Goal: Task Accomplishment & Management: Manage account settings

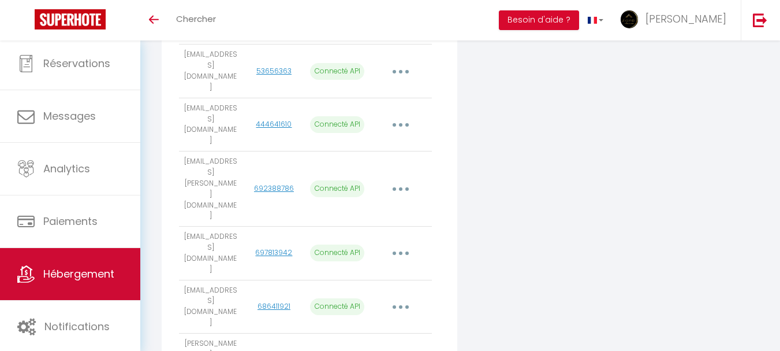
click at [84, 273] on span "Hébergement" at bounding box center [78, 273] width 71 height 14
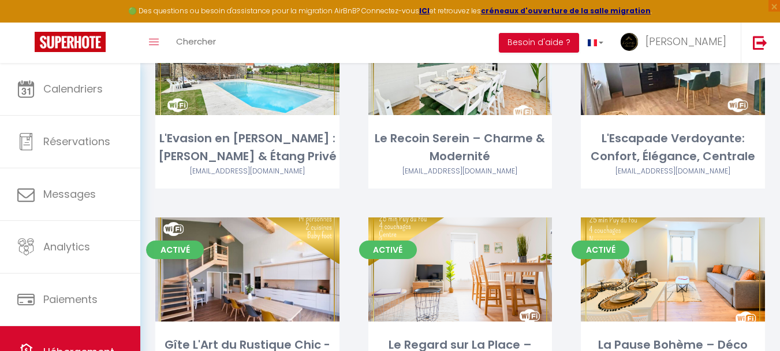
scroll to position [66, 0]
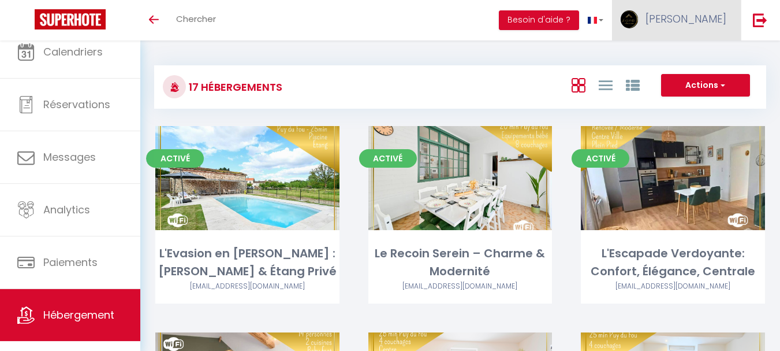
click at [692, 19] on span "[PERSON_NAME]" at bounding box center [686, 19] width 81 height 14
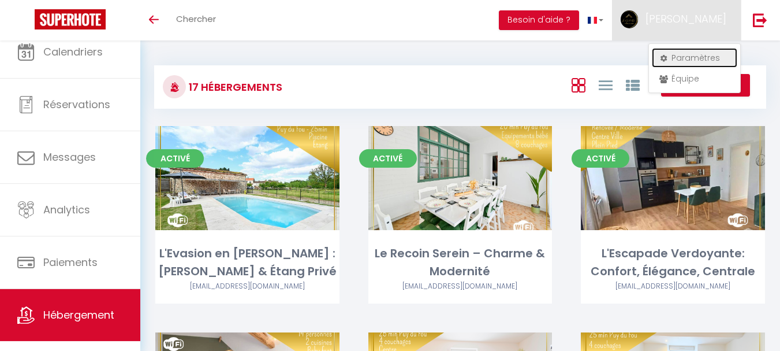
click at [695, 61] on link "Paramètres" at bounding box center [694, 58] width 85 height 20
select select "fr"
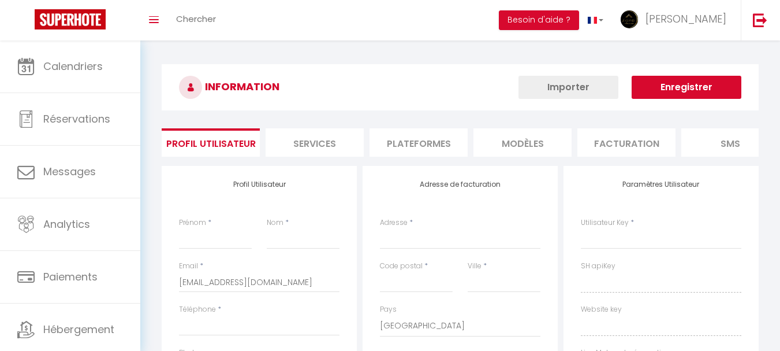
type input "[PERSON_NAME]"
type input "Sourice"
type input "0780117094"
type input "[STREET_ADDRESS][PERSON_NAME]"
type input "49450"
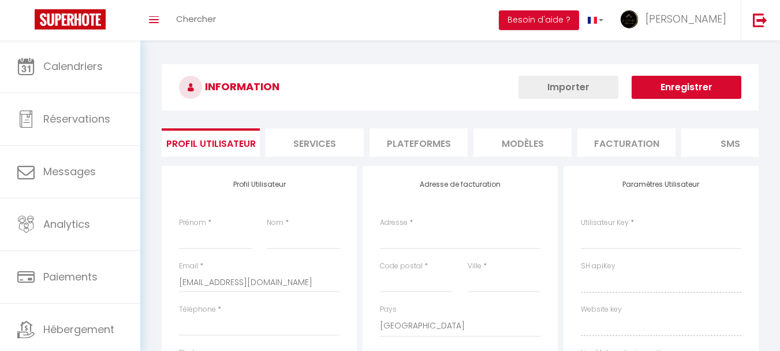
type input "Sevremoine"
select select "28"
type input "BWxWZw4h1Y7Xi6jR1eXnqUQw3"
type input "d9rq1AAAtM7XVB3R4GILrXUcC"
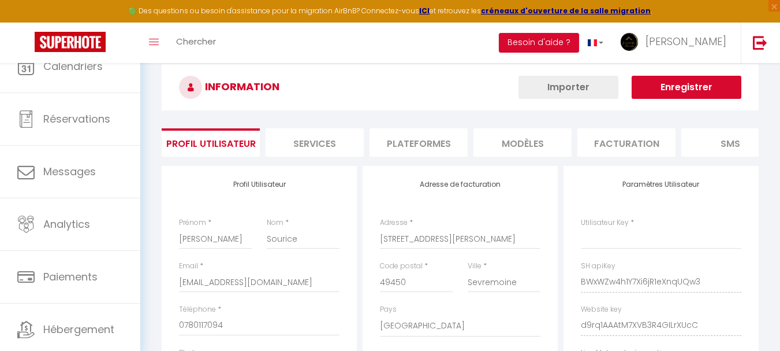
type input "BWxWZw4h1Y7Xi6jR1eXnqUQw3"
type input "d9rq1AAAtM7XVB3R4GILrXUcC"
type input "https://app.superhote.com/#/get-available-rentals/d9rq1AAAtM7XVB3R4GILrXUcC"
select select "fr"
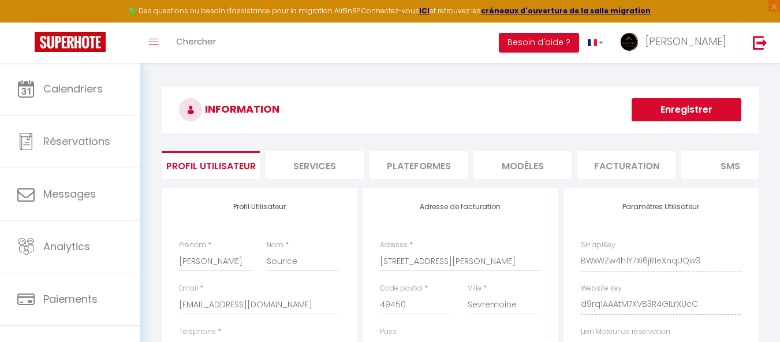
click at [394, 174] on li "Plateformes" at bounding box center [419, 165] width 98 height 28
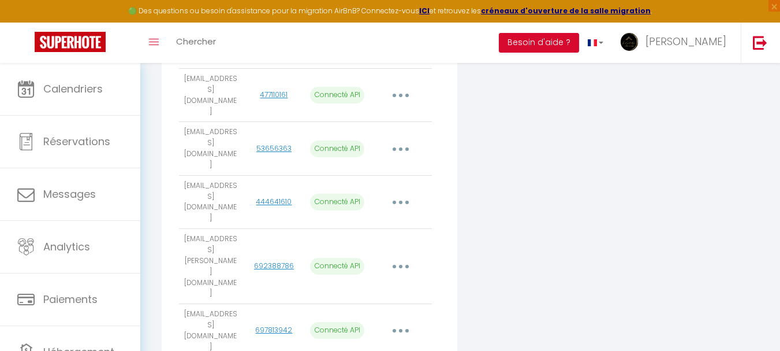
scroll to position [613, 0]
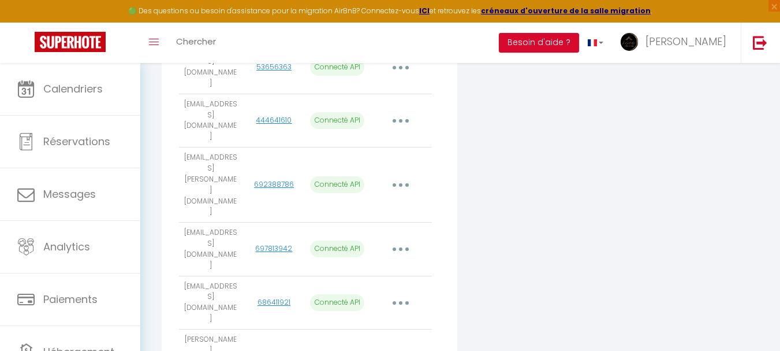
scroll to position [619, 0]
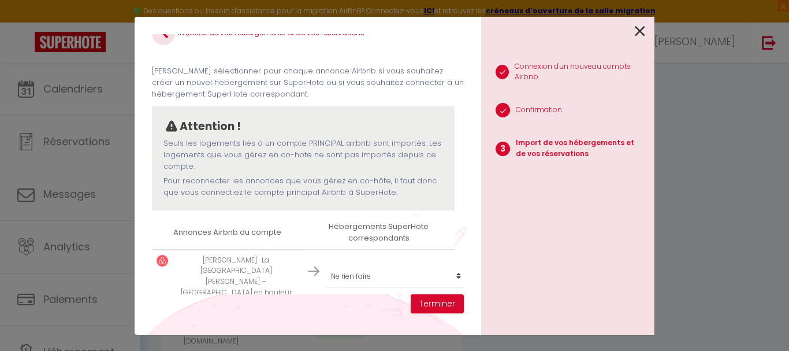
scroll to position [37, 0]
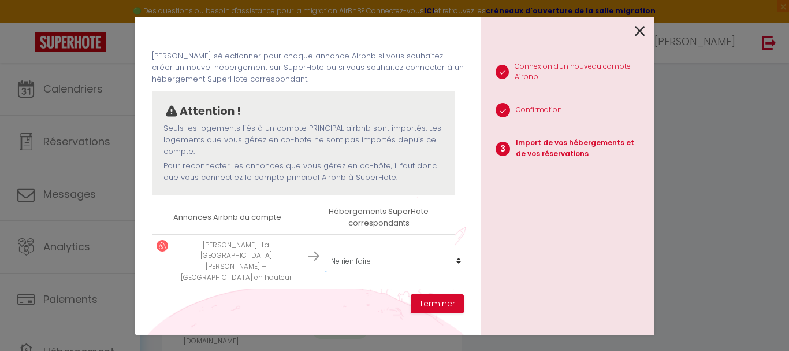
click at [349, 256] on select "Créer un nouvel hébergement Ne rien faire L'Evasion en Pierre : Piscine & Étang…" at bounding box center [396, 261] width 142 height 22
select select "create_new"
click at [325, 250] on select "Créer un nouvel hébergement Ne rien faire L'Evasion en Pierre : Piscine & Étang…" at bounding box center [396, 261] width 142 height 22
click at [441, 301] on button "Terminer" at bounding box center [437, 304] width 53 height 20
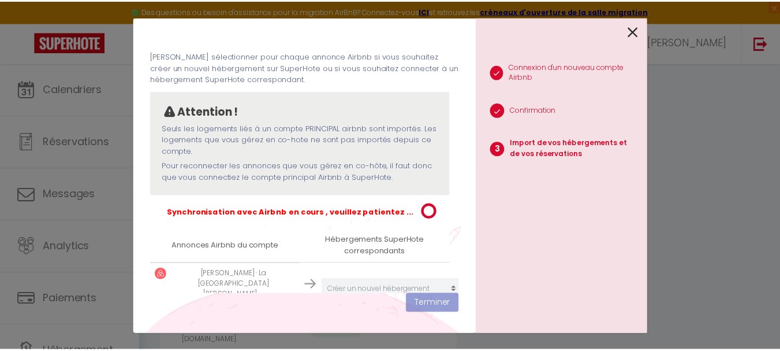
scroll to position [66, 0]
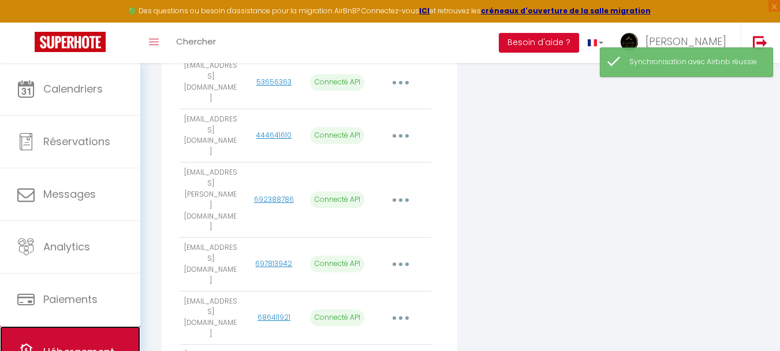
click at [109, 336] on link "Hébergement" at bounding box center [70, 352] width 140 height 52
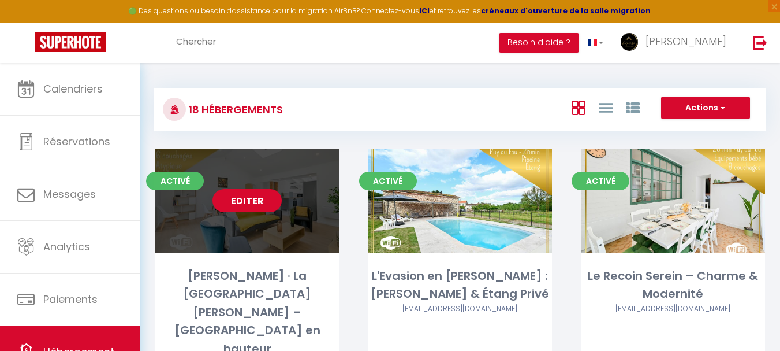
click at [267, 196] on link "Editer" at bounding box center [247, 200] width 69 height 23
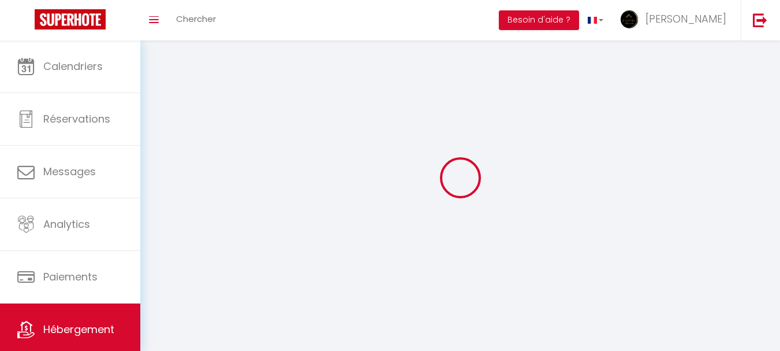
select select "1"
select select
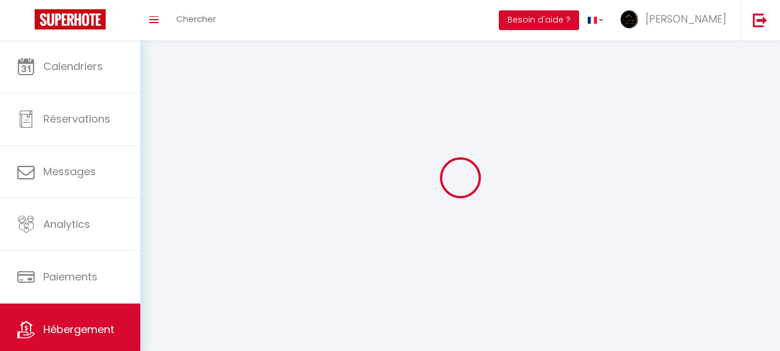
select select
checkbox input "false"
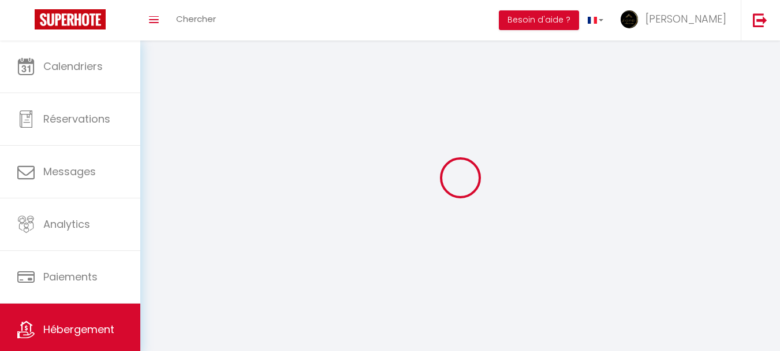
checkbox input "false"
select select
select select "28"
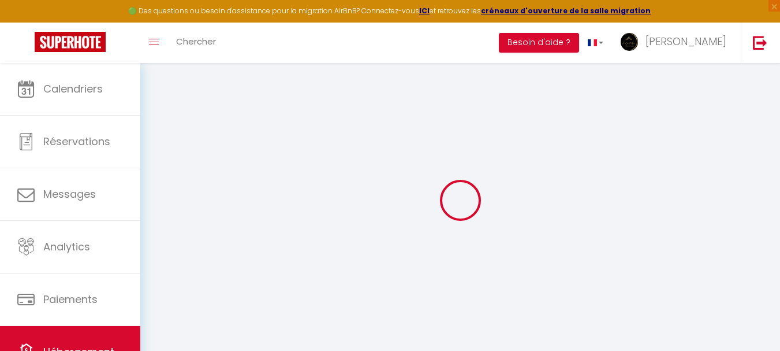
select select
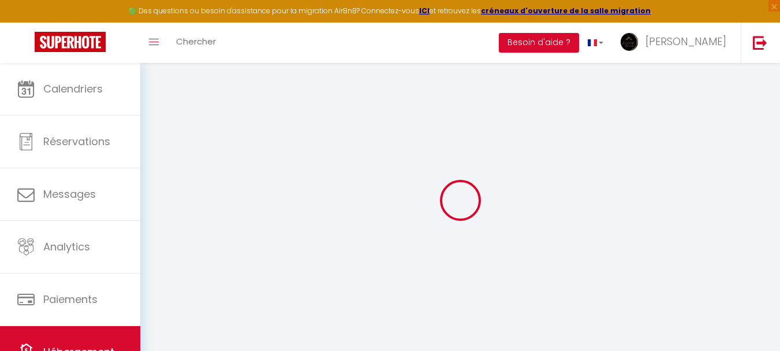
select select
checkbox input "false"
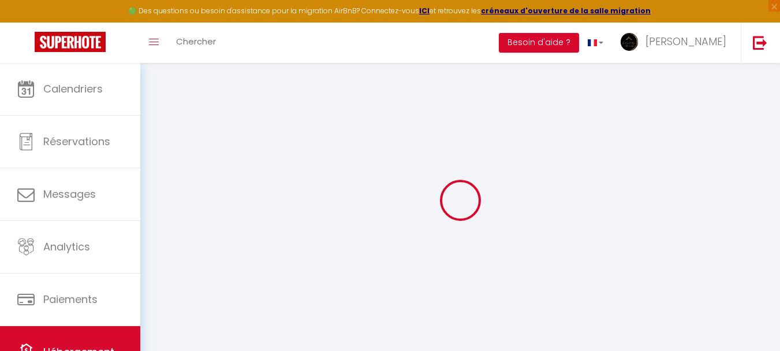
select select
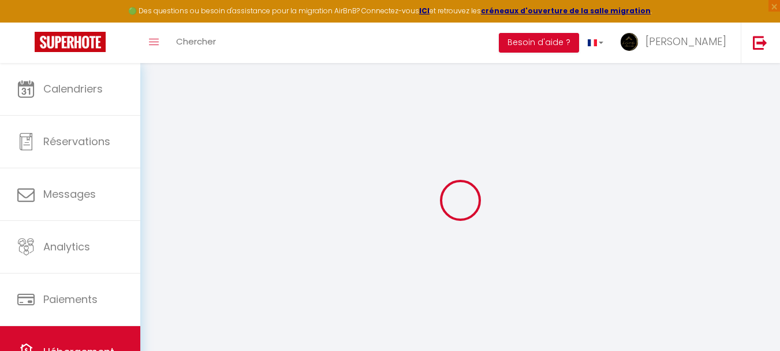
select select
checkbox input "false"
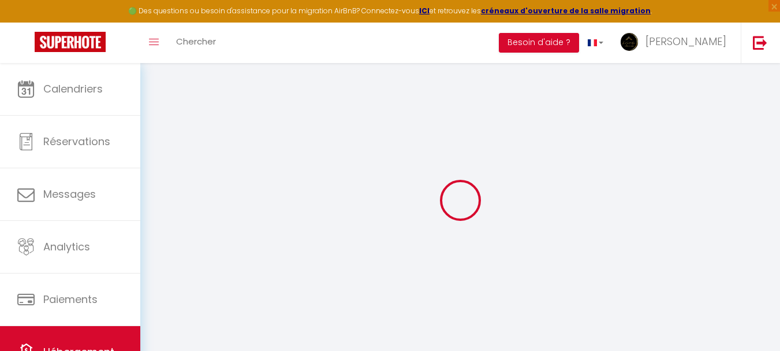
checkbox input "false"
select select
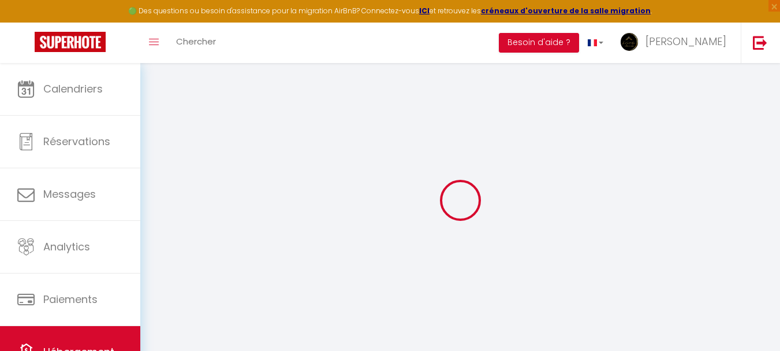
select select
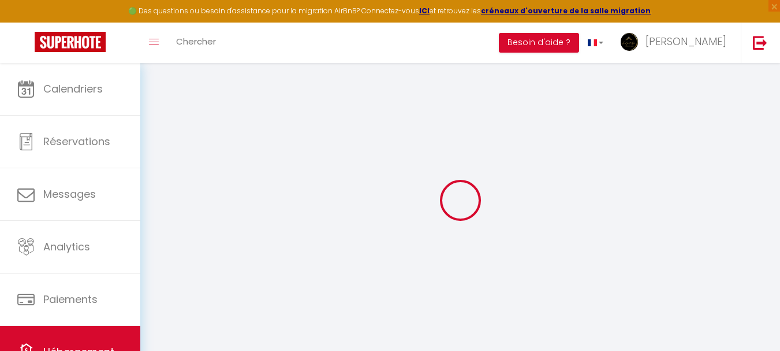
checkbox input "false"
select select
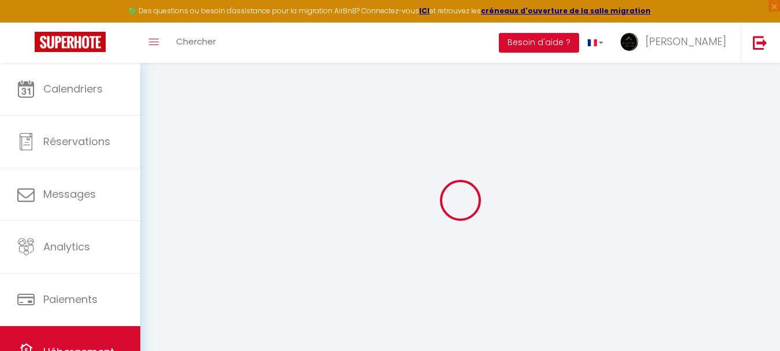
select select
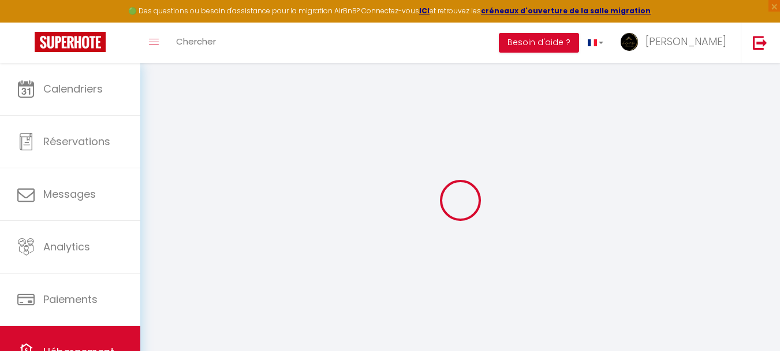
select select
checkbox input "false"
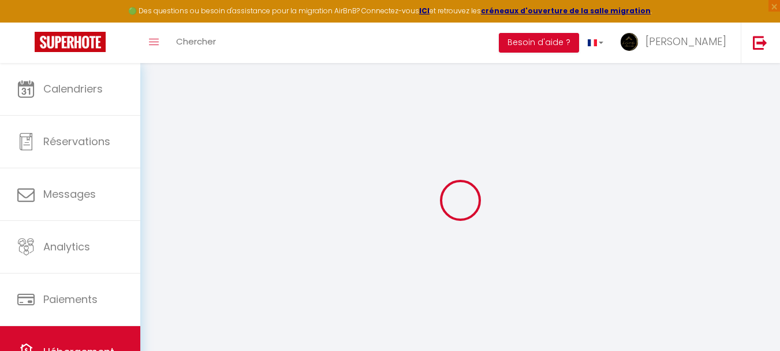
checkbox input "false"
select select
type input "BELARDI - CHOLET · La Maison Céleste – Jardin et Charme en hauteur"
select select "6"
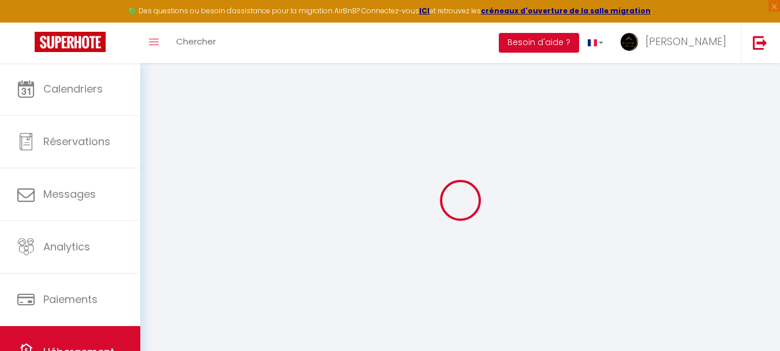
select select "3"
type input "1000"
type input "73"
select select
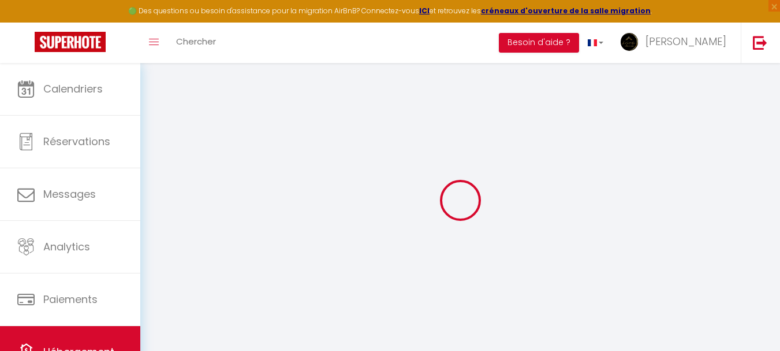
select select
type input "[STREET_ADDRESS]"
type input "49300"
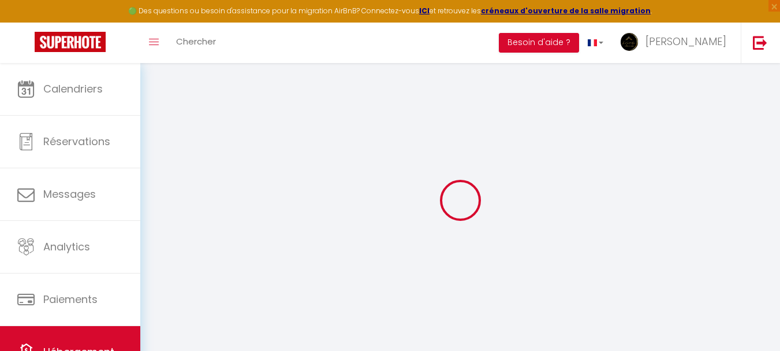
type input "Cholet"
type input "[EMAIL_ADDRESS][DOMAIN_NAME]"
select select
checkbox input "false"
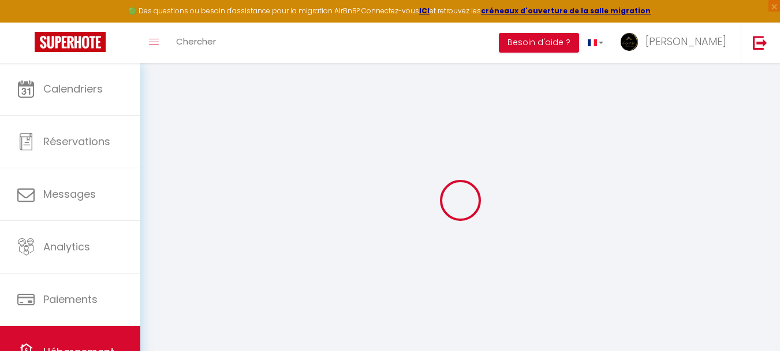
checkbox input "false"
type input "0"
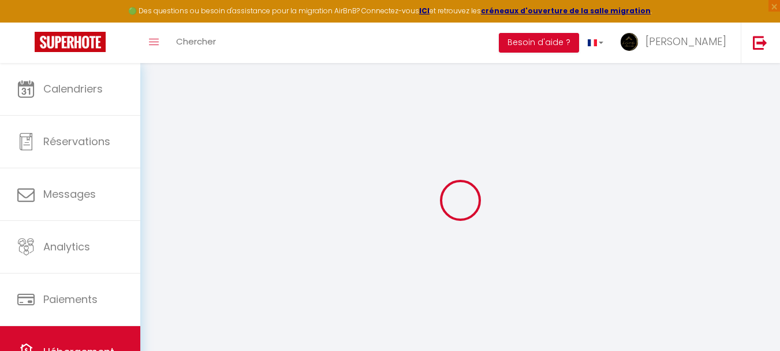
type input "0"
select select
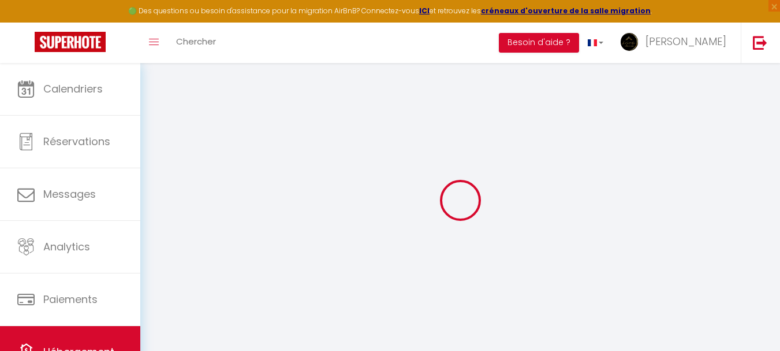
select select
checkbox input "false"
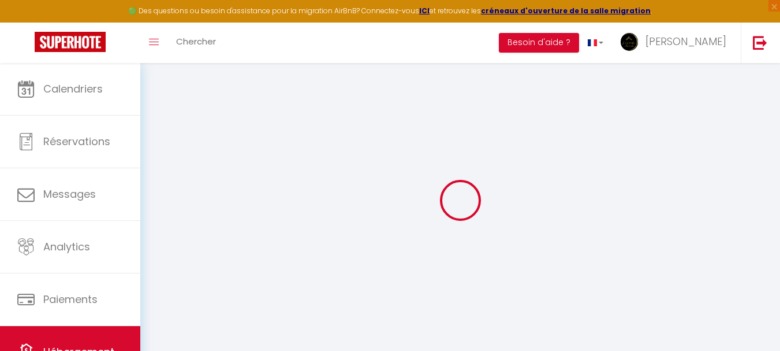
checkbox input "false"
select select
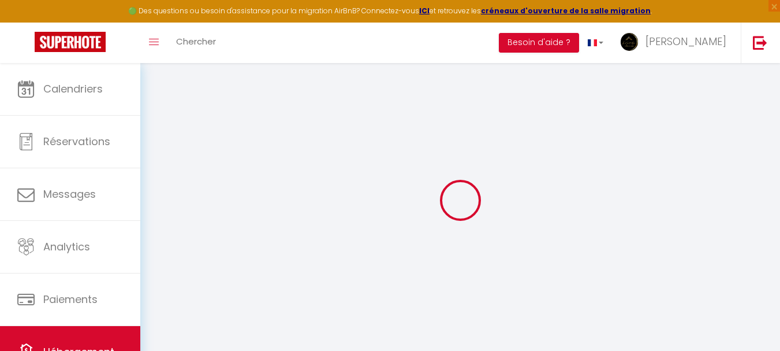
select select
checkbox input "false"
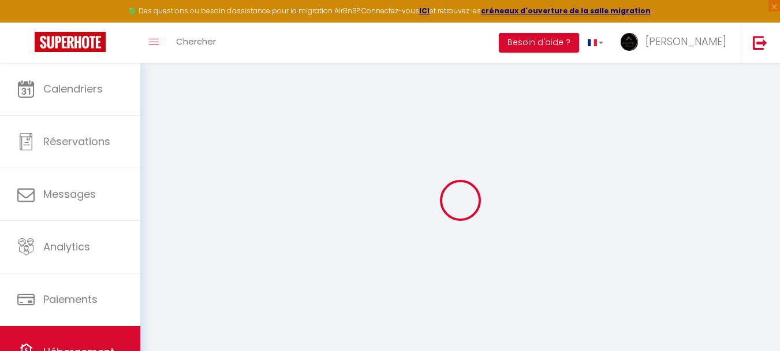
checkbox input "false"
select select
checkbox input "false"
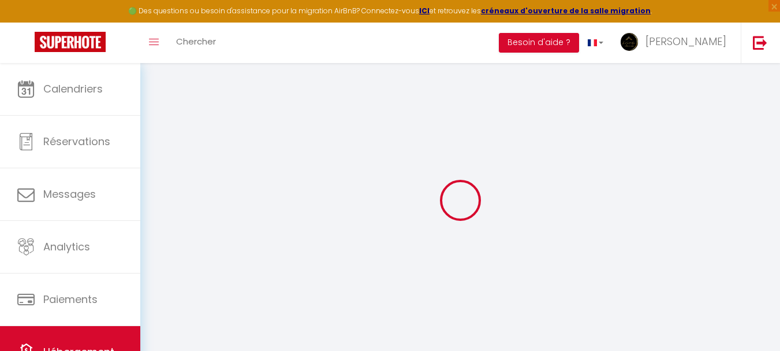
checkbox input "false"
select select "17:00"
select select "23:45"
select select "10:00"
select select "30"
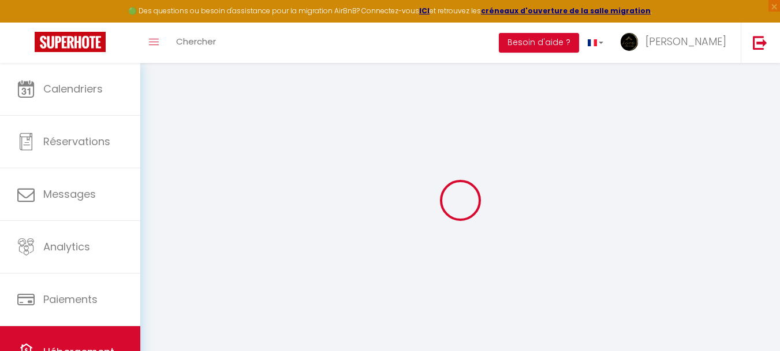
select select "120"
select select
checkbox input "false"
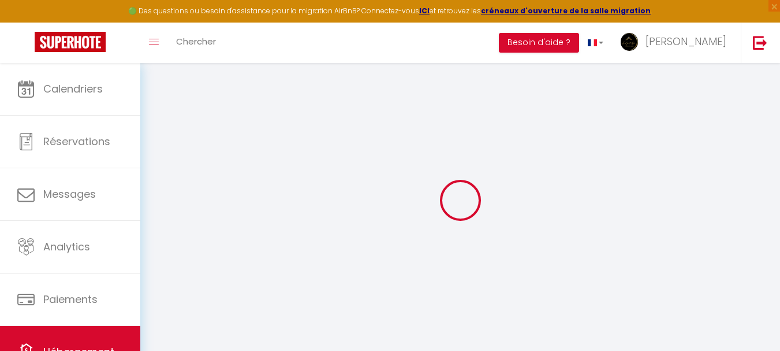
checkbox input "false"
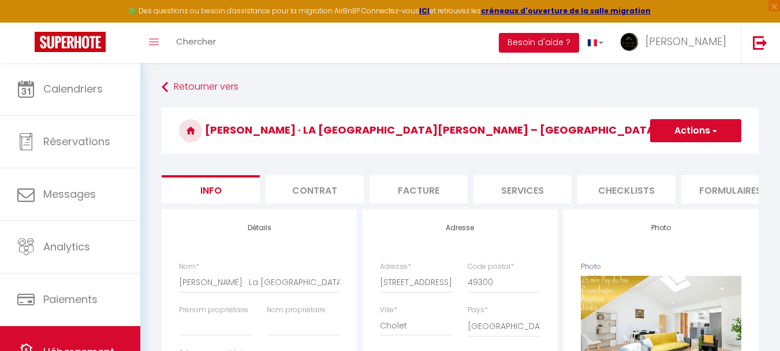
select select
checkbox input "false"
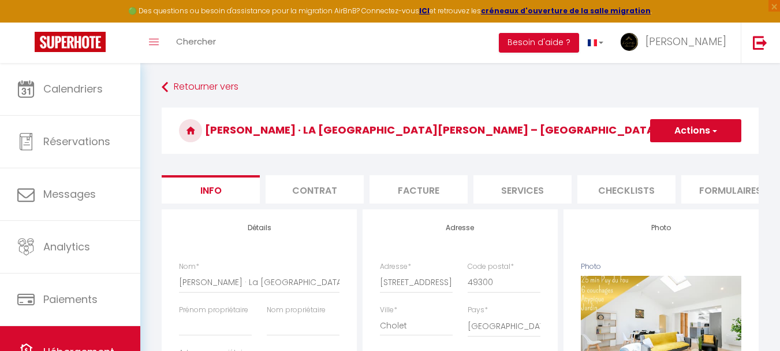
select select
checkbox input "false"
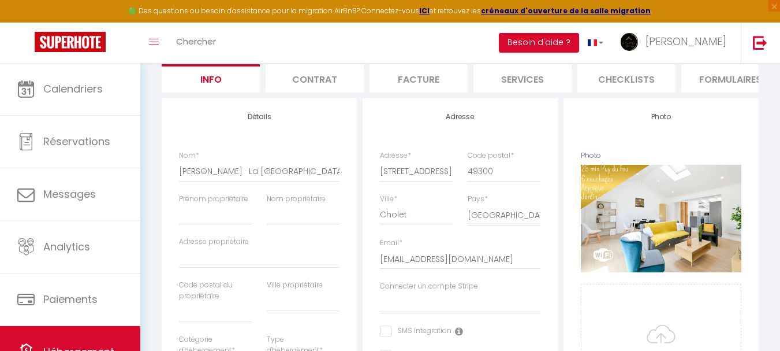
scroll to position [116, 0]
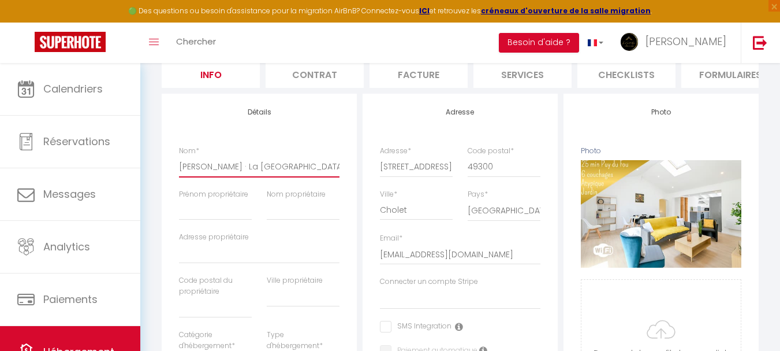
click at [251, 172] on input "BELARDI - CHOLET · La Maison Céleste – Jardin et Charme en hauteur" at bounding box center [259, 166] width 161 height 21
click at [252, 173] on input "BELARDI - CHOLET · La Maison Céleste – Jardin et Charme en hauteur" at bounding box center [259, 166] width 161 height 21
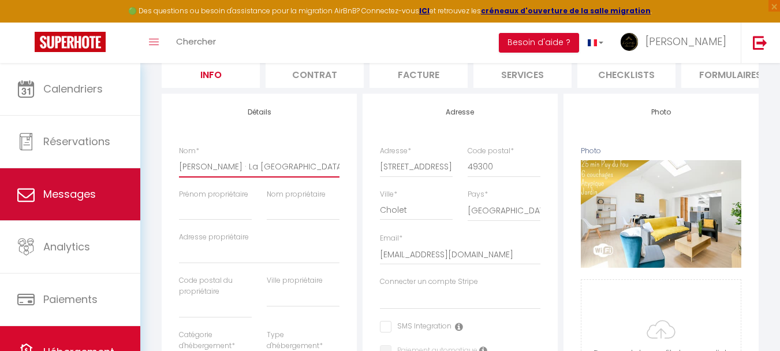
drag, startPoint x: 254, startPoint y: 173, endPoint x: 96, endPoint y: 182, distance: 157.4
type input "La Maison Céleste – [GEOGRAPHIC_DATA] en hauteur"
select select
checkbox input "false"
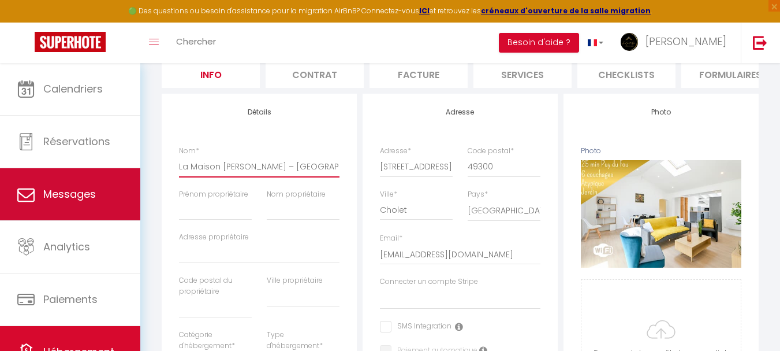
checkbox input "false"
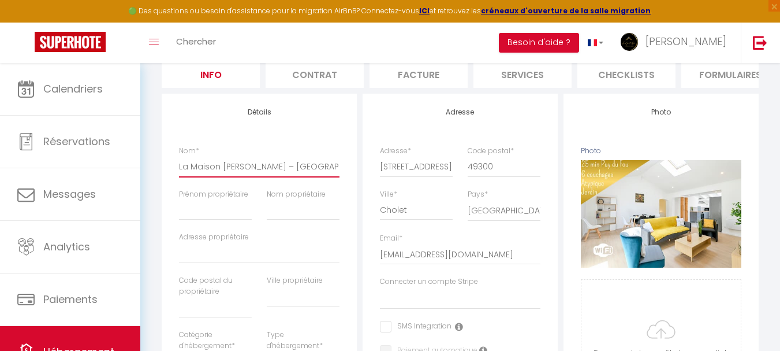
type input "La Maison Céleste – [GEOGRAPHIC_DATA] en hauteur"
click at [196, 215] on input "Prénom propriétaire" at bounding box center [215, 209] width 73 height 21
type input "P"
select select
checkbox input "false"
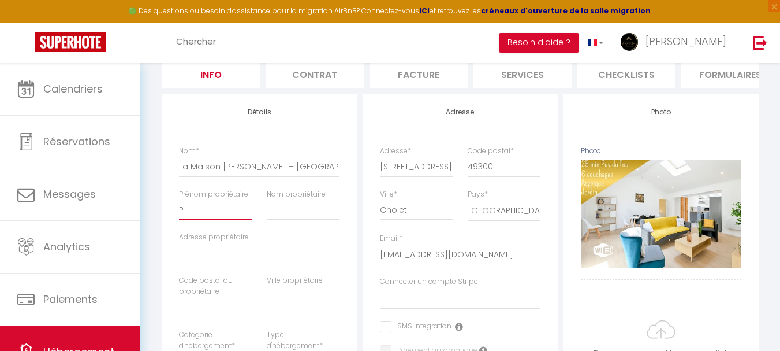
checkbox input "false"
type input "Pi"
select select
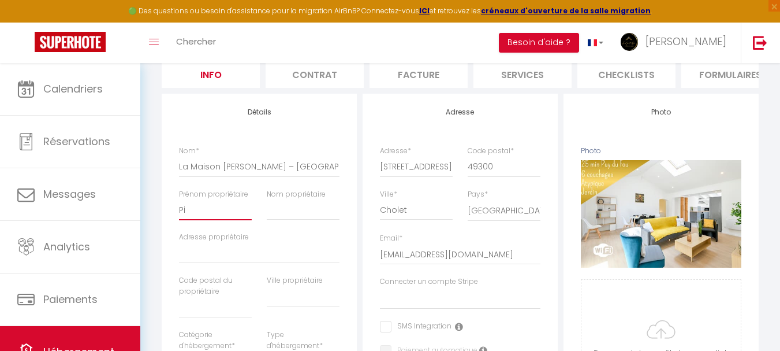
checkbox input "false"
type input "Pier"
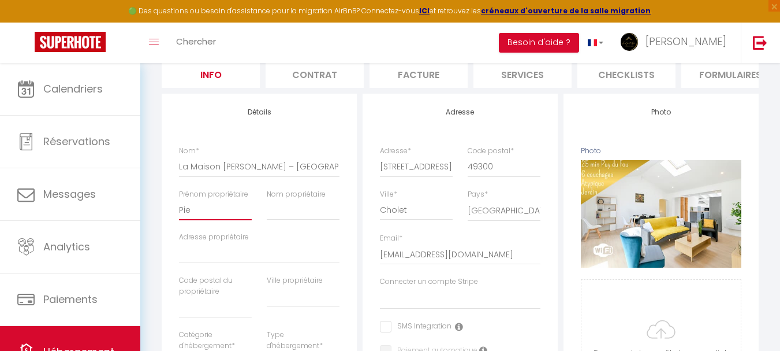
select select
checkbox input "false"
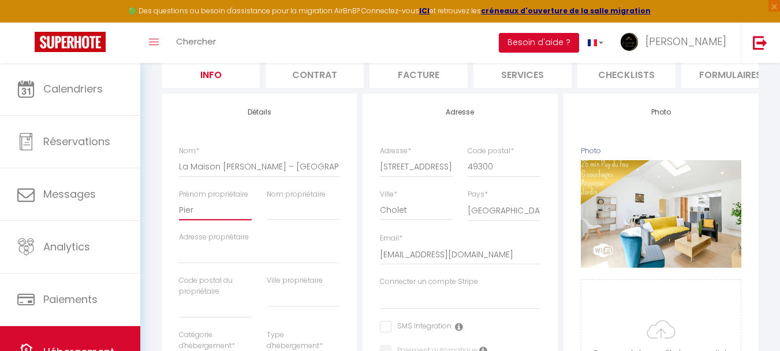
type input "Pierr"
select select
checkbox input "false"
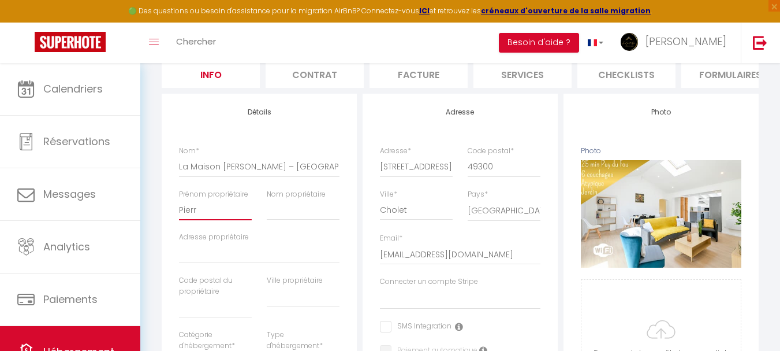
checkbox input "false"
type input "[PERSON_NAME]"
select select
checkbox input "false"
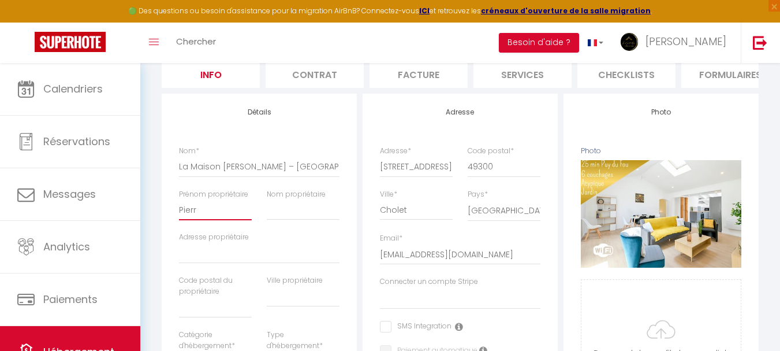
checkbox input "false"
select select
checkbox input "false"
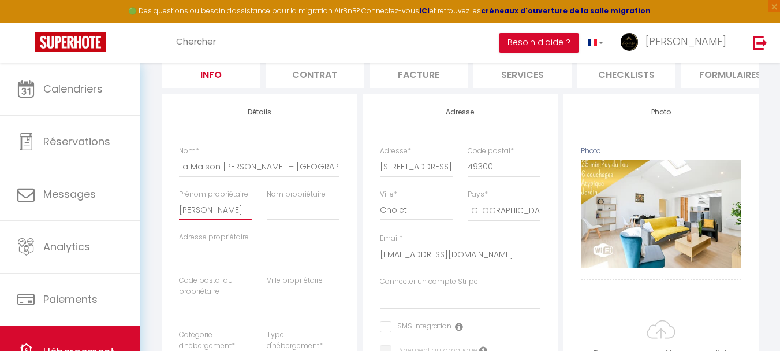
checkbox input "false"
type input "[PERSON_NAME]"
type input "B"
select select
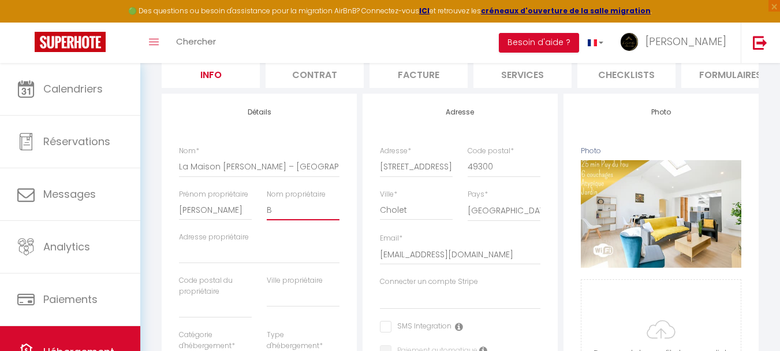
checkbox input "false"
type input "Be"
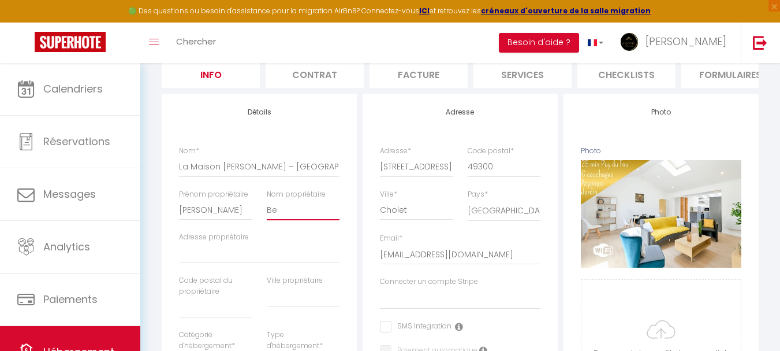
select select
checkbox input "false"
paste input "• 3 rue François Mitterrand"
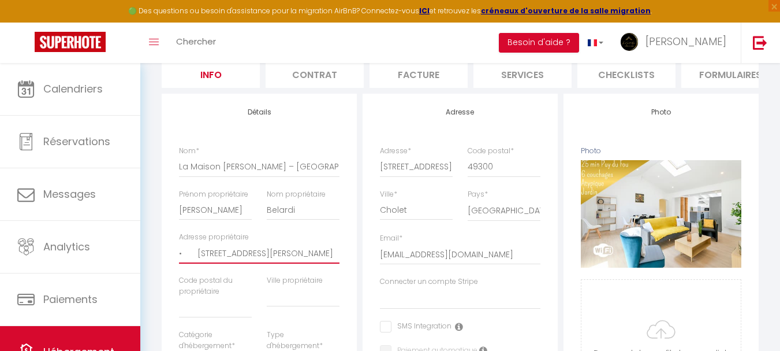
click at [196, 260] on input "• 3 rue François Mitterrand" at bounding box center [259, 253] width 161 height 21
click at [205, 318] on input "text" at bounding box center [215, 307] width 73 height 21
click at [294, 304] on input "text" at bounding box center [303, 296] width 73 height 21
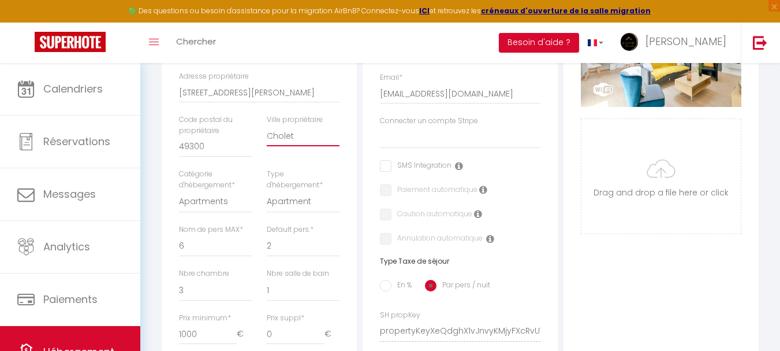
scroll to position [289, 0]
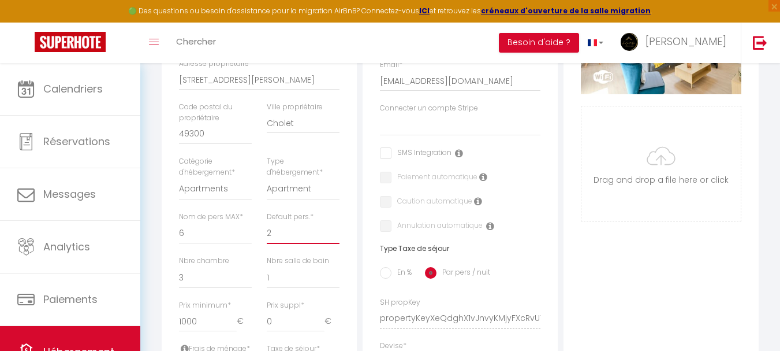
click at [315, 244] on select "1 2 3 4 5 6 7 8 9 10 11 12 13 14" at bounding box center [303, 233] width 73 height 22
click at [267, 230] on select "1 2 3 4 5 6 7 8 9 10 11 12 13 14" at bounding box center [303, 233] width 73 height 22
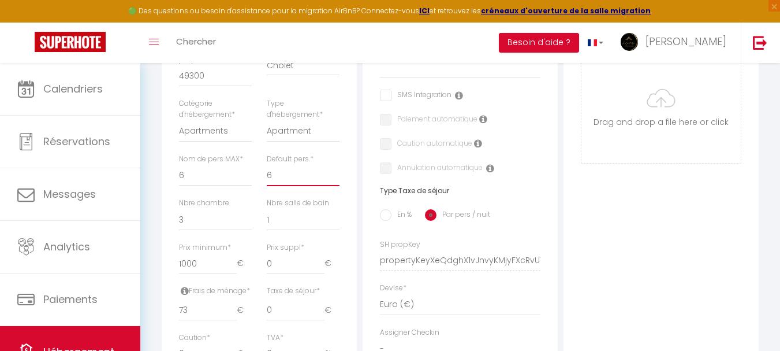
scroll to position [404, 0]
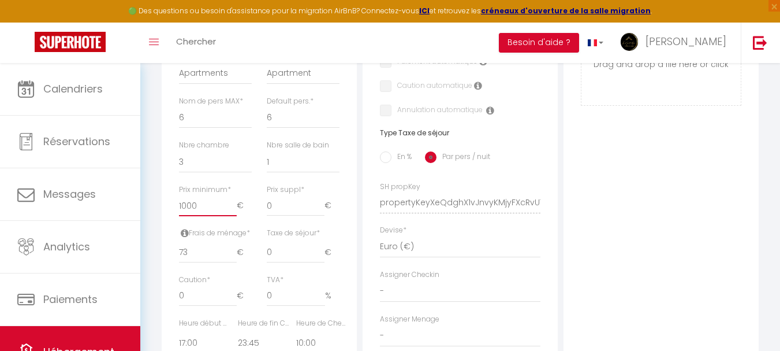
click at [184, 211] on input "1000" at bounding box center [208, 205] width 58 height 21
click at [401, 164] on label "En %" at bounding box center [402, 157] width 20 height 13
click at [392, 163] on input "En %" at bounding box center [386, 157] width 12 height 12
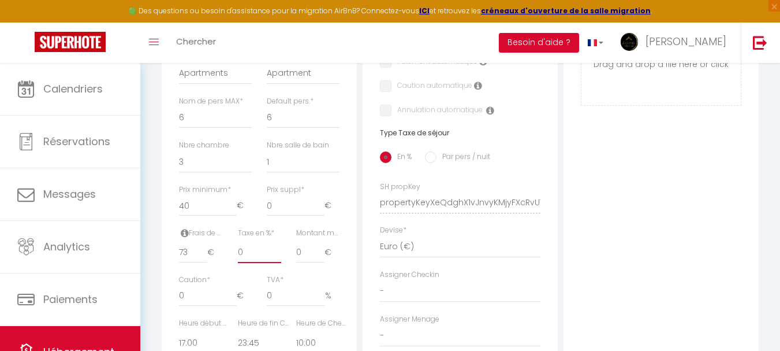
click at [244, 258] on input "0" at bounding box center [259, 252] width 43 height 21
click at [152, 199] on div "Retourner vers La Maison Céleste – Jardin et Charme en hauteur Actions Enregist…" at bounding box center [460, 136] width 640 height 955
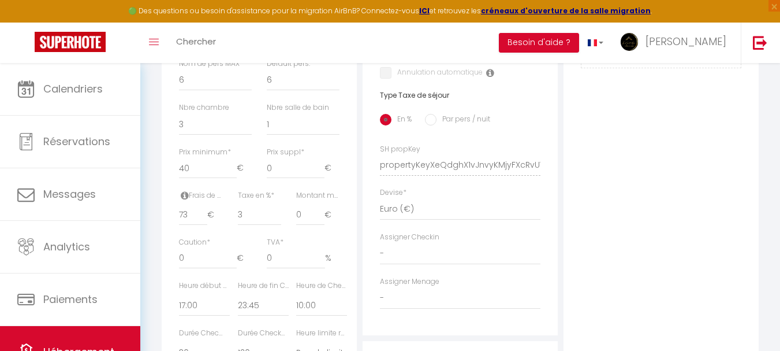
scroll to position [462, 0]
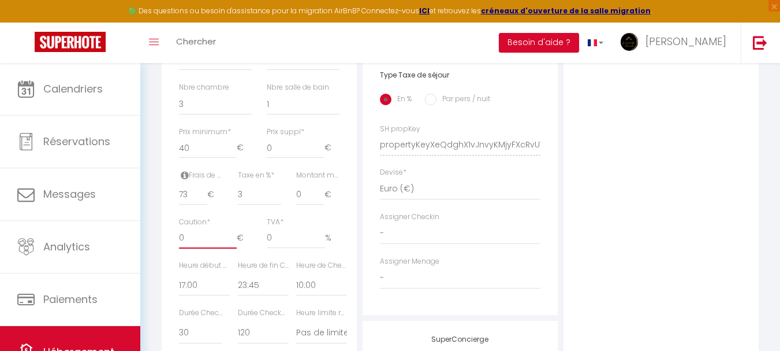
drag, startPoint x: 185, startPoint y: 249, endPoint x: 173, endPoint y: 244, distance: 12.9
click at [173, 244] on div "Caution * 0 €" at bounding box center [216, 238] width 88 height 43
click at [157, 245] on div "Retourner vers La Maison Céleste – Jardin et Charme en hauteur Actions Enregist…" at bounding box center [460, 70] width 612 height 911
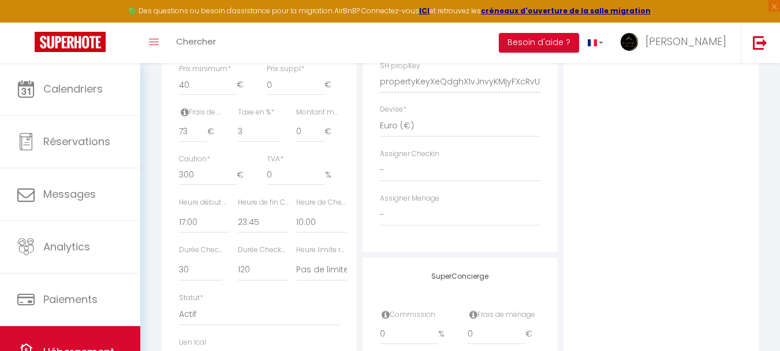
scroll to position [578, 0]
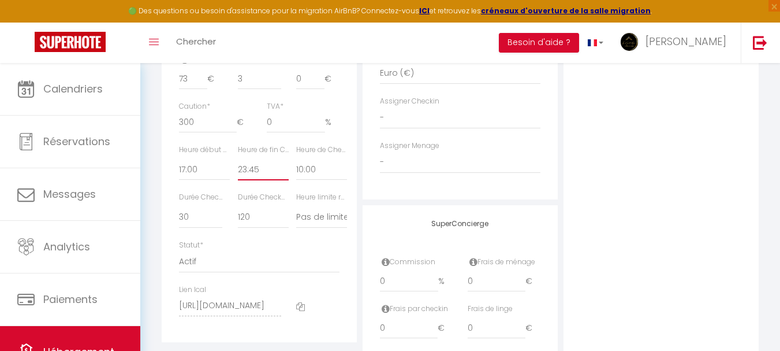
click at [244, 178] on select "00:00 00:15 00:30 00:45 01:00 01:15 01:30 01:45 02:00 02:15 02:30 02:45 03:00" at bounding box center [263, 169] width 51 height 22
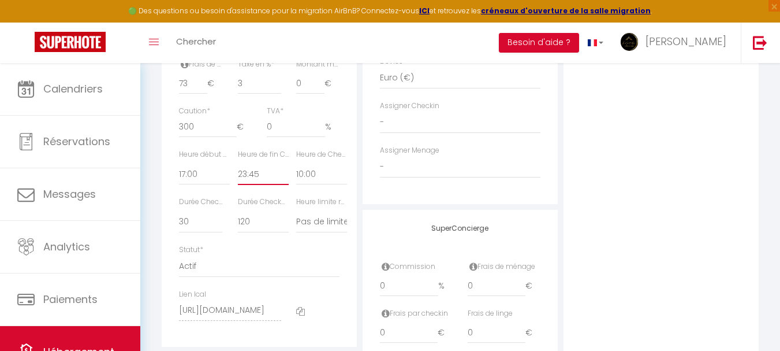
scroll to position [560, 0]
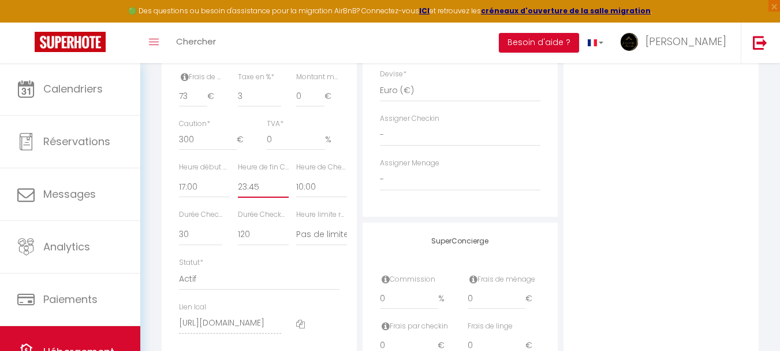
click at [252, 193] on select "00:00 00:15 00:30 00:45 01:00 01:15 01:30 01:45 02:00 02:15 02:30 02:45 03:00" at bounding box center [263, 187] width 51 height 22
click at [460, 189] on select "- Philippe DUMEZIL Christine DUMEZIL Marion Sourice Jean Michel Coiffard Elodie…" at bounding box center [460, 180] width 161 height 22
click at [380, 177] on select "- Philippe DUMEZIL Christine DUMEZIL Marion Sourice Jean Michel Coiffard Elodie…" at bounding box center [460, 180] width 161 height 22
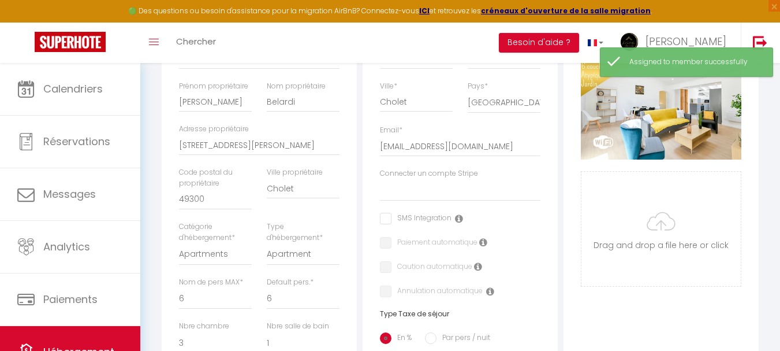
scroll to position [214, 0]
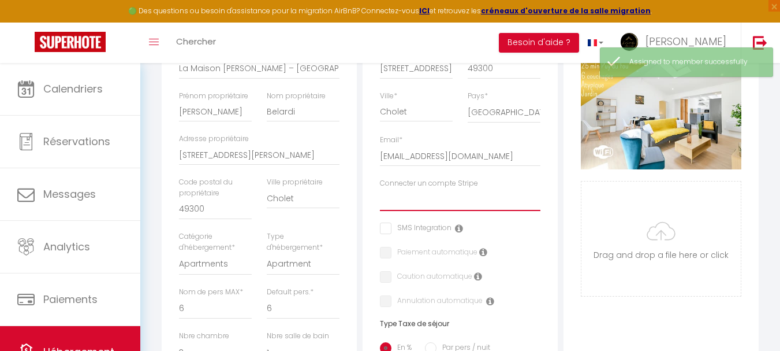
click at [457, 211] on select "La Nuit D'Or Coiffard Jean Michel Dumezil Fabre Thomas Menand Fabrice SARL Verg…" at bounding box center [460, 200] width 161 height 22
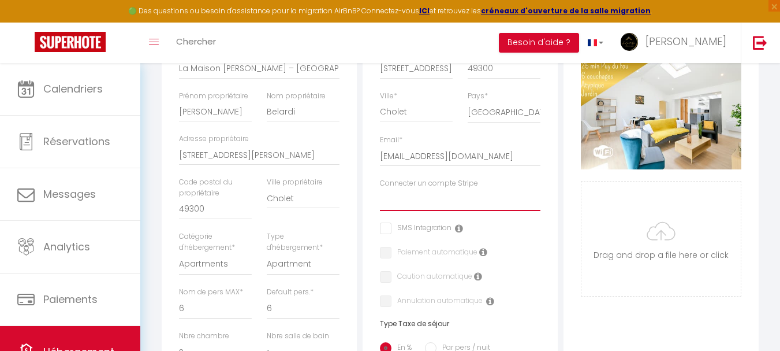
click at [457, 211] on select "La Nuit D'Or Coiffard Jean Michel Dumezil Fabre Thomas Menand Fabrice SARL Verg…" at bounding box center [460, 200] width 161 height 22
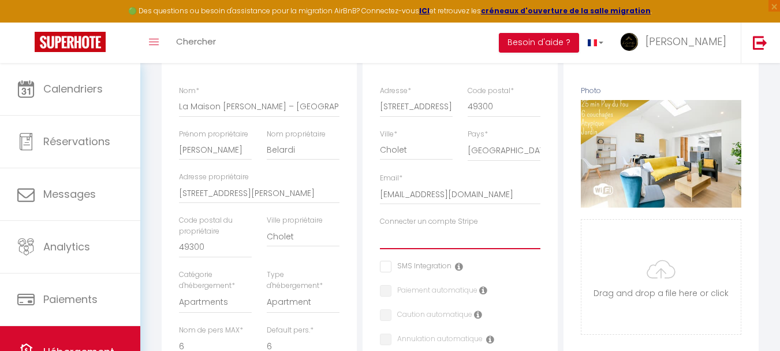
scroll to position [0, 0]
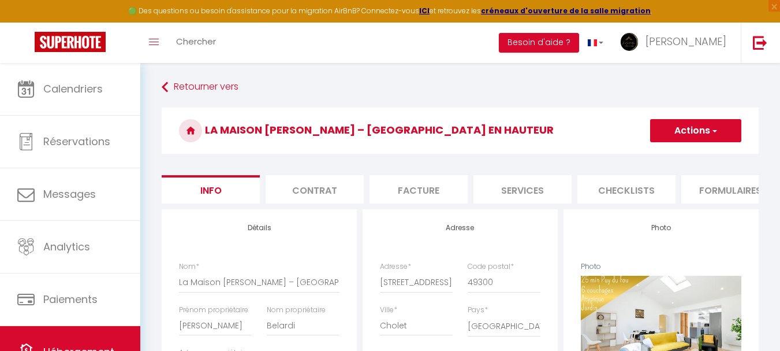
click at [705, 125] on button "Actions" at bounding box center [695, 130] width 91 height 23
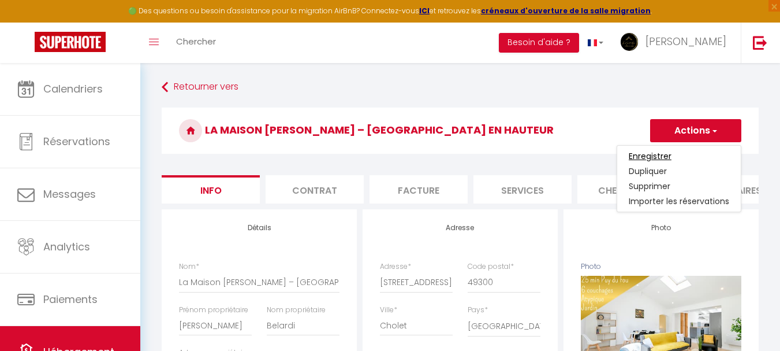
click at [659, 155] on input "Enregistrer" at bounding box center [650, 156] width 43 height 12
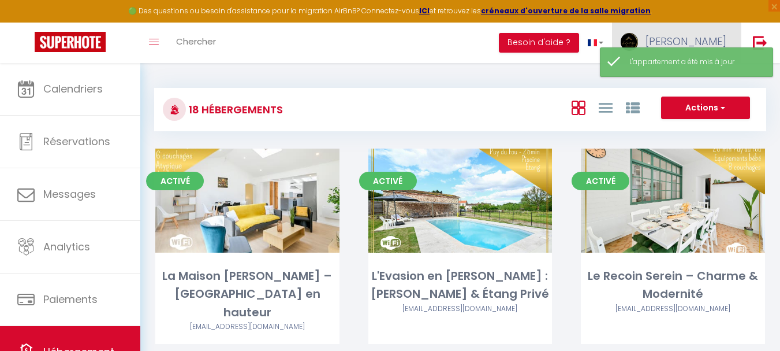
click at [698, 35] on span "[PERSON_NAME]" at bounding box center [686, 41] width 81 height 14
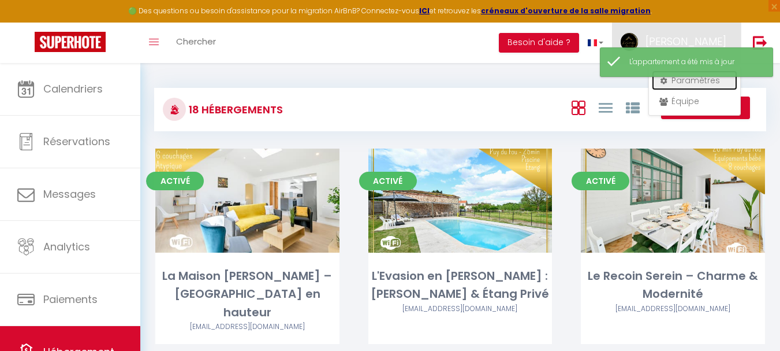
click at [698, 84] on link "Paramètres" at bounding box center [694, 80] width 85 height 20
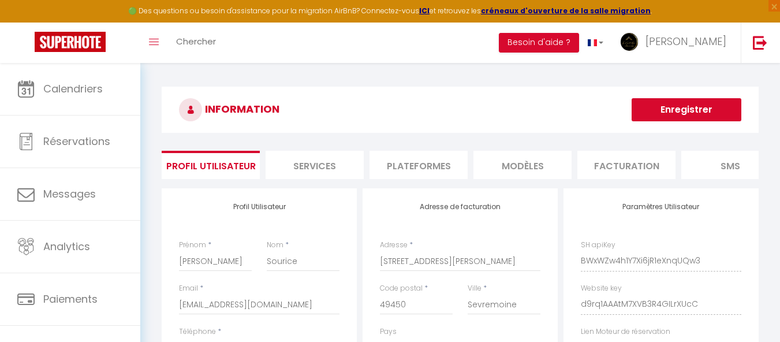
click at [320, 163] on li "Services" at bounding box center [315, 165] width 98 height 28
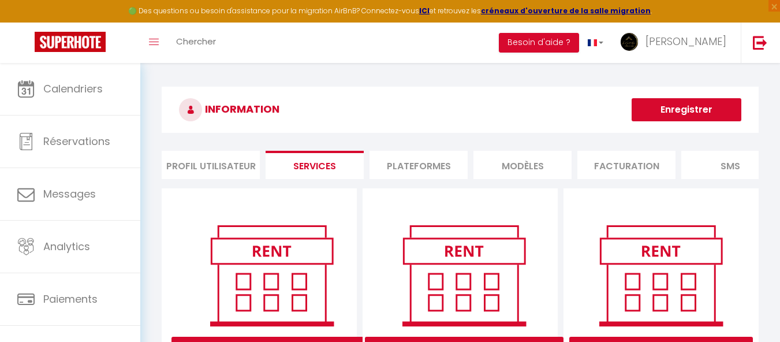
click at [424, 154] on li "Plateformes" at bounding box center [419, 165] width 98 height 28
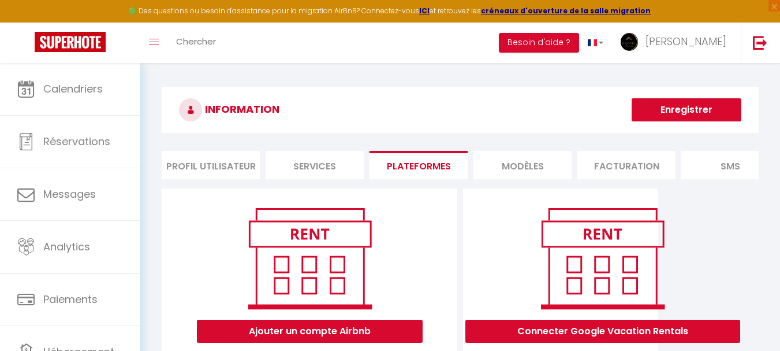
scroll to position [0, 234]
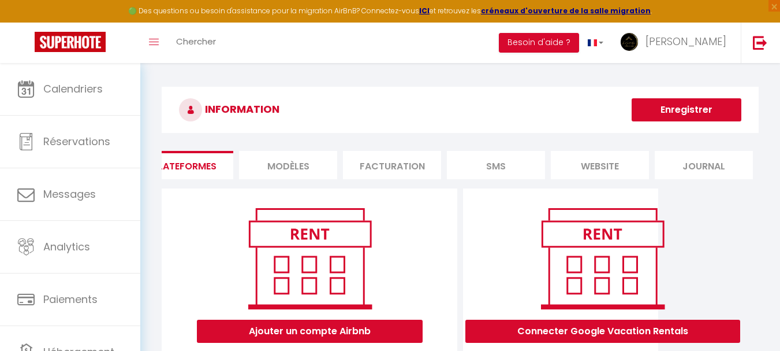
click at [392, 162] on li "Facturation" at bounding box center [392, 165] width 98 height 28
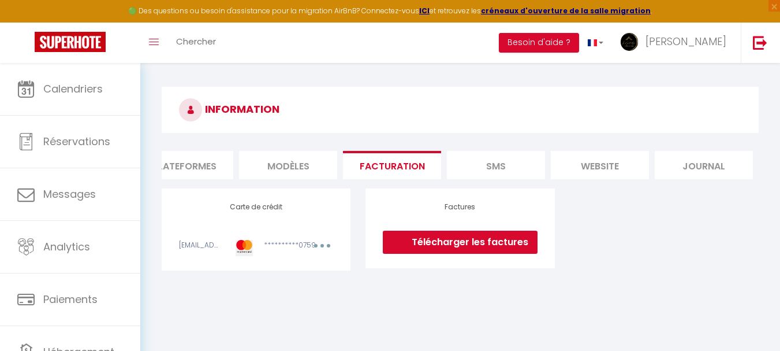
click at [218, 169] on li "Plateformes" at bounding box center [184, 165] width 98 height 28
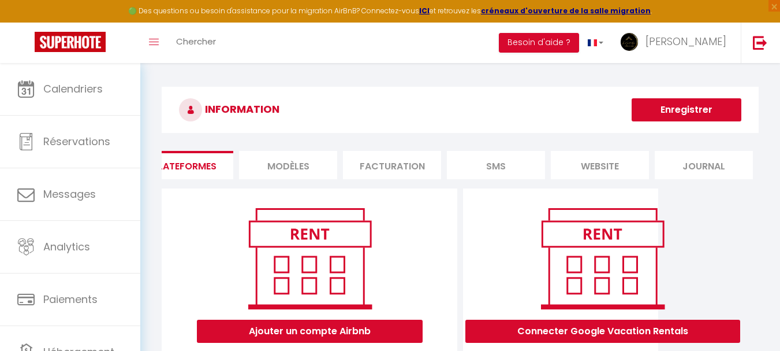
click at [211, 178] on li "Plateformes" at bounding box center [184, 165] width 98 height 28
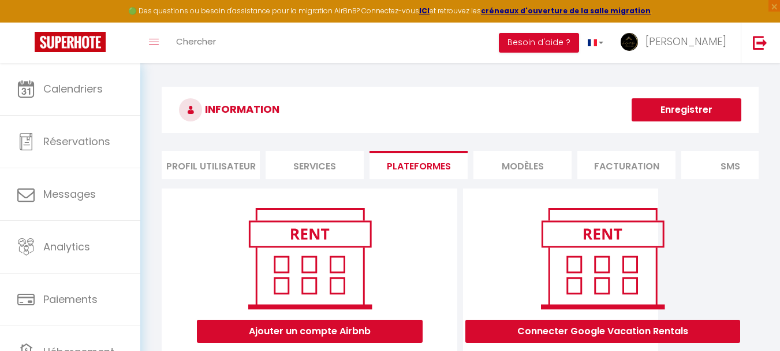
click at [213, 163] on li "Profil Utilisateur" at bounding box center [211, 165] width 98 height 28
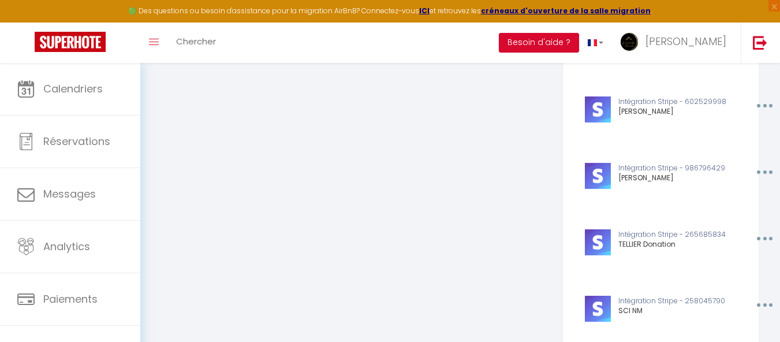
scroll to position [1155, 0]
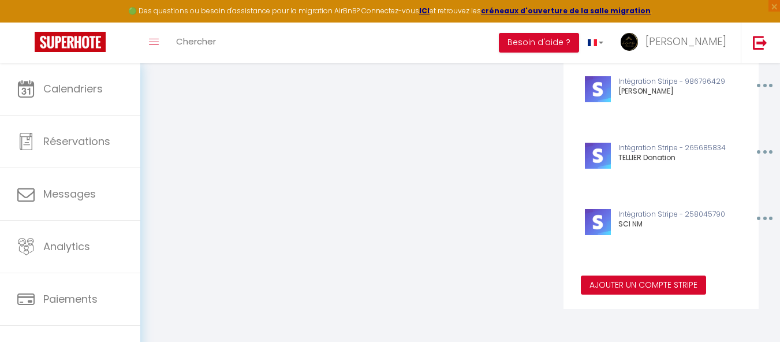
click at [631, 278] on button "Ajouter un compte Stripe" at bounding box center [643, 285] width 125 height 20
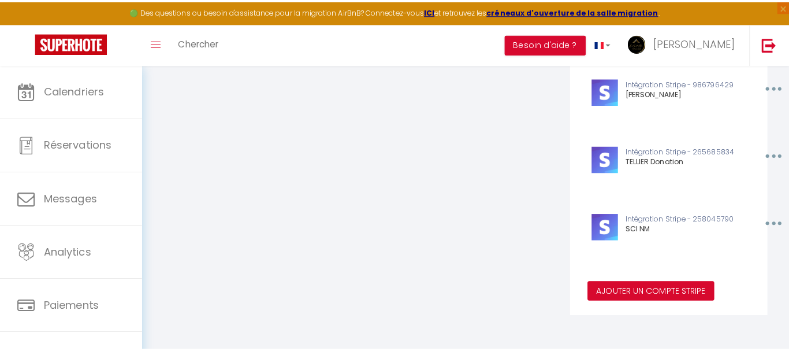
scroll to position [1146, 0]
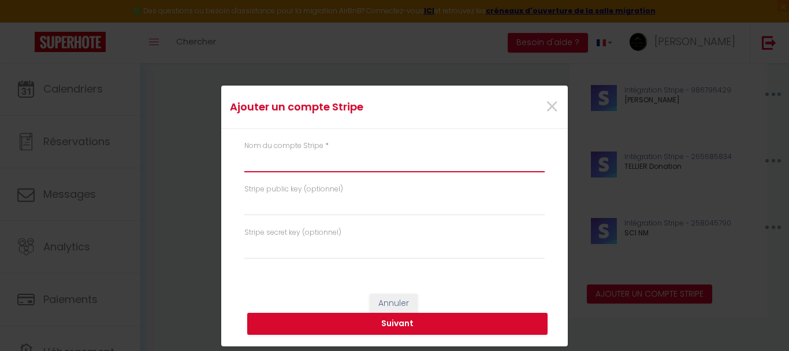
click at [300, 161] on input "text" at bounding box center [394, 161] width 300 height 21
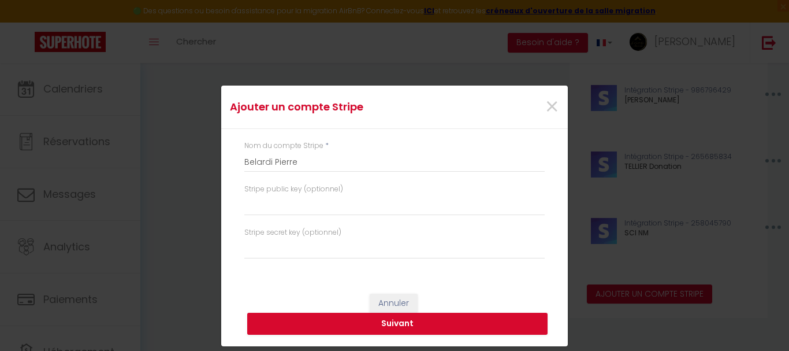
click at [301, 283] on div "Annuler Suivant" at bounding box center [394, 314] width 347 height 64
click at [434, 320] on button "Suivant" at bounding box center [397, 323] width 300 height 22
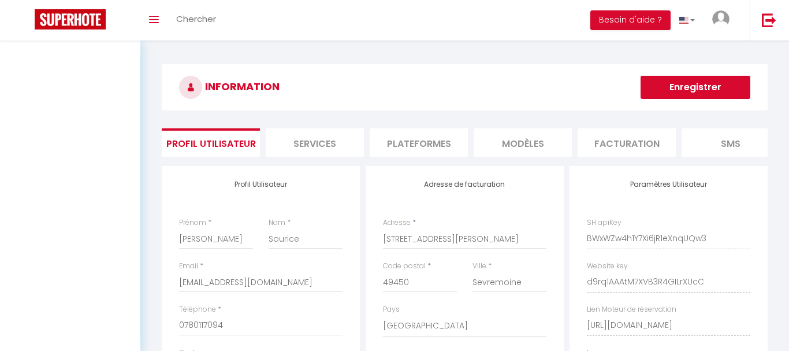
select select "28"
select select "fr"
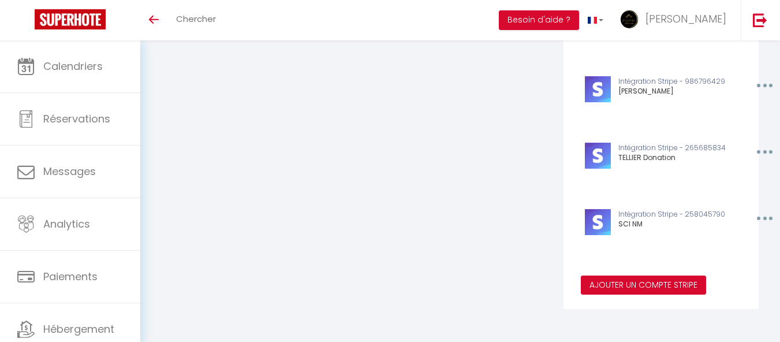
click at [604, 282] on button "Ajouter un compte Stripe" at bounding box center [643, 285] width 125 height 20
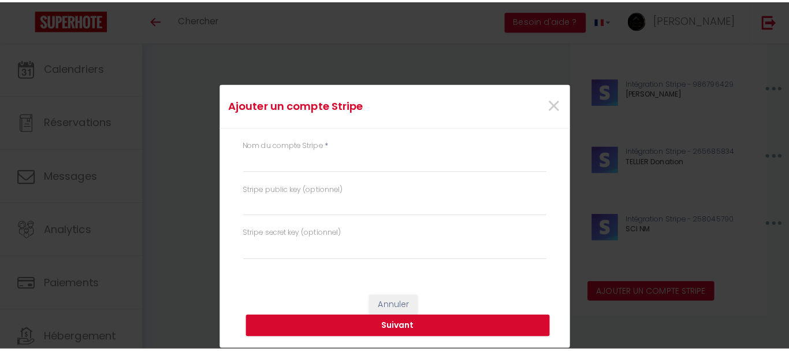
scroll to position [1124, 0]
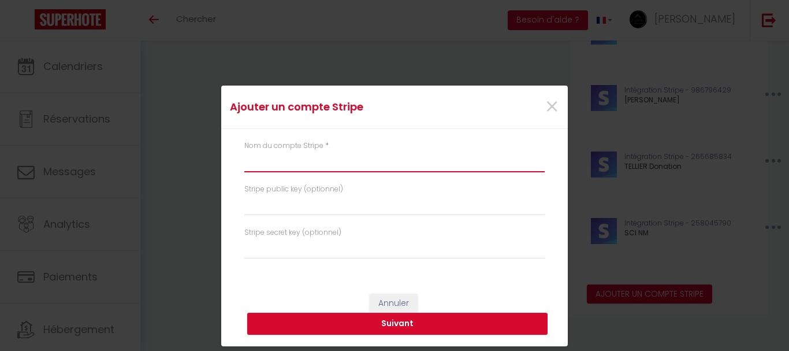
click at [306, 162] on input "text" at bounding box center [394, 161] width 300 height 21
type input "Belardi Pierre"
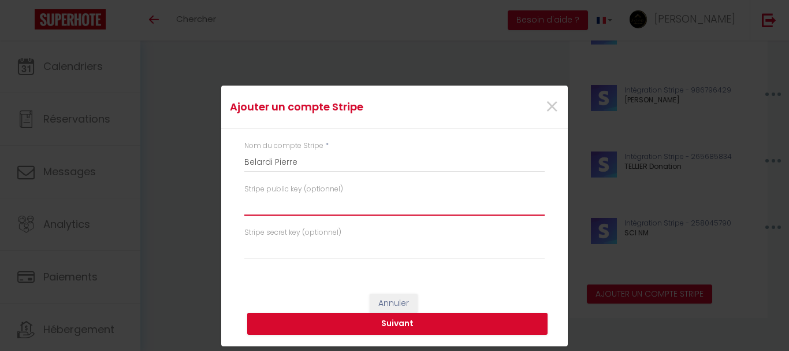
click at [274, 211] on input "text" at bounding box center [394, 205] width 300 height 21
paste input "pk_live_51Rx5N87hvi8BIZUYWMViHeuZx1EgCsOthOvpWc11uk1P42gTSiBoSxraFboFU9ccdK8DP1…"
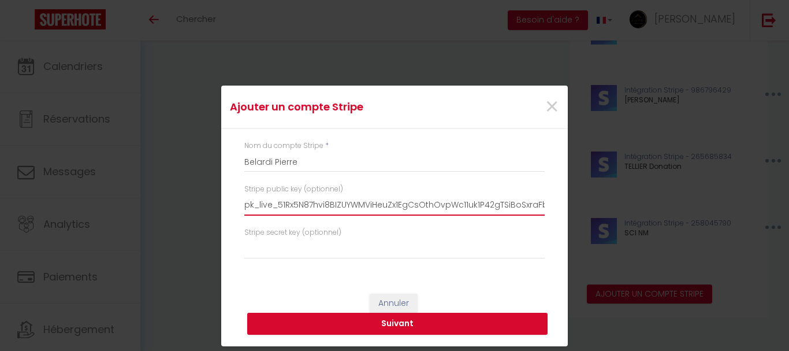
scroll to position [0, 189]
type input "pk_live_51Rx5N87hvi8BIZUYWMViHeuZx1EgCsOthOvpWc11uk1P42gTSiBoSxraFboFU9ccdK8DP1…"
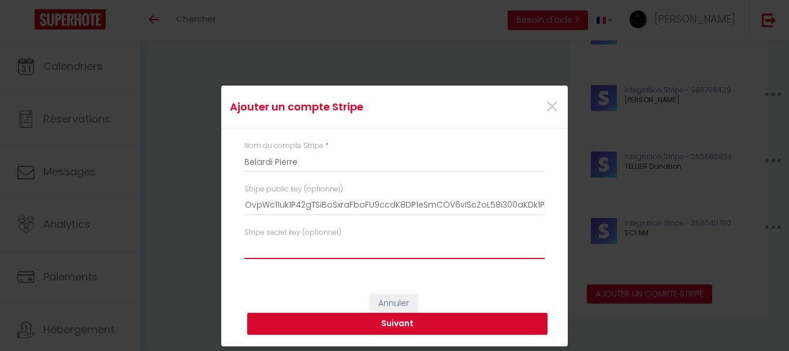
click at [289, 247] on input "text" at bounding box center [394, 248] width 300 height 21
paste input "sk_live_51Rx5N87hvi8BIZUYj6WCEaCAkTP2JwOuHNOOGiy9vqeVROuPglpfups5errBCw9XJzSlCd…"
type input "sk_live_51Rx5N87hvi8BIZUYj6WCEaCAkTP2JwOuHNOOGiy9vqeVROuPglpfups5errBCw9XJzSlCd…"
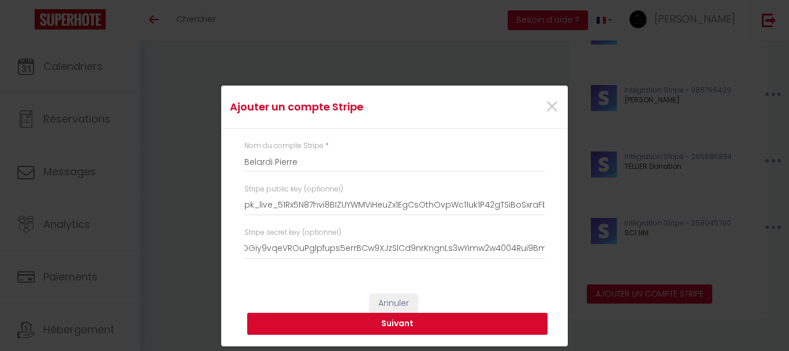
click at [397, 330] on button "Suivant" at bounding box center [397, 323] width 300 height 22
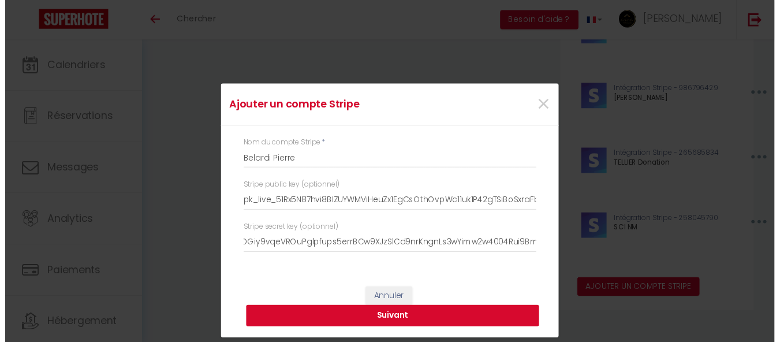
scroll to position [0, 0]
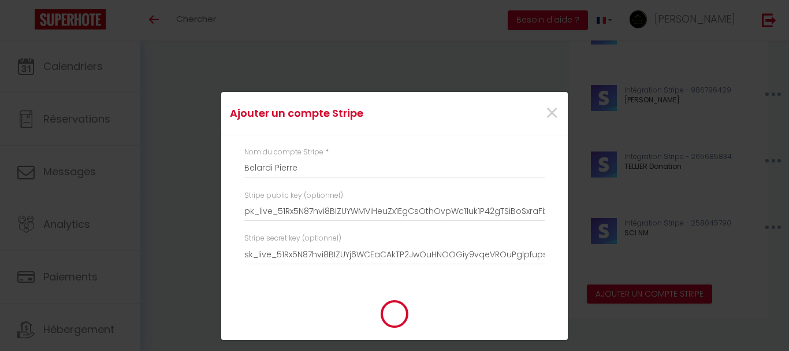
type input "Belardi Pierre"
type input "pk_live_51Rx5N87hvi8BIZUYWMViHeuZx1EgCsOthOvpWc11uk1P42gTSiBoSxraFboFU9ccdK8DP1…"
type input "sk_live_51Rx5N87hvi8BIZUYj6WCEaCAkTP2JwOuHNOOGiy9vqeVROuPglpfups5errBCw9XJzSlCd…"
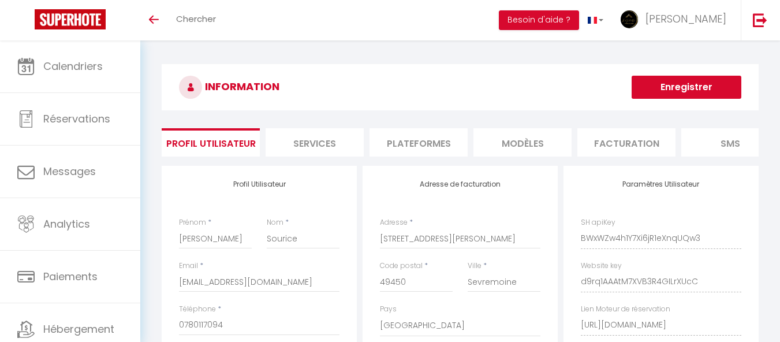
click at [683, 80] on div "Ajouter un compte Stripe × Nom du compte Stripe * Belardi Pierre Stripe public …" at bounding box center [390, 171] width 780 height 342
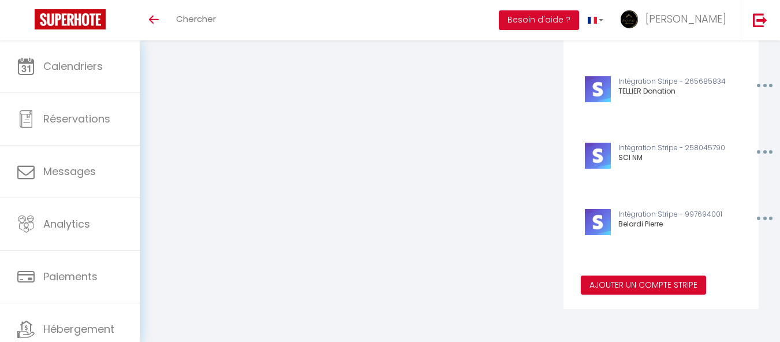
click at [678, 91] on h6 "TELLIER Donation" at bounding box center [675, 91] width 112 height 8
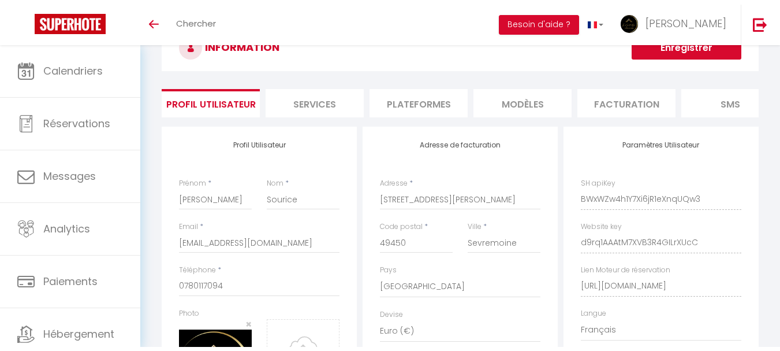
scroll to position [0, 0]
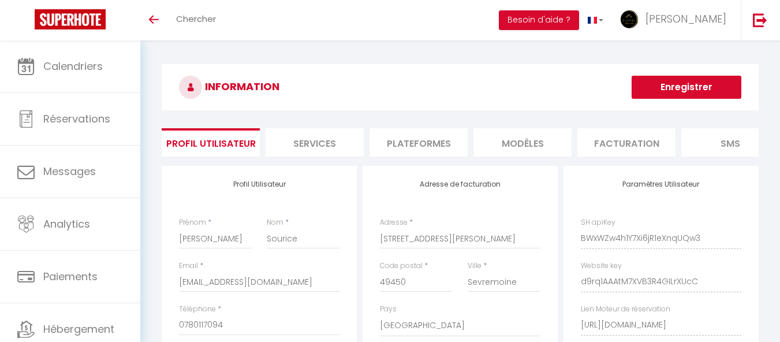
click at [675, 81] on button "Enregistrer" at bounding box center [687, 87] width 110 height 23
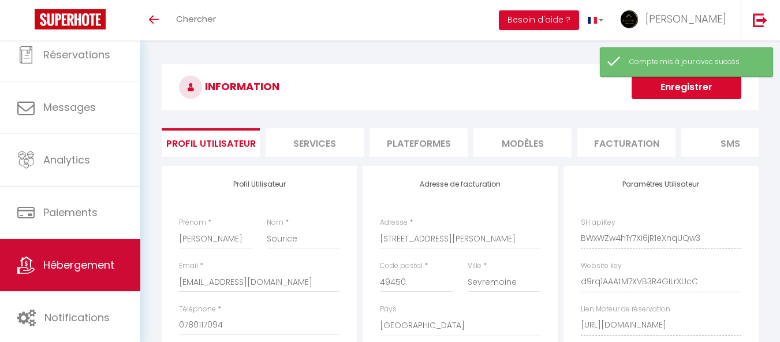
click at [85, 258] on span "Hébergement" at bounding box center [78, 265] width 71 height 14
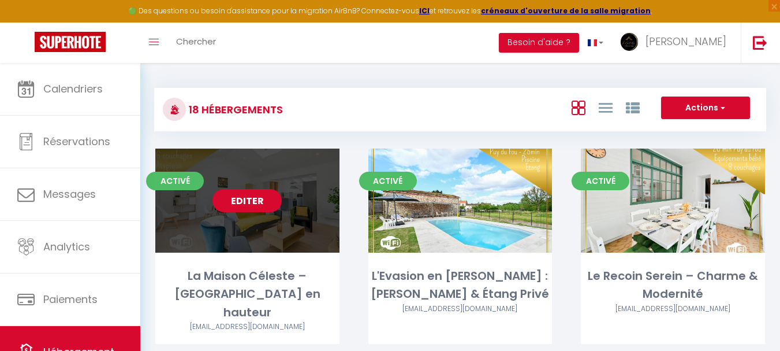
click at [232, 203] on link "Editer" at bounding box center [247, 200] width 69 height 23
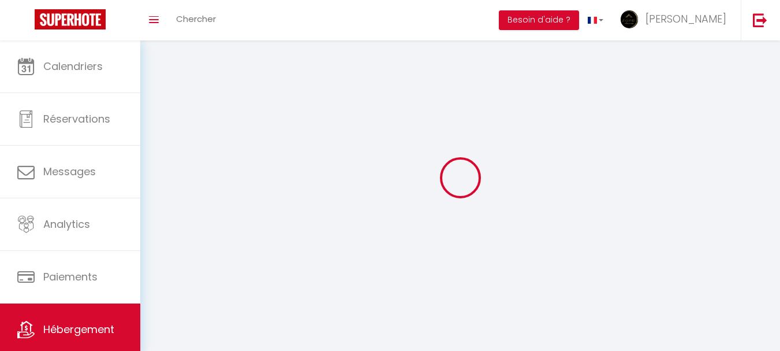
select select "1"
select select
select select "28"
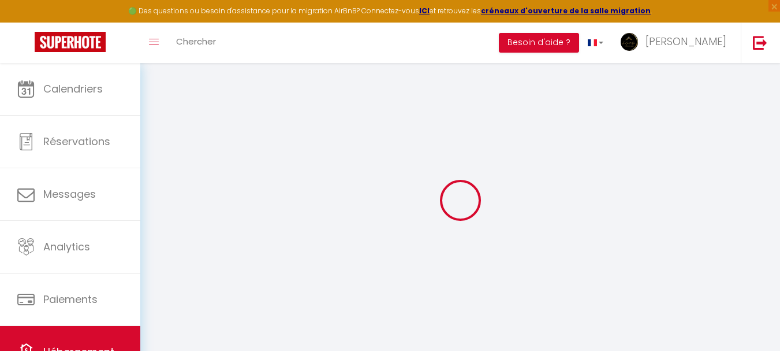
select select
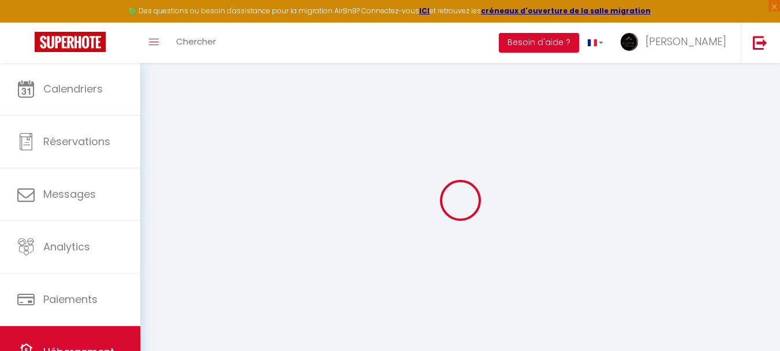
select select
checkbox input "false"
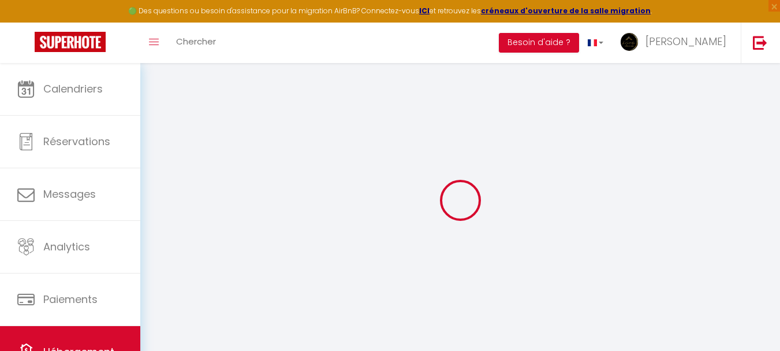
select select
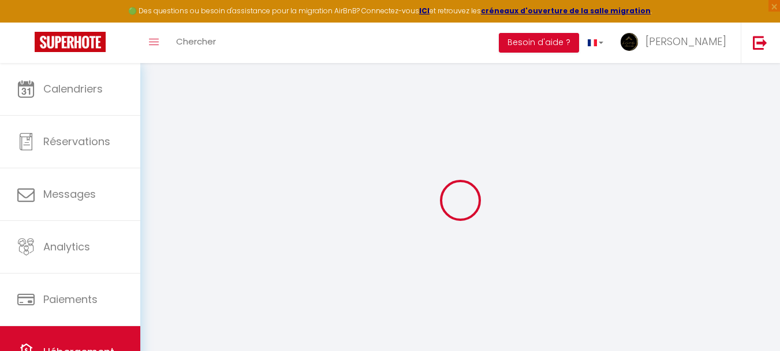
select select
checkbox input "false"
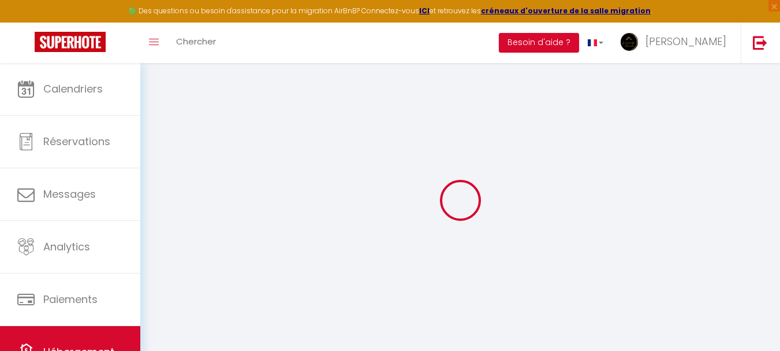
checkbox input "false"
select select
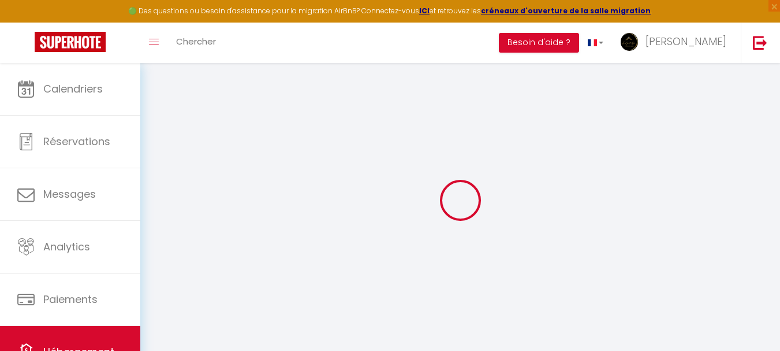
select select
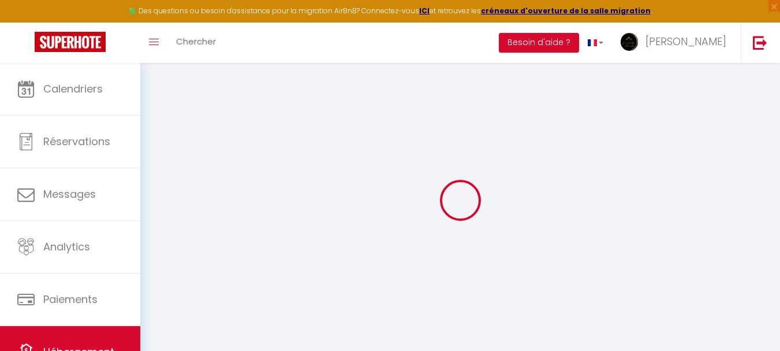
checkbox input "false"
select select
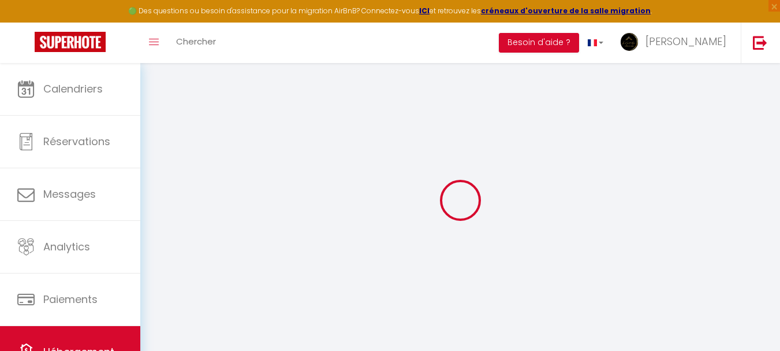
select select
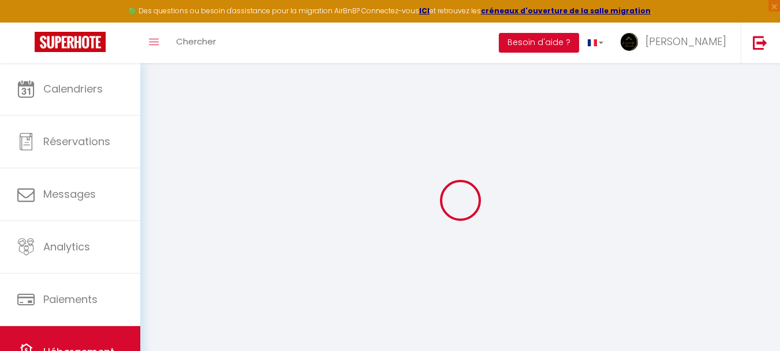
select select
checkbox input "false"
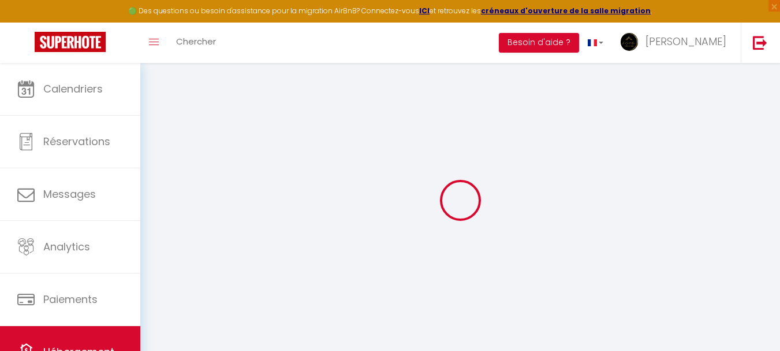
checkbox input "false"
select select
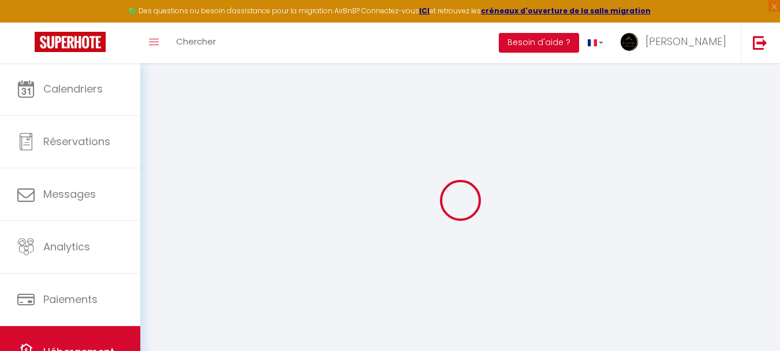
select select
checkbox input "false"
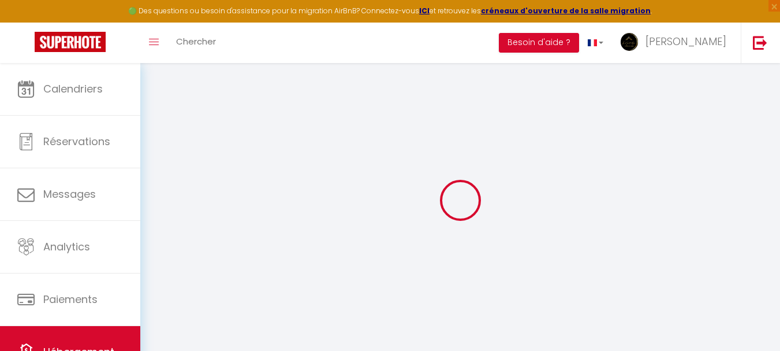
checkbox input "false"
select select
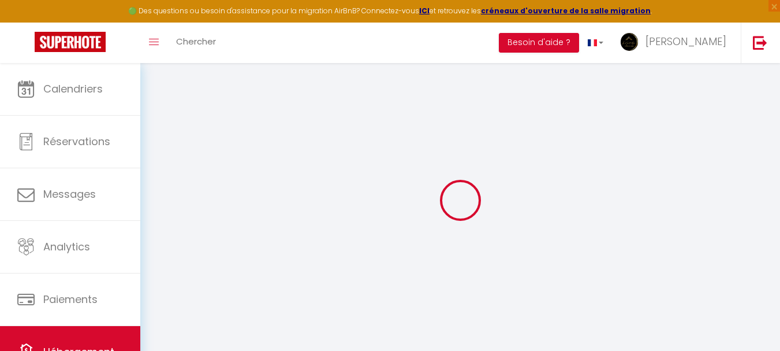
type input "La Maison Céleste – [GEOGRAPHIC_DATA] en hauteur"
type input "[PERSON_NAME]"
type input "Belardi"
type input "[STREET_ADDRESS][PERSON_NAME]"
type input "49300"
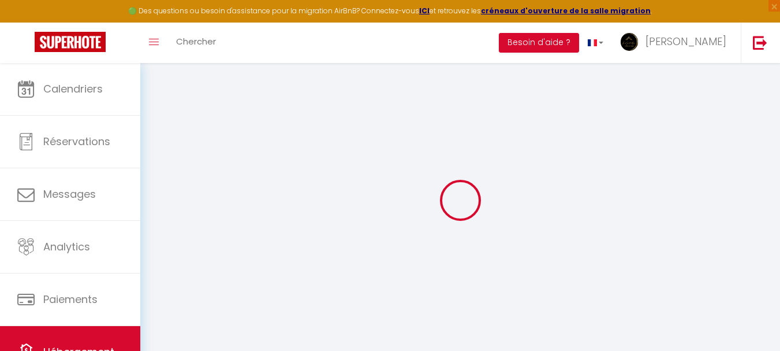
type input "Cholet"
select select "6"
select select "3"
type input "40"
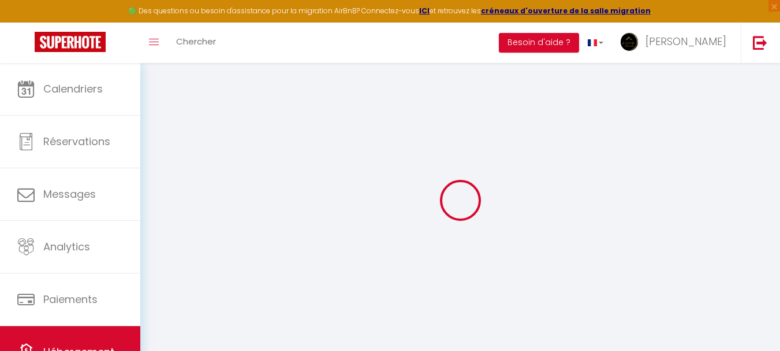
type input "73"
type input "3"
type input "0"
type input "300"
select select
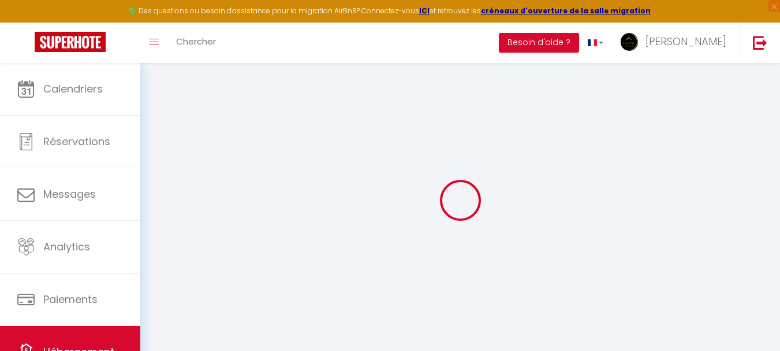
select select
type input "[STREET_ADDRESS]"
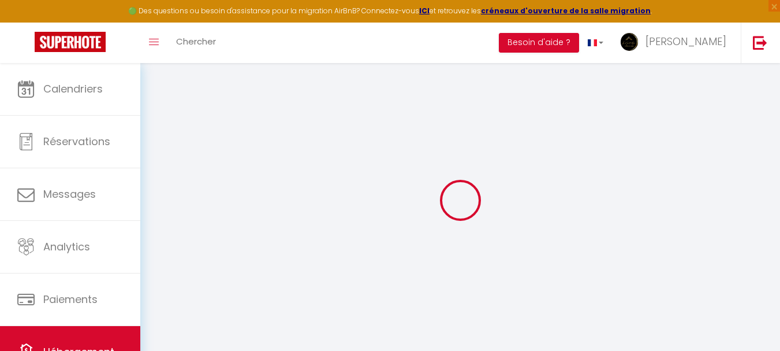
type input "49300"
type input "Cholet"
type input "[EMAIL_ADDRESS][DOMAIN_NAME]"
select select
checkbox input "false"
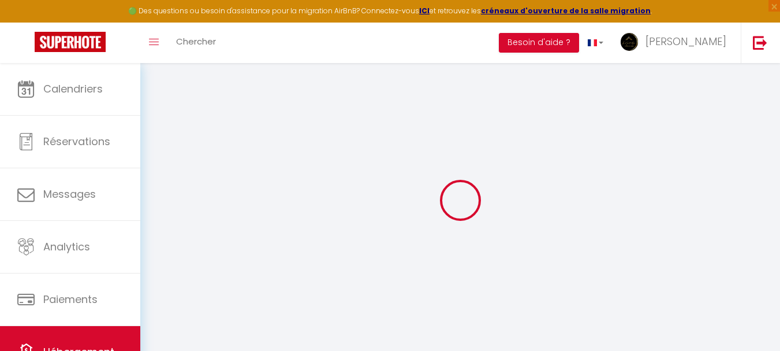
checkbox input "false"
radio input "true"
type input "0"
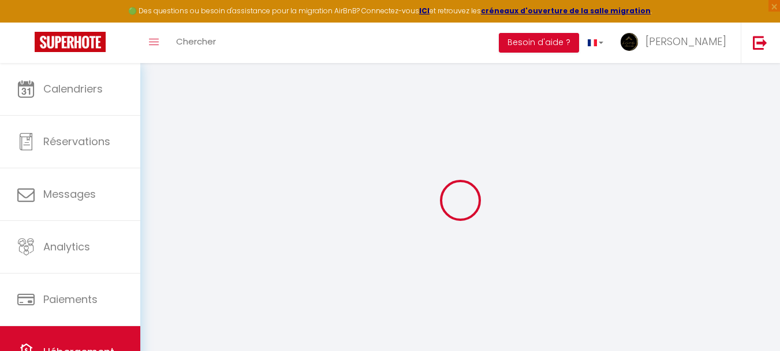
type input "0"
select select "36393"
select select
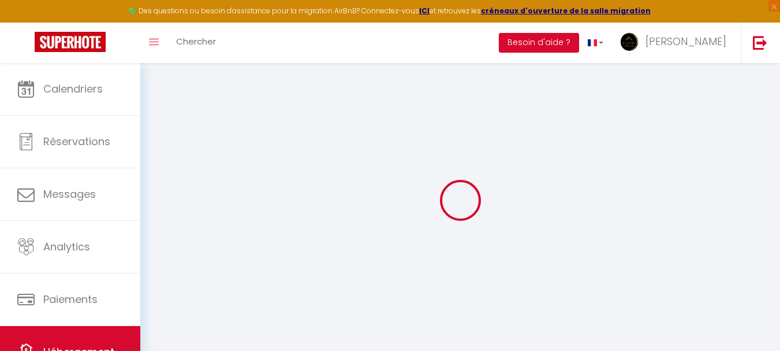
select select
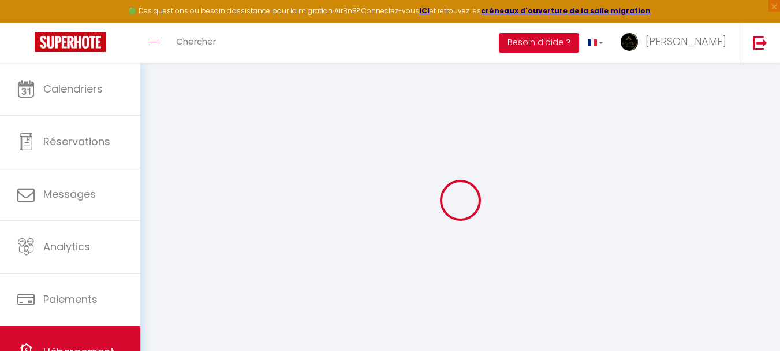
checkbox input "false"
select select
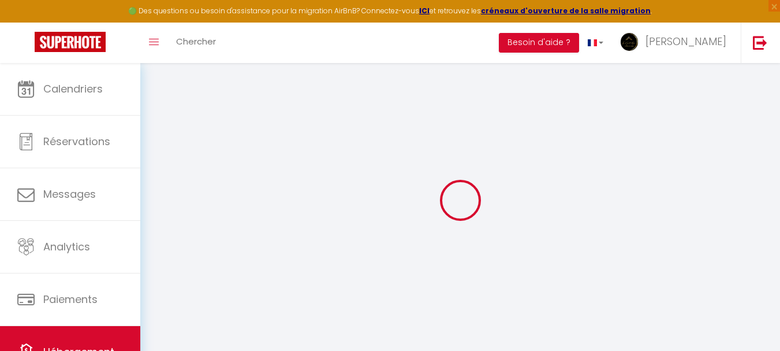
checkbox input "false"
select select "17:00"
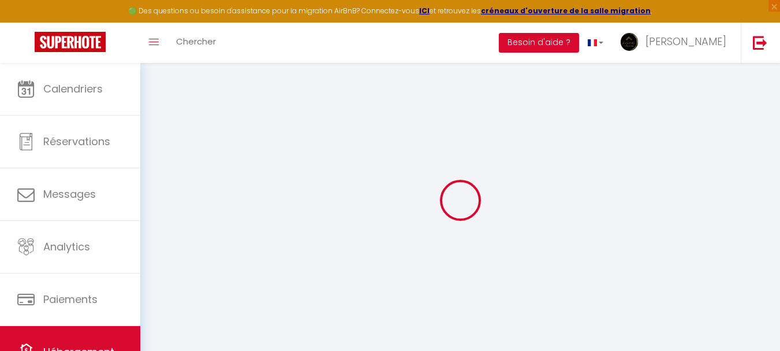
select select "23:45"
select select "10:00"
select select "30"
select select "120"
select select
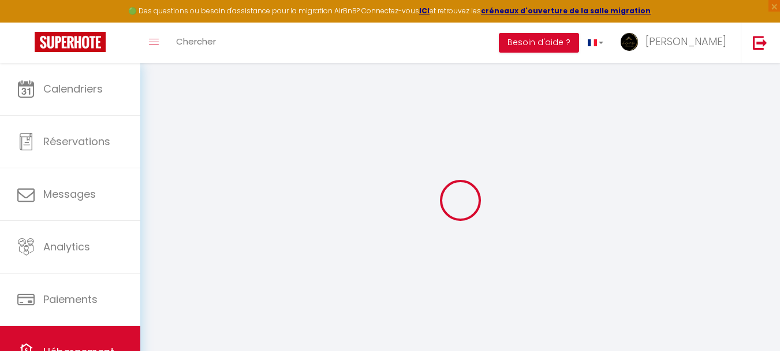
checkbox input "false"
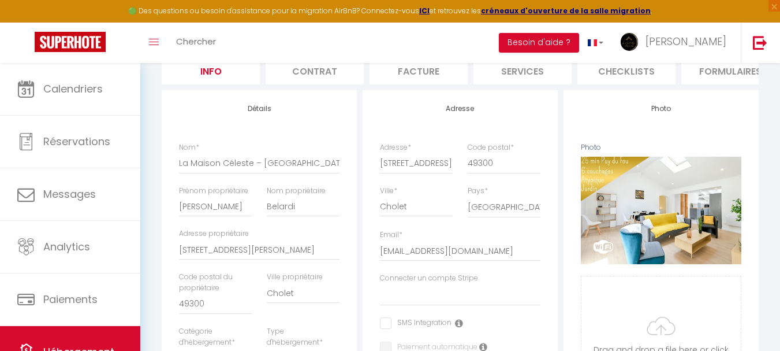
scroll to position [231, 0]
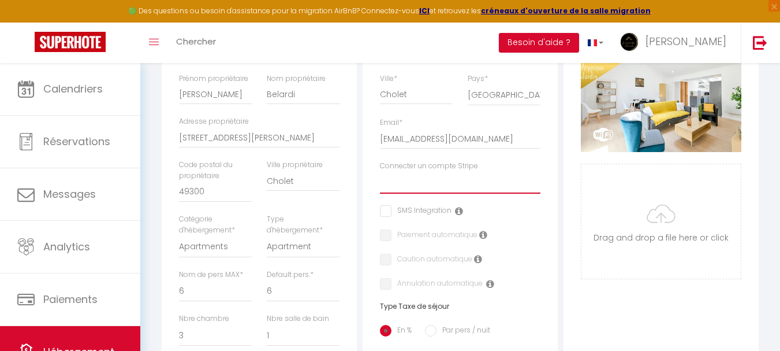
click at [472, 193] on select "La Nuit D'Or Coiffard Jean Michel Dumezil Fabre Thomas Menand Fabrice SARL Verg…" at bounding box center [460, 183] width 161 height 22
select select "15961"
click at [380, 180] on select "La Nuit D'Or Coiffard Jean Michel Dumezil Fabre Thomas Menand Fabrice SARL Verg…" at bounding box center [460, 183] width 161 height 22
checkbox input "false"
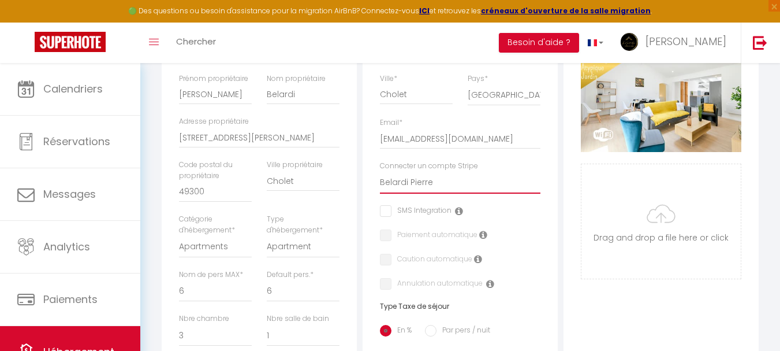
checkbox input "false"
click at [439, 242] on label "Paiement automatique" at bounding box center [435, 235] width 86 height 13
click at [440, 266] on label "Caution automatique" at bounding box center [432, 260] width 81 height 13
click at [445, 289] on input "checkbox" at bounding box center [431, 284] width 103 height 12
checkbox input "true"
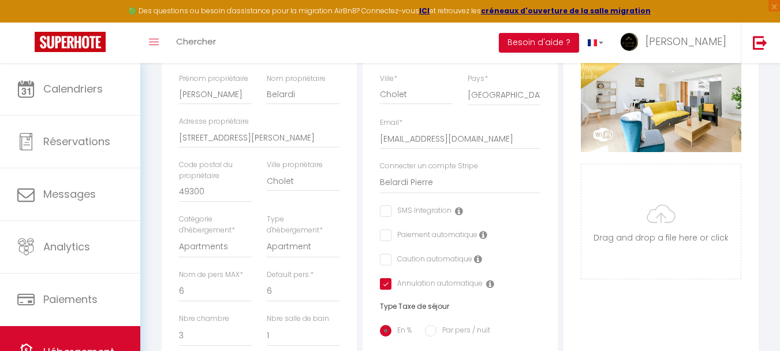
checkbox input "false"
click at [383, 265] on input "checkbox" at bounding box center [384, 260] width 8 height 12
checkbox input "true"
checkbox input "false"
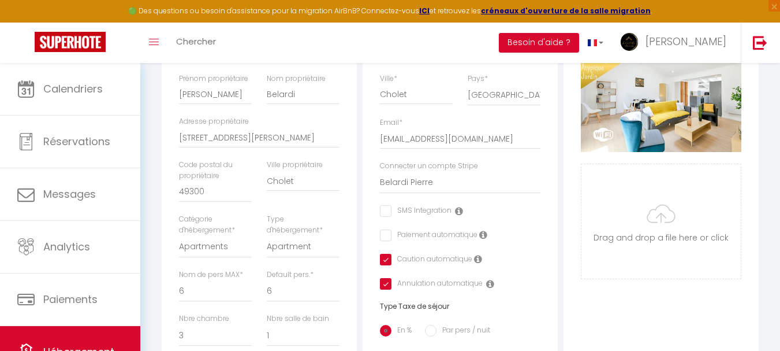
click at [380, 236] on div "Adresse Adresse * 32 Rue de la Caillère Code postal * 49300 Ville * Cholet Pays…" at bounding box center [460, 262] width 195 height 568
click at [385, 239] on input "checkbox" at bounding box center [384, 235] width 8 height 12
checkbox input "true"
checkbox input "false"
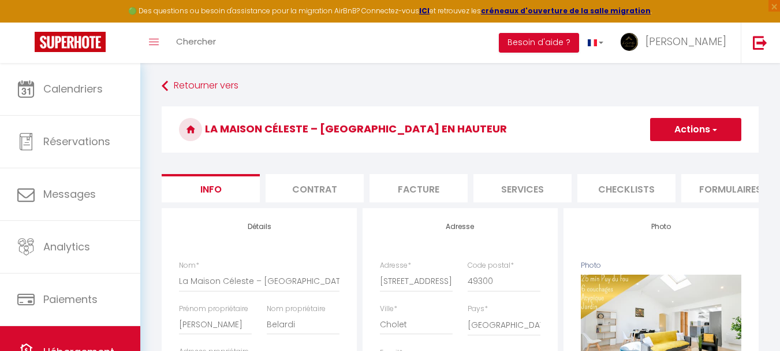
scroll to position [0, 0]
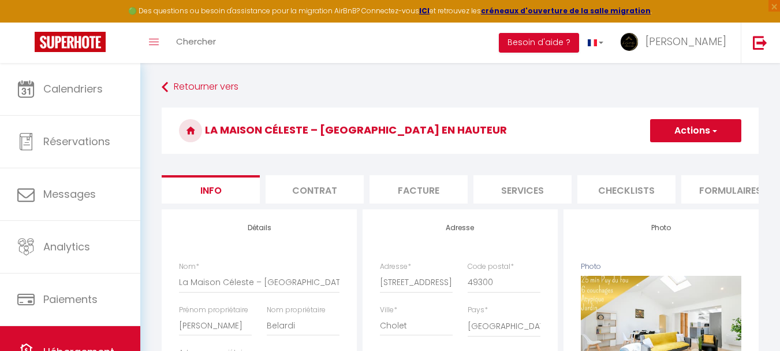
click at [713, 136] on button "Actions" at bounding box center [695, 130] width 91 height 23
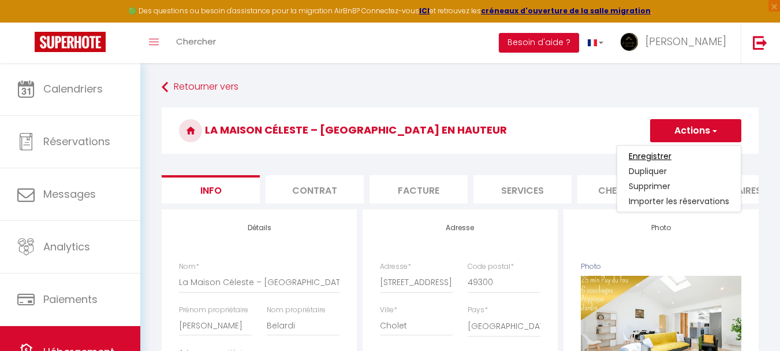
click at [653, 152] on input "Enregistrer" at bounding box center [650, 156] width 43 height 12
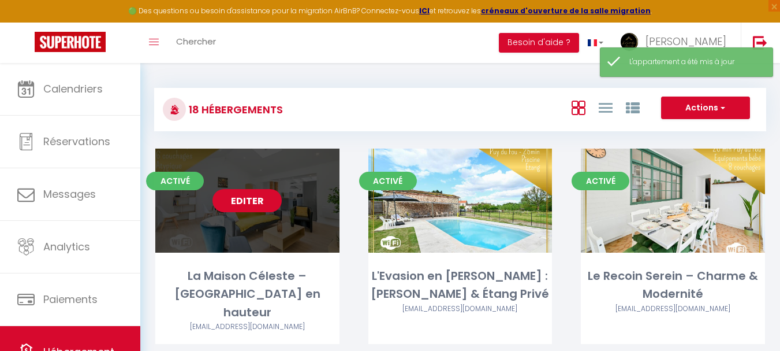
click at [261, 199] on link "Editer" at bounding box center [247, 200] width 69 height 23
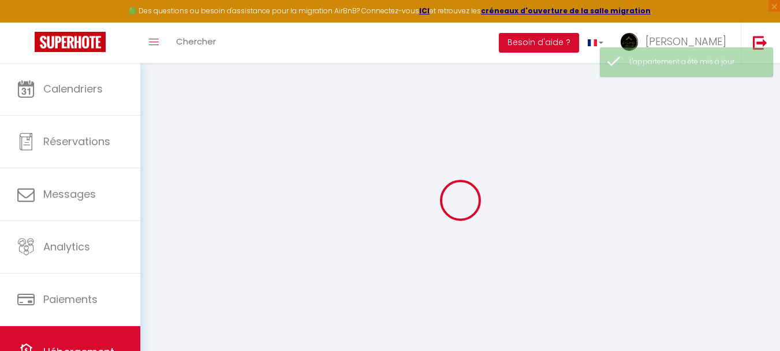
select select
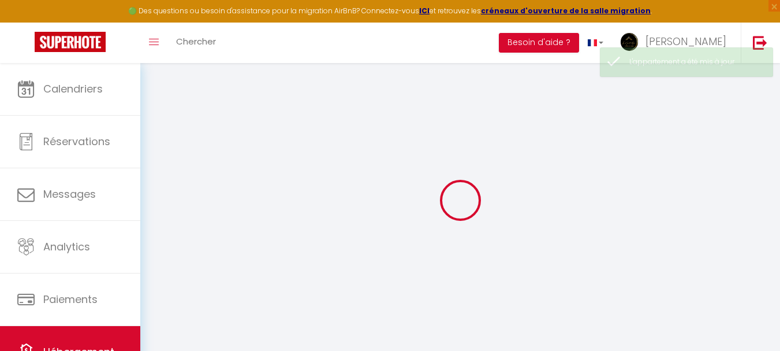
checkbox input "false"
checkbox input "true"
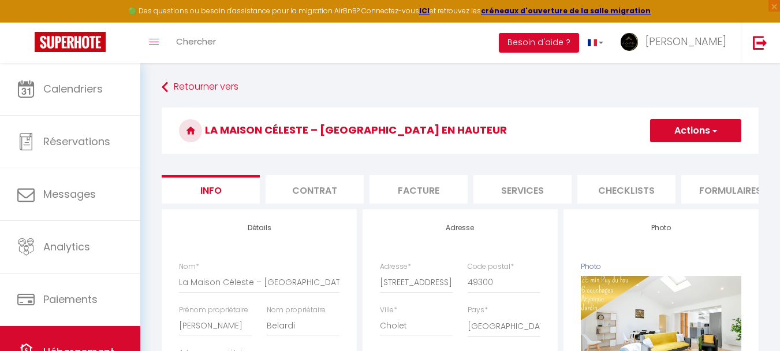
click at [333, 192] on li "Contrat" at bounding box center [315, 189] width 98 height 28
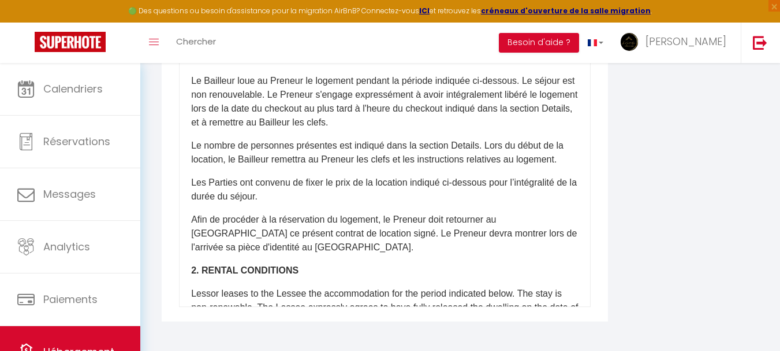
scroll to position [11, 0]
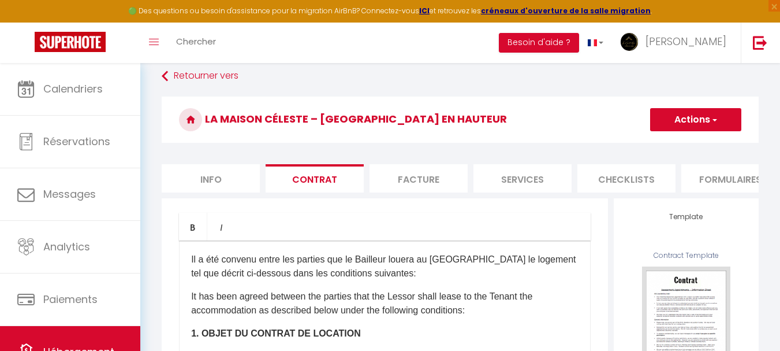
click at [444, 173] on li "Facture" at bounding box center [419, 178] width 98 height 28
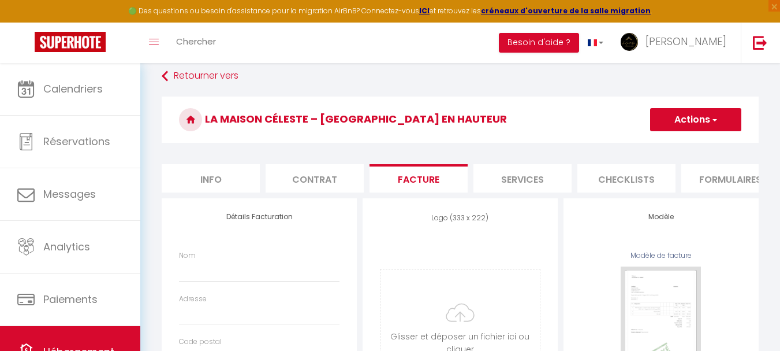
select select
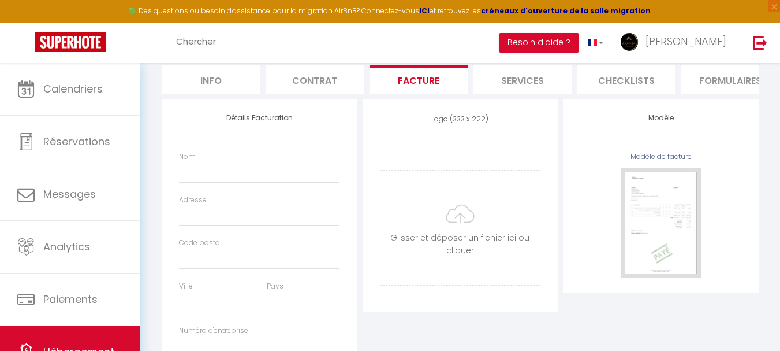
scroll to position [184, 0]
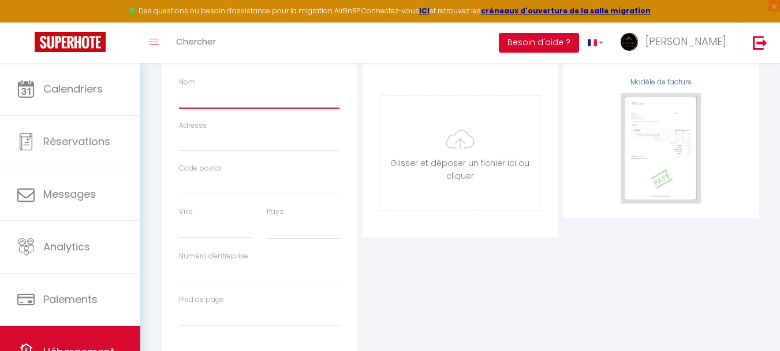
click at [233, 102] on input "Nom" at bounding box center [259, 97] width 161 height 21
paste input "IMMOPB"
type input "IMMOPB"
select select
type input "IMMOPB"
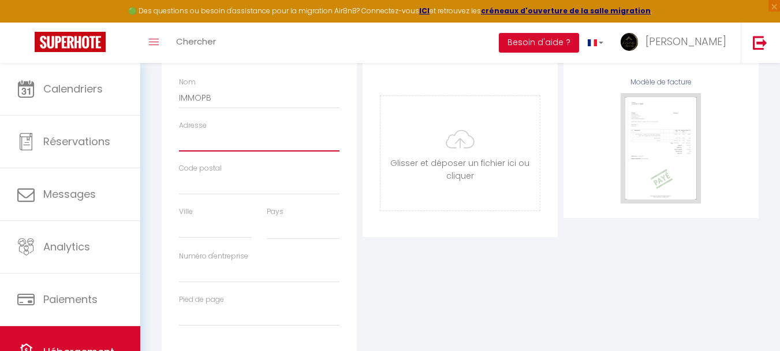
click at [238, 146] on input "Adresse" at bounding box center [259, 141] width 161 height 21
paste input "[STREET_ADDRESS]"
type input "[STREET_ADDRESS]"
select select
type input "[STREET_ADDRESS]"
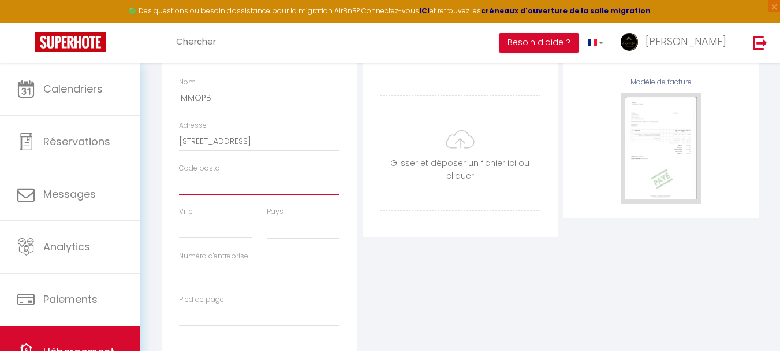
click at [215, 189] on input "Code postal" at bounding box center [259, 184] width 161 height 21
type input "4"
select select
type input "49"
select select
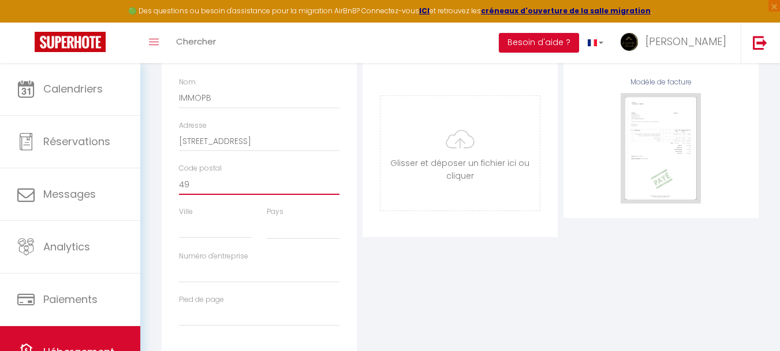
type input "493"
select select
type input "4930"
select select
type input "49300"
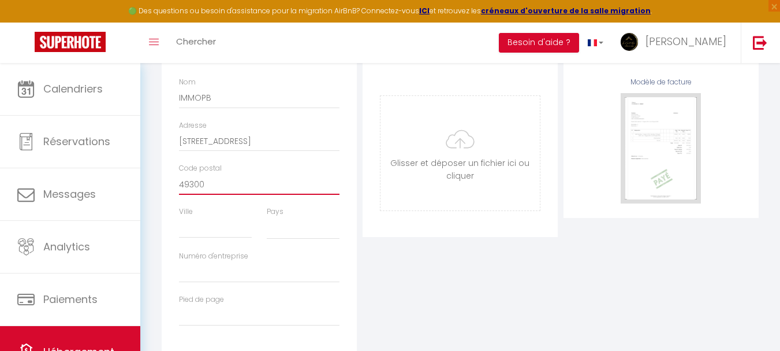
select select
type input "49300"
click at [207, 235] on input "Ville" at bounding box center [215, 227] width 73 height 21
type input "C"
select select
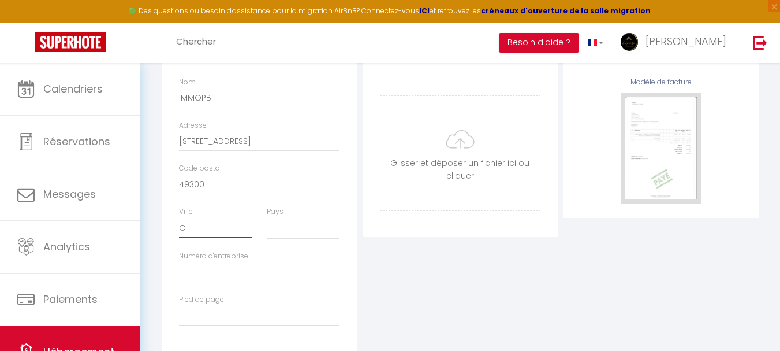
type input "Ch"
select select
type input "Cho"
select select
type input "Chol"
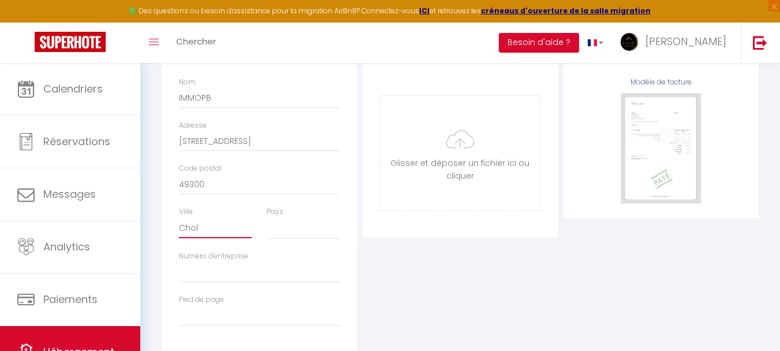
select select
type input "Cholet"
select select
type input "Cholet"
click at [321, 239] on select "France Portugal Afghanistan Albania Algeria American Samoa Andorra Angola Angui…" at bounding box center [303, 228] width 73 height 22
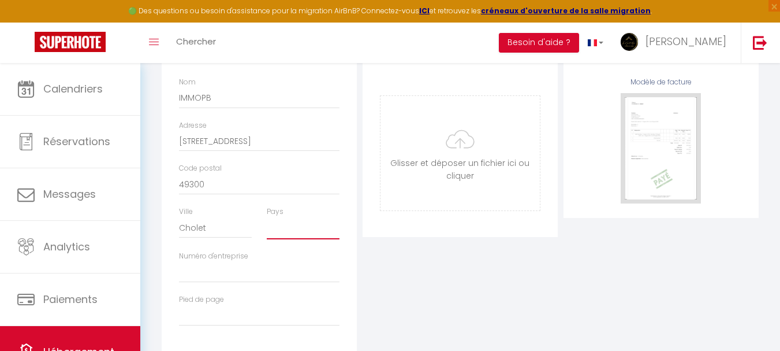
select select "75"
click at [267, 226] on select "France Portugal Afghanistan Albania Algeria American Samoa Andorra Angola Angui…" at bounding box center [303, 228] width 73 height 22
click at [293, 280] on input "Numéro d'entreprise" at bounding box center [259, 272] width 161 height 21
paste input "98762338600016"
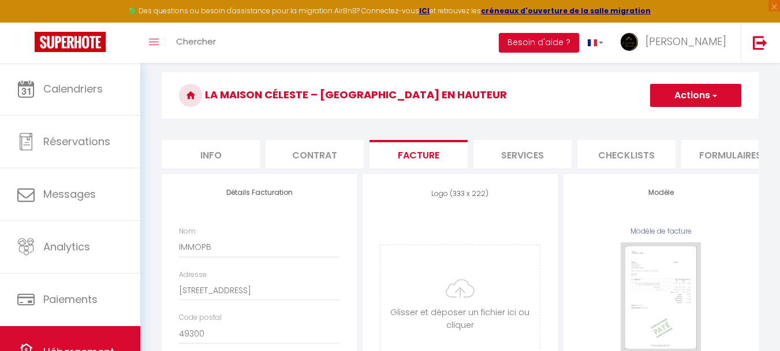
scroll to position [11, 0]
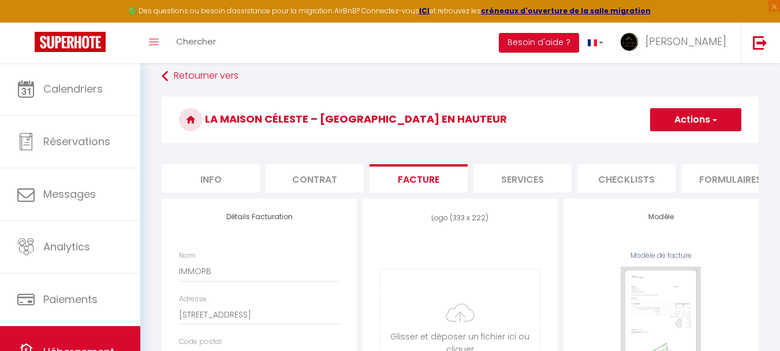
type input "98762338600016"
click at [696, 122] on button "Actions" at bounding box center [695, 119] width 91 height 23
click at [691, 145] on link "Enregistrer" at bounding box center [695, 144] width 91 height 15
click at [505, 182] on li "Services" at bounding box center [523, 178] width 98 height 28
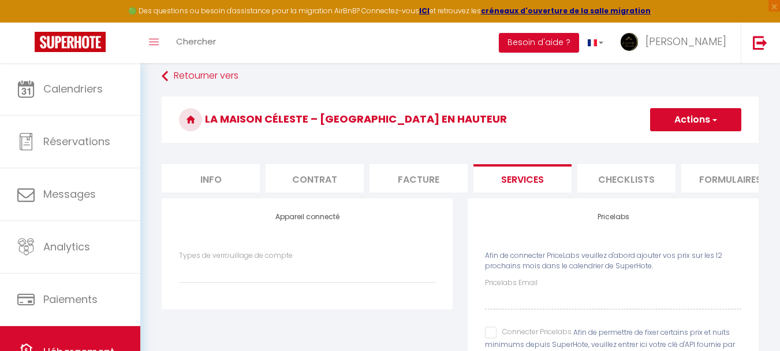
select select
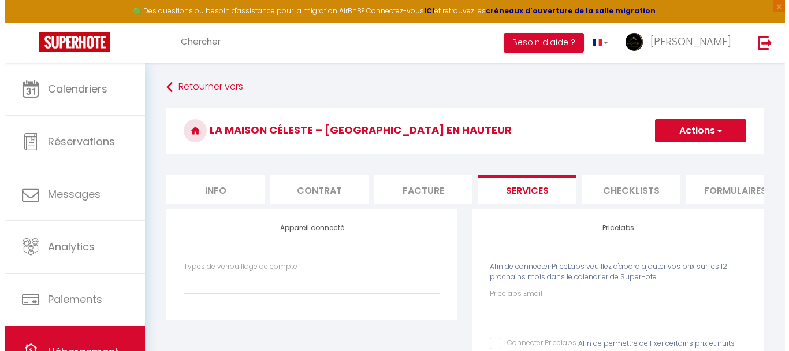
scroll to position [0, 442]
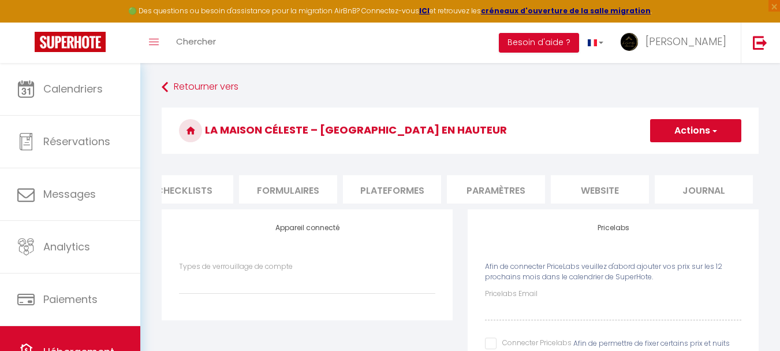
click at [207, 201] on li "Checklists" at bounding box center [184, 189] width 98 height 28
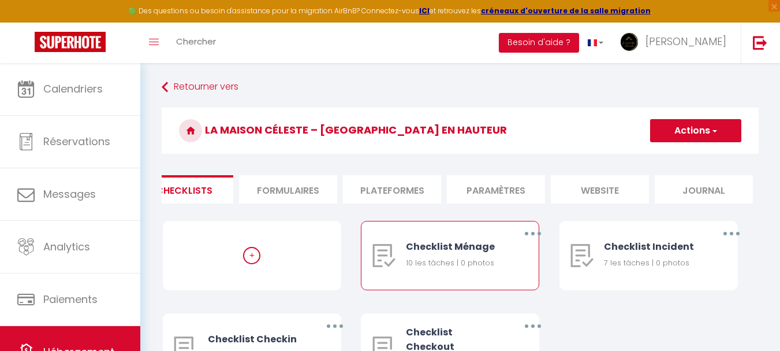
click at [528, 243] on button "button" at bounding box center [533, 233] width 32 height 18
click at [498, 305] on link "Supprimer" at bounding box center [502, 302] width 85 height 20
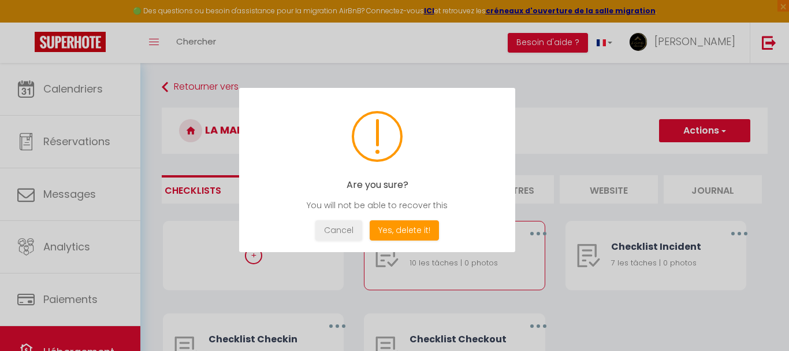
scroll to position [0, 434]
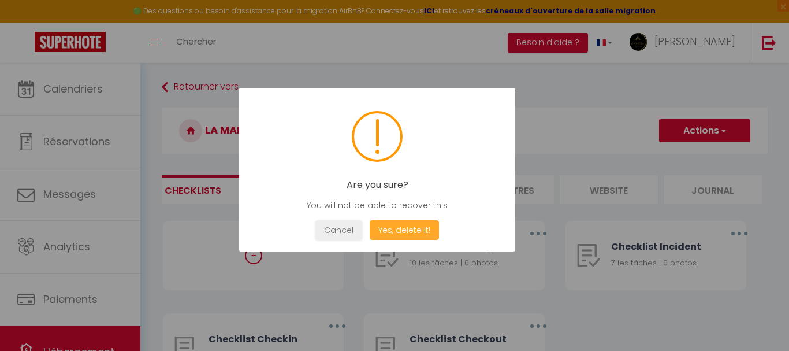
click at [412, 231] on button "Yes, delete it!" at bounding box center [404, 230] width 69 height 20
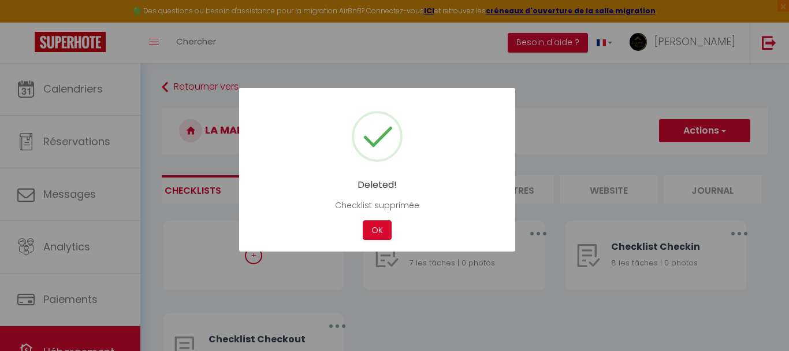
click at [357, 229] on div "Cancel OK" at bounding box center [376, 230] width 241 height 20
click at [378, 230] on button "OK" at bounding box center [377, 230] width 29 height 20
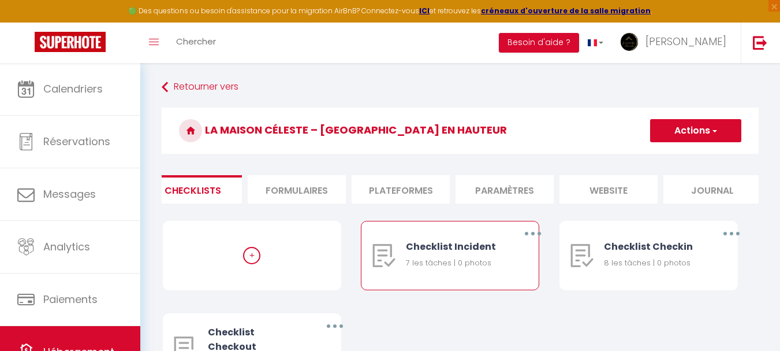
click at [528, 243] on button "button" at bounding box center [533, 233] width 32 height 18
click at [505, 299] on div "Editer Dupliquer Supprimer" at bounding box center [503, 280] width 92 height 70
click at [525, 243] on button "button" at bounding box center [533, 233] width 32 height 18
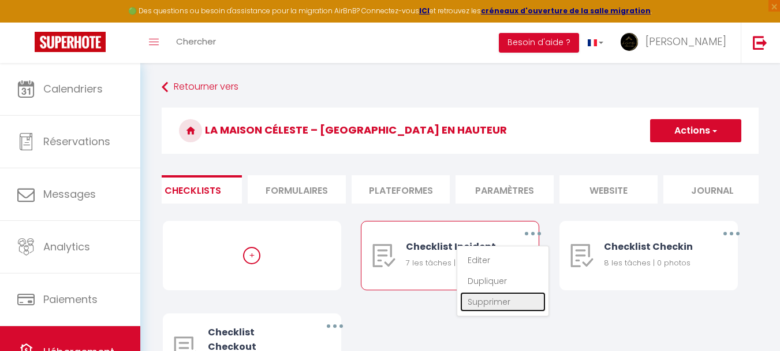
click at [491, 311] on link "Supprimer" at bounding box center [502, 302] width 85 height 20
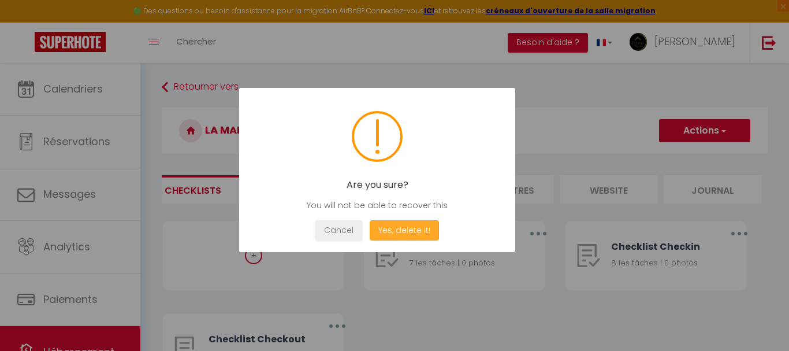
click at [425, 233] on button "Yes, delete it!" at bounding box center [404, 230] width 69 height 20
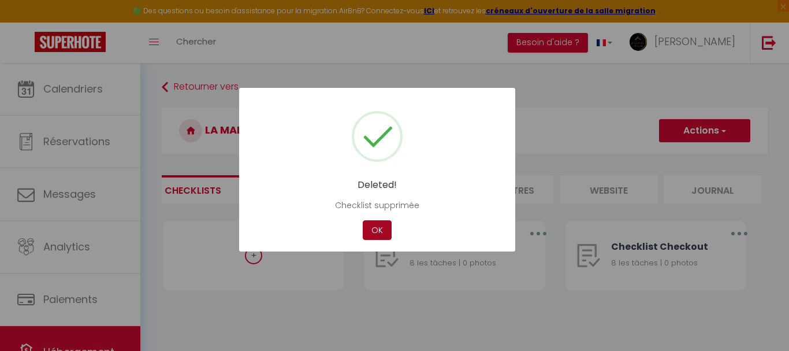
click at [377, 236] on button "OK" at bounding box center [377, 230] width 29 height 20
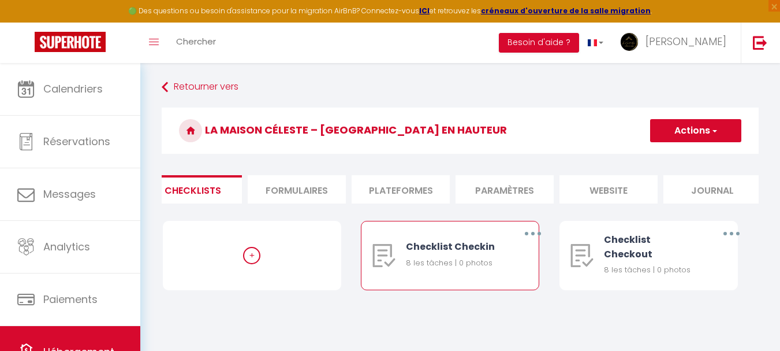
click at [526, 241] on button "button" at bounding box center [533, 233] width 32 height 18
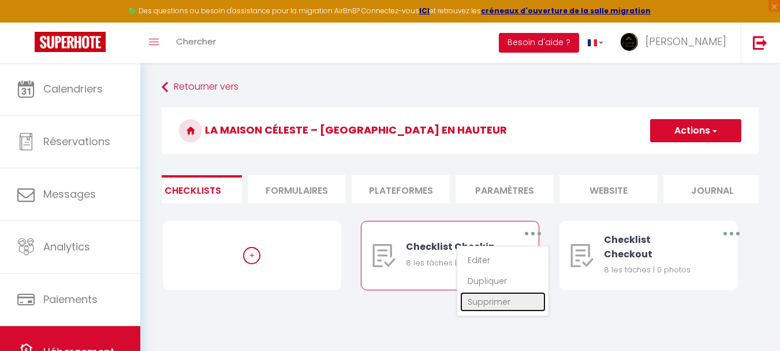
click at [500, 311] on link "Supprimer" at bounding box center [502, 302] width 85 height 20
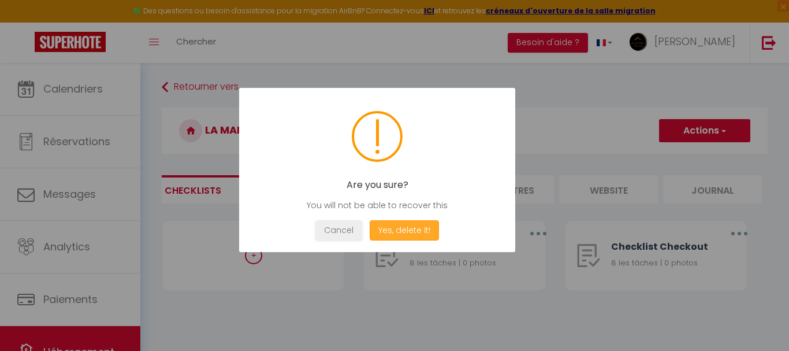
click at [414, 230] on button "Yes, delete it!" at bounding box center [404, 230] width 69 height 20
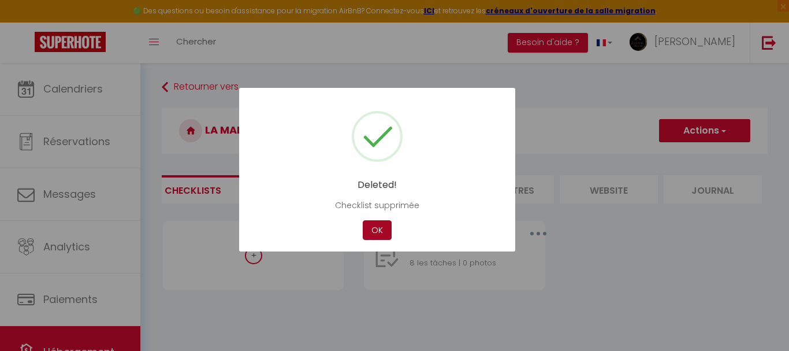
drag, startPoint x: 379, startPoint y: 230, endPoint x: 389, endPoint y: 230, distance: 9.8
click at [381, 230] on button "OK" at bounding box center [377, 230] width 29 height 20
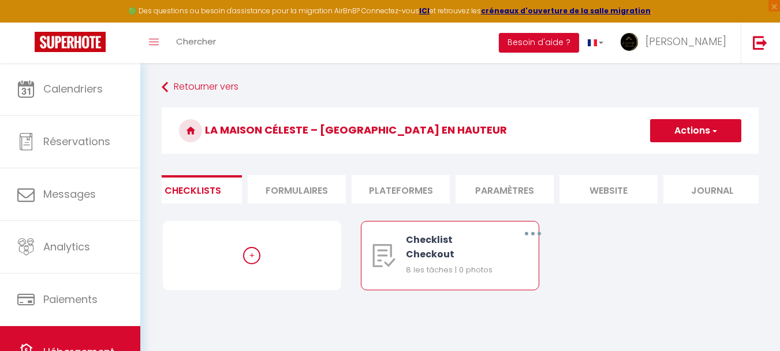
click at [534, 236] on button "button" at bounding box center [533, 233] width 32 height 18
click at [505, 307] on link "Supprimer" at bounding box center [502, 302] width 85 height 20
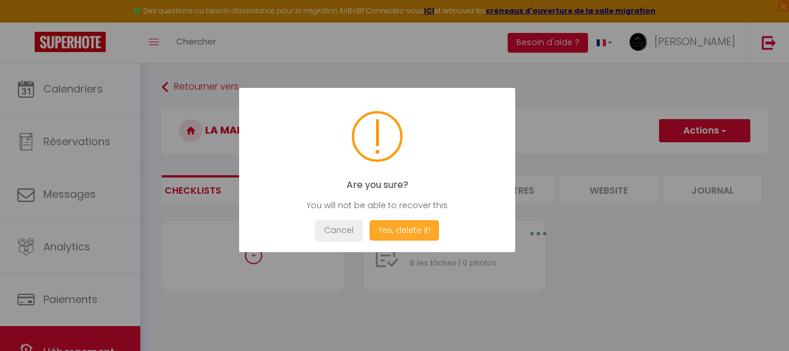
click at [413, 229] on button "Yes, delete it!" at bounding box center [404, 230] width 69 height 20
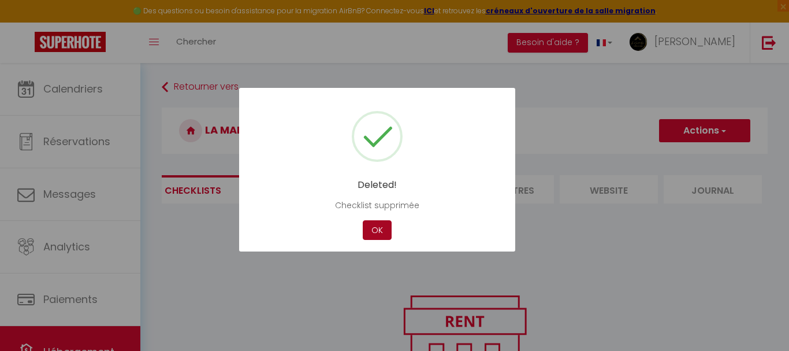
click at [379, 237] on button "OK" at bounding box center [377, 230] width 29 height 20
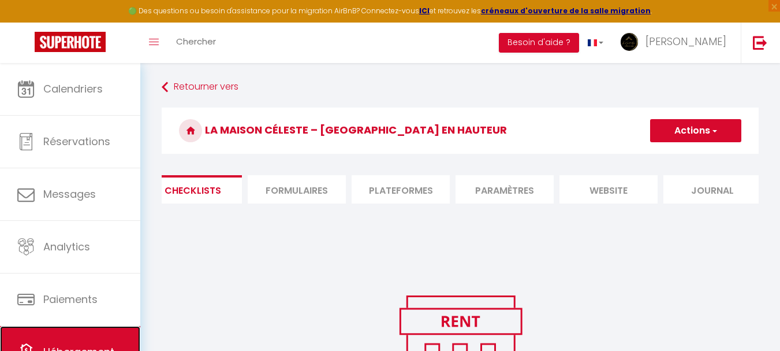
click at [99, 339] on link "Hébergement" at bounding box center [70, 352] width 140 height 52
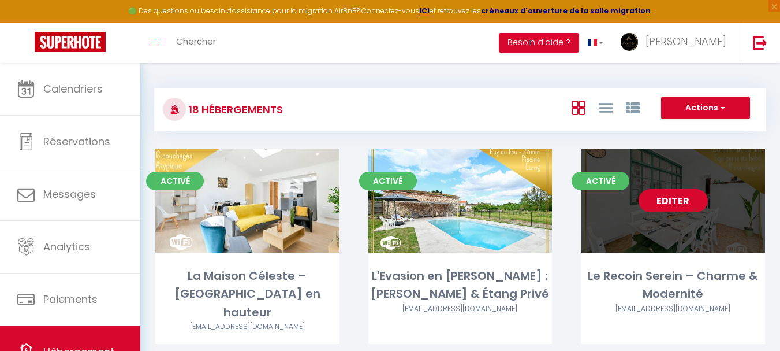
click at [661, 196] on link "Editer" at bounding box center [673, 200] width 69 height 23
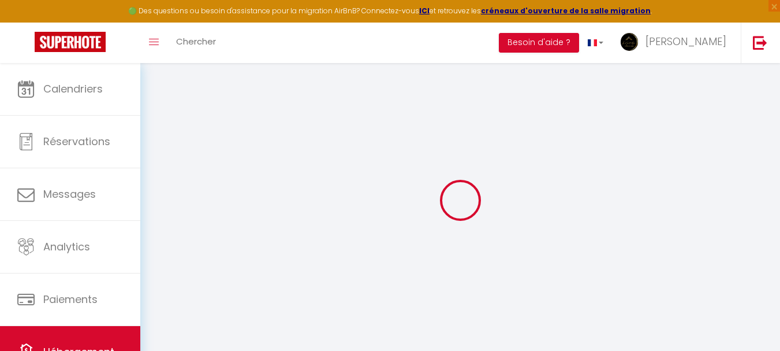
select select "44009"
select select
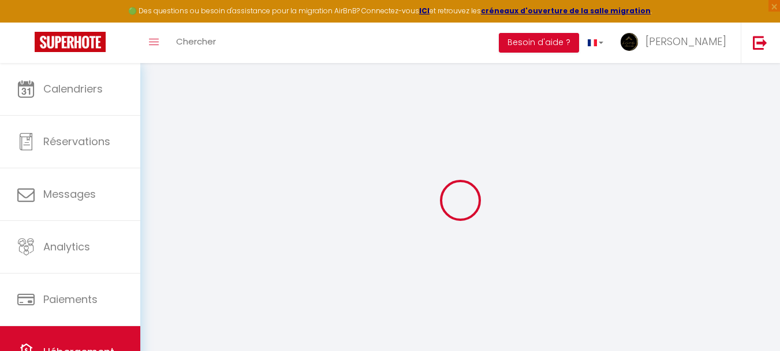
select select
checkbox input "false"
checkbox input "true"
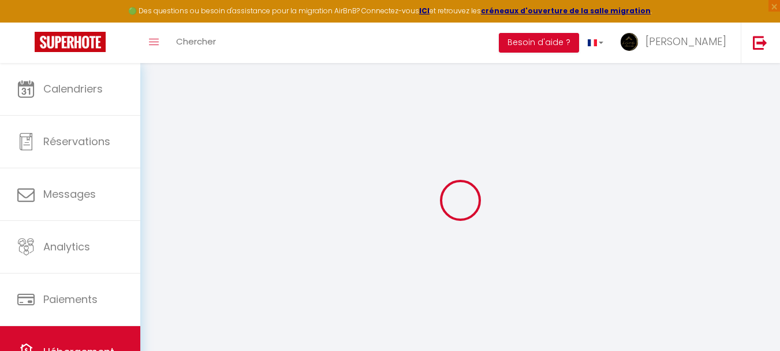
checkbox input "true"
select select
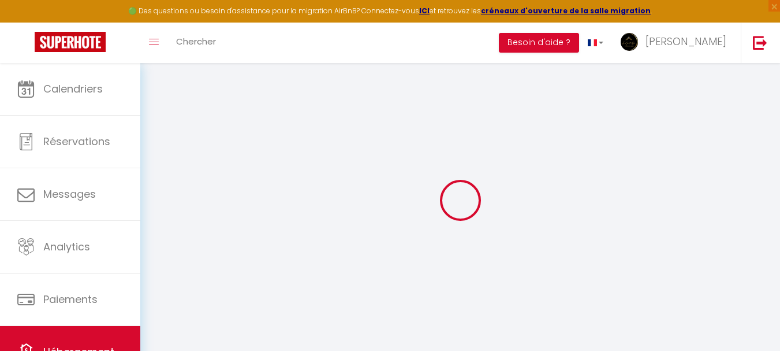
select select
checkbox input "false"
checkbox input "true"
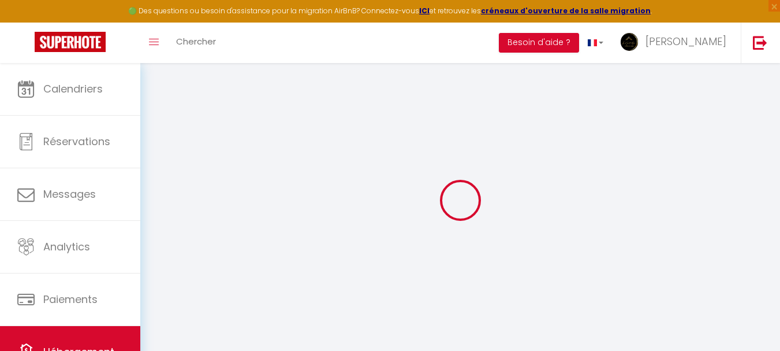
checkbox input "true"
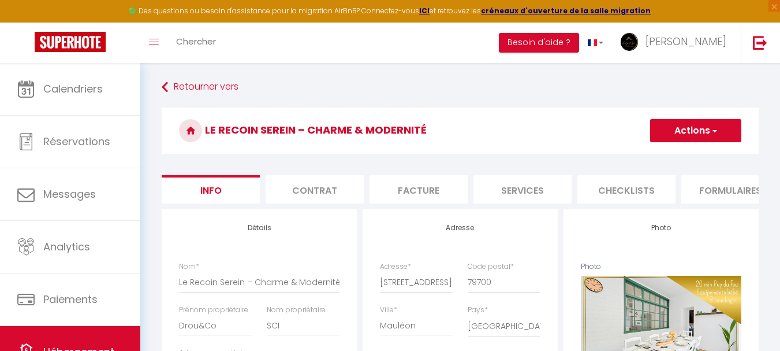
click at [586, 191] on li "Checklists" at bounding box center [627, 189] width 98 height 28
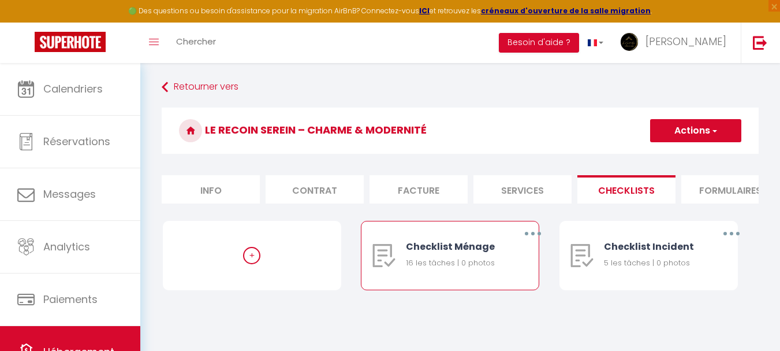
click at [528, 239] on button "button" at bounding box center [533, 233] width 32 height 18
click at [482, 290] on link "Dupliquer" at bounding box center [502, 281] width 85 height 20
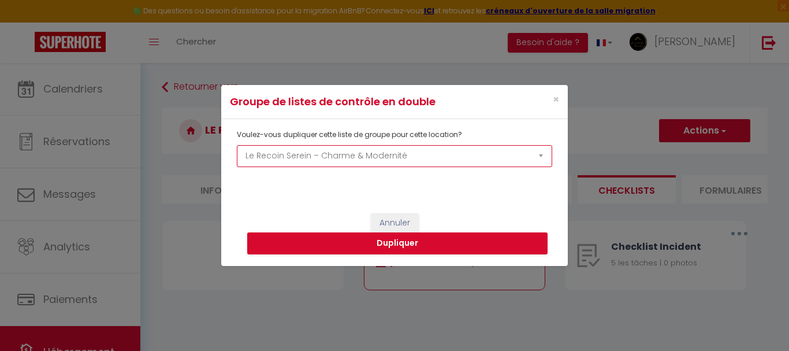
click at [473, 155] on select "La Maison Céleste – Jardin et Charme en hauteur L'Evasion en Pierre : Piscine &…" at bounding box center [394, 156] width 315 height 22
click at [237, 145] on select "La Maison Céleste – Jardin et Charme en hauteur L'Evasion en Pierre : Piscine &…" at bounding box center [394, 156] width 315 height 22
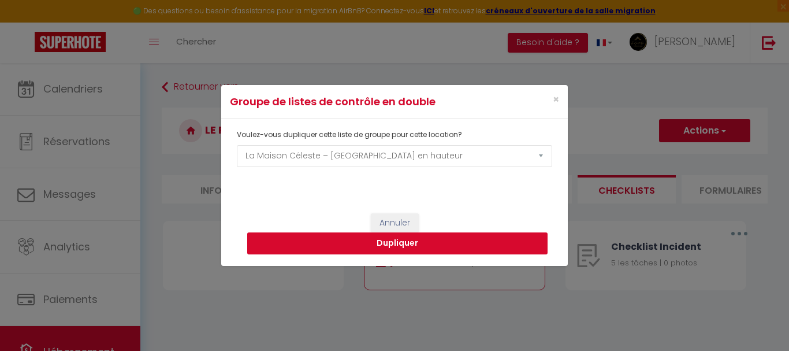
click at [441, 247] on button "Dupliquer" at bounding box center [397, 243] width 300 height 22
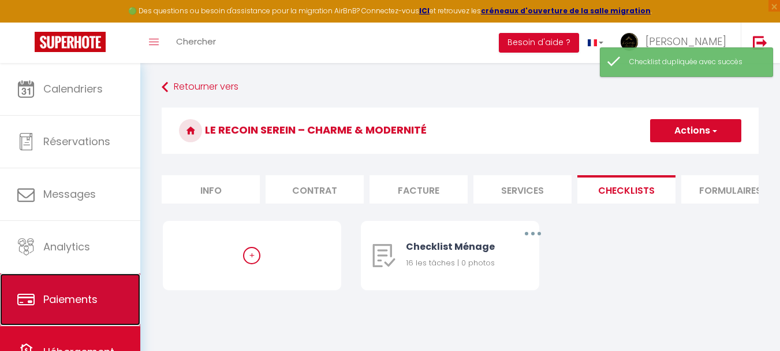
click at [110, 324] on link "Paiements" at bounding box center [70, 299] width 140 height 52
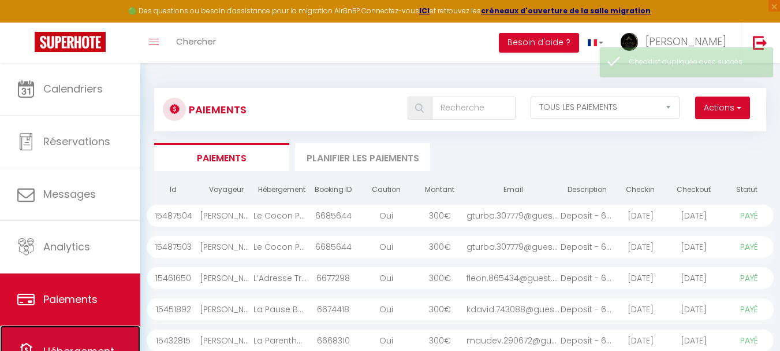
click at [104, 339] on link "Hébergement" at bounding box center [70, 351] width 140 height 52
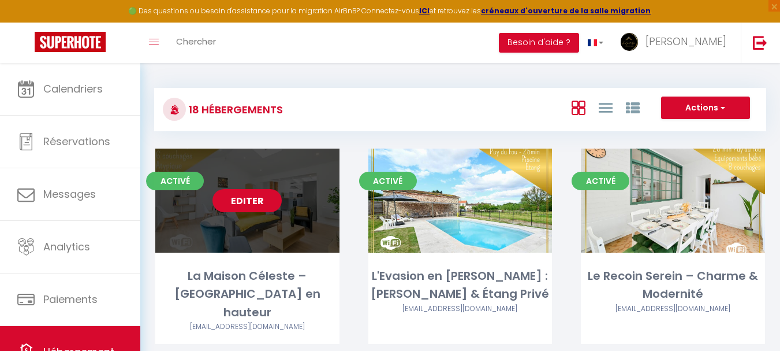
click at [258, 206] on link "Editer" at bounding box center [247, 200] width 69 height 23
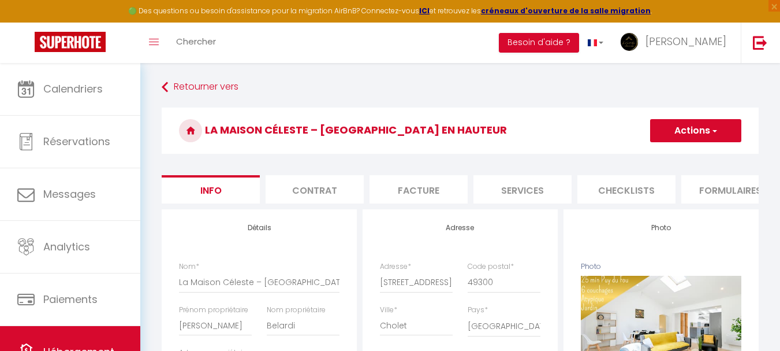
click at [650, 202] on li "Checklists" at bounding box center [627, 189] width 98 height 28
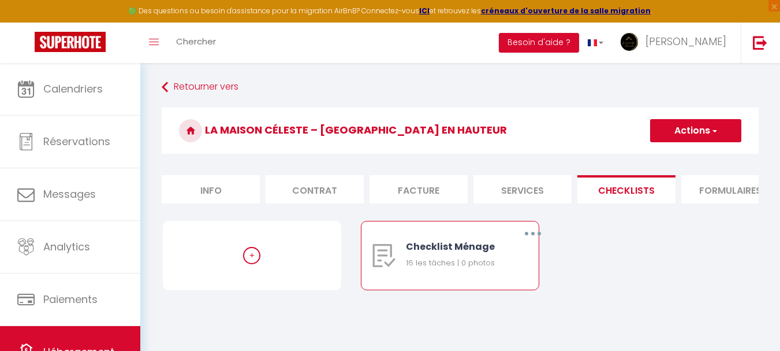
click at [472, 267] on div "16 les tâches | 0 photos" at bounding box center [454, 263] width 96 height 12
click at [535, 234] on button "button" at bounding box center [533, 233] width 32 height 18
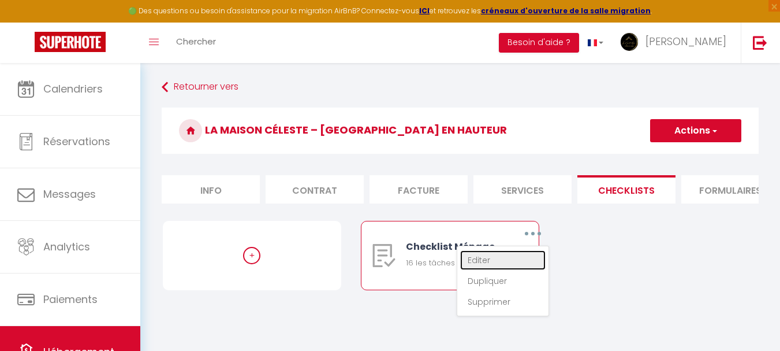
click at [489, 263] on link "Editer" at bounding box center [502, 260] width 85 height 20
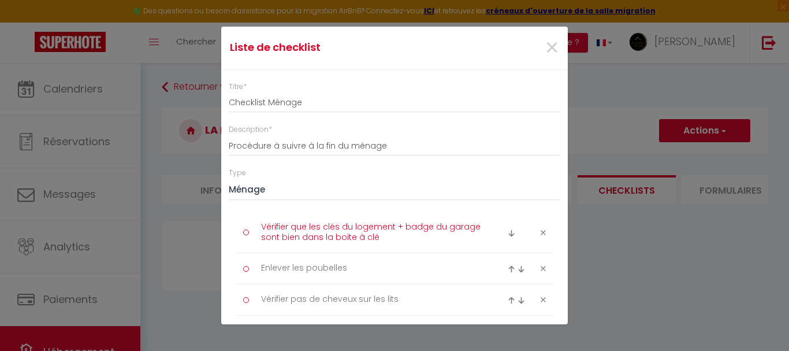
click at [404, 228] on textarea "Vérifier que les clés du logement + badge du garage sont bien dans la boite à c…" at bounding box center [371, 232] width 237 height 29
click at [477, 224] on textarea "Vérifier que les clés du logement + badge du garage sont bien dans la boite à c…" at bounding box center [371, 232] width 237 height 29
drag, startPoint x: 477, startPoint y: 224, endPoint x: 392, endPoint y: 222, distance: 84.9
click at [392, 222] on textarea "Vérifier que les clés du logement + badge du garage sont bien dans la boite à c…" at bounding box center [371, 232] width 237 height 29
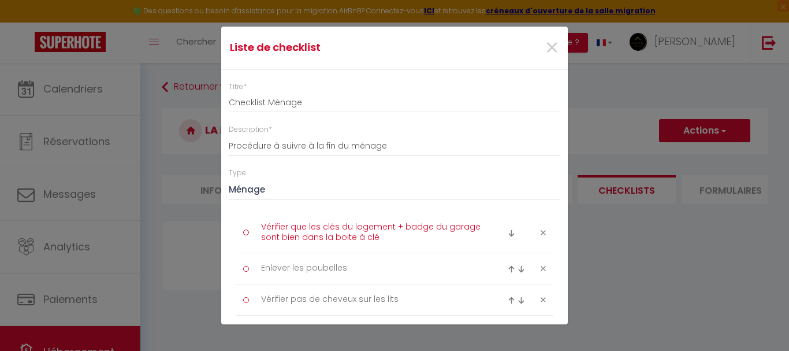
drag, startPoint x: 392, startPoint y: 222, endPoint x: 472, endPoint y: 226, distance: 79.8
click at [472, 226] on textarea "Vérifier que les clés du logement + badge du garage sont bien dans la boite à c…" at bounding box center [371, 232] width 237 height 29
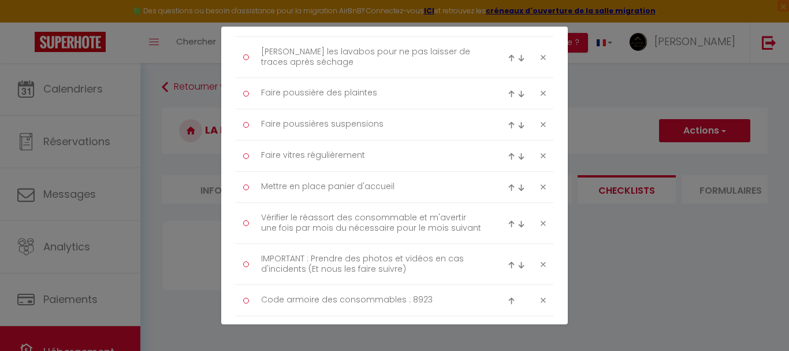
scroll to position [462, 0]
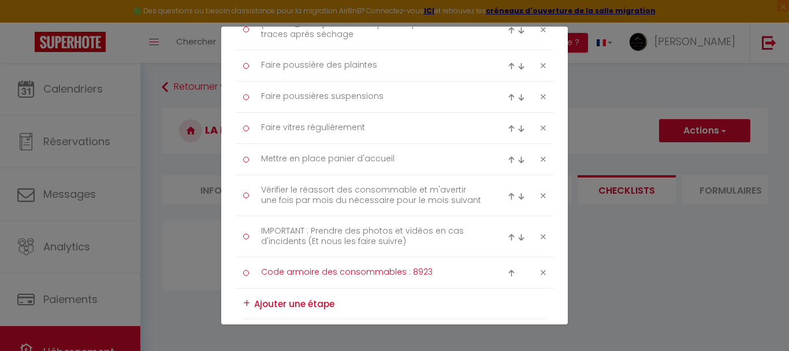
click at [421, 271] on textarea "Code armoire des consommables : 8923" at bounding box center [371, 272] width 237 height 19
drag, startPoint x: 426, startPoint y: 271, endPoint x: 405, endPoint y: 272, distance: 20.8
click at [405, 272] on textarea "Code armoire des consommables : 8923" at bounding box center [371, 272] width 237 height 19
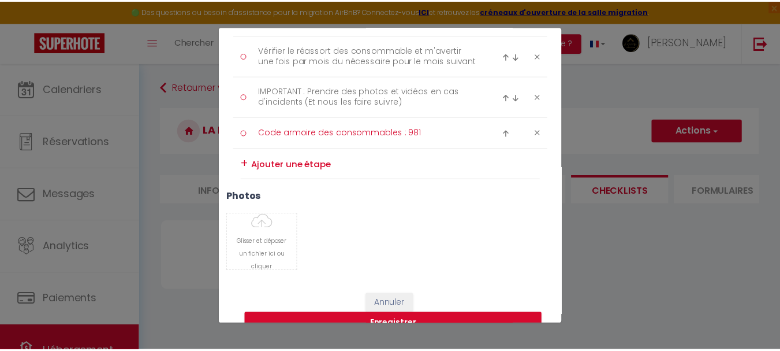
scroll to position [624, 0]
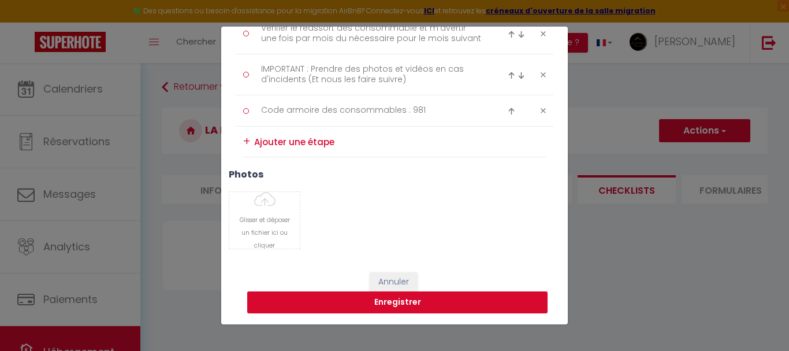
click at [407, 301] on button "Enregistrer" at bounding box center [397, 302] width 300 height 22
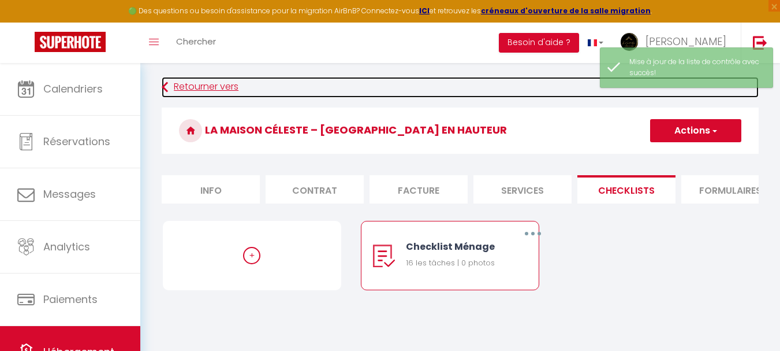
click at [214, 88] on link "Retourner vers" at bounding box center [460, 87] width 597 height 21
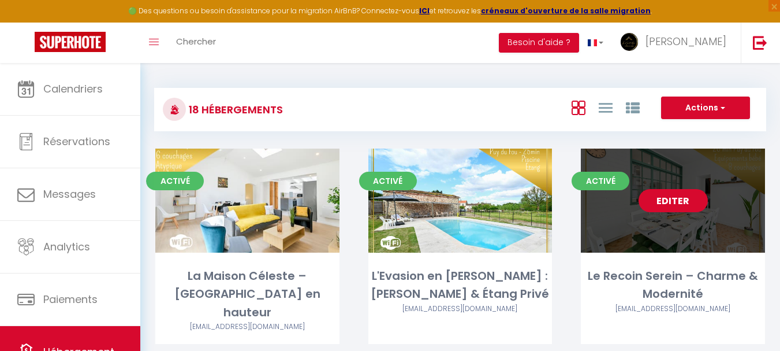
click at [691, 198] on link "Editer" at bounding box center [673, 200] width 69 height 23
click at [687, 198] on link "Editer" at bounding box center [673, 200] width 69 height 23
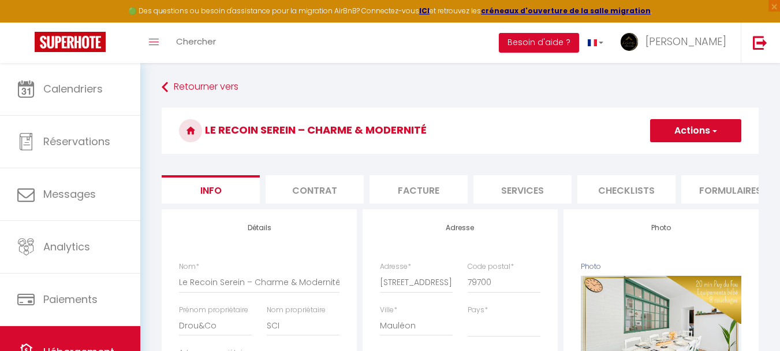
click at [657, 191] on li "Checklists" at bounding box center [627, 189] width 98 height 28
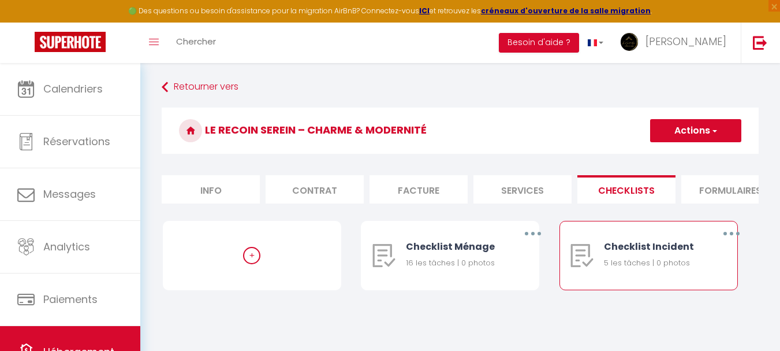
click at [729, 243] on button "button" at bounding box center [732, 233] width 32 height 18
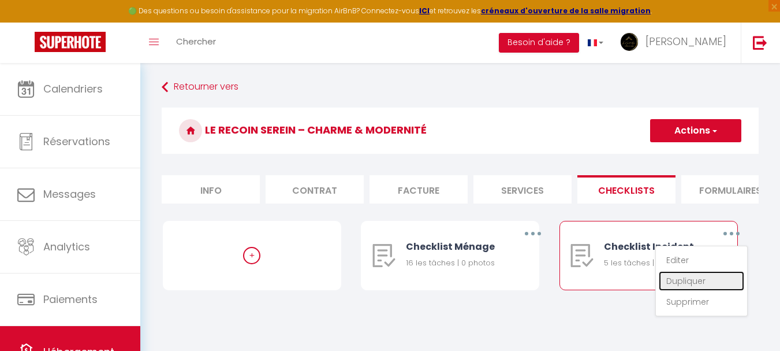
click at [703, 290] on link "Dupliquer" at bounding box center [701, 281] width 85 height 20
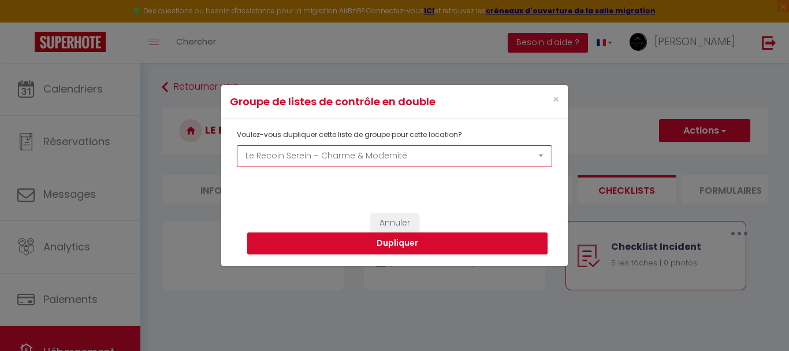
click at [523, 154] on select "La Maison Céleste – Jardin et Charme en hauteur L'Evasion en Pierre : Piscine &…" at bounding box center [394, 156] width 315 height 22
click at [237, 145] on select "La Maison Céleste – Jardin et Charme en hauteur L'Evasion en Pierre : Piscine &…" at bounding box center [394, 156] width 315 height 22
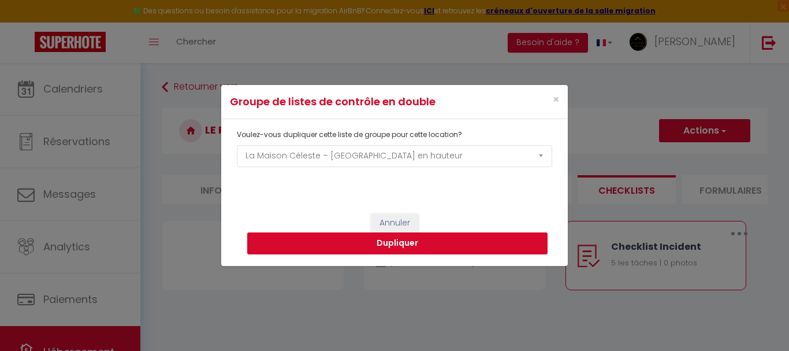
click at [391, 246] on button "Dupliquer" at bounding box center [397, 243] width 300 height 22
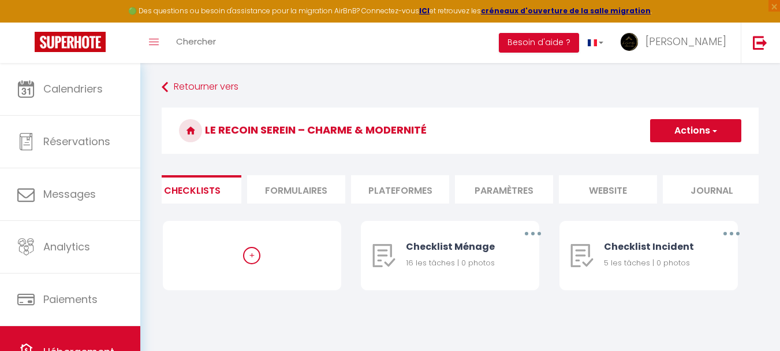
scroll to position [0, 442]
click at [290, 192] on li "Formulaires" at bounding box center [288, 189] width 98 height 28
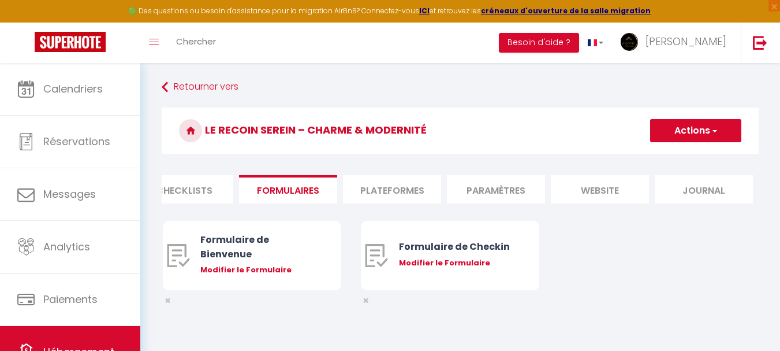
click at [381, 188] on li "Plateformes" at bounding box center [392, 189] width 98 height 28
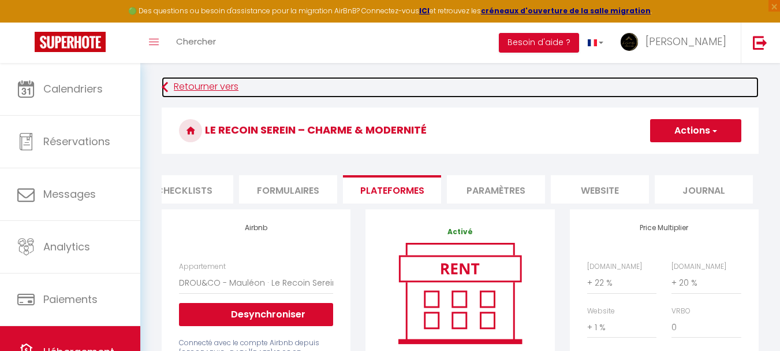
click at [176, 82] on link "Retourner vers" at bounding box center [460, 87] width 597 height 21
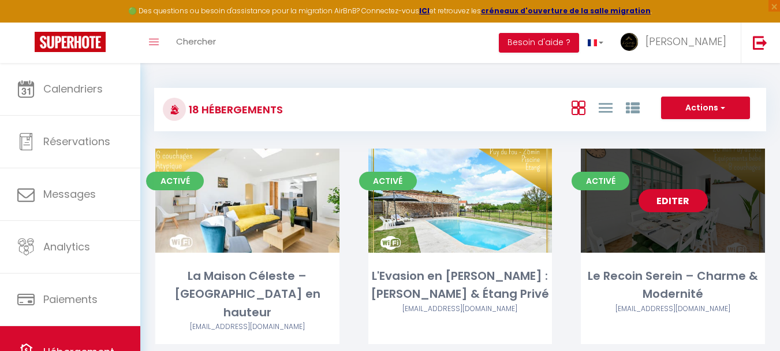
click at [662, 208] on link "Editer" at bounding box center [673, 200] width 69 height 23
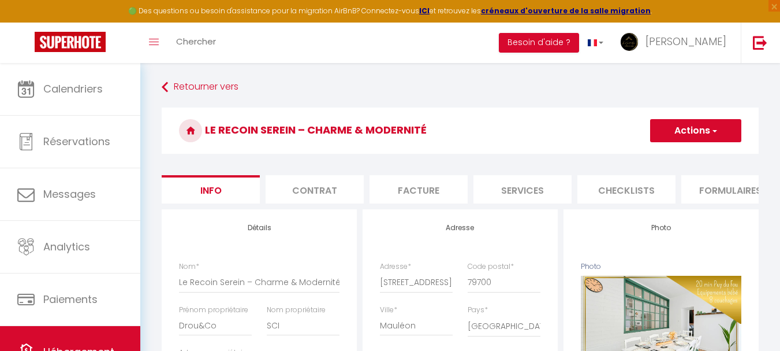
scroll to position [0, 442]
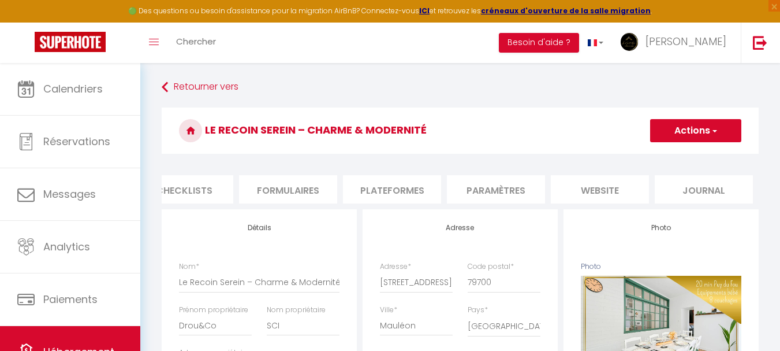
click at [375, 194] on li "Plateformes" at bounding box center [392, 189] width 98 height 28
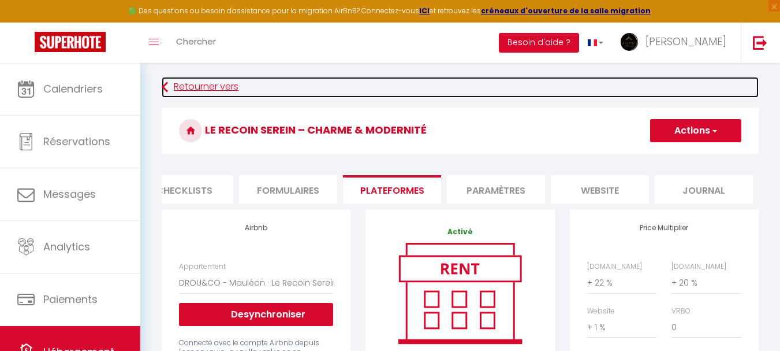
click at [235, 87] on link "Retourner vers" at bounding box center [460, 87] width 597 height 21
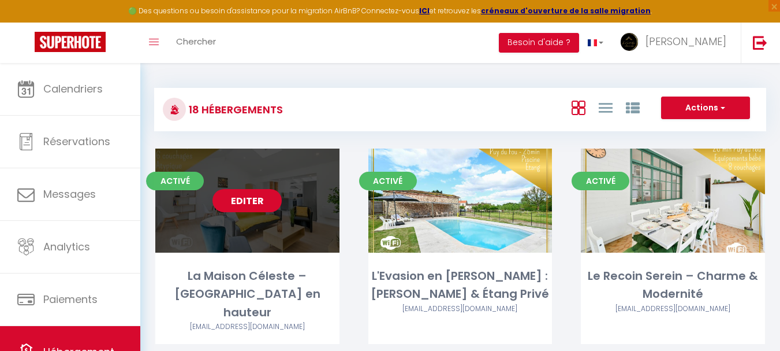
click at [257, 198] on link "Editer" at bounding box center [247, 200] width 69 height 23
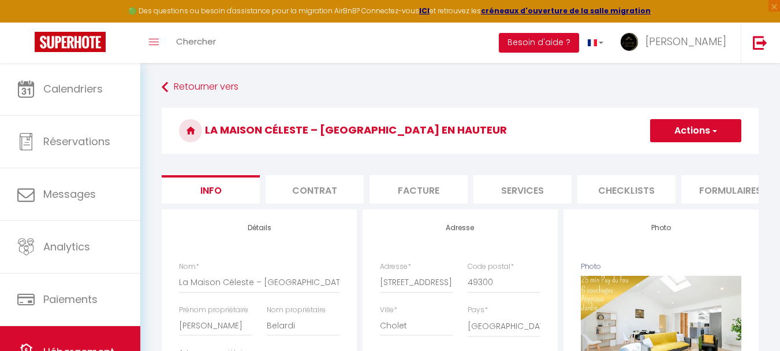
scroll to position [0, 442]
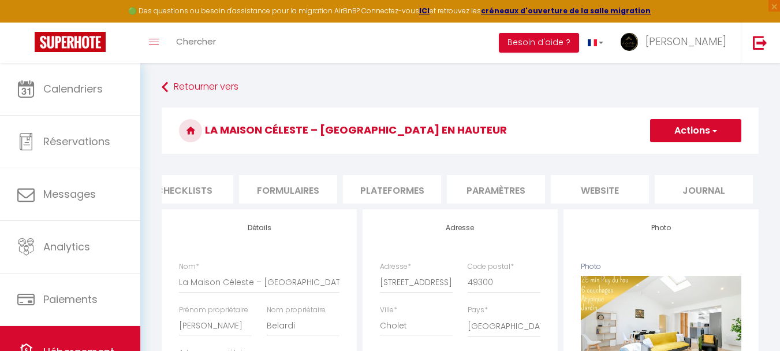
click at [362, 198] on li "Plateformes" at bounding box center [392, 189] width 98 height 28
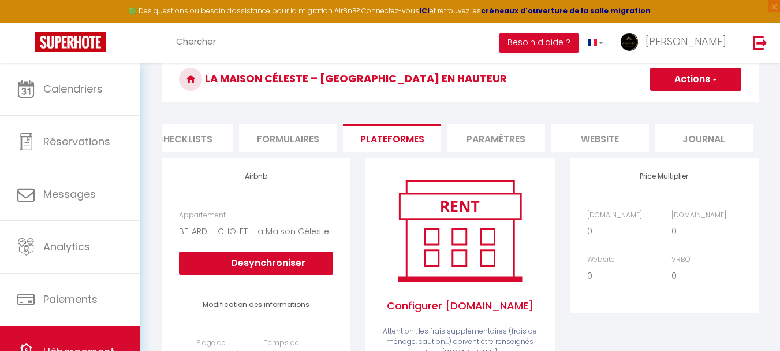
scroll to position [116, 0]
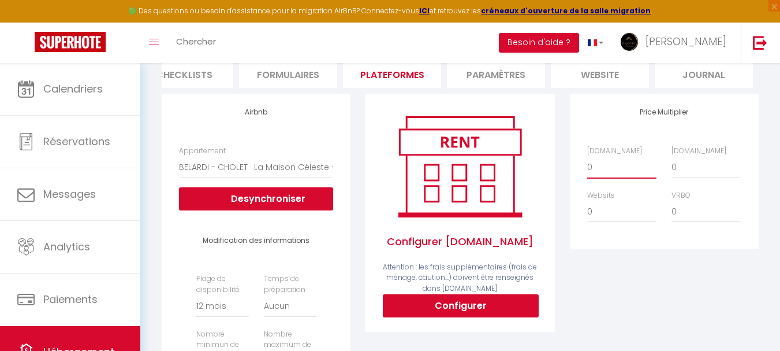
click at [617, 176] on select "0 + 1 % + 2 % + 3 % + 4 % + 5 % + 6 % + 7 % + 8 % + 9 %" at bounding box center [621, 167] width 69 height 22
click at [587, 165] on select "0 + 1 % + 2 % + 3 % + 4 % + 5 % + 6 % + 7 % + 8 % + 9 %" at bounding box center [621, 167] width 69 height 22
click at [610, 169] on select "0 + 1 % + 2 % + 3 % + 4 % + 5 % + 6 % + 7 % + 8 % + 9 %" at bounding box center [621, 167] width 69 height 22
click at [587, 165] on select "0 + 1 % + 2 % + 3 % + 4 % + 5 % + 6 % + 7 % + 8 % + 9 %" at bounding box center [621, 167] width 69 height 22
click at [698, 175] on select "0 + 1 % + 2 % + 3 % + 4 % + 5 % + 6 % + 7 % + 8 % + 9 %" at bounding box center [706, 167] width 69 height 22
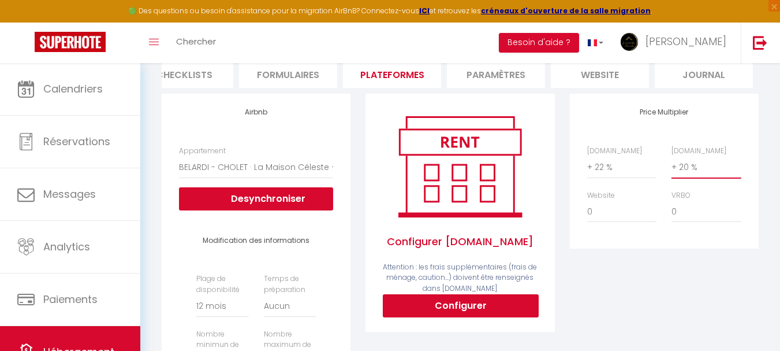
click at [672, 165] on select "0 + 1 % + 2 % + 3 % + 4 % + 5 % + 6 % + 7 % + 8 % + 9 %" at bounding box center [706, 167] width 69 height 22
click at [631, 222] on select "0 + 1 % + 2 % + 3 % + 4 % + 5 % + 6 % + 7 % + 8 % + 9 %" at bounding box center [621, 211] width 69 height 22
click at [587, 209] on select "0 + 1 % + 2 % + 3 % + 4 % + 5 % + 6 % + 7 % + 8 % + 9 %" at bounding box center [621, 211] width 69 height 22
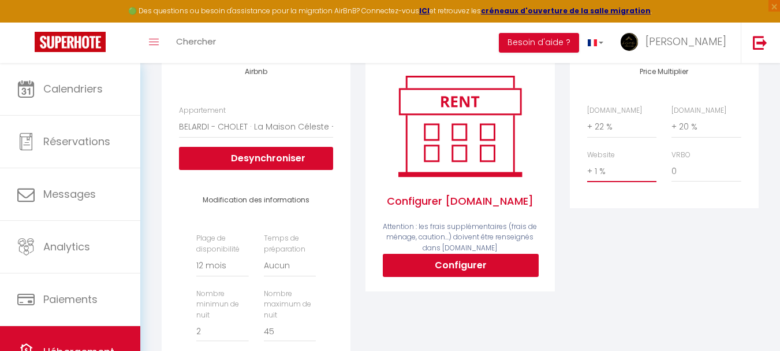
scroll to position [231, 0]
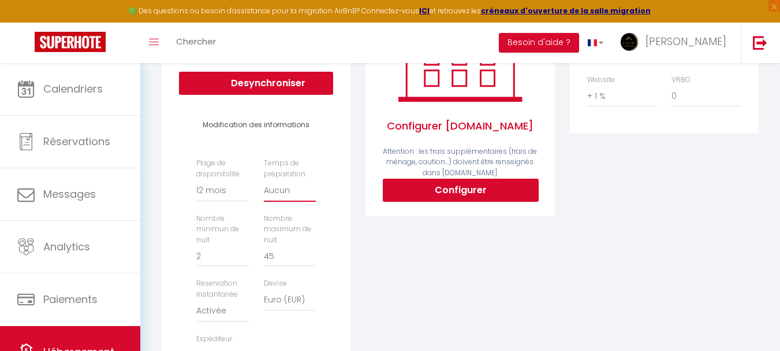
click at [296, 199] on select "Aucun 1 nuit avant et après chaque réservation 2 nuits avant et après chaque ré…" at bounding box center [290, 191] width 52 height 22
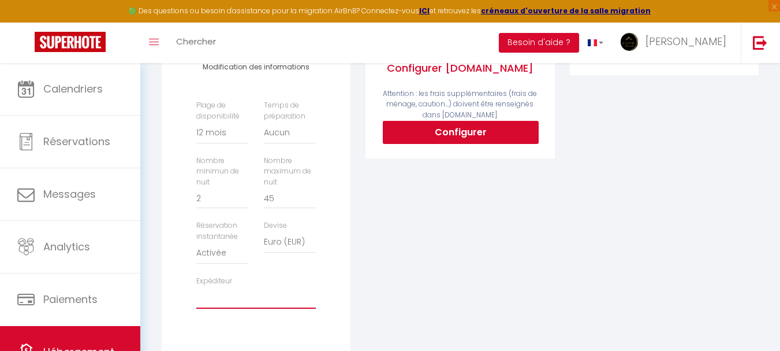
click at [300, 304] on select "contact@lanuitdor.fr tisserond.elise@gmail.com fabricemenand@orange.fr gravelea…" at bounding box center [256, 297] width 120 height 22
click at [196, 295] on select "contact@lanuitdor.fr tisserond.elise@gmail.com fabricemenand@orange.fr gravelea…" at bounding box center [256, 297] width 120 height 22
click at [258, 308] on select "contact@lanuitdor.fr tisserond.elise@gmail.com fabricemenand@orange.fr gravelea…" at bounding box center [256, 297] width 120 height 22
click at [196, 295] on select "contact@lanuitdor.fr tisserond.elise@gmail.com fabricemenand@orange.fr gravelea…" at bounding box center [256, 297] width 120 height 22
click at [456, 292] on div "Configurer Booking.com Attention : les frais supplémentaires (frais de ménage, …" at bounding box center [460, 149] width 204 height 459
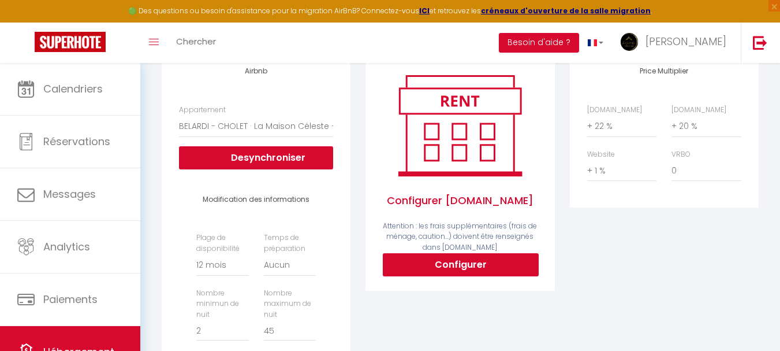
scroll to position [57, 0]
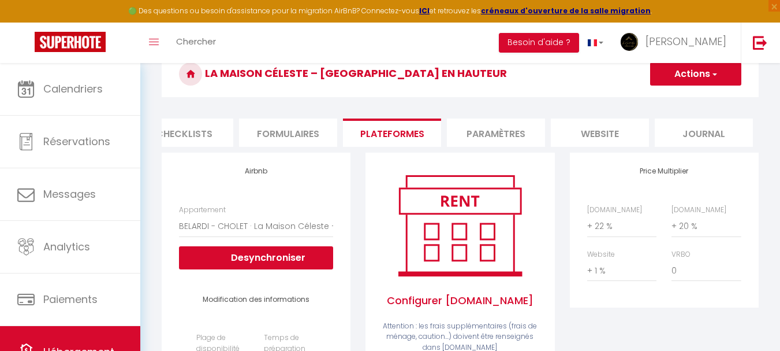
click at [698, 81] on button "Actions" at bounding box center [695, 73] width 91 height 23
click at [684, 102] on link "Enregistrer" at bounding box center [695, 99] width 91 height 15
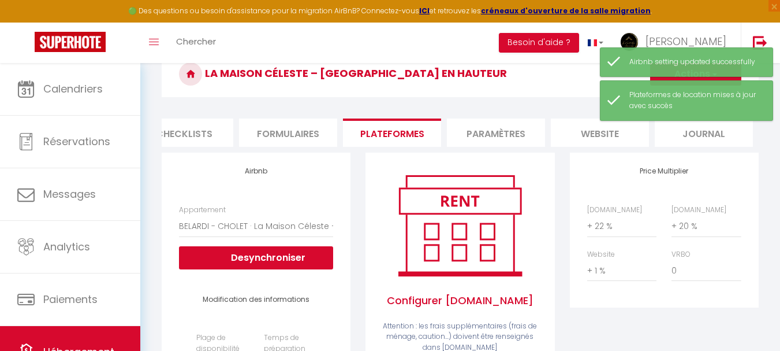
click at [496, 140] on li "Paramètres" at bounding box center [496, 132] width 98 height 28
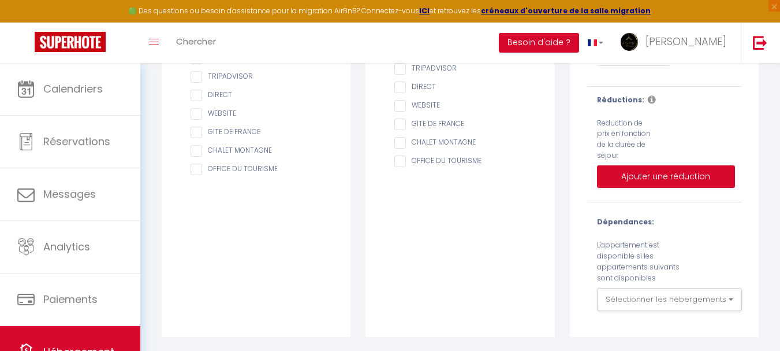
scroll to position [23, 0]
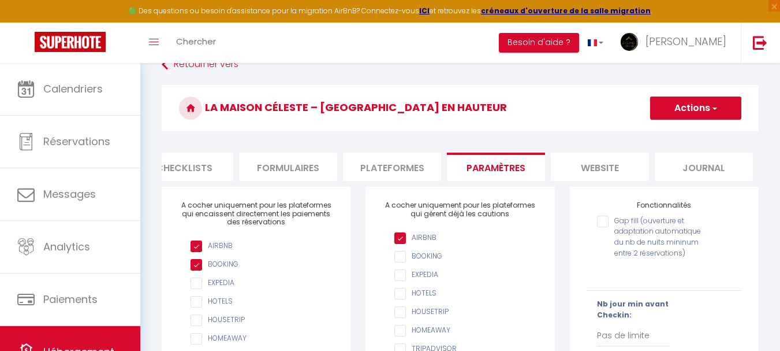
click at [601, 157] on li "website" at bounding box center [600, 166] width 98 height 28
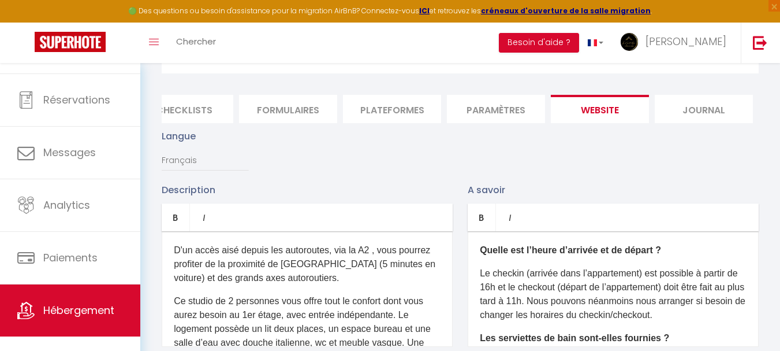
scroll to position [55, 0]
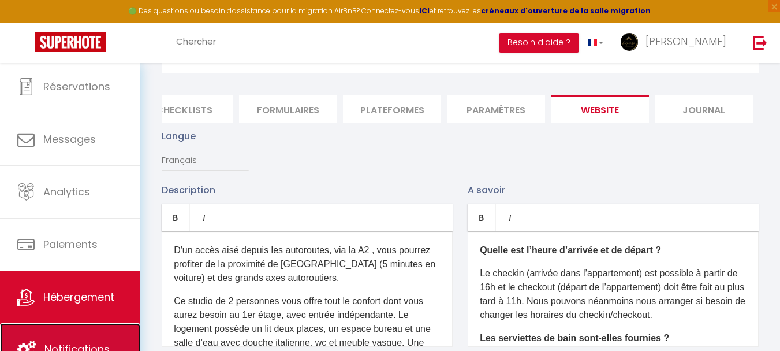
click at [107, 333] on link "Notifications" at bounding box center [70, 349] width 140 height 52
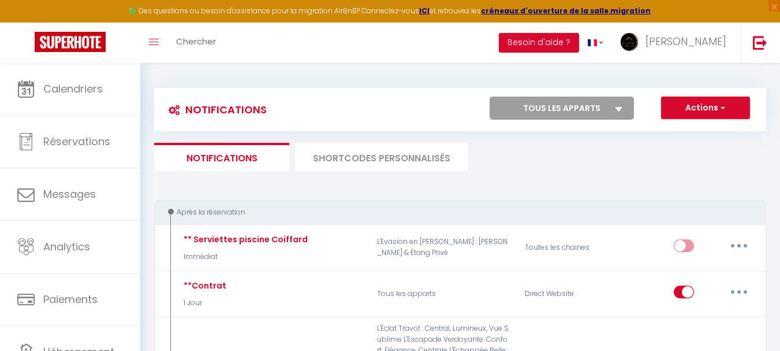
click at [349, 156] on li "SHORTCODES PERSONNALISÉS" at bounding box center [381, 157] width 173 height 28
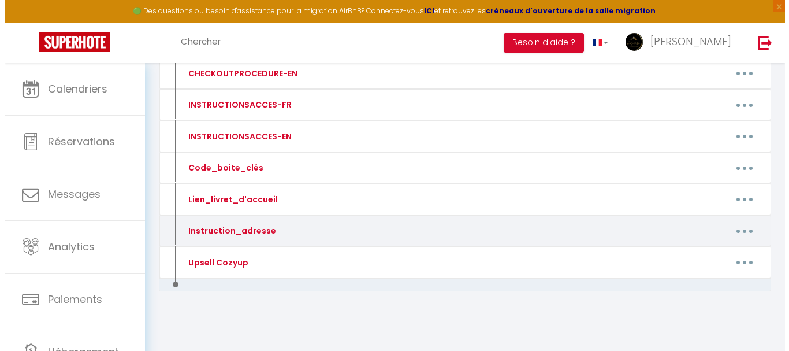
scroll to position [190, 0]
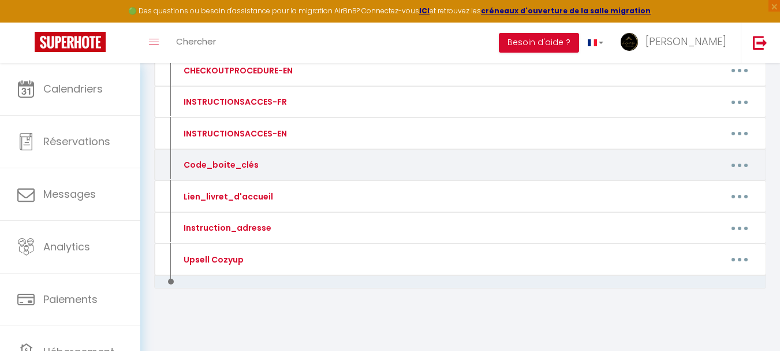
click at [737, 168] on button "button" at bounding box center [740, 164] width 32 height 18
click at [705, 192] on link "Editer" at bounding box center [709, 191] width 85 height 20
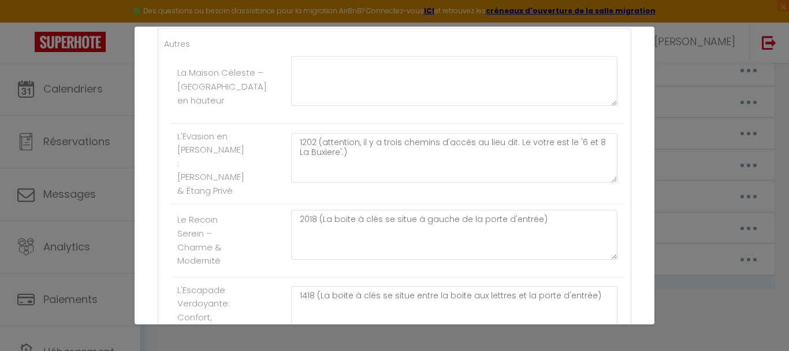
scroll to position [116, 0]
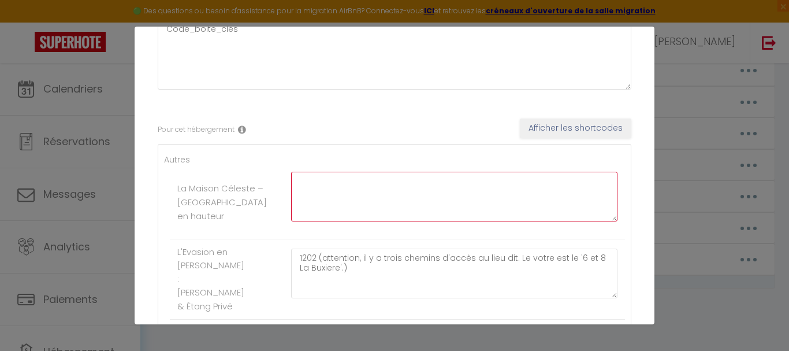
click at [464, 205] on textarea at bounding box center [454, 197] width 326 height 50
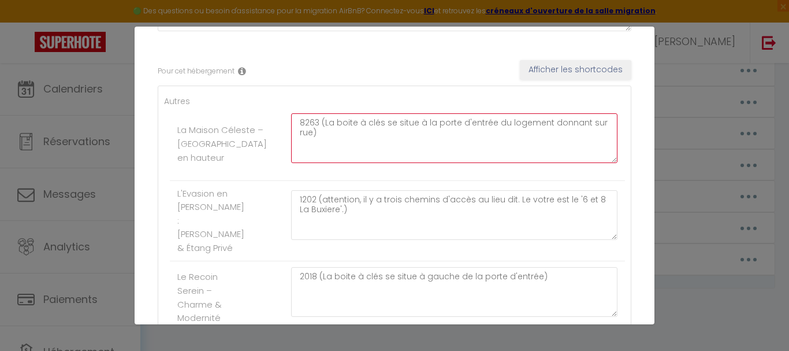
scroll to position [173, 0]
click at [419, 122] on textarea "8263 (La boite à clés se situe à la porte d'entrée du logement donnant sur rue)" at bounding box center [454, 139] width 326 height 50
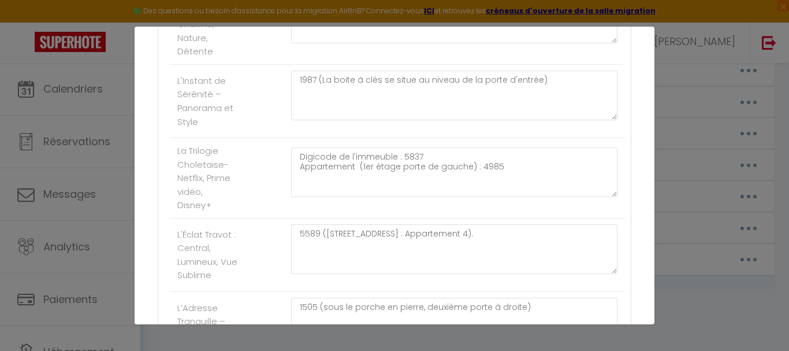
scroll to position [1434, 0]
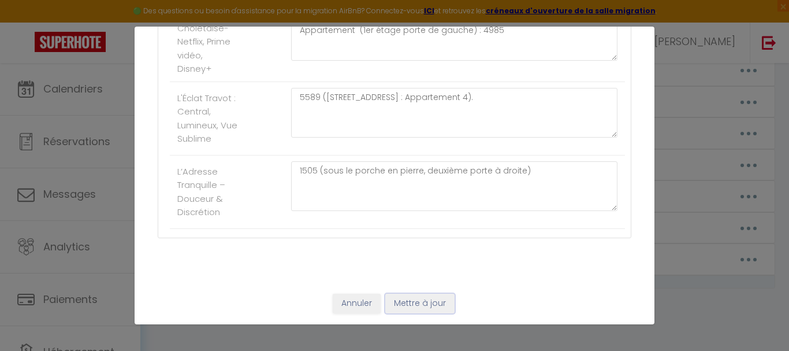
click at [416, 300] on button "Mettre à jour" at bounding box center [419, 303] width 69 height 20
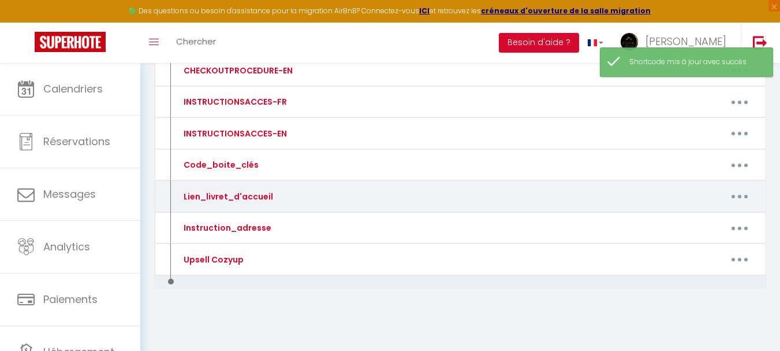
click at [740, 192] on button "button" at bounding box center [740, 196] width 32 height 18
click at [695, 219] on link "Editer" at bounding box center [709, 223] width 85 height 20
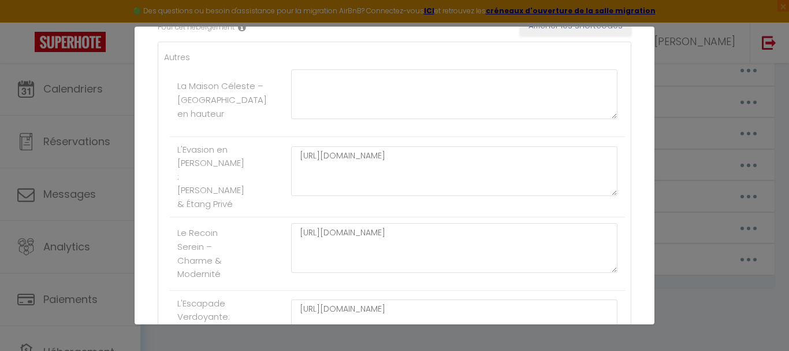
scroll to position [106, 0]
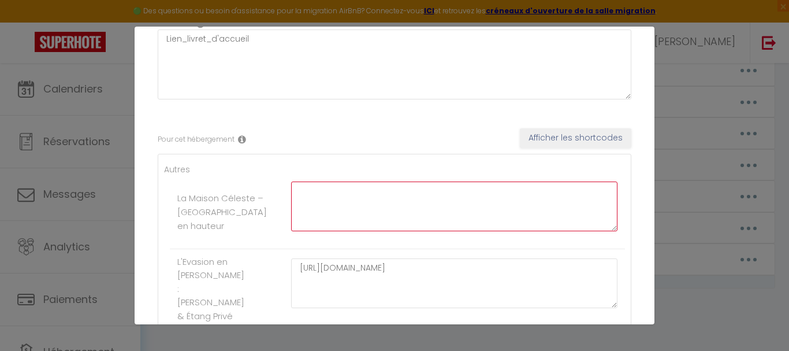
click at [422, 218] on textarea at bounding box center [454, 206] width 326 height 50
paste textarea "https://drive.google.com/file/d/1wvUWNsuXgYmE7zSrCiXs62DBLLskF6WO/view?usp=shar…"
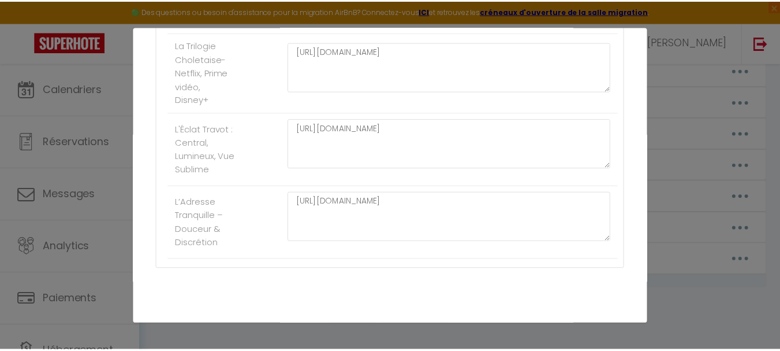
scroll to position [1434, 0]
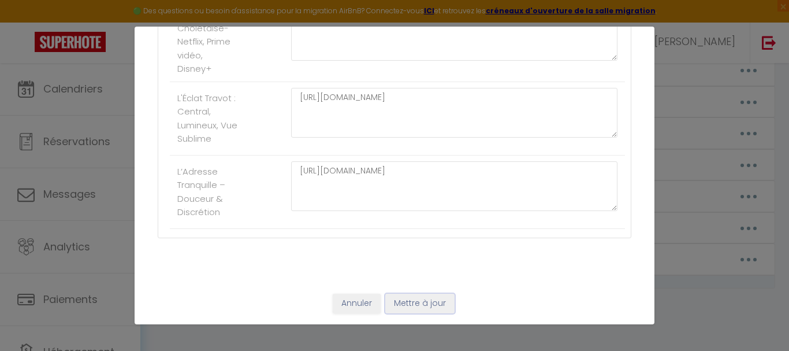
click at [404, 295] on button "Mettre à jour" at bounding box center [419, 303] width 69 height 20
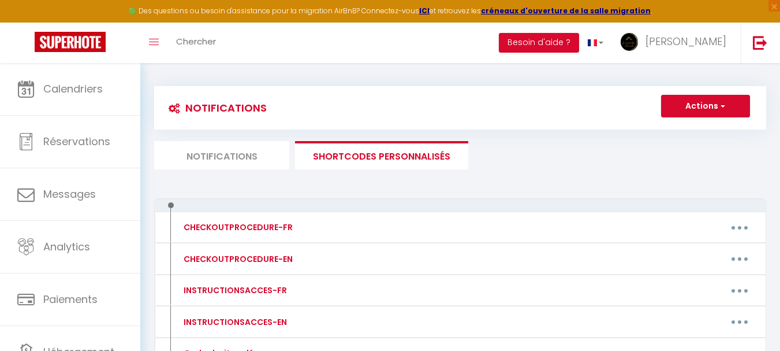
scroll to position [0, 0]
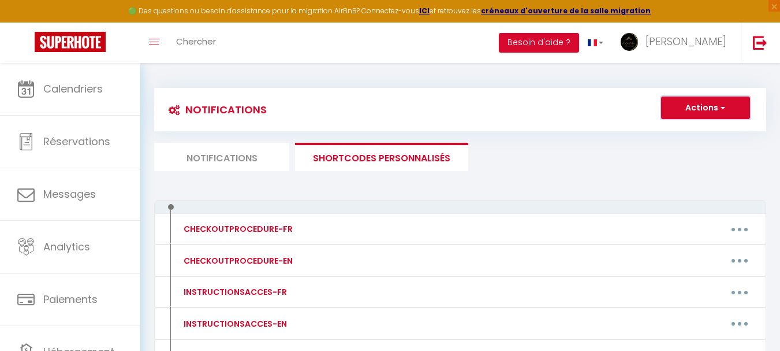
click at [673, 111] on button "Actions" at bounding box center [705, 107] width 89 height 23
click at [534, 188] on div "Notifications Actions Nouvelle Notification Exporter Importer Tous les apparts …" at bounding box center [460, 302] width 612 height 450
click at [236, 150] on li "Notifications" at bounding box center [221, 157] width 135 height 28
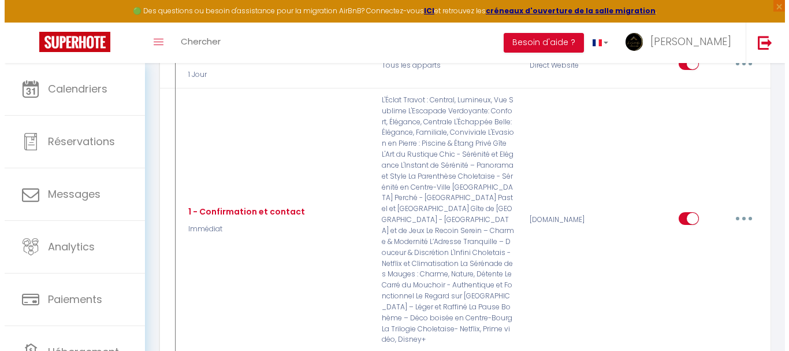
scroll to position [231, 0]
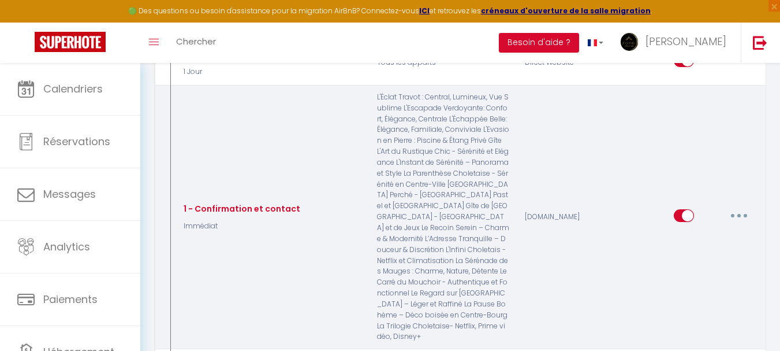
click at [731, 206] on button "button" at bounding box center [739, 215] width 32 height 18
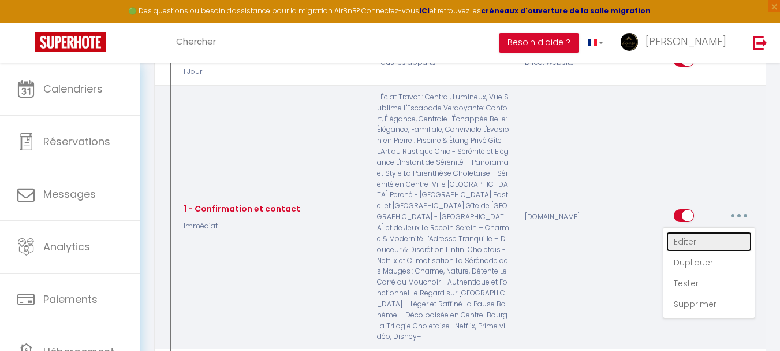
click at [701, 232] on link "Editer" at bounding box center [708, 242] width 85 height 20
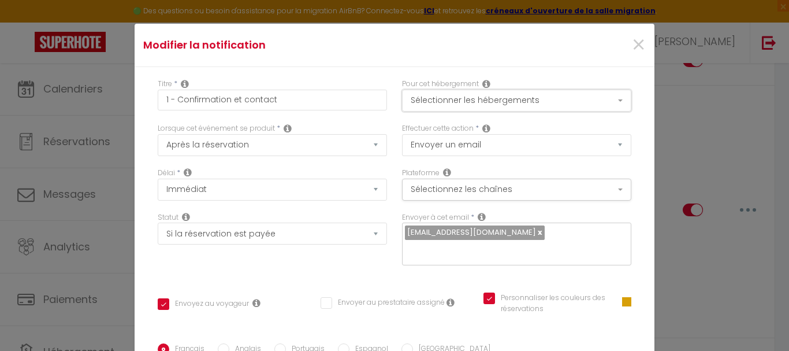
click at [520, 94] on button "Sélectionner les hébergements" at bounding box center [516, 101] width 229 height 22
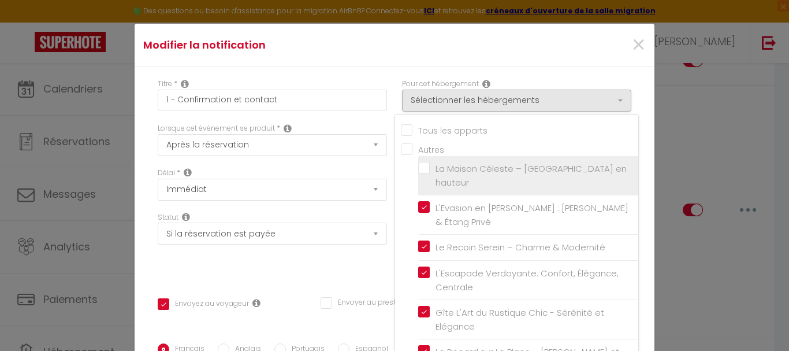
click at [471, 162] on span "La Maison Céleste – [GEOGRAPHIC_DATA] en hauteur" at bounding box center [530, 175] width 191 height 26
click at [471, 170] on input "La Maison Céleste – [GEOGRAPHIC_DATA] en hauteur" at bounding box center [528, 176] width 220 height 12
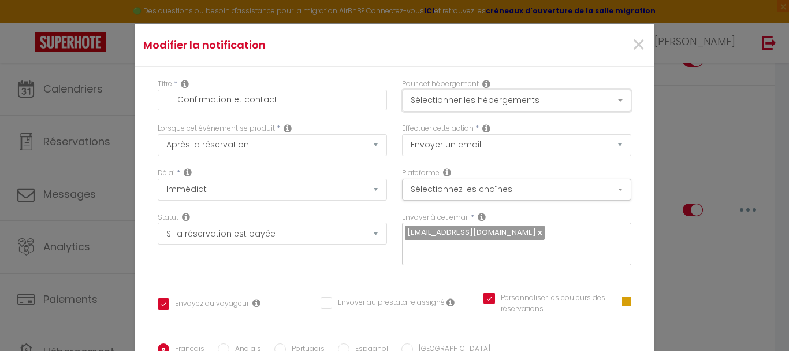
click at [485, 107] on button "Sélectionner les hébergements" at bounding box center [516, 101] width 229 height 22
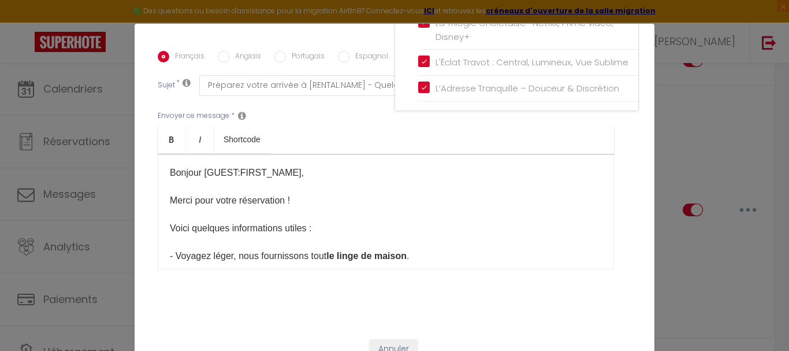
scroll to position [293, 0]
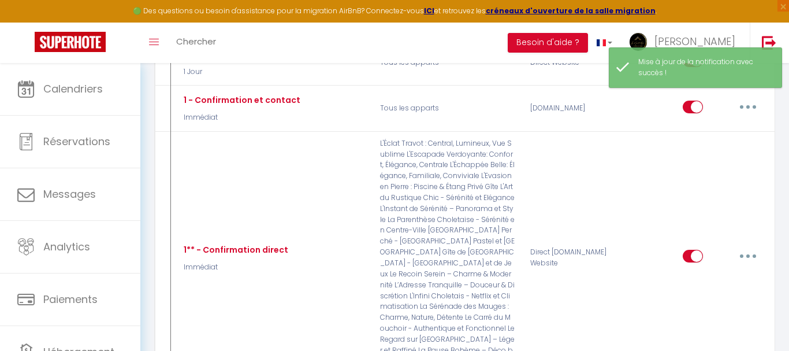
scroll to position [0, 0]
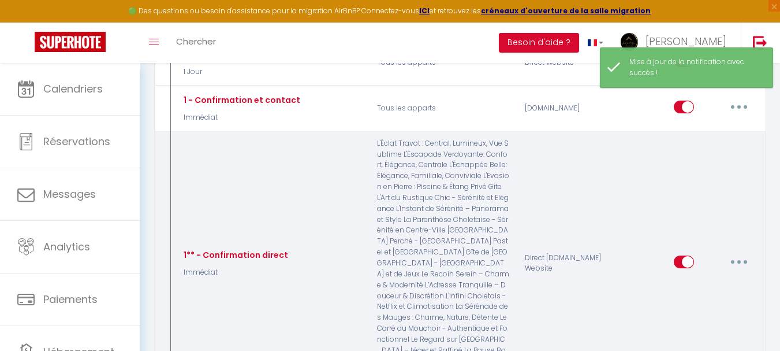
click at [749, 254] on button "button" at bounding box center [739, 261] width 32 height 18
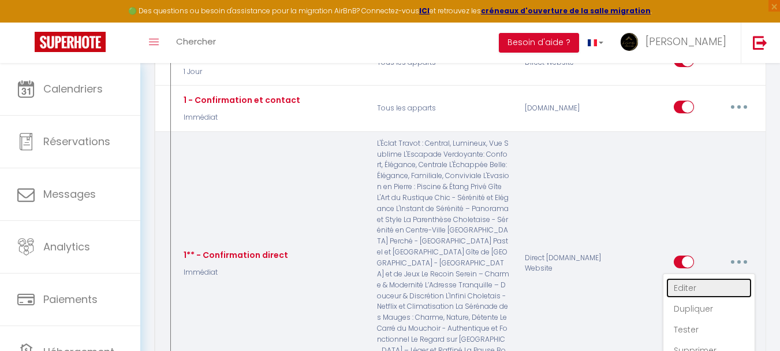
click at [702, 278] on link "Editer" at bounding box center [708, 288] width 85 height 20
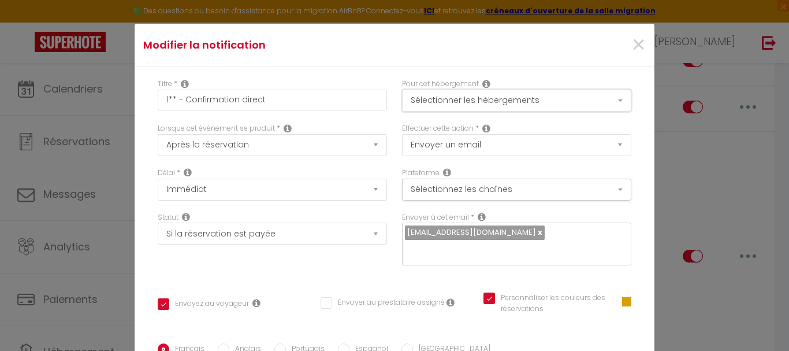
click at [560, 102] on button "Sélectionner les hébergements" at bounding box center [516, 101] width 229 height 22
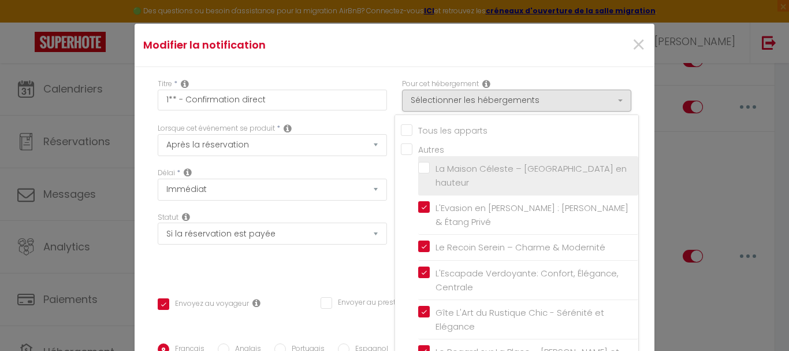
click at [539, 168] on span "La Maison Céleste – [GEOGRAPHIC_DATA] en hauteur" at bounding box center [530, 175] width 191 height 26
click at [539, 170] on input "La Maison Céleste – [GEOGRAPHIC_DATA] en hauteur" at bounding box center [528, 176] width 220 height 12
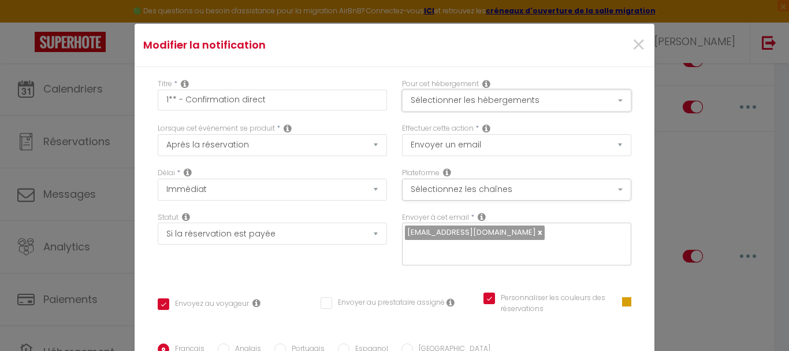
click at [550, 100] on button "Sélectionner les hébergements" at bounding box center [516, 101] width 229 height 22
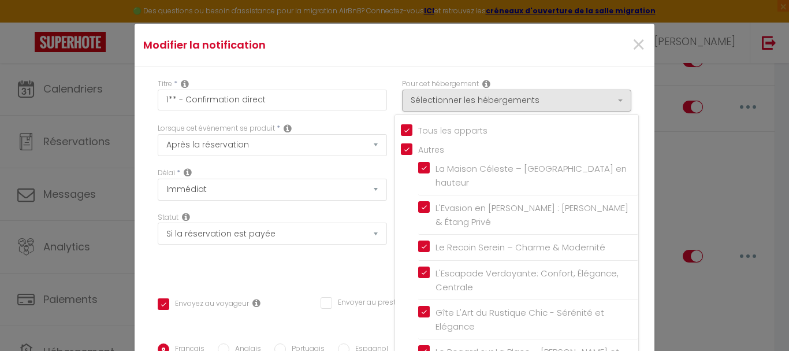
click at [300, 271] on div "Titre * 1** - Confirmation direct Pour cet hébergement Sélectionner les héberge…" at bounding box center [395, 343] width 520 height 553
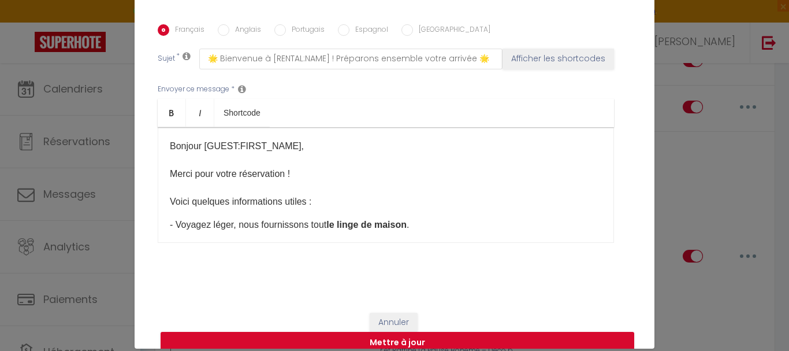
scroll to position [47, 0]
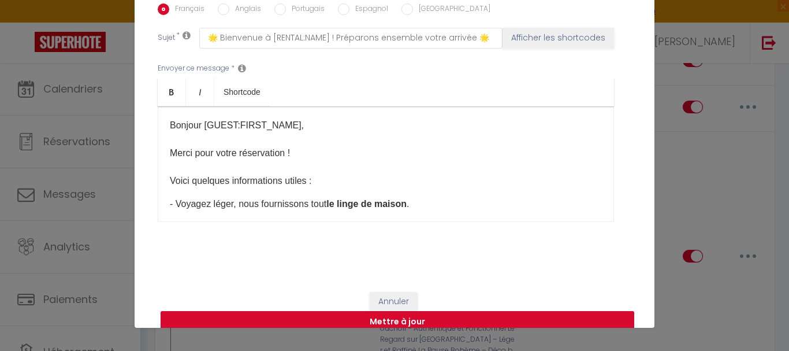
click at [494, 311] on button "Mettre à jour" at bounding box center [398, 322] width 474 height 22
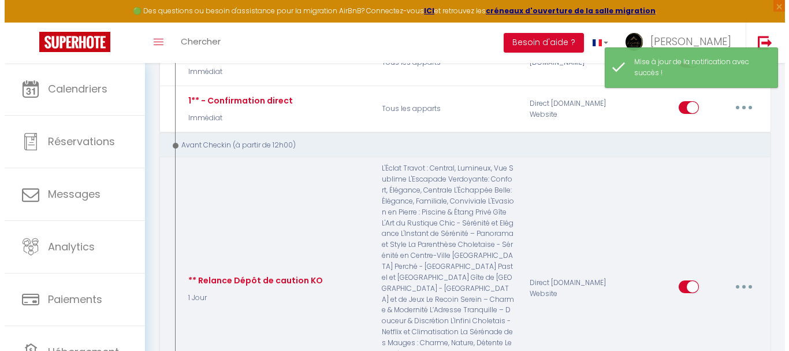
scroll to position [347, 0]
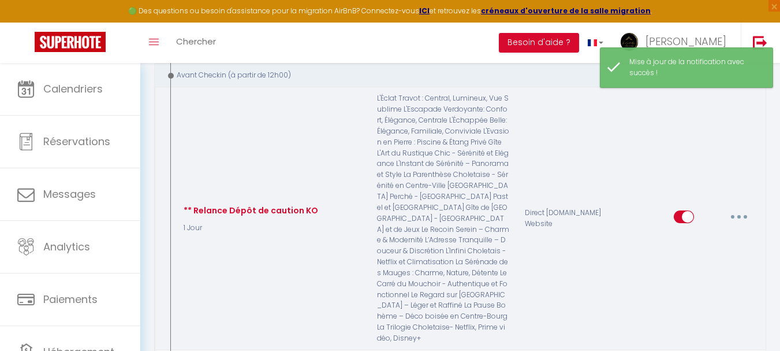
click at [737, 207] on button "button" at bounding box center [739, 216] width 32 height 18
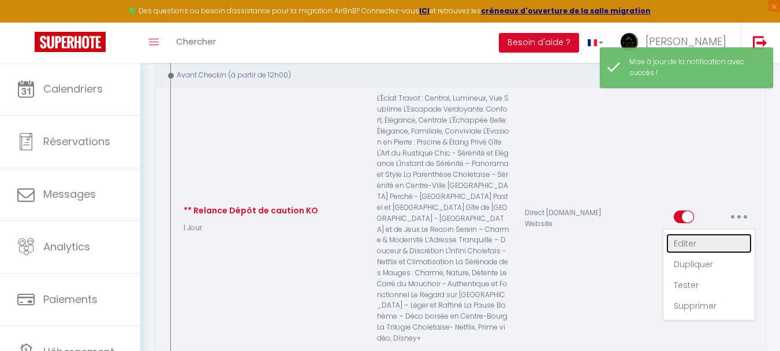
click at [706, 233] on link "Editer" at bounding box center [708, 243] width 85 height 20
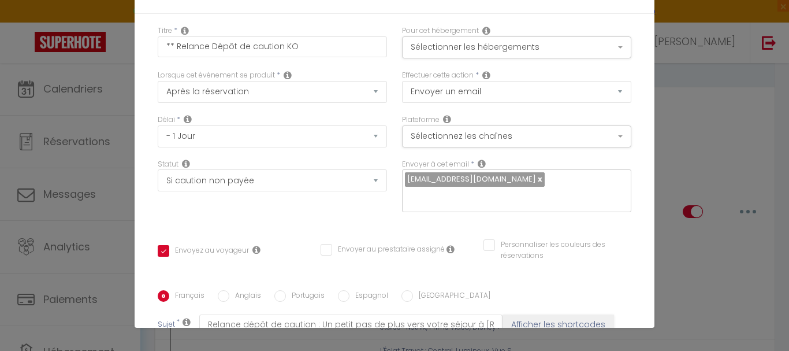
scroll to position [0, 0]
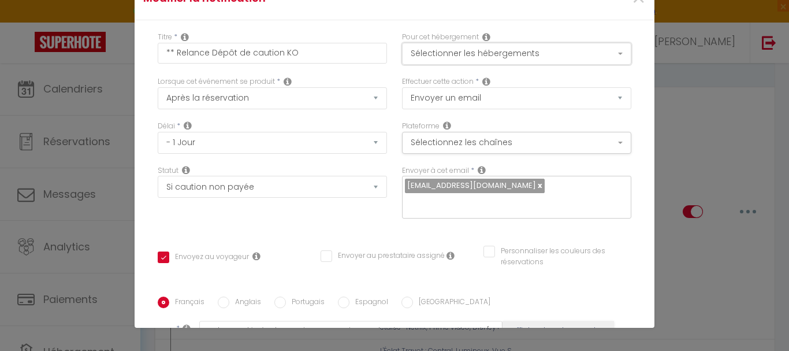
click at [575, 56] on button "Sélectionner les hébergements" at bounding box center [516, 54] width 229 height 22
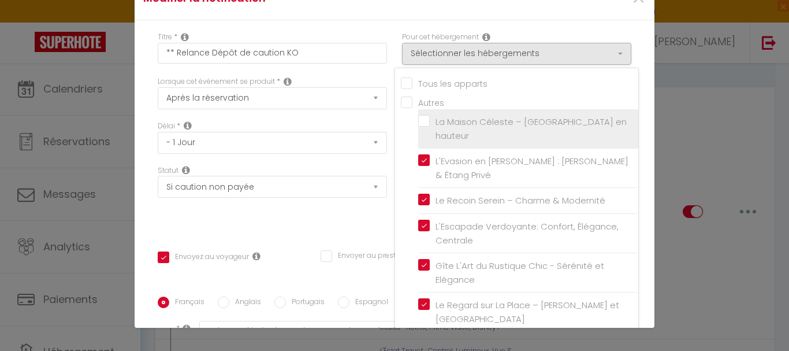
click at [430, 116] on label "La Maison Céleste – [GEOGRAPHIC_DATA] en hauteur" at bounding box center [530, 128] width 201 height 27
click at [418, 123] on input "La Maison Céleste – [GEOGRAPHIC_DATA] en hauteur" at bounding box center [528, 129] width 220 height 12
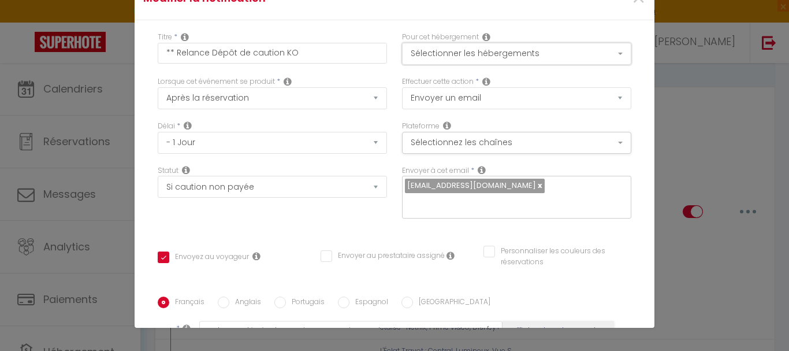
click at [442, 61] on button "Sélectionner les hébergements" at bounding box center [516, 54] width 229 height 22
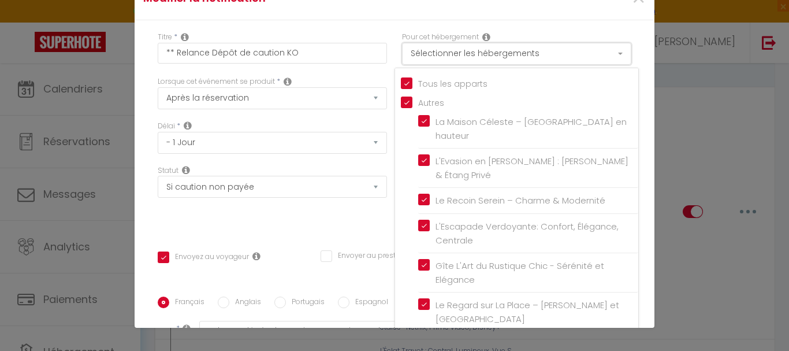
click at [442, 61] on button "Sélectionner les hébergements" at bounding box center [516, 54] width 229 height 22
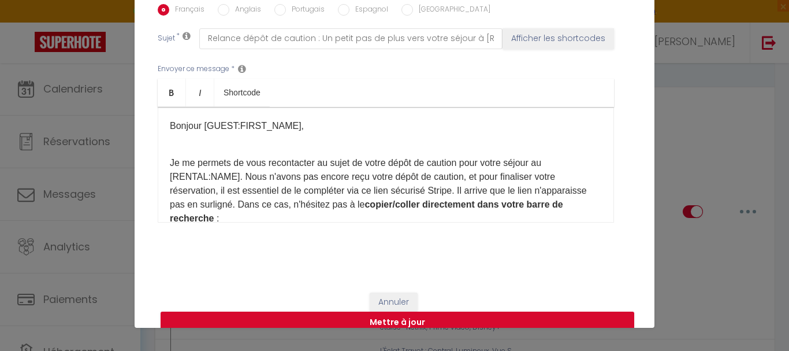
scroll to position [293, 0]
click at [520, 311] on button "Mettre à jour" at bounding box center [398, 322] width 474 height 22
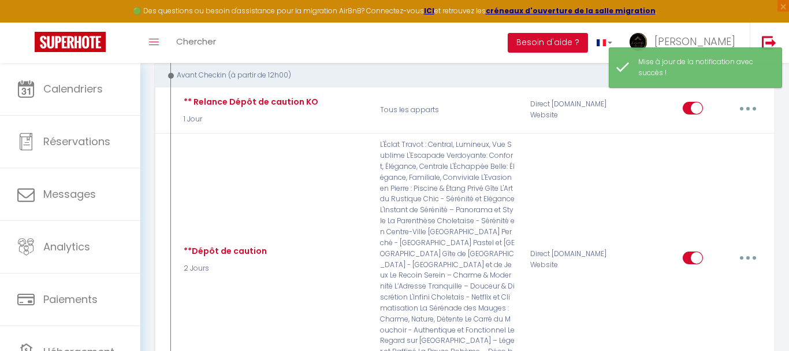
scroll to position [0, 0]
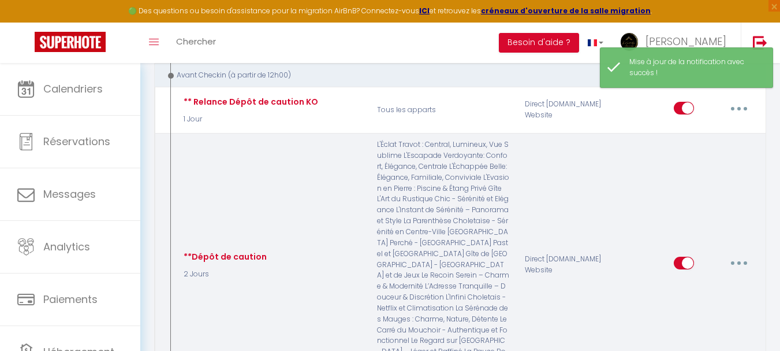
click at [750, 254] on button "button" at bounding box center [739, 263] width 32 height 18
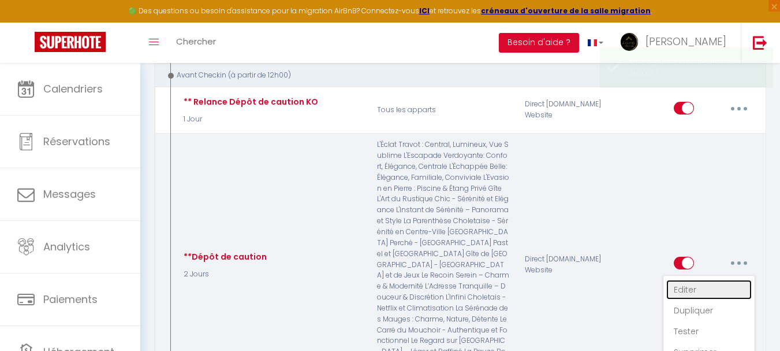
click at [695, 280] on link "Editer" at bounding box center [708, 290] width 85 height 20
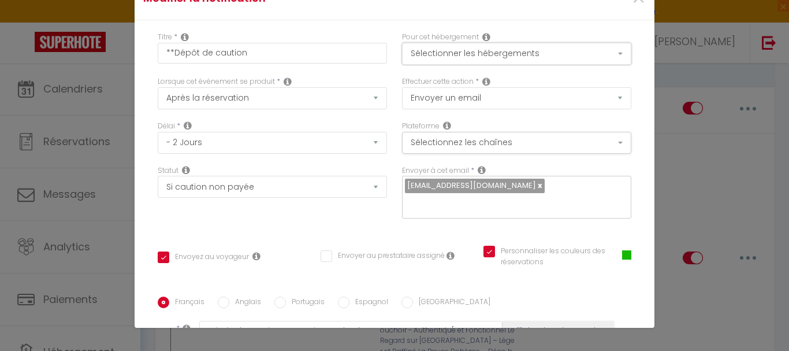
click at [590, 55] on button "Sélectionner les hébergements" at bounding box center [516, 54] width 229 height 22
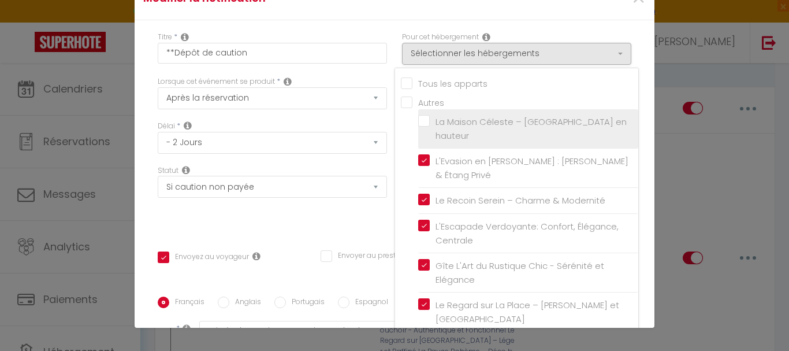
click at [430, 119] on label "La Maison Céleste – [GEOGRAPHIC_DATA] en hauteur" at bounding box center [530, 128] width 201 height 27
click at [418, 123] on input "La Maison Céleste – [GEOGRAPHIC_DATA] en hauteur" at bounding box center [528, 129] width 220 height 12
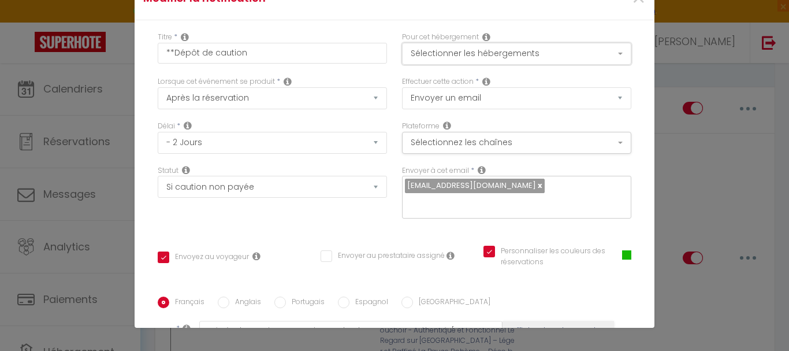
click at [458, 51] on button "Sélectionner les hébergements" at bounding box center [516, 54] width 229 height 22
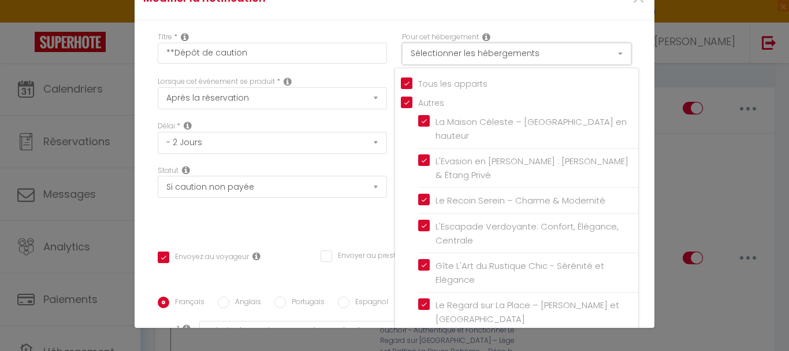
click at [458, 51] on button "Sélectionner les hébergements" at bounding box center [516, 54] width 229 height 22
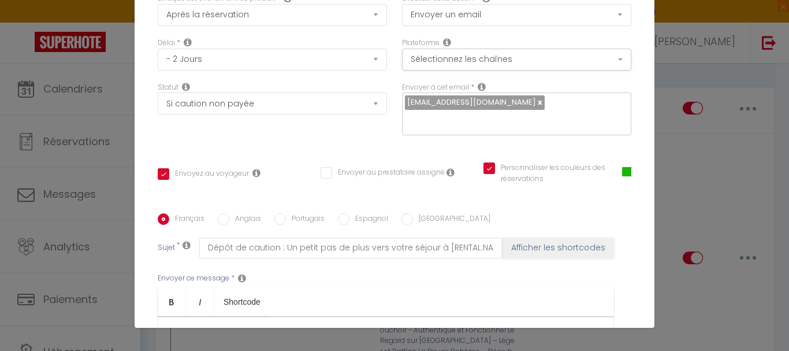
scroll to position [293, 0]
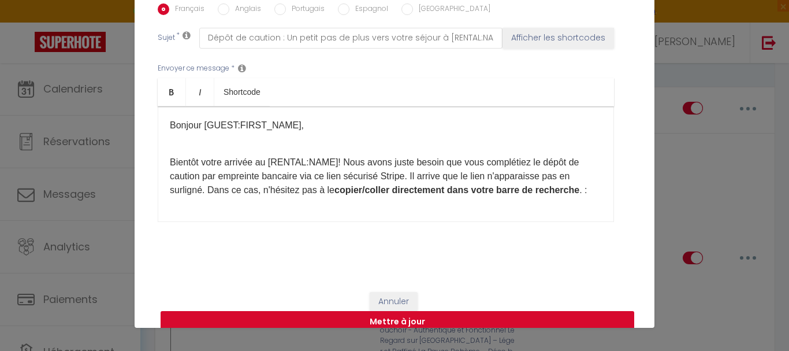
click at [417, 311] on button "Mettre à jour" at bounding box center [398, 322] width 474 height 22
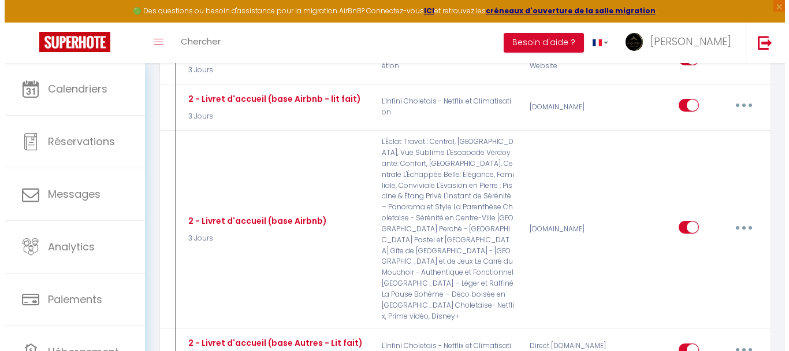
scroll to position [693, 0]
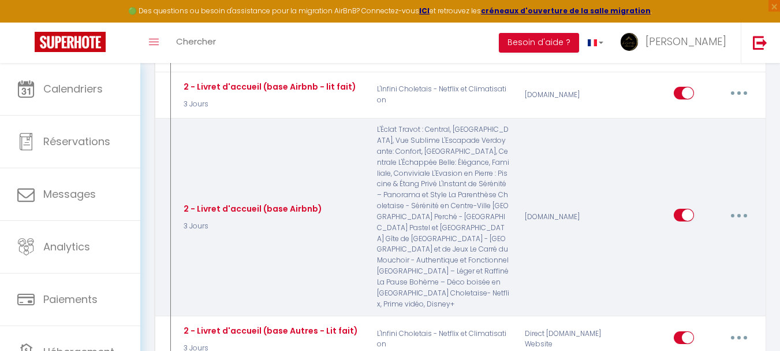
click at [739, 214] on icon "button" at bounding box center [738, 215] width 3 height 3
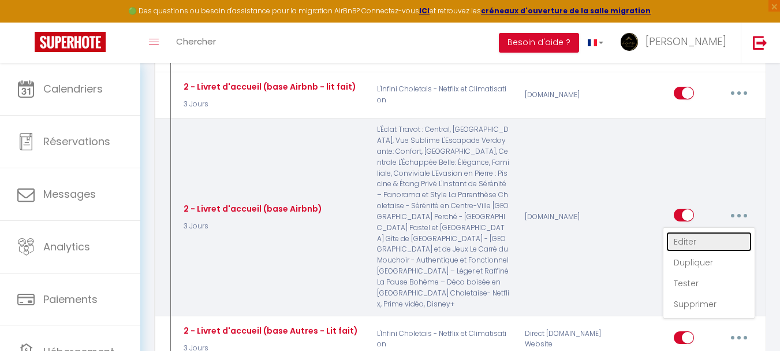
click at [676, 236] on link "Editer" at bounding box center [708, 242] width 85 height 20
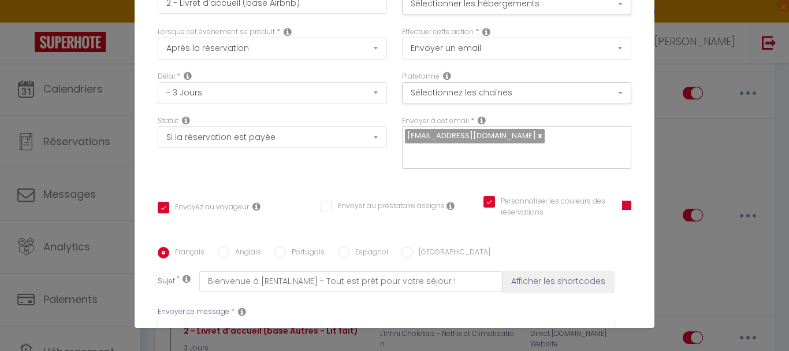
scroll to position [0, 0]
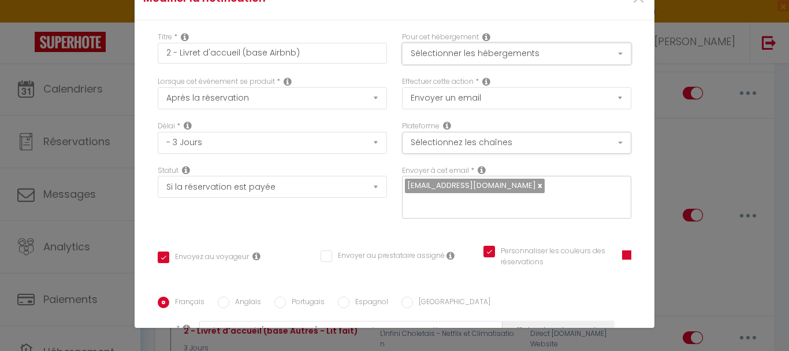
click at [582, 52] on button "Sélectionner les hébergements" at bounding box center [516, 54] width 229 height 22
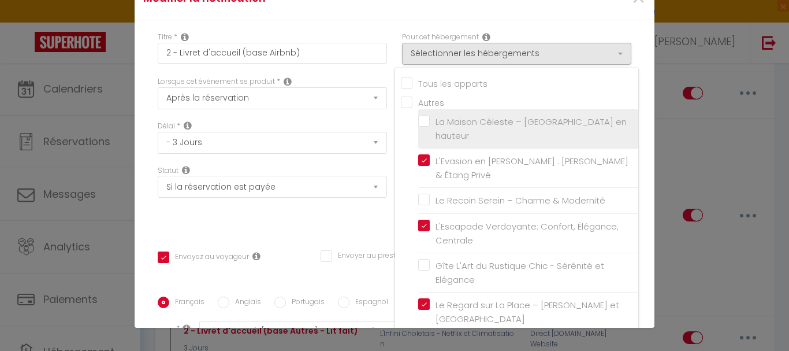
click at [430, 120] on label "La Maison Céleste – [GEOGRAPHIC_DATA] en hauteur" at bounding box center [530, 128] width 201 height 27
click at [418, 123] on input "La Maison Céleste – [GEOGRAPHIC_DATA] en hauteur" at bounding box center [528, 129] width 220 height 12
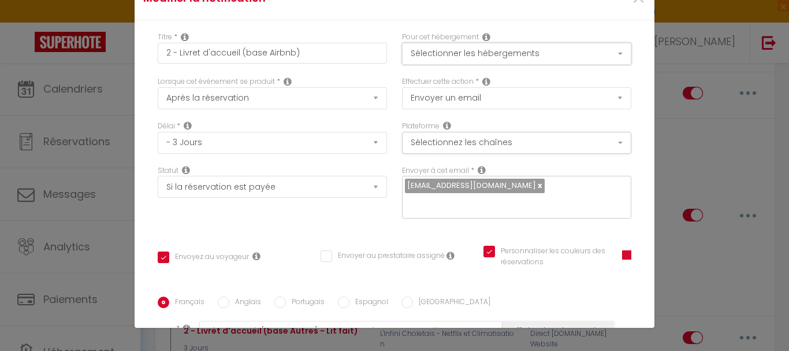
click at [445, 47] on button "Sélectionner les hébergements" at bounding box center [516, 54] width 229 height 22
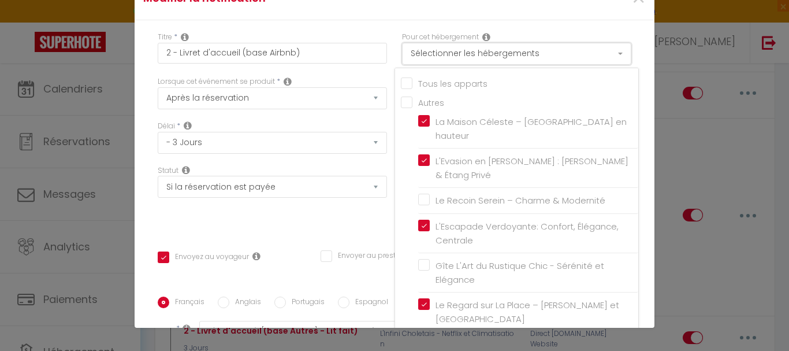
click at [445, 47] on button "Sélectionner les hébergements" at bounding box center [516, 54] width 229 height 22
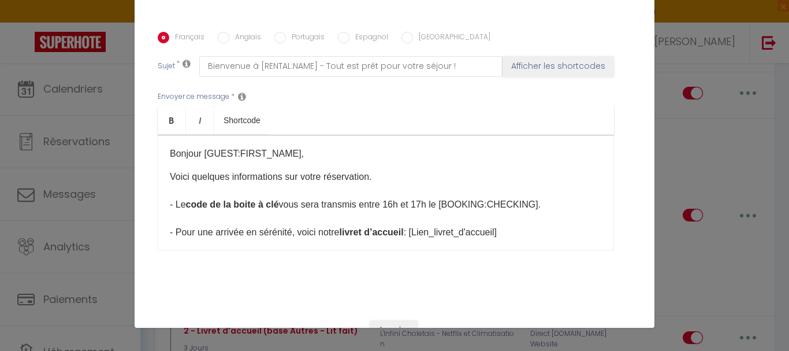
scroll to position [293, 0]
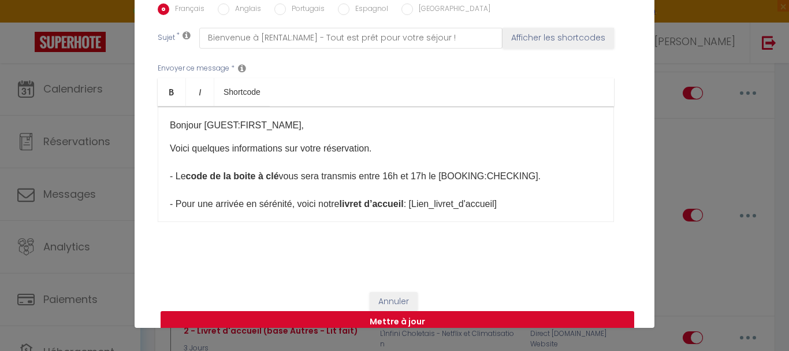
click at [395, 311] on button "Mettre à jour" at bounding box center [398, 322] width 474 height 22
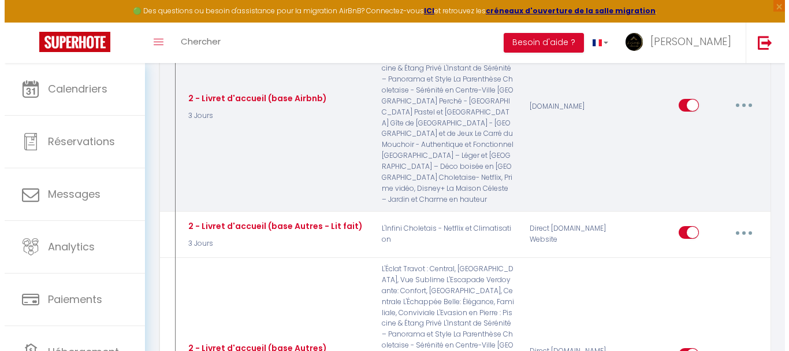
scroll to position [924, 0]
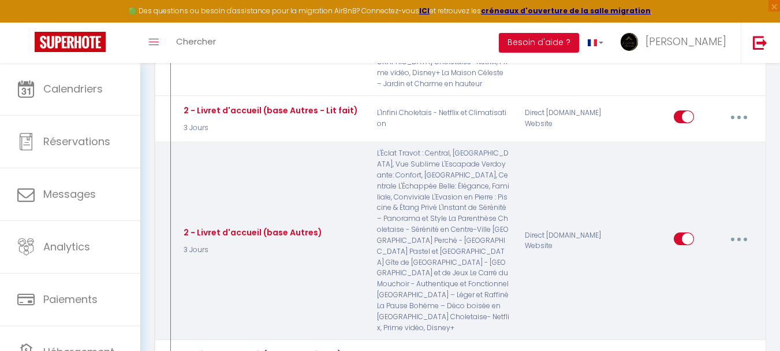
click at [739, 237] on icon "button" at bounding box center [738, 238] width 3 height 3
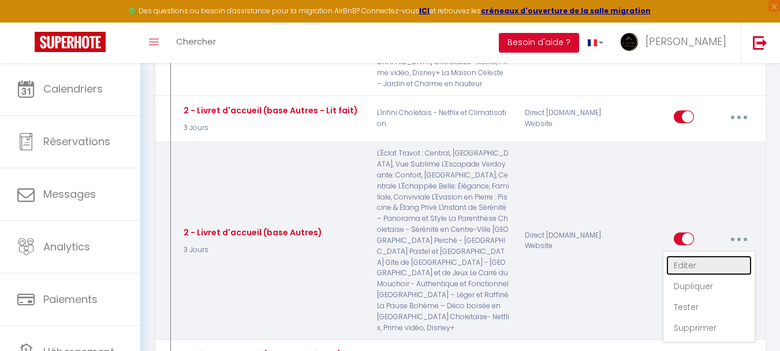
click at [695, 255] on link "Editer" at bounding box center [708, 265] width 85 height 20
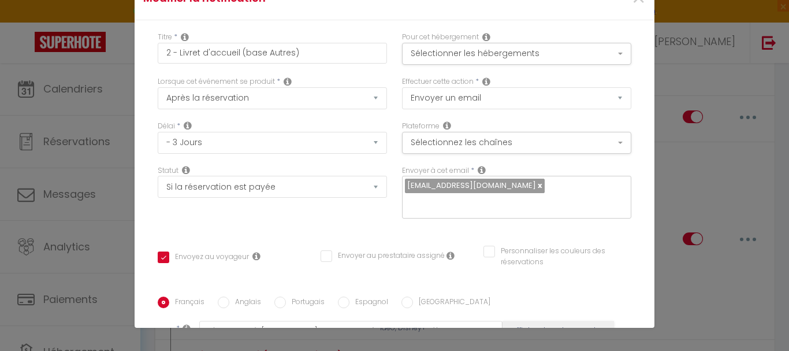
scroll to position [0, 0]
click at [605, 56] on button "Sélectionner les hébergements" at bounding box center [516, 54] width 229 height 22
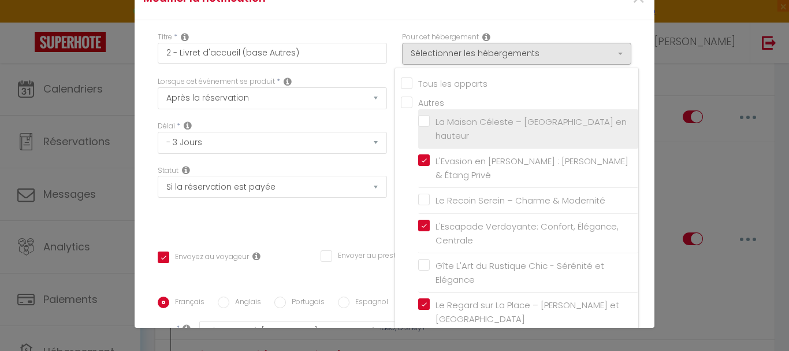
click at [430, 122] on label "La Maison Céleste – [GEOGRAPHIC_DATA] en hauteur" at bounding box center [530, 128] width 201 height 27
click at [418, 123] on input "La Maison Céleste – [GEOGRAPHIC_DATA] en hauteur" at bounding box center [528, 129] width 220 height 12
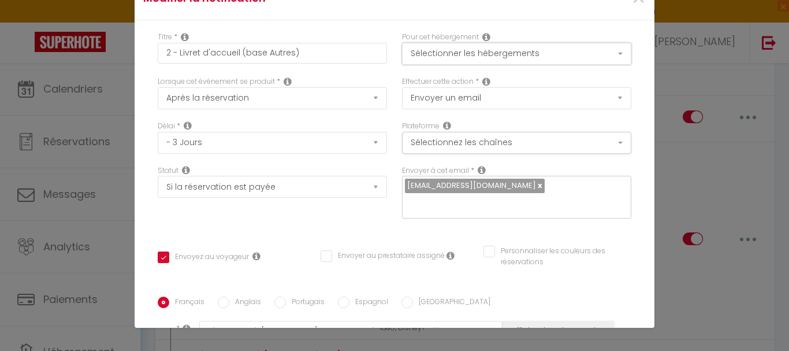
click at [455, 59] on button "Sélectionner les hébergements" at bounding box center [516, 54] width 229 height 22
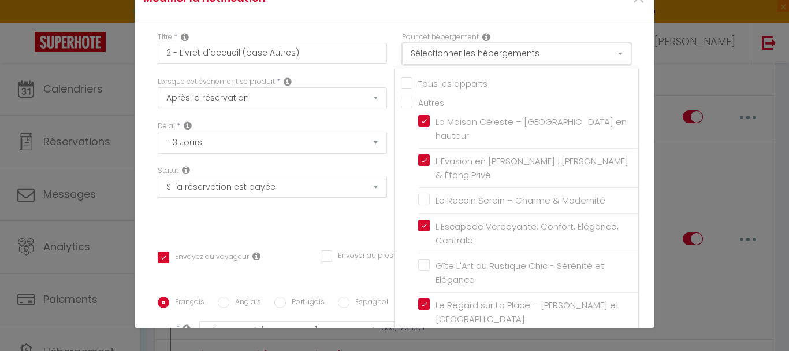
click at [455, 59] on button "Sélectionner les hébergements" at bounding box center [516, 54] width 229 height 22
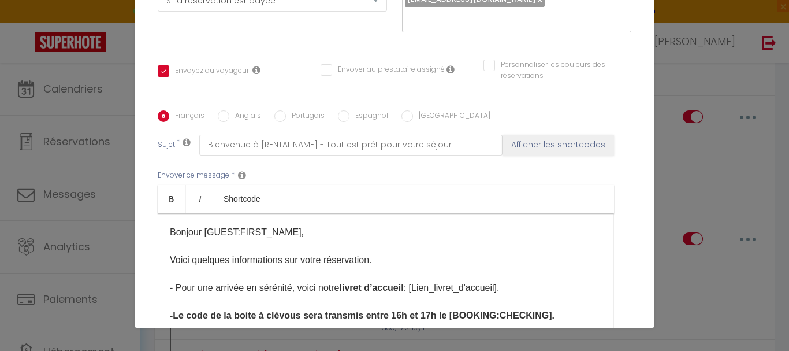
scroll to position [293, 0]
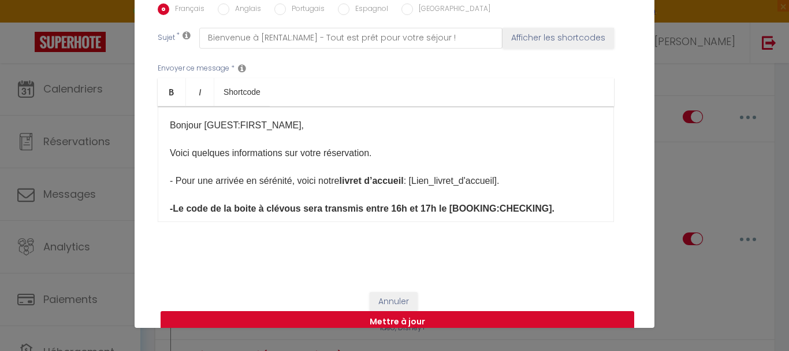
click at [394, 311] on button "Mettre à jour" at bounding box center [398, 322] width 474 height 22
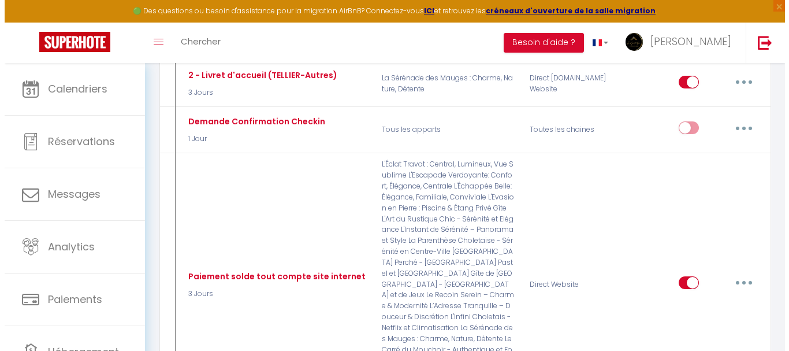
scroll to position [1502, 0]
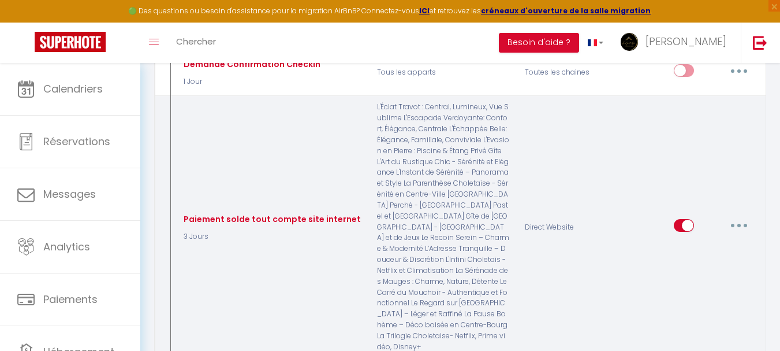
click at [727, 216] on button "button" at bounding box center [739, 225] width 32 height 18
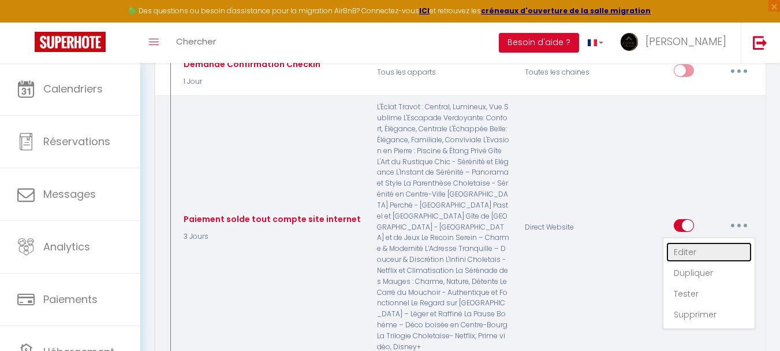
click at [701, 242] on link "Editer" at bounding box center [708, 252] width 85 height 20
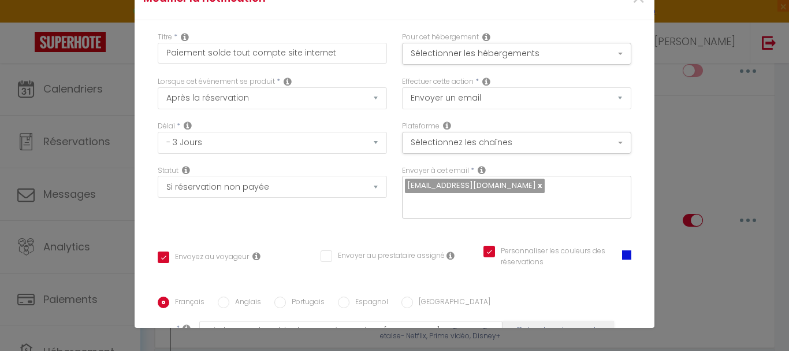
scroll to position [0, 0]
click at [562, 53] on button "Sélectionner les hébergements" at bounding box center [516, 54] width 229 height 22
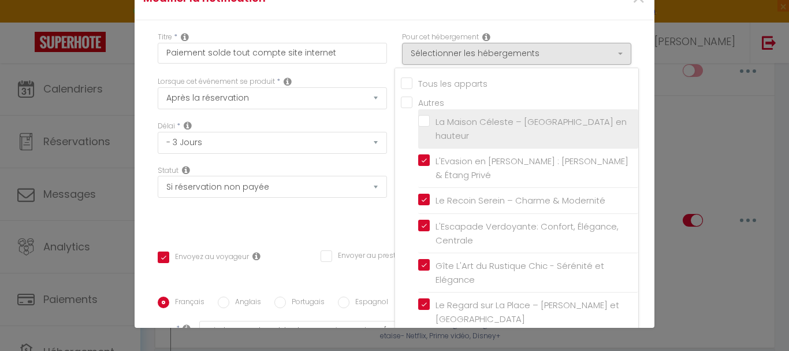
click at [430, 121] on label "La Maison Céleste – [GEOGRAPHIC_DATA] en hauteur" at bounding box center [530, 128] width 201 height 27
click at [418, 123] on input "La Maison Céleste – [GEOGRAPHIC_DATA] en hauteur" at bounding box center [528, 129] width 220 height 12
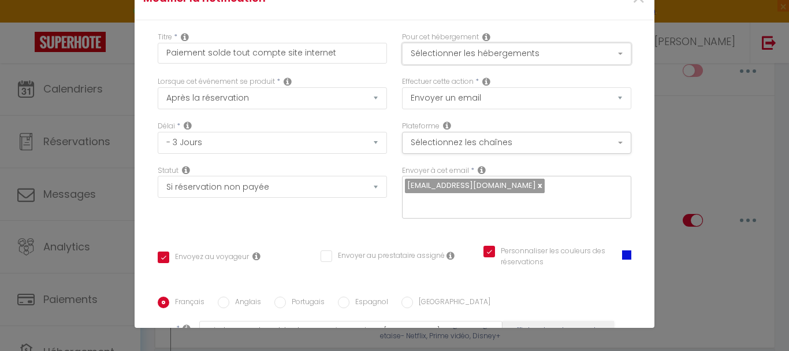
click at [429, 53] on button "Sélectionner les hébergements" at bounding box center [516, 54] width 229 height 22
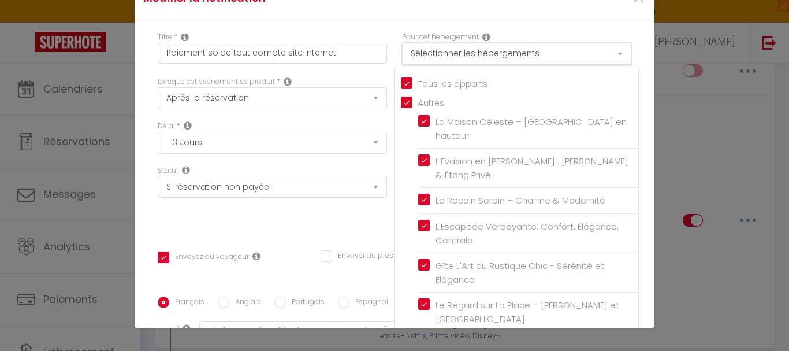
click at [429, 53] on button "Sélectionner les hébergements" at bounding box center [516, 54] width 229 height 22
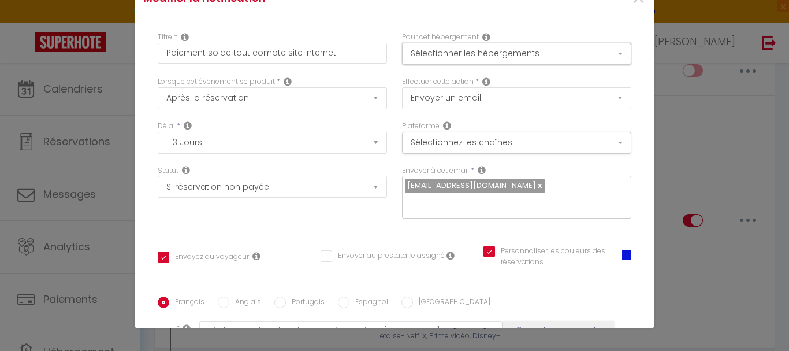
scroll to position [293, 0]
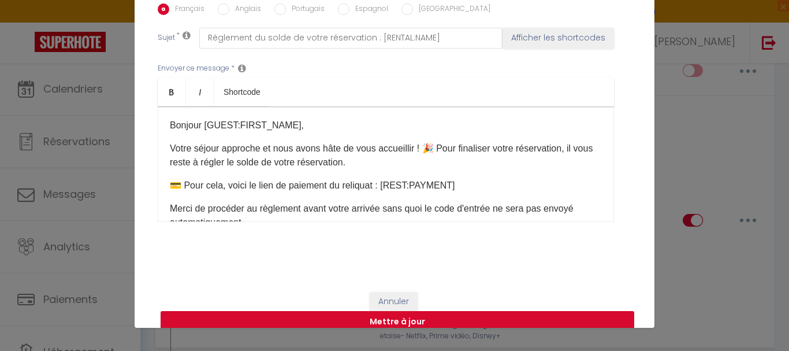
click at [397, 311] on button "Mettre à jour" at bounding box center [398, 322] width 474 height 22
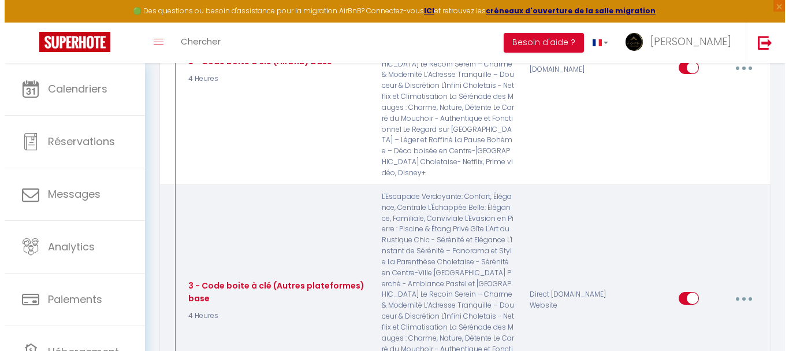
scroll to position [1733, 0]
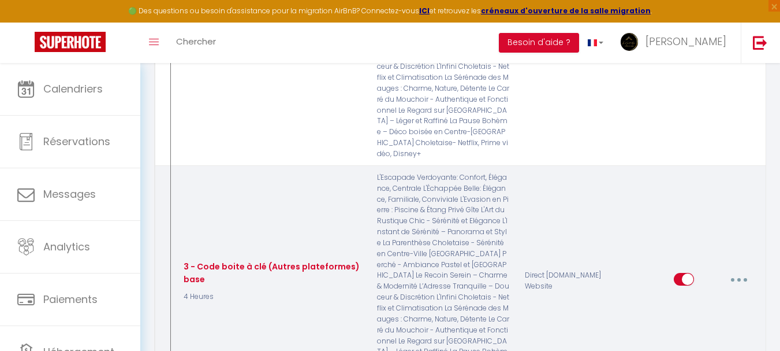
click at [740, 278] on icon "button" at bounding box center [738, 279] width 3 height 3
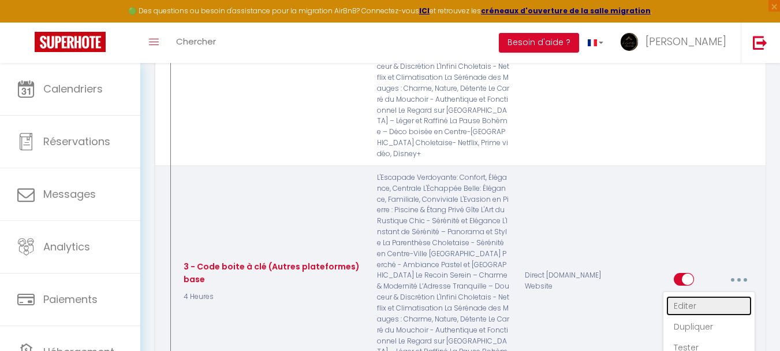
click at [690, 296] on link "Editer" at bounding box center [708, 306] width 85 height 20
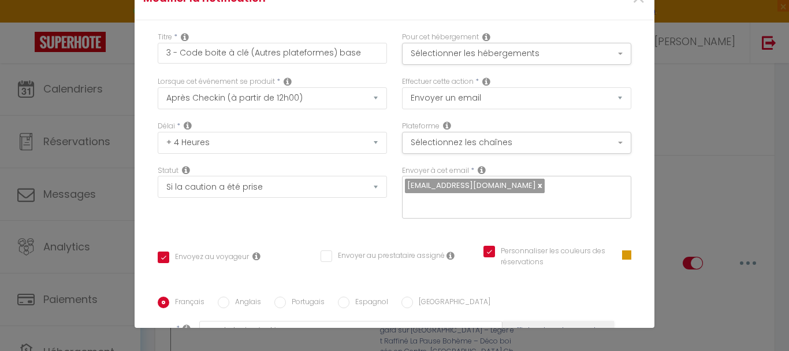
scroll to position [0, 0]
click at [554, 44] on button "Sélectionner les hébergements" at bounding box center [516, 54] width 229 height 22
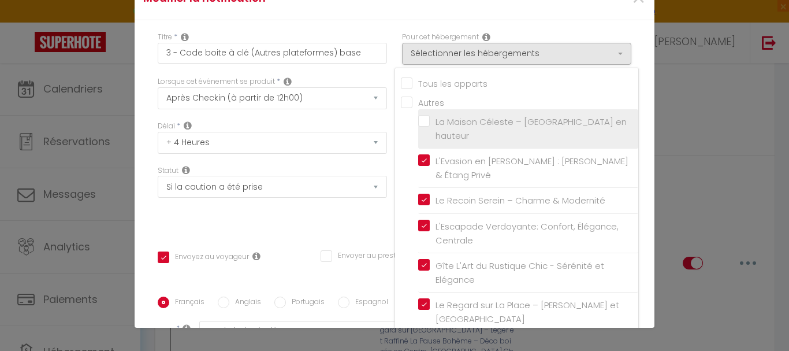
click at [430, 121] on label "La Maison Céleste – [GEOGRAPHIC_DATA] en hauteur" at bounding box center [530, 128] width 201 height 27
click at [418, 123] on input "La Maison Céleste – [GEOGRAPHIC_DATA] en hauteur" at bounding box center [528, 129] width 220 height 12
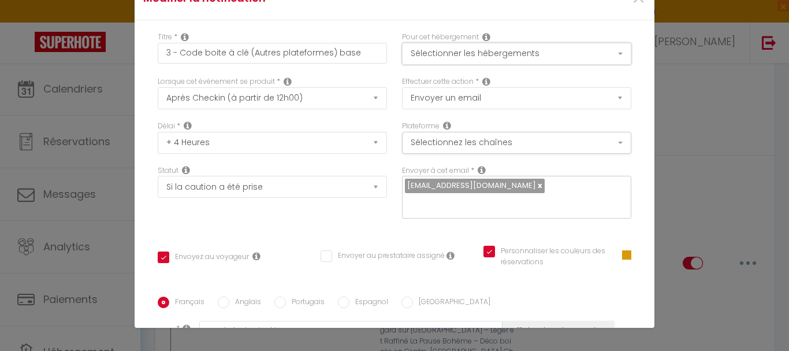
click at [448, 53] on button "Sélectionner les hébergements" at bounding box center [516, 54] width 229 height 22
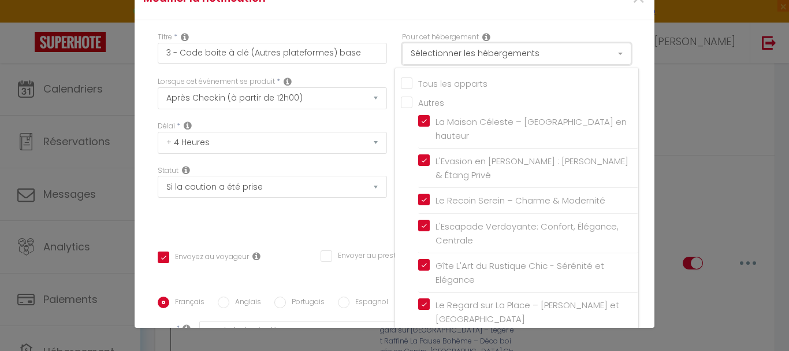
click at [448, 53] on button "Sélectionner les hébergements" at bounding box center [516, 54] width 229 height 22
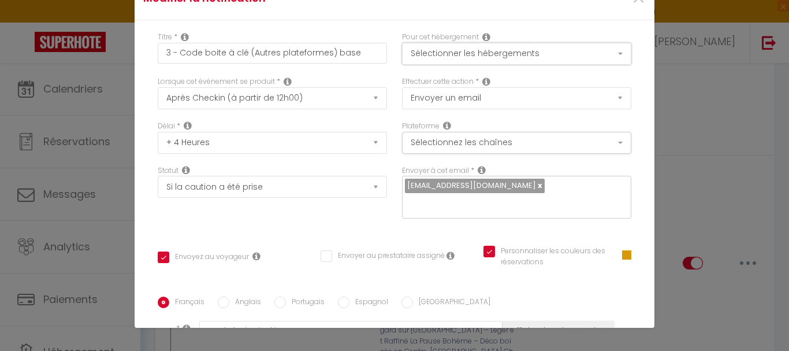
click at [441, 61] on button "Sélectionner les hébergements" at bounding box center [516, 54] width 229 height 22
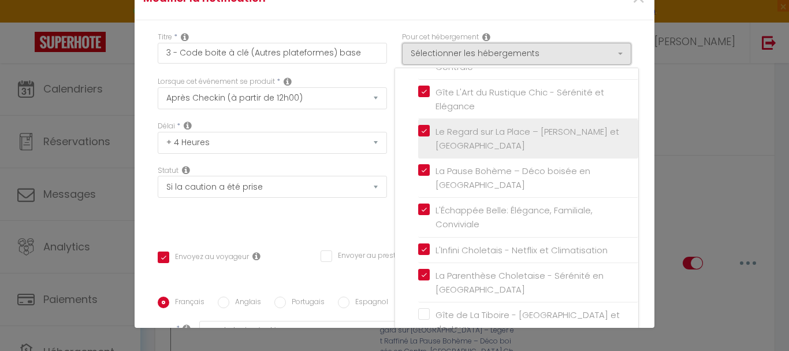
scroll to position [347, 0]
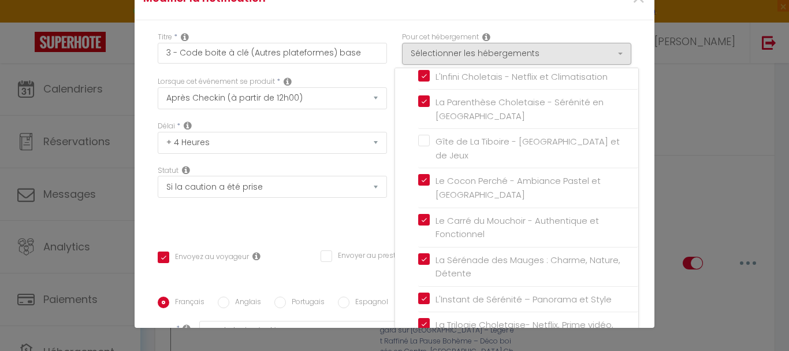
click at [332, 210] on div "Statut Aucun Si la réservation est payée Si réservation non payée Si la caution…" at bounding box center [272, 197] width 244 height 65
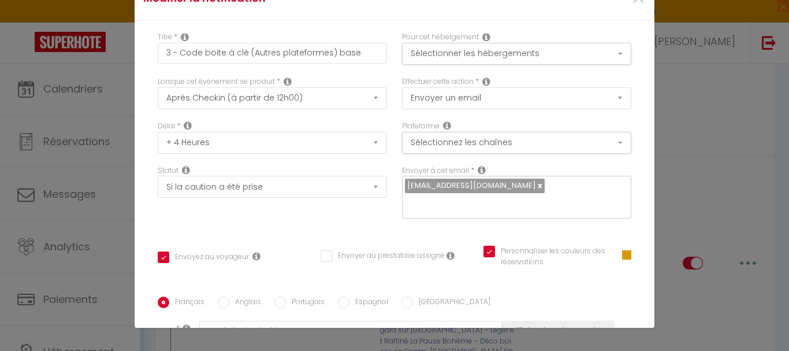
scroll to position [293, 0]
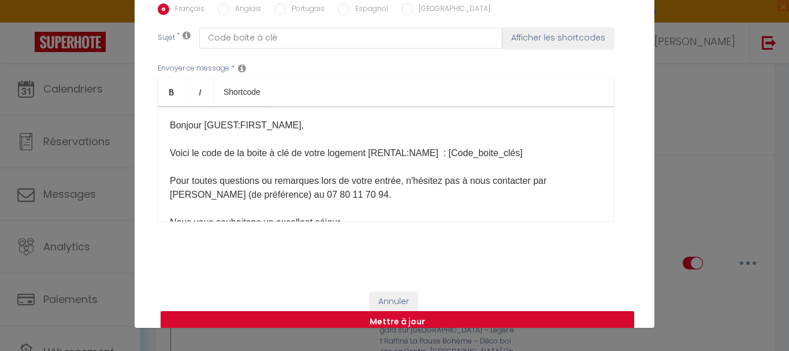
click at [389, 311] on button "Mettre à jour" at bounding box center [398, 322] width 474 height 22
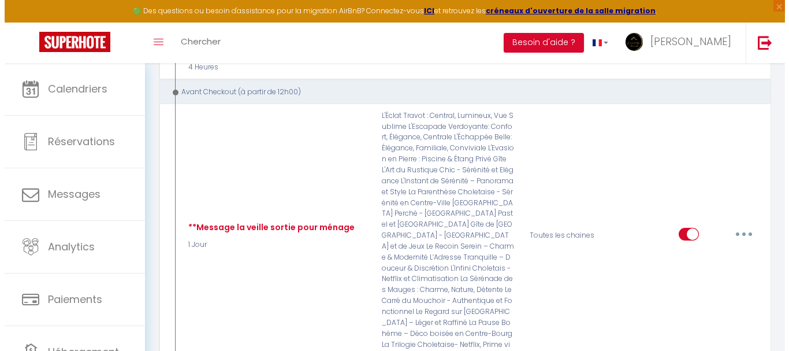
scroll to position [2252, 0]
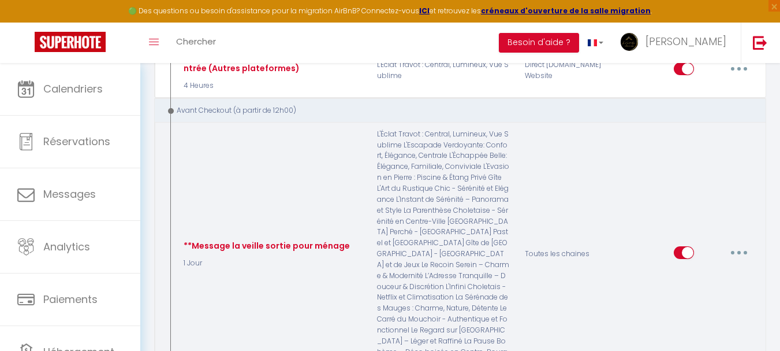
click at [733, 243] on button "button" at bounding box center [739, 252] width 32 height 18
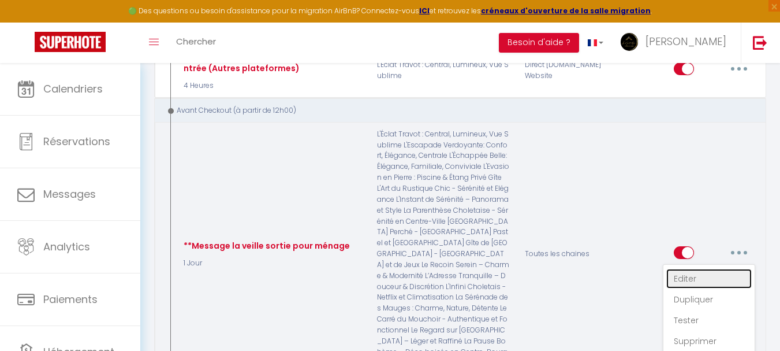
click at [711, 269] on link "Editer" at bounding box center [708, 279] width 85 height 20
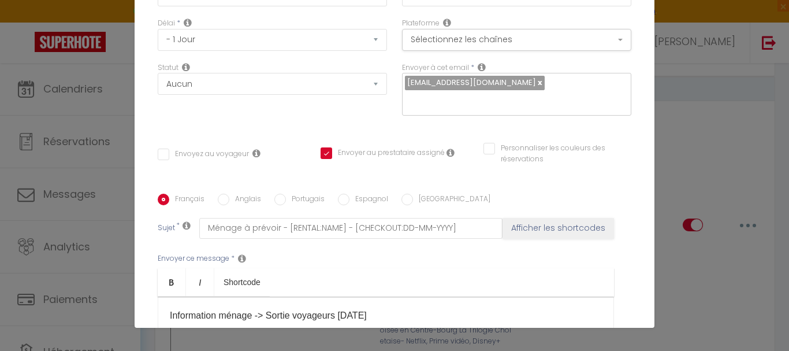
scroll to position [0, 0]
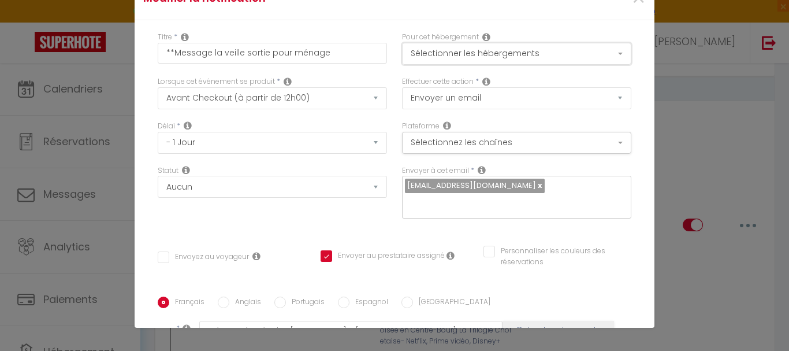
click at [569, 49] on button "Sélectionner les hébergements" at bounding box center [516, 54] width 229 height 22
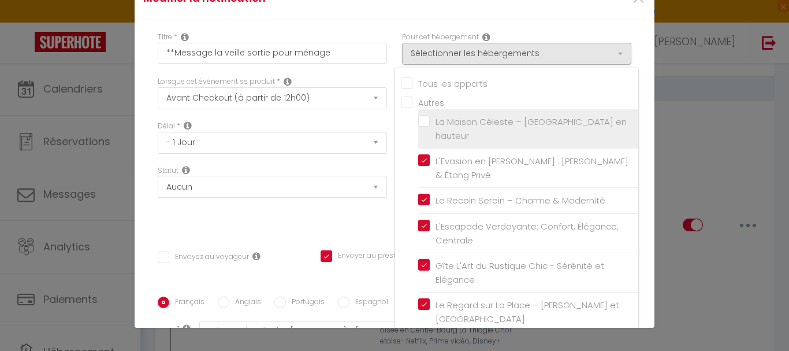
click at [479, 126] on input "La Maison Céleste – [GEOGRAPHIC_DATA] en hauteur" at bounding box center [528, 129] width 220 height 12
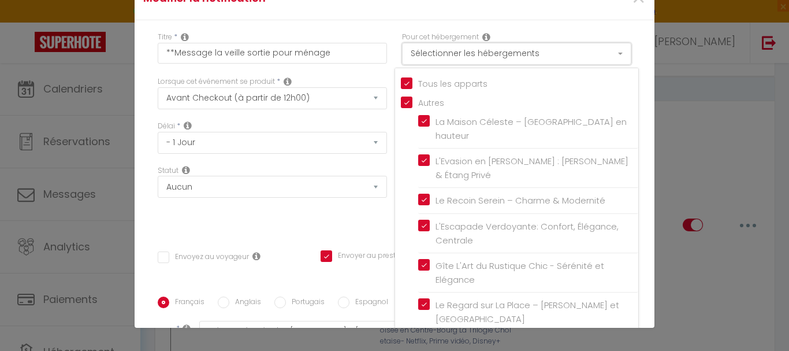
click at [508, 54] on button "Sélectionner les hébergements" at bounding box center [516, 54] width 229 height 22
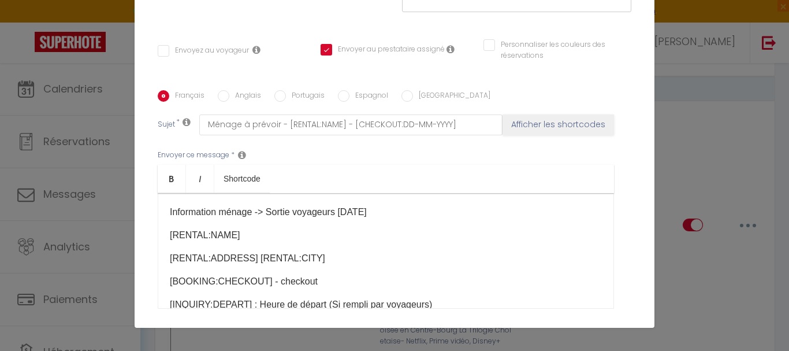
scroll to position [293, 0]
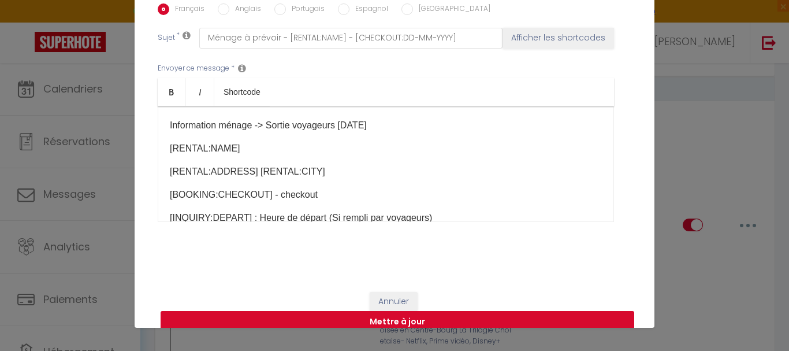
click at [500, 311] on button "Mettre à jour" at bounding box center [398, 322] width 474 height 22
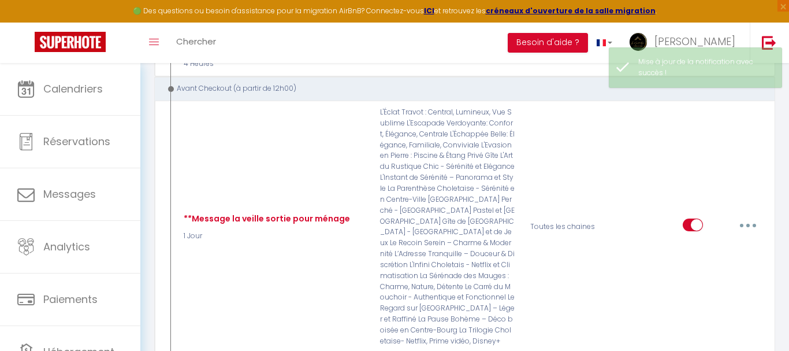
scroll to position [0, 0]
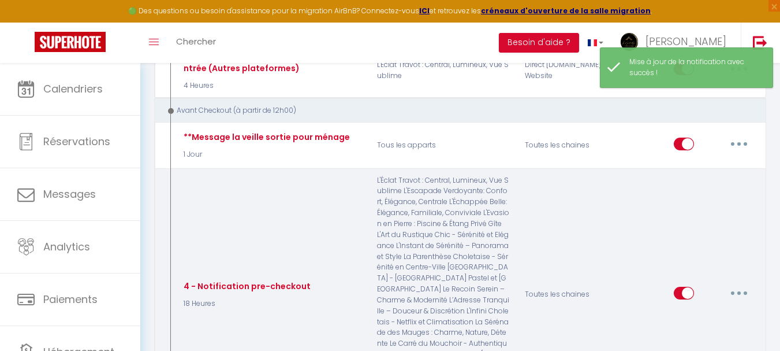
click at [733, 284] on button "button" at bounding box center [739, 293] width 32 height 18
click at [693, 309] on link "Editer" at bounding box center [708, 319] width 85 height 20
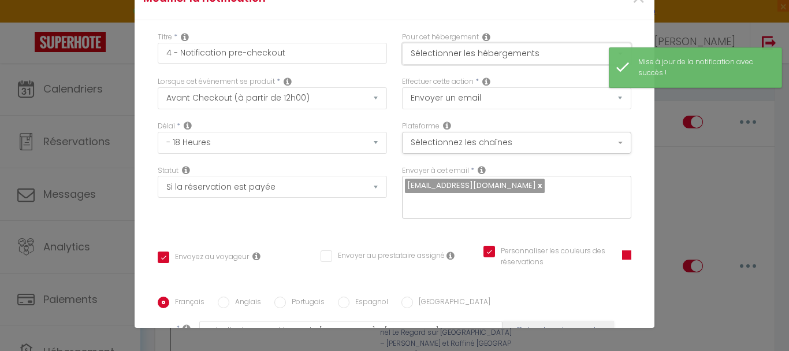
click at [590, 55] on button "Sélectionner les hébergements" at bounding box center [516, 54] width 229 height 22
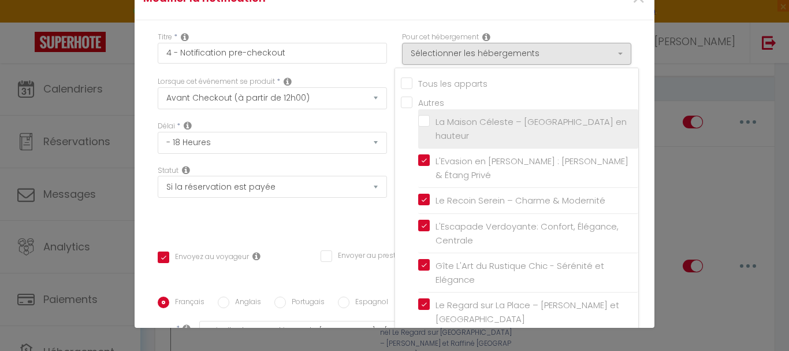
click at [444, 129] on input "La Maison Céleste – [GEOGRAPHIC_DATA] en hauteur" at bounding box center [528, 129] width 220 height 12
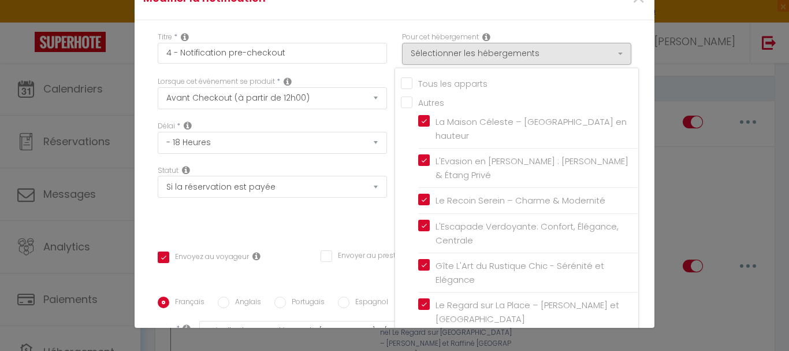
scroll to position [231, 0]
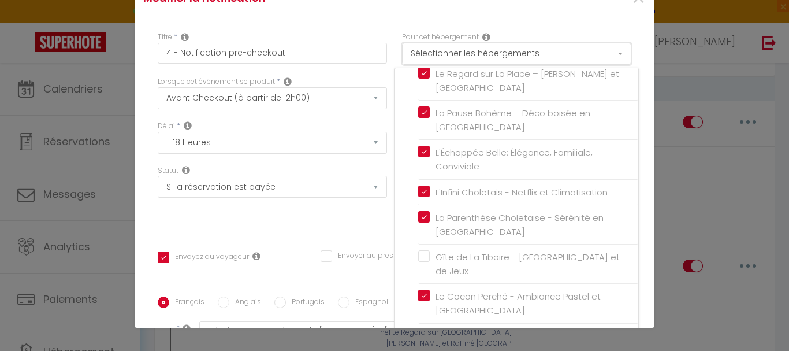
click at [477, 59] on button "Sélectionner les hébergements" at bounding box center [516, 54] width 229 height 22
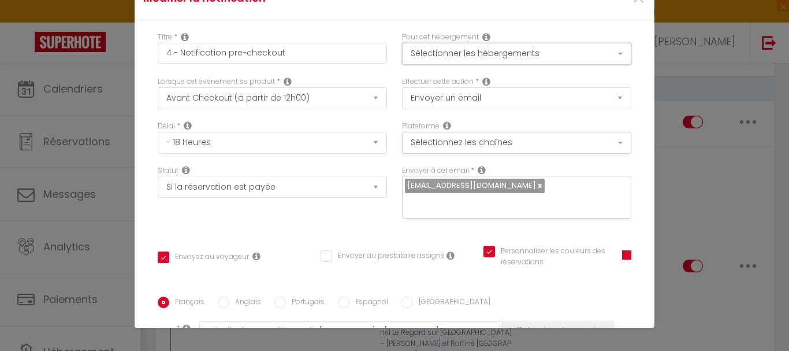
scroll to position [293, 0]
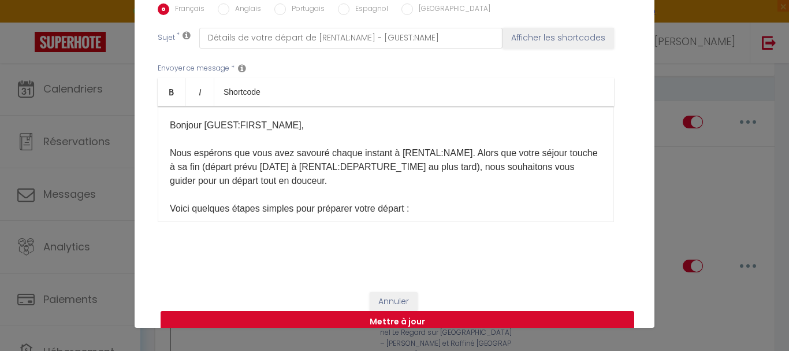
click at [438, 311] on button "Mettre à jour" at bounding box center [398, 322] width 474 height 22
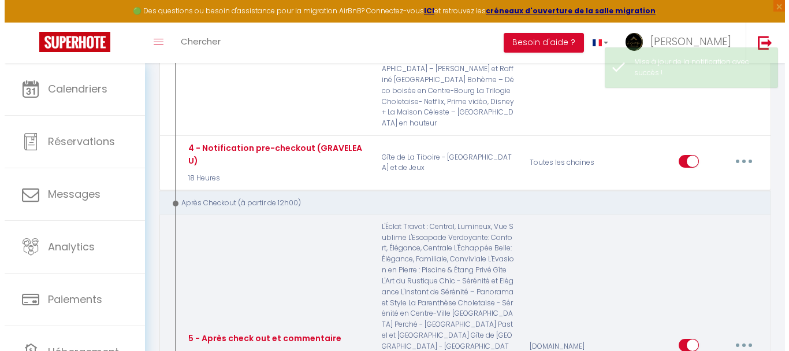
scroll to position [2599, 0]
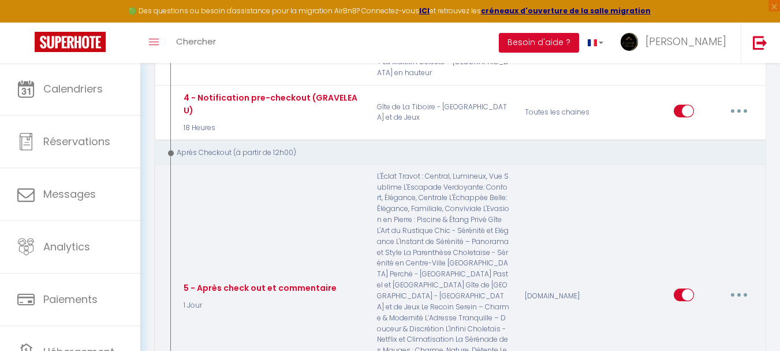
click at [747, 285] on button "button" at bounding box center [739, 294] width 32 height 18
click at [717, 311] on link "Editer" at bounding box center [708, 321] width 85 height 20
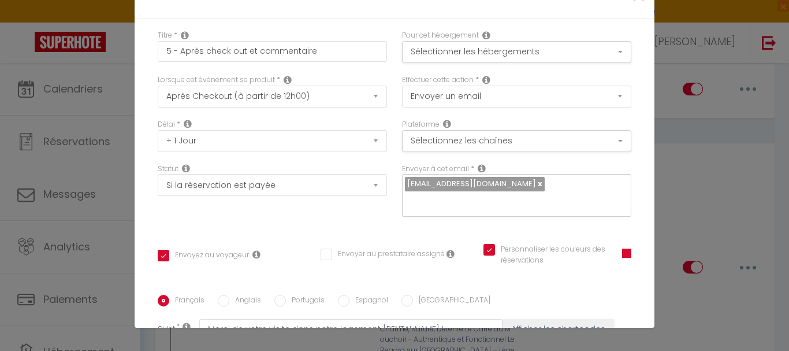
scroll to position [0, 0]
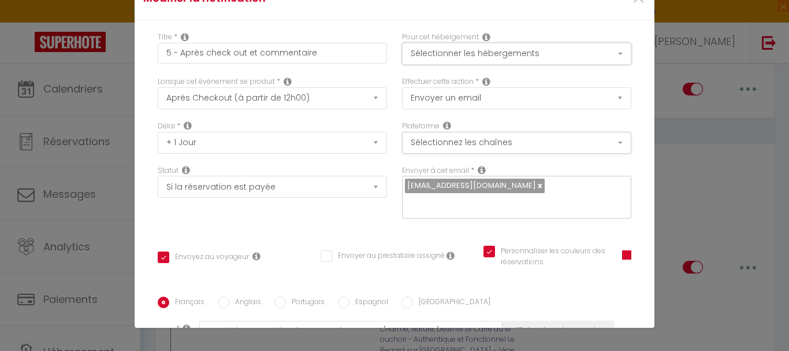
click at [551, 47] on button "Sélectionner les hébergements" at bounding box center [516, 54] width 229 height 22
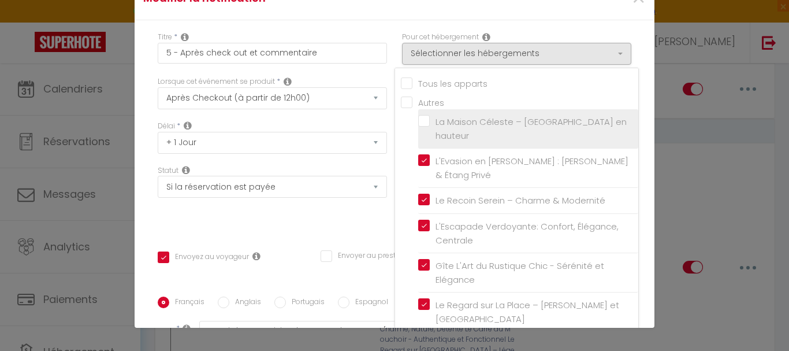
click at [496, 122] on span "La Maison Céleste – [GEOGRAPHIC_DATA] en hauteur" at bounding box center [530, 129] width 191 height 26
click at [496, 123] on input "La Maison Céleste – [GEOGRAPHIC_DATA] en hauteur" at bounding box center [528, 129] width 220 height 12
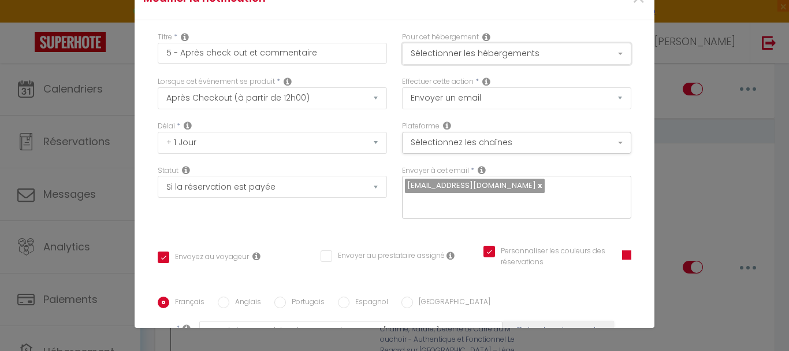
click at [534, 57] on button "Sélectionner les hébergements" at bounding box center [516, 54] width 229 height 22
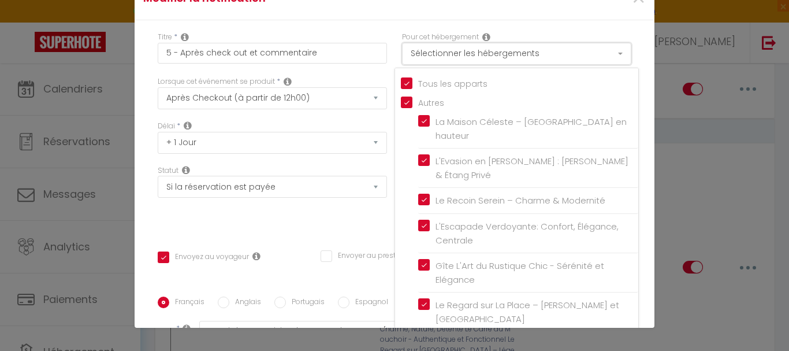
click at [535, 57] on button "Sélectionner les hébergements" at bounding box center [516, 54] width 229 height 22
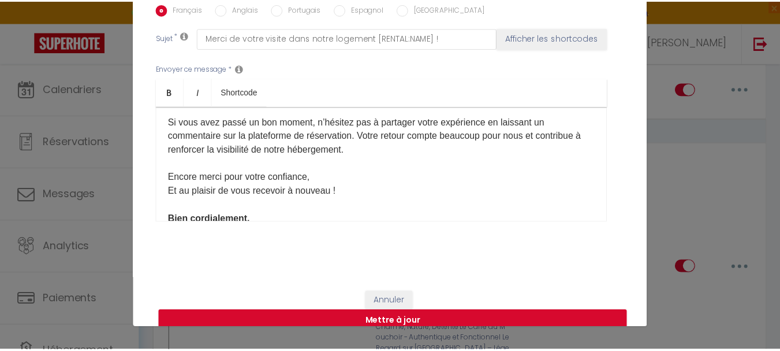
scroll to position [100, 0]
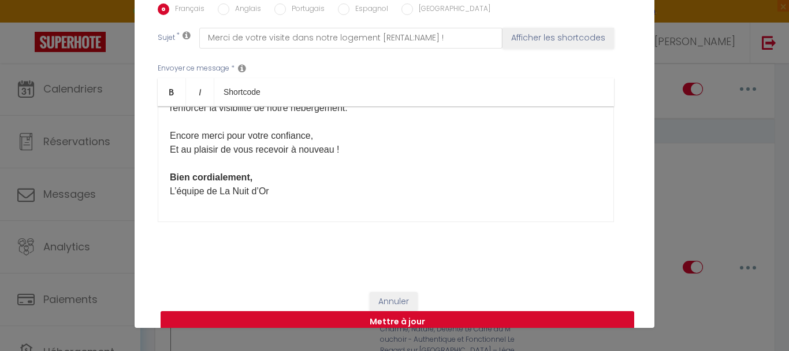
click at [314, 311] on button "Mettre à jour" at bounding box center [398, 322] width 474 height 22
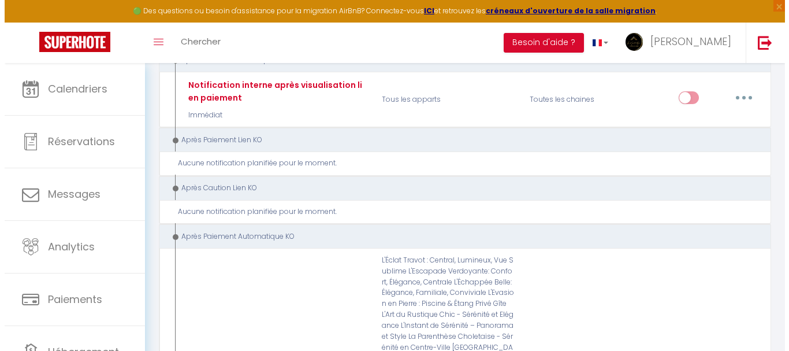
scroll to position [3176, 0]
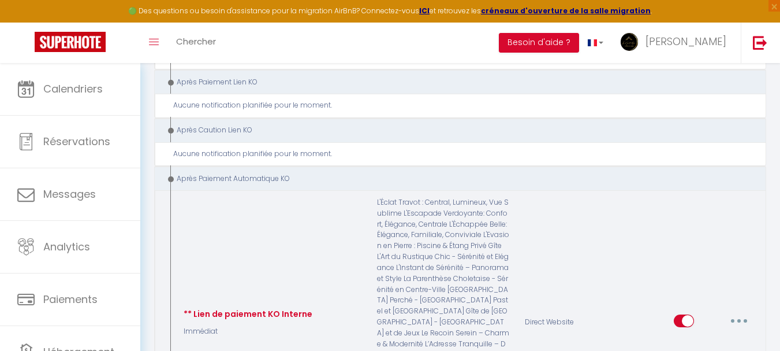
click at [746, 311] on button "button" at bounding box center [739, 320] width 32 height 18
click at [711, 337] on link "Editer" at bounding box center [708, 347] width 85 height 20
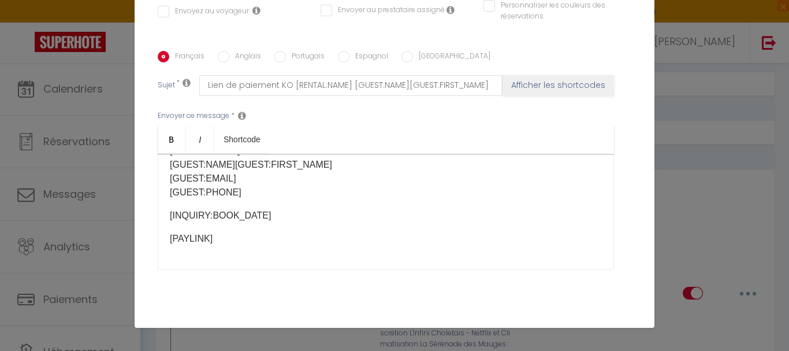
scroll to position [0, 0]
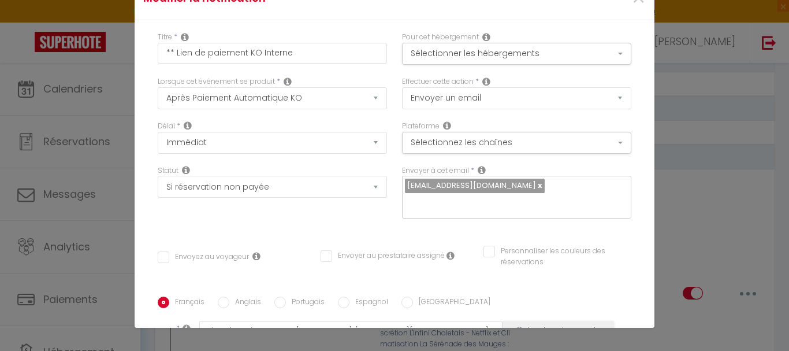
click at [565, 66] on div "Pour cet hébergement Sélectionner les hébergements Tous les apparts Autres La M…" at bounding box center [516, 54] width 244 height 44
click at [569, 55] on button "Sélectionner les hébergements" at bounding box center [516, 54] width 229 height 22
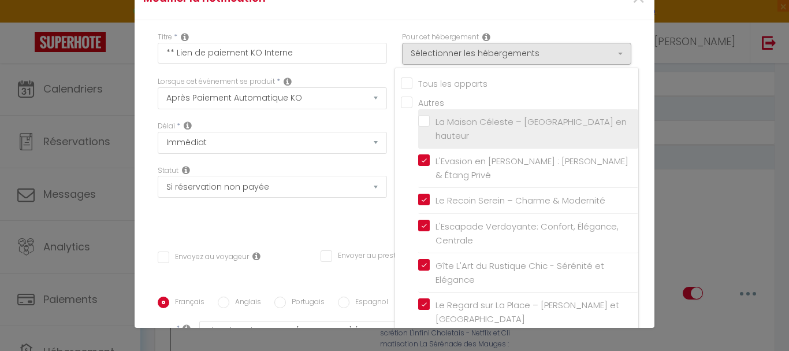
click at [430, 119] on label "La Maison Céleste – [GEOGRAPHIC_DATA] en hauteur" at bounding box center [530, 128] width 201 height 27
click at [418, 123] on input "La Maison Céleste – [GEOGRAPHIC_DATA] en hauteur" at bounding box center [528, 129] width 220 height 12
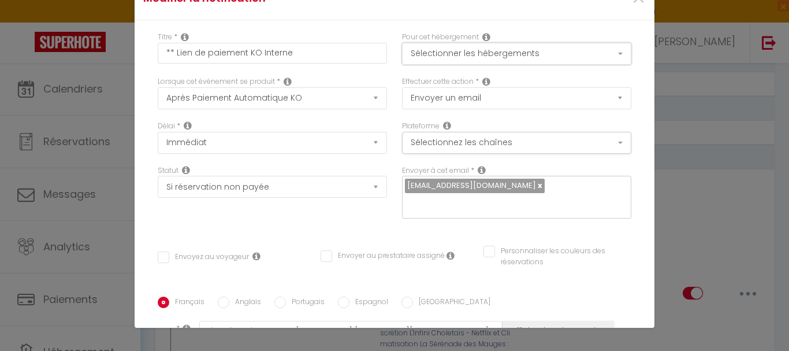
click at [452, 53] on button "Sélectionner les hébergements" at bounding box center [516, 54] width 229 height 22
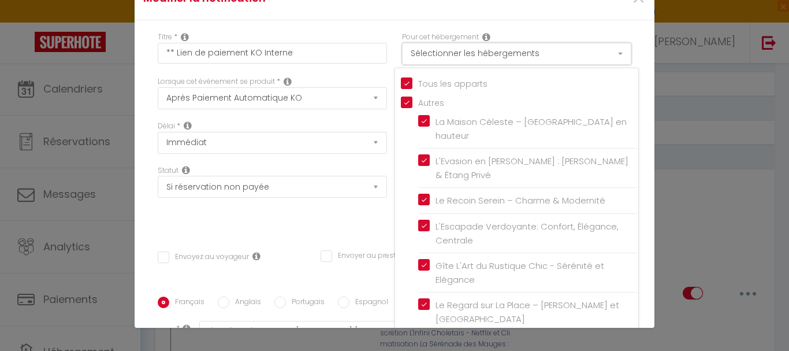
click at [452, 53] on button "Sélectionner les hébergements" at bounding box center [516, 54] width 229 height 22
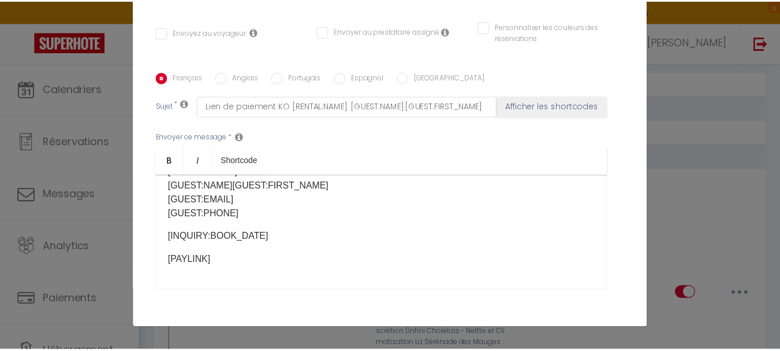
scroll to position [293, 0]
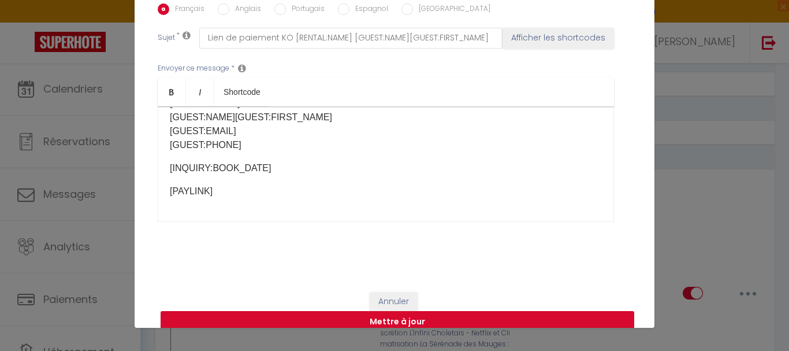
click at [397, 311] on button "Mettre à jour" at bounding box center [398, 322] width 474 height 22
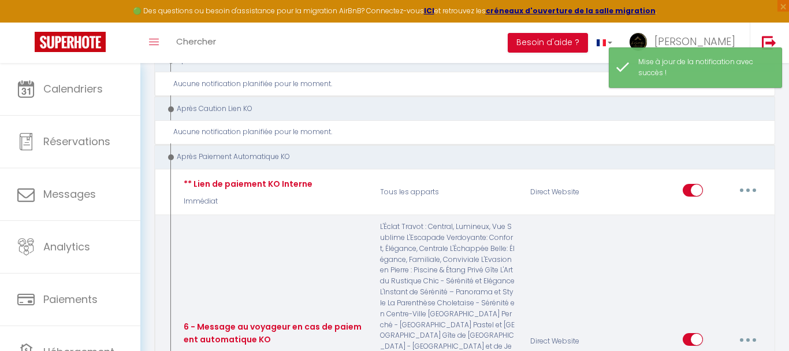
scroll to position [0, 0]
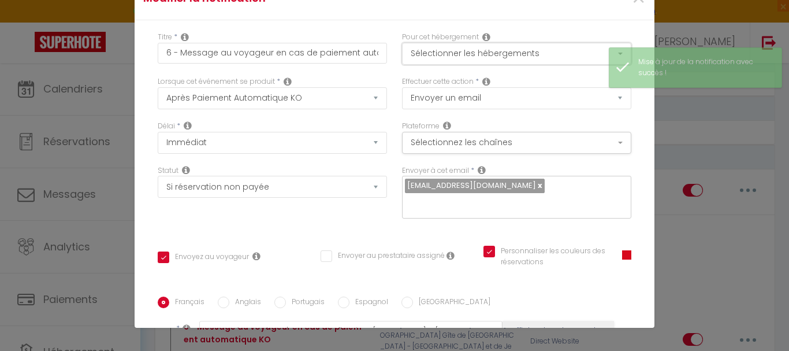
click at [562, 50] on button "Sélectionner les hébergements" at bounding box center [516, 54] width 229 height 22
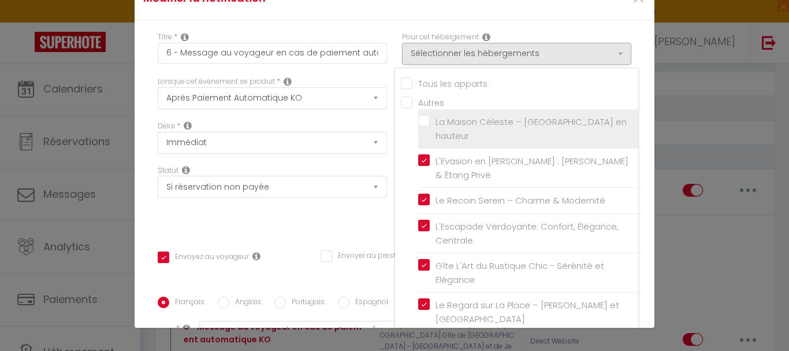
click at [428, 123] on input "La Maison Céleste – [GEOGRAPHIC_DATA] en hauteur" at bounding box center [528, 129] width 220 height 12
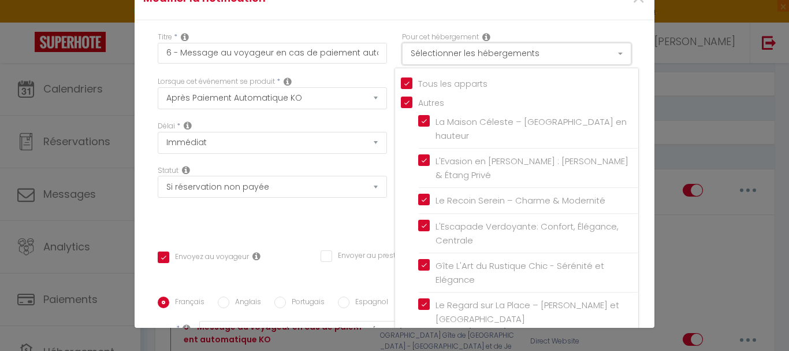
click at [475, 52] on button "Sélectionner les hébergements" at bounding box center [516, 54] width 229 height 22
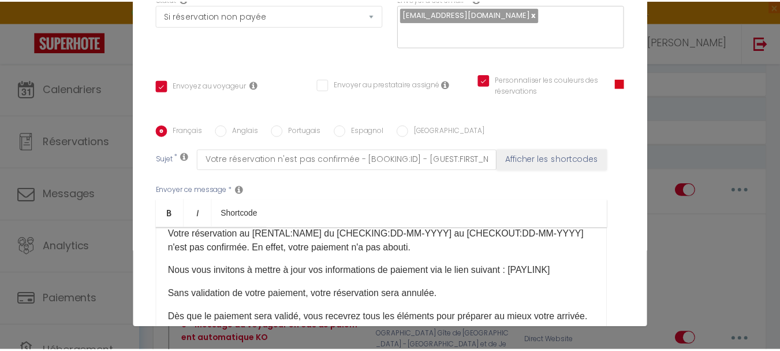
scroll to position [289, 0]
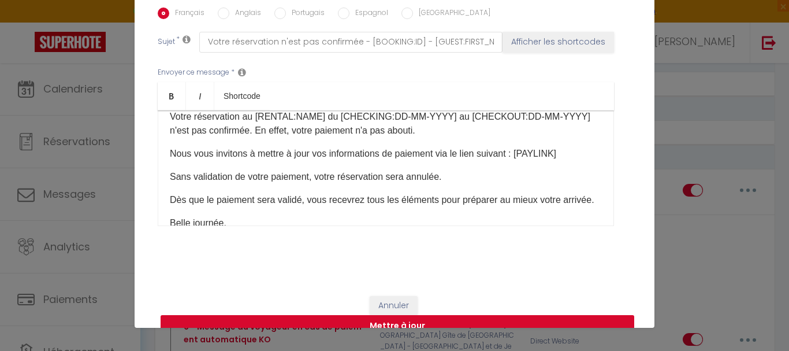
click at [534, 315] on button "Mettre à jour" at bounding box center [398, 326] width 474 height 22
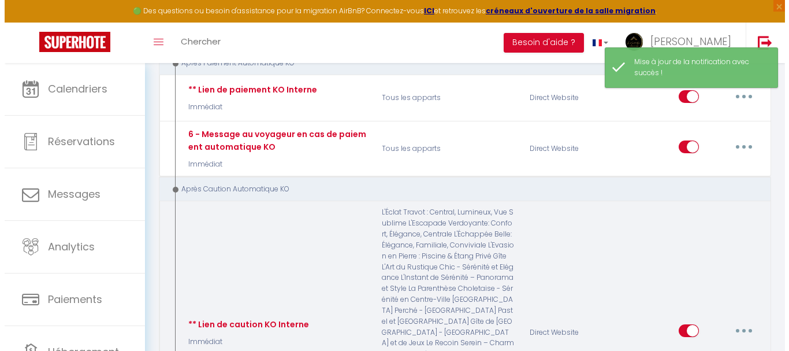
scroll to position [3350, 0]
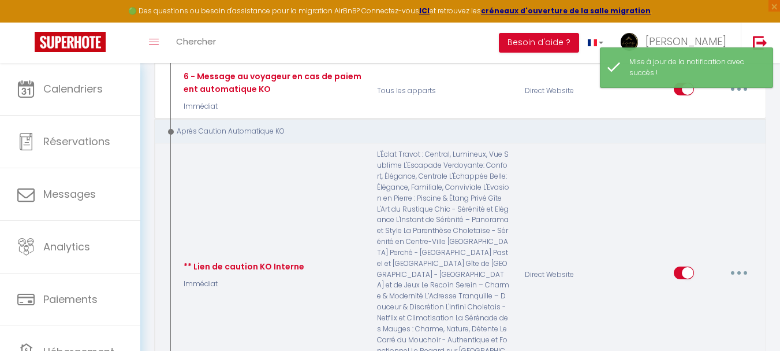
click at [749, 263] on button "button" at bounding box center [739, 272] width 32 height 18
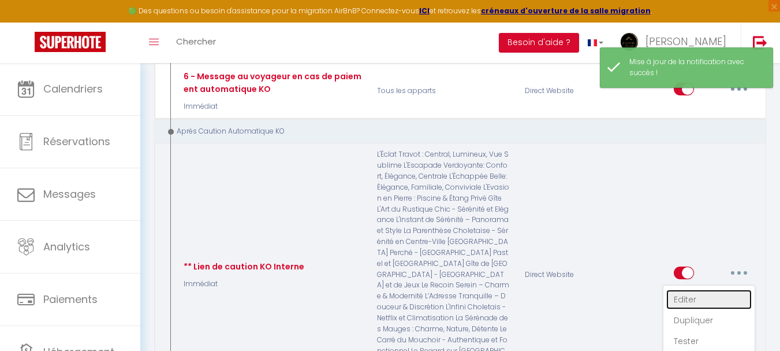
click at [710, 289] on link "Editer" at bounding box center [708, 299] width 85 height 20
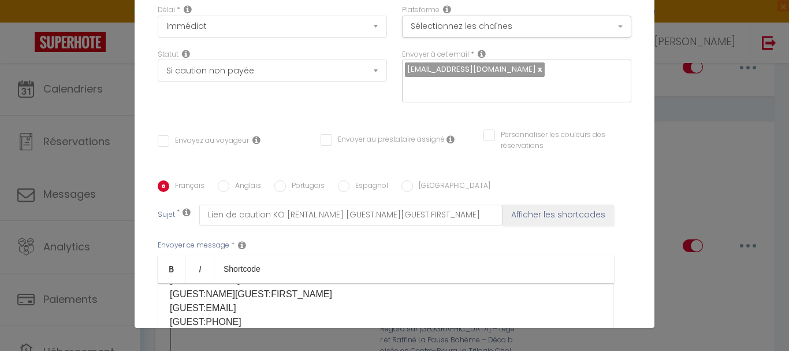
scroll to position [0, 0]
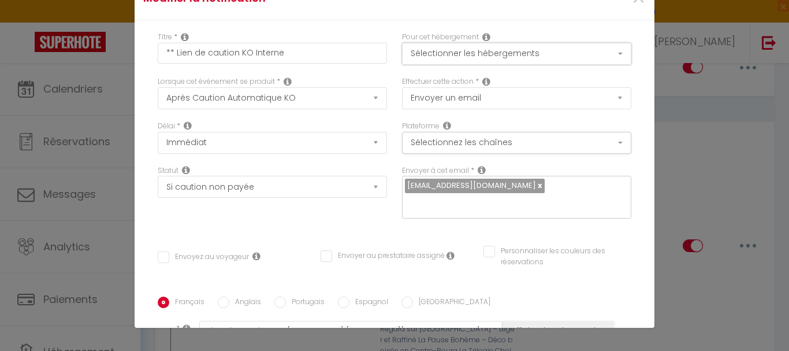
click at [450, 52] on button "Sélectionner les hébergements" at bounding box center [516, 54] width 229 height 22
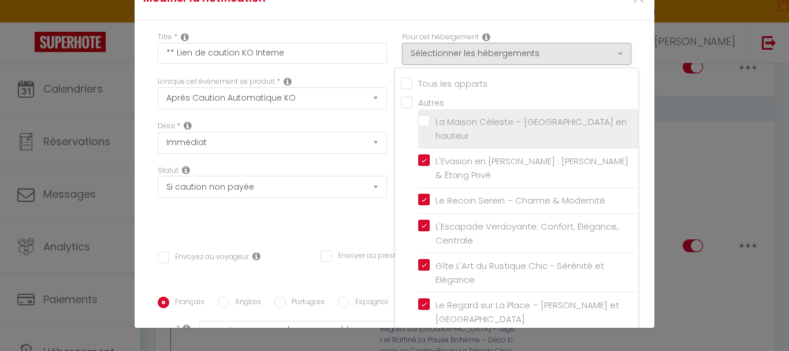
click at [430, 118] on label "La Maison Céleste – [GEOGRAPHIC_DATA] en hauteur" at bounding box center [530, 128] width 201 height 27
click at [418, 123] on input "La Maison Céleste – [GEOGRAPHIC_DATA] en hauteur" at bounding box center [528, 129] width 220 height 12
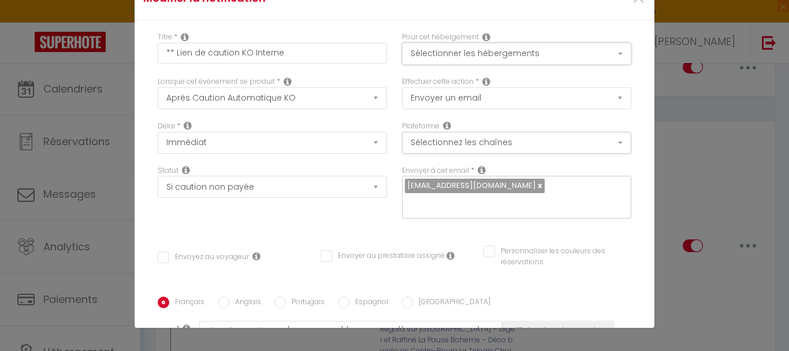
click at [427, 53] on button "Sélectionner les hébergements" at bounding box center [516, 54] width 229 height 22
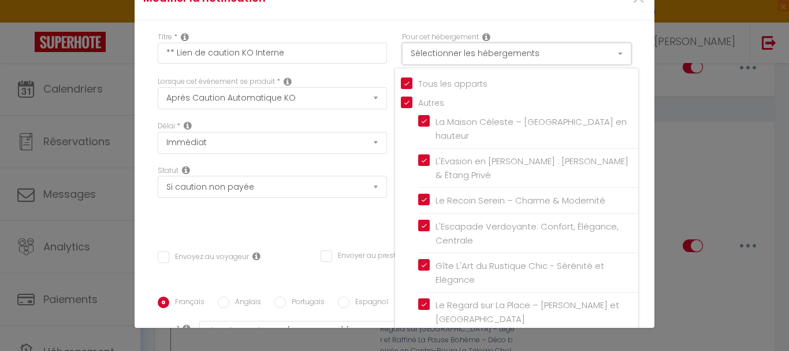
click at [427, 53] on button "Sélectionner les hébergements" at bounding box center [516, 54] width 229 height 22
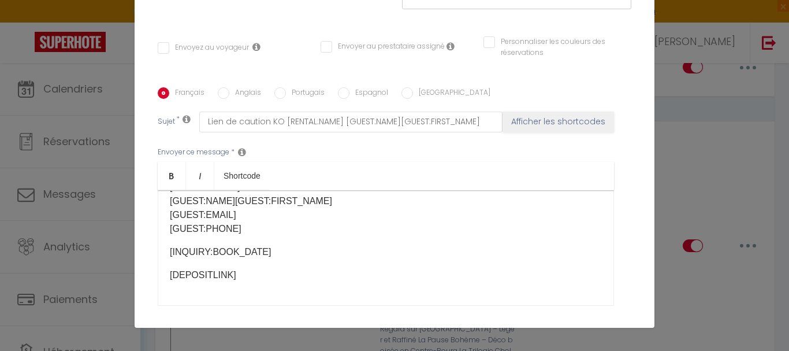
scroll to position [293, 0]
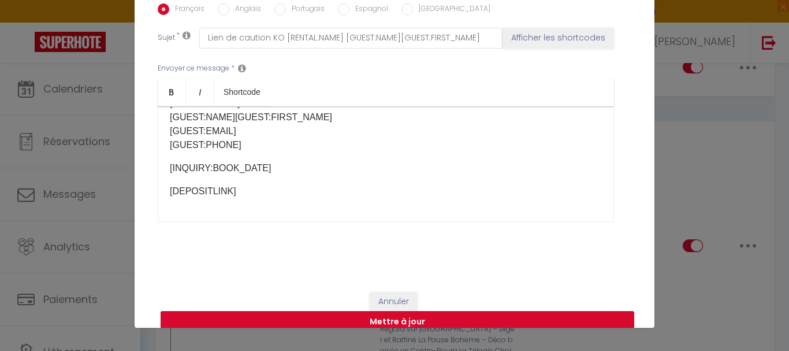
click at [428, 312] on button "Mettre à jour" at bounding box center [398, 322] width 474 height 22
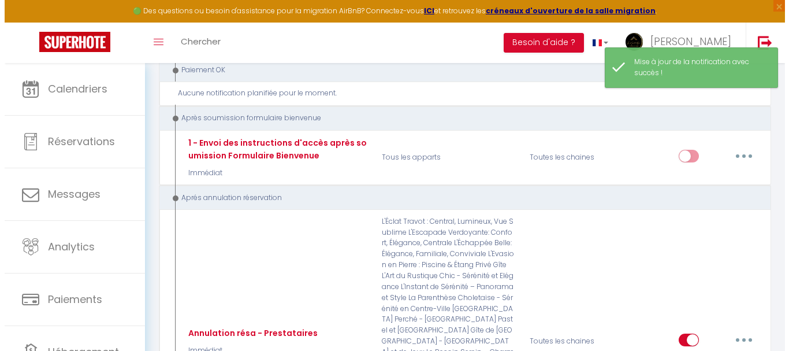
scroll to position [3638, 0]
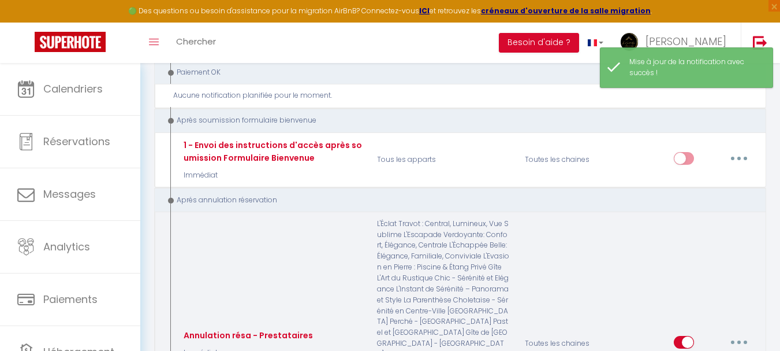
click at [746, 333] on button "button" at bounding box center [739, 342] width 32 height 18
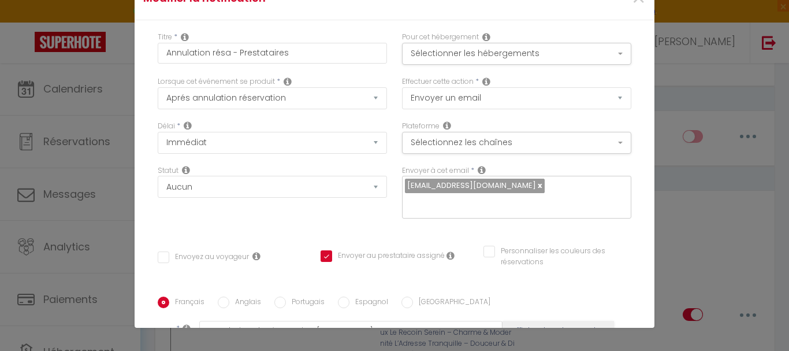
scroll to position [0, 0]
click at [604, 56] on button "Sélectionner les hébergements" at bounding box center [516, 54] width 229 height 22
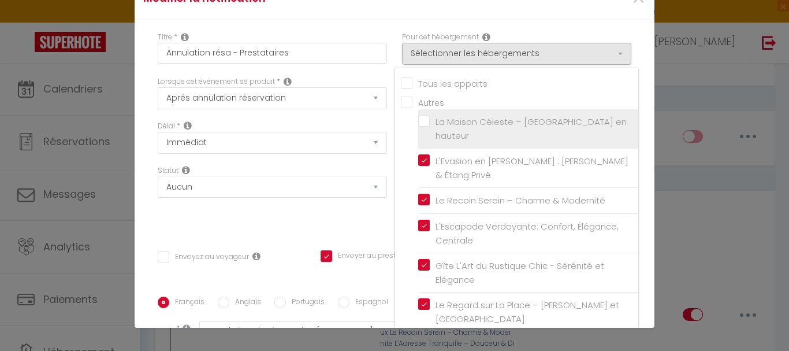
click at [430, 119] on label "La Maison Céleste – [GEOGRAPHIC_DATA] en hauteur" at bounding box center [530, 128] width 201 height 27
click at [418, 123] on input "La Maison Céleste – [GEOGRAPHIC_DATA] en hauteur" at bounding box center [528, 129] width 220 height 12
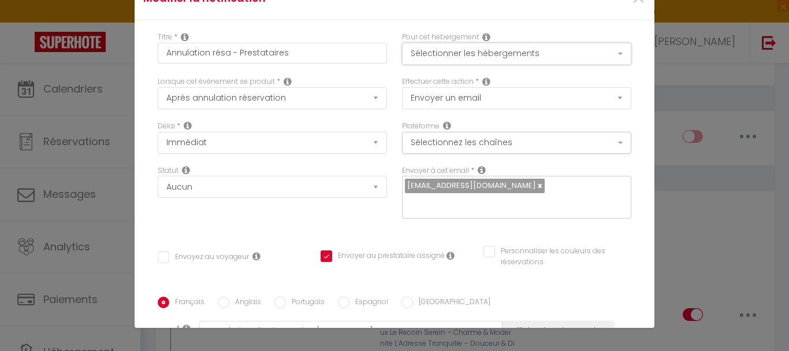
click at [458, 57] on button "Sélectionner les hébergements" at bounding box center [516, 54] width 229 height 22
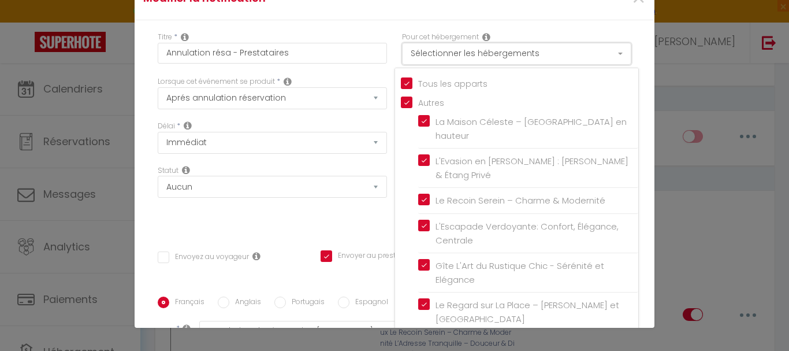
click at [458, 57] on button "Sélectionner les hébergements" at bounding box center [516, 54] width 229 height 22
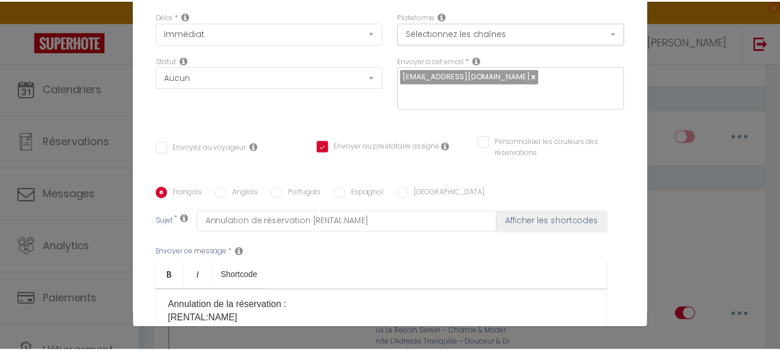
scroll to position [293, 0]
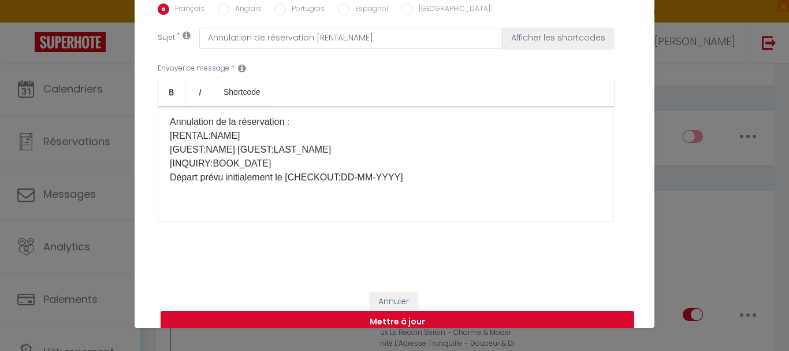
click at [404, 311] on button "Mettre à jour" at bounding box center [398, 322] width 474 height 22
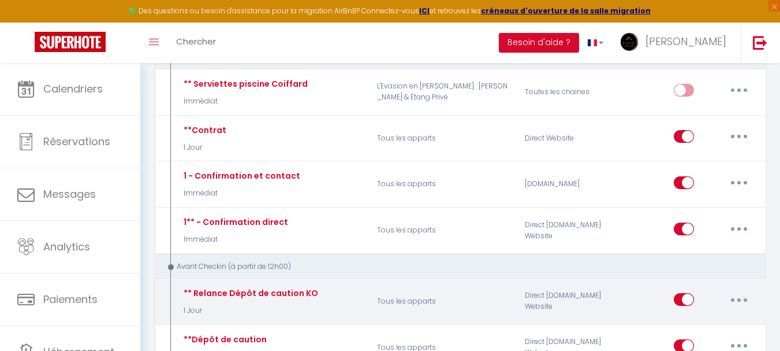
scroll to position [0, 0]
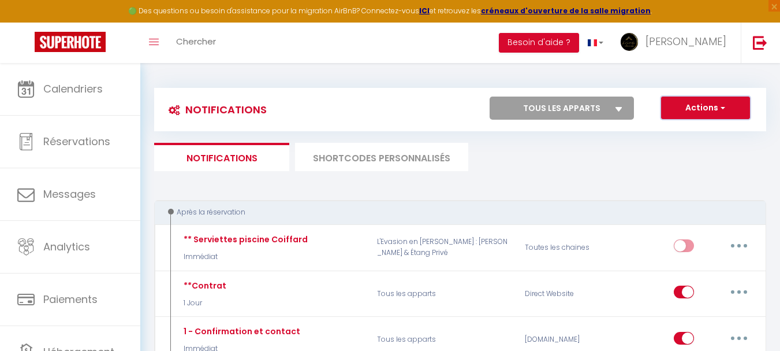
click at [707, 109] on button "Actions" at bounding box center [705, 107] width 89 height 23
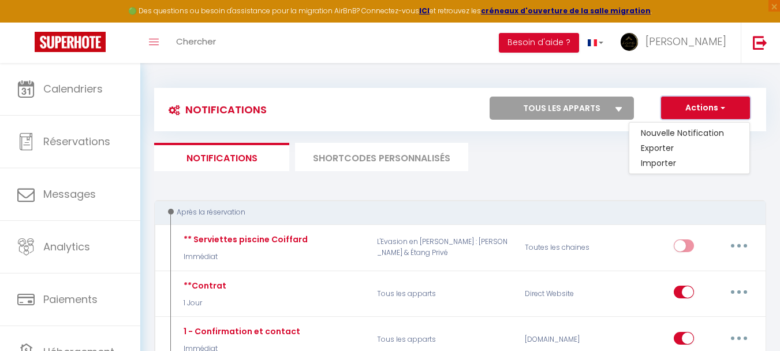
click at [707, 109] on button "Actions" at bounding box center [705, 107] width 89 height 23
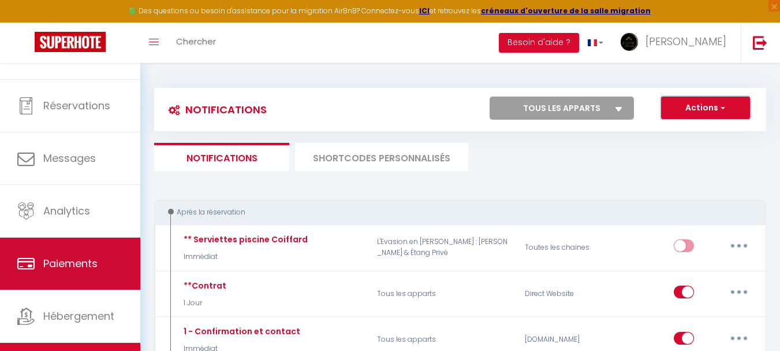
scroll to position [55, 0]
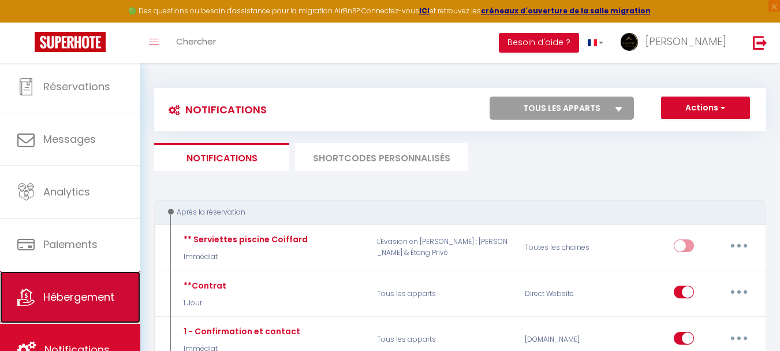
click at [91, 293] on span "Hébergement" at bounding box center [78, 296] width 71 height 14
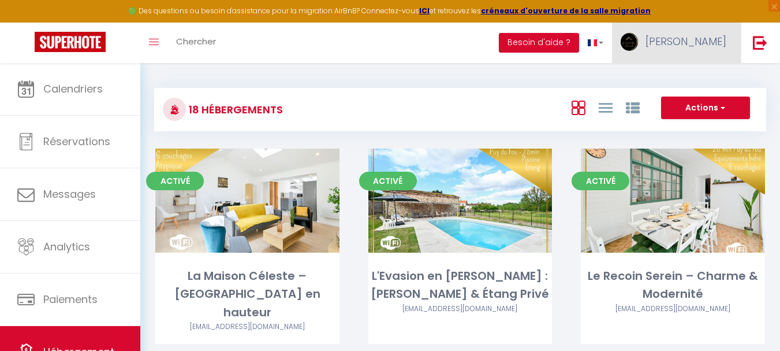
click at [686, 54] on link "[PERSON_NAME]" at bounding box center [676, 43] width 129 height 40
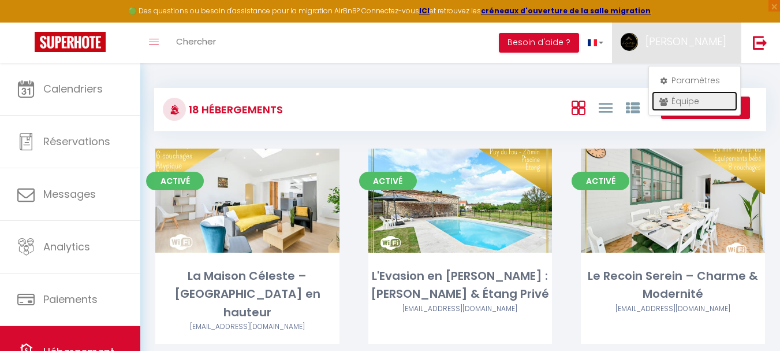
click at [700, 102] on link "Équipe" at bounding box center [694, 101] width 85 height 20
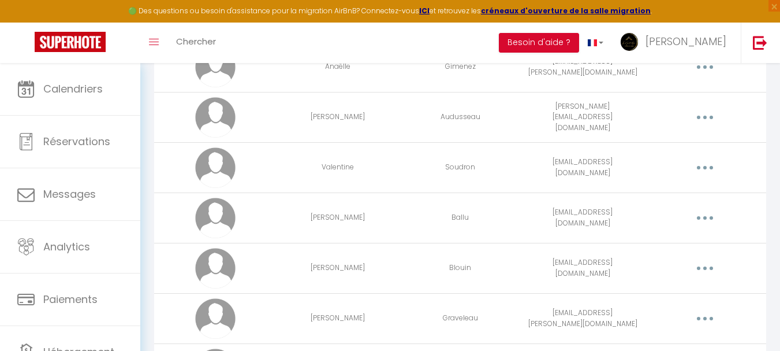
scroll to position [462, 0]
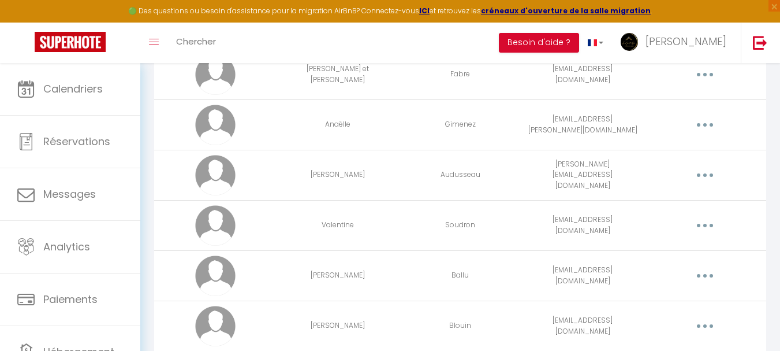
click at [695, 117] on button "button" at bounding box center [705, 125] width 32 height 18
click at [651, 155] on link "Editer" at bounding box center [674, 151] width 85 height 20
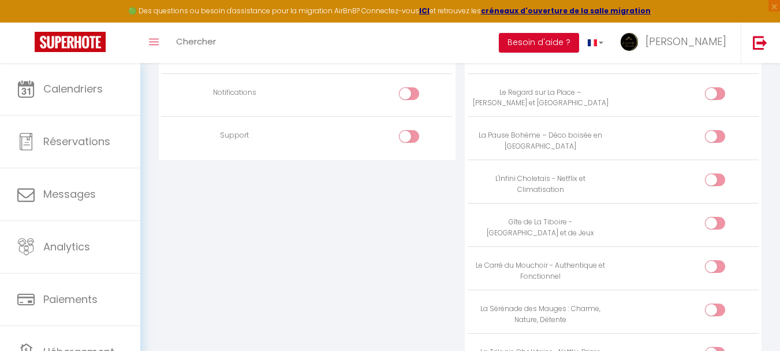
scroll to position [1001, 0]
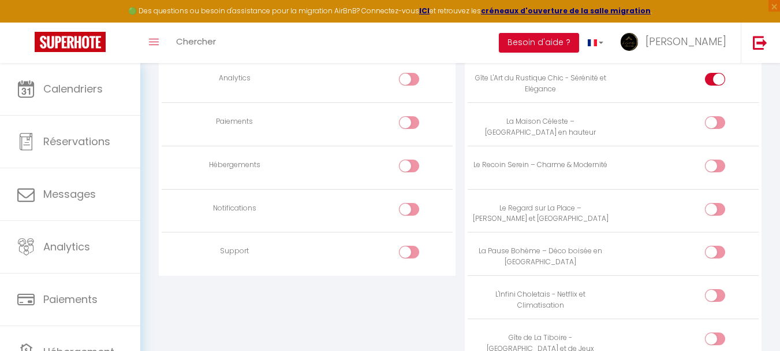
click at [711, 124] on div at bounding box center [715, 122] width 20 height 13
click at [715, 124] on input "checkbox" at bounding box center [725, 124] width 20 height 17
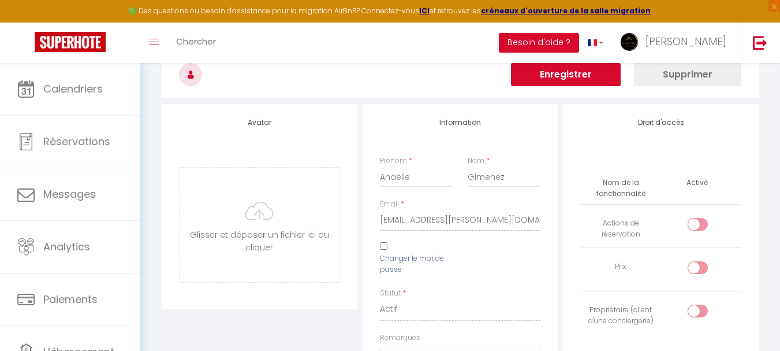
scroll to position [20, 0]
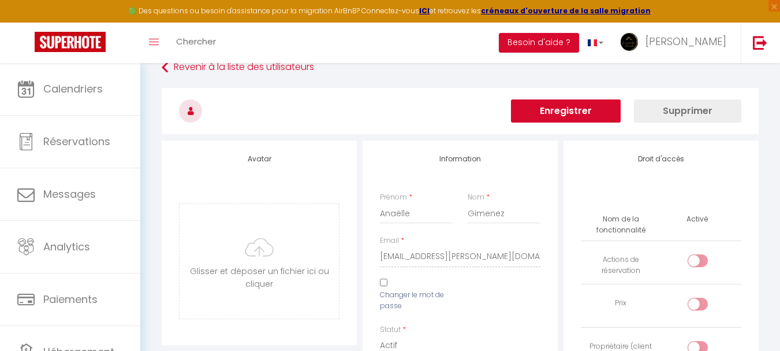
click at [554, 112] on button "Enregistrer" at bounding box center [566, 110] width 110 height 23
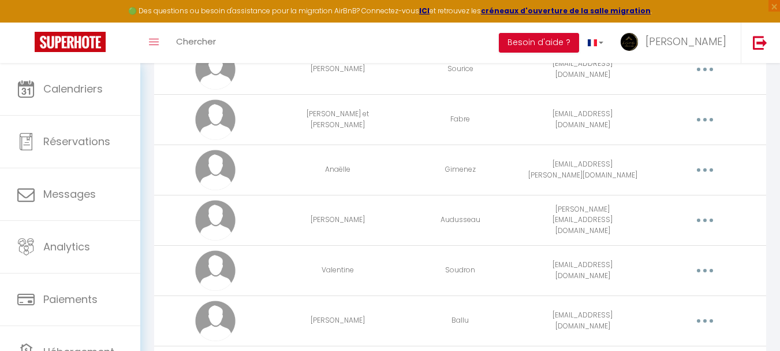
scroll to position [359, 0]
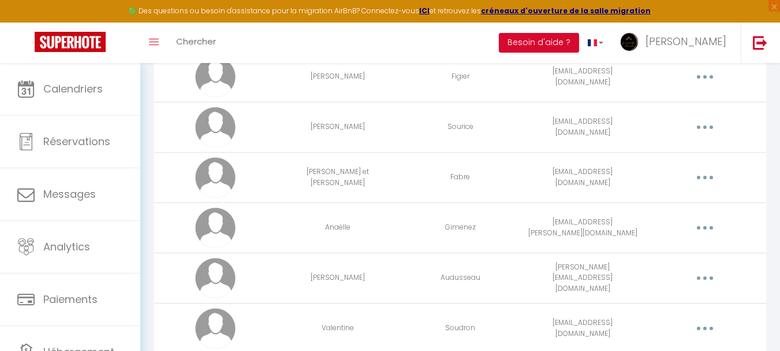
click at [705, 128] on icon "button" at bounding box center [704, 126] width 3 height 3
click at [673, 152] on link "Editer" at bounding box center [674, 154] width 85 height 20
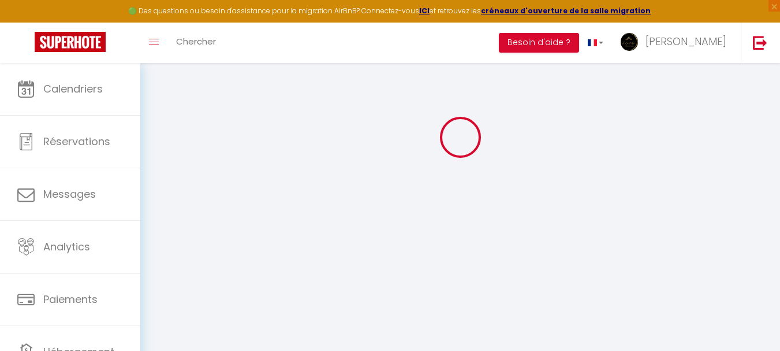
scroll to position [1232, 0]
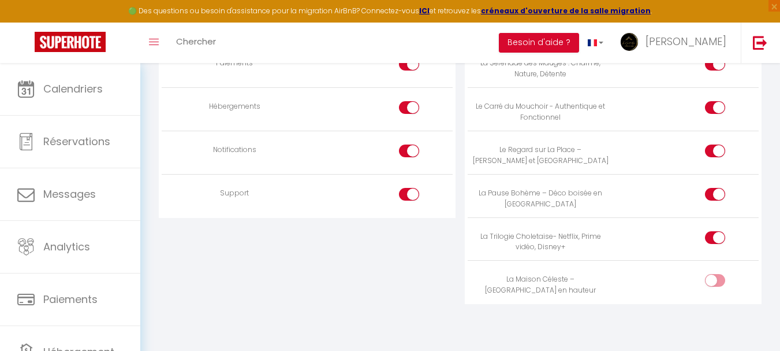
click at [710, 279] on div at bounding box center [715, 280] width 20 height 13
click at [715, 279] on input "checkbox" at bounding box center [725, 282] width 20 height 17
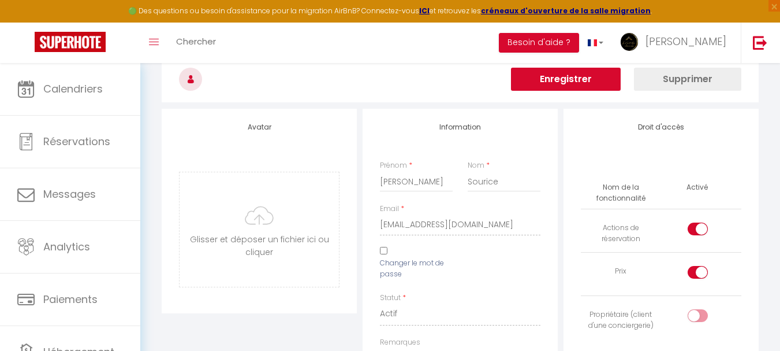
scroll to position [0, 0]
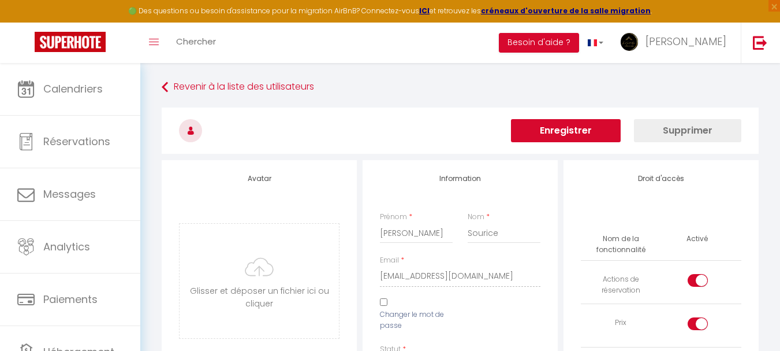
click at [593, 132] on button "Enregistrer" at bounding box center [566, 130] width 110 height 23
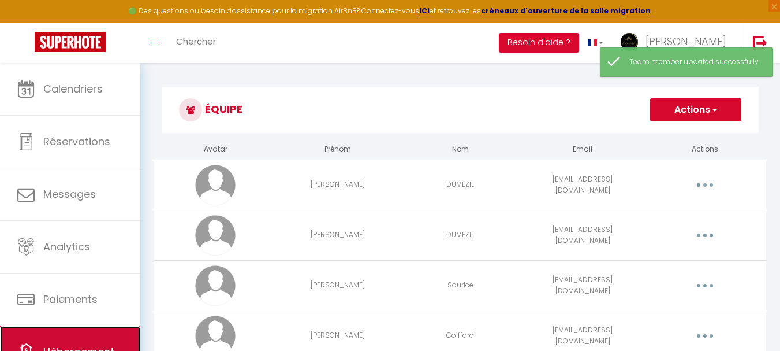
click at [62, 338] on link "Hébergement" at bounding box center [70, 352] width 140 height 52
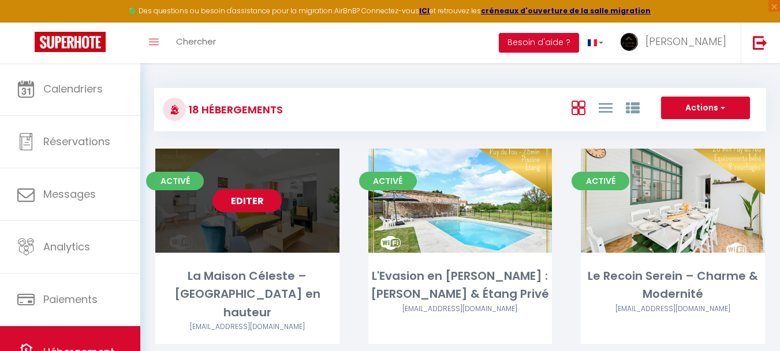
click at [234, 202] on link "Editer" at bounding box center [247, 200] width 69 height 23
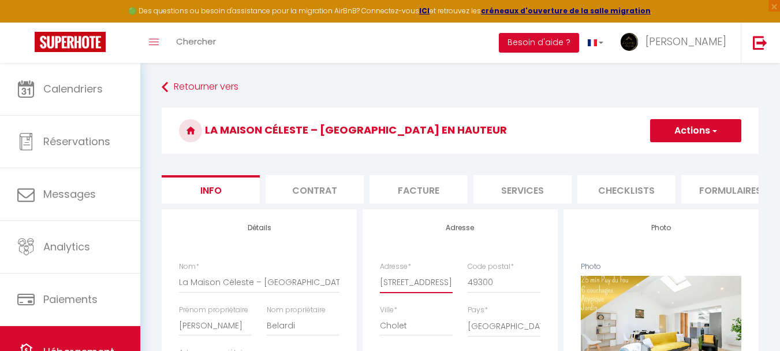
click at [409, 292] on input "[STREET_ADDRESS]" at bounding box center [416, 281] width 73 height 21
click at [636, 203] on ul "Info Contrat Facture Services Checklists Formulaires Plateformes Paramètres web…" at bounding box center [460, 189] width 597 height 28
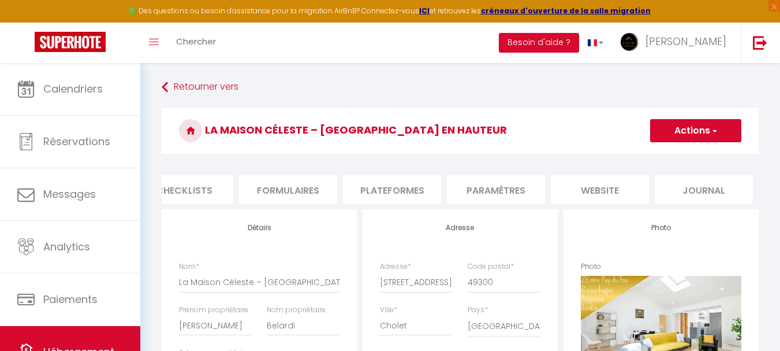
click at [397, 182] on li "Plateformes" at bounding box center [392, 189] width 98 height 28
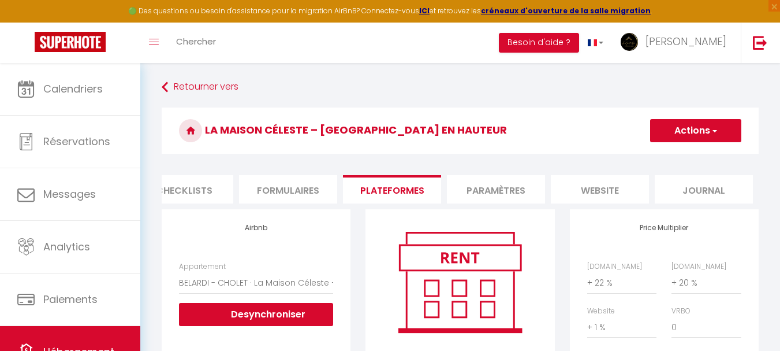
click at [457, 193] on li "Paramètres" at bounding box center [496, 189] width 98 height 28
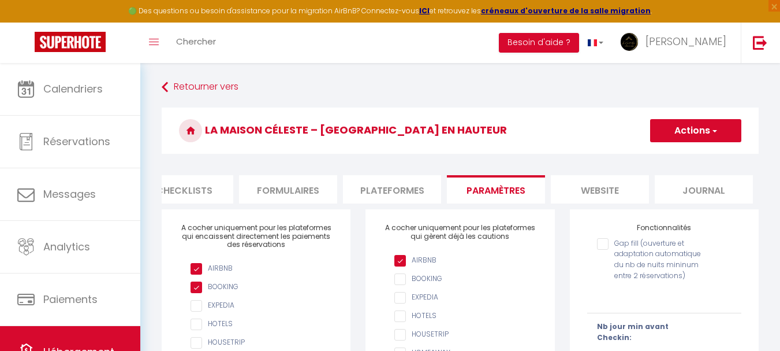
click at [605, 191] on li "website" at bounding box center [600, 189] width 98 height 28
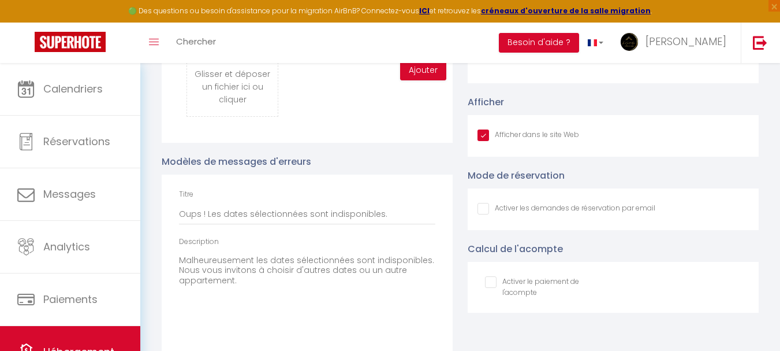
scroll to position [1328, 0]
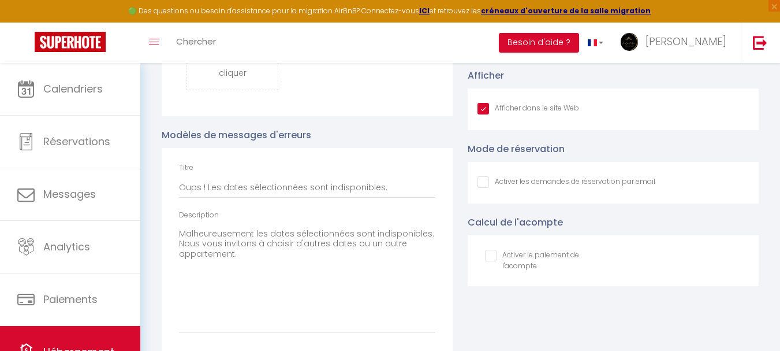
click at [517, 271] on label "Activer le paiement de l'acompte" at bounding box center [551, 260] width 109 height 22
click at [0, 0] on input "Afficher dans le site Web" at bounding box center [0, 0] width 0 height 0
click at [496, 261] on input "checkbox" at bounding box center [545, 255] width 121 height 12
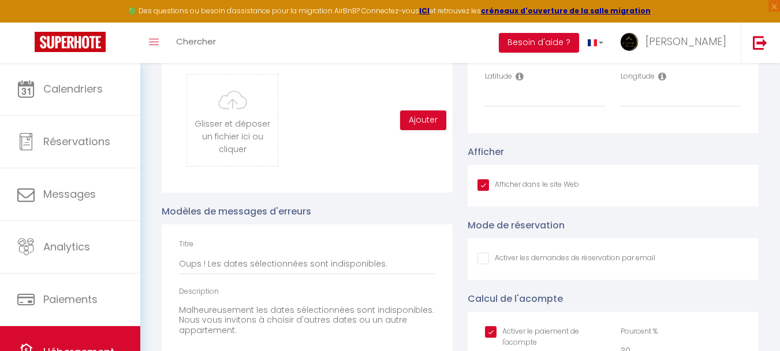
scroll to position [1186, 0]
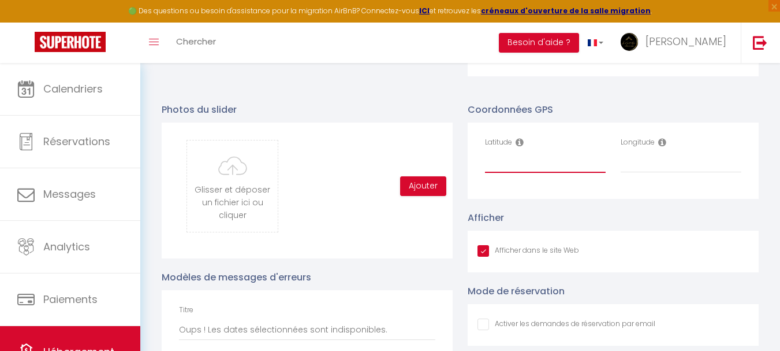
click at [558, 167] on input "Latitude" at bounding box center [545, 162] width 121 height 21
paste input "47.0571308"
click at [708, 173] on input "Longitude" at bounding box center [681, 162] width 121 height 21
paste input "-0.8818973"
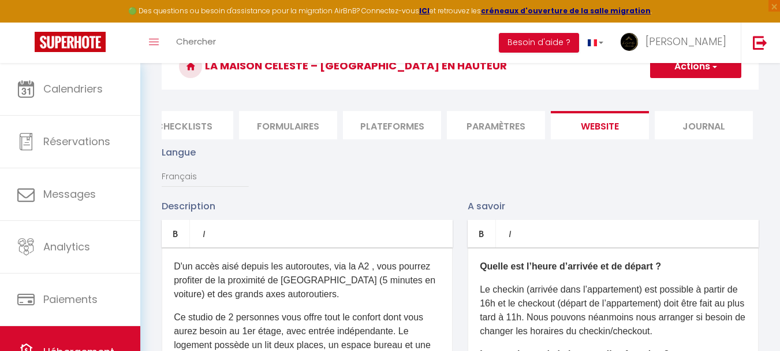
scroll to position [0, 0]
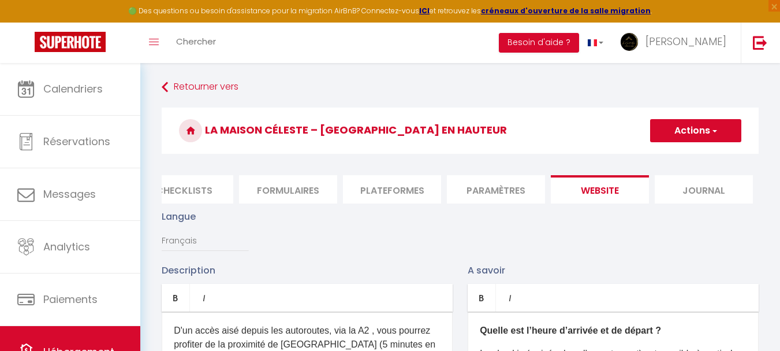
click at [704, 126] on button "Actions" at bounding box center [695, 130] width 91 height 23
click at [688, 158] on input "Enregistrer" at bounding box center [682, 156] width 43 height 12
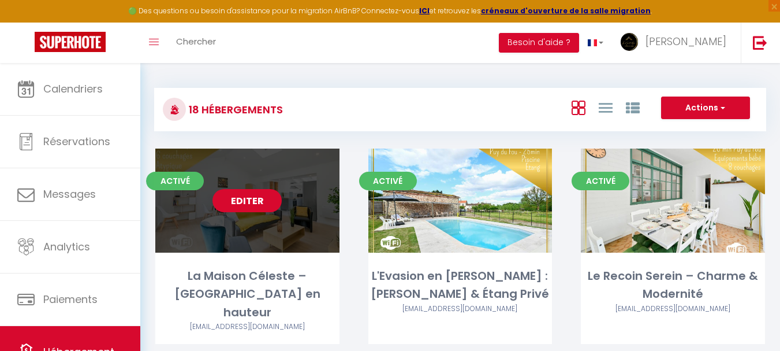
click at [262, 200] on link "Editer" at bounding box center [247, 200] width 69 height 23
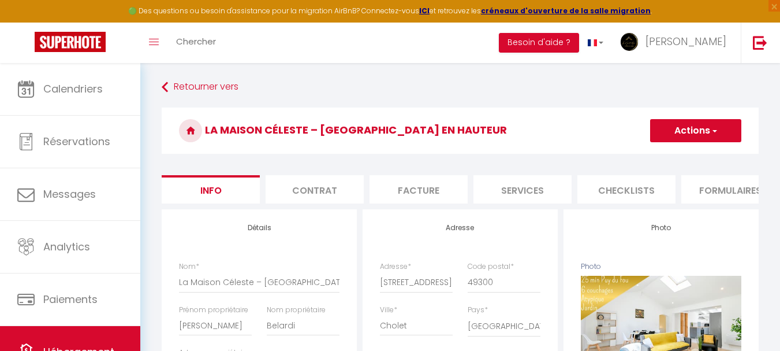
click at [521, 185] on li "Services" at bounding box center [523, 189] width 98 height 28
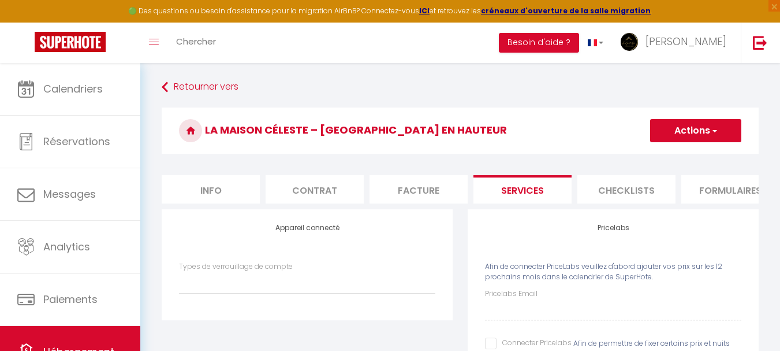
scroll to position [58, 0]
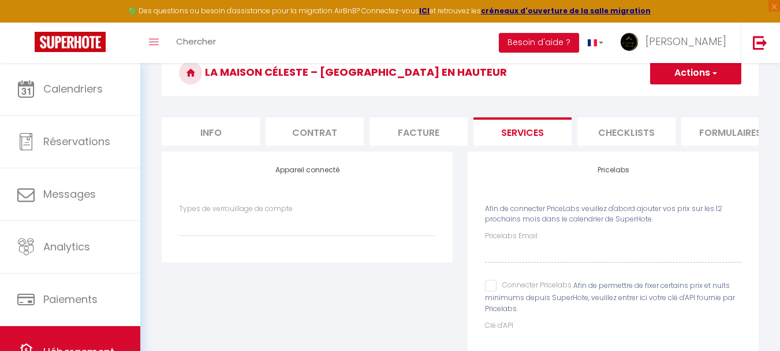
click at [487, 291] on input "Connecter Pricelabs" at bounding box center [528, 286] width 87 height 12
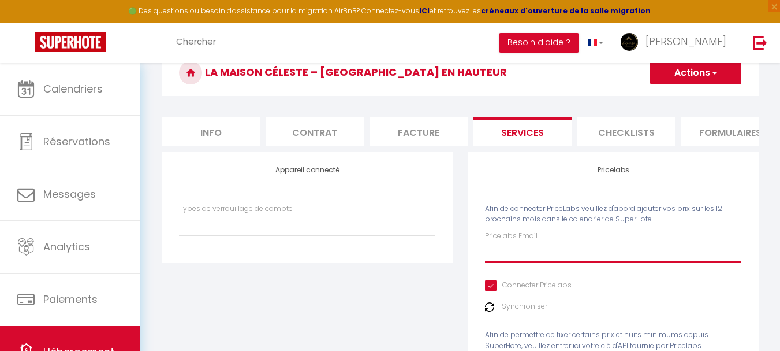
click at [493, 262] on input "Pricelabs Email" at bounding box center [613, 251] width 256 height 21
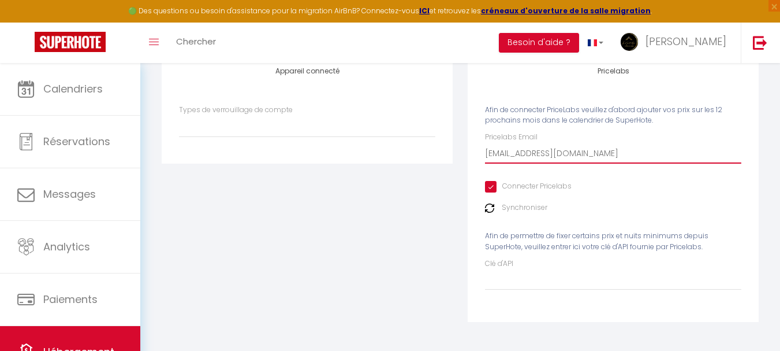
scroll to position [0, 0]
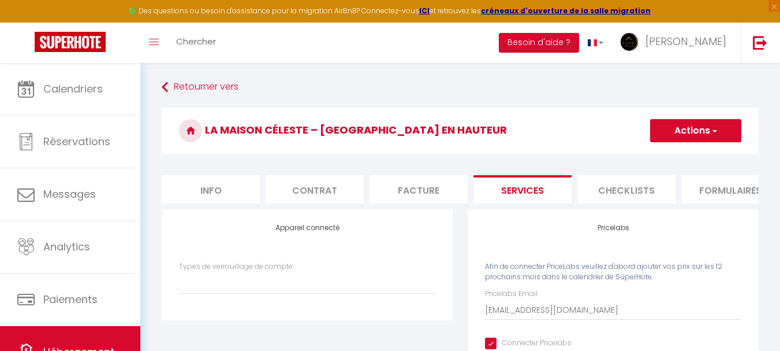
click at [689, 134] on button "Actions" at bounding box center [695, 130] width 91 height 23
click at [678, 151] on link "Enregistrer" at bounding box center [695, 155] width 91 height 15
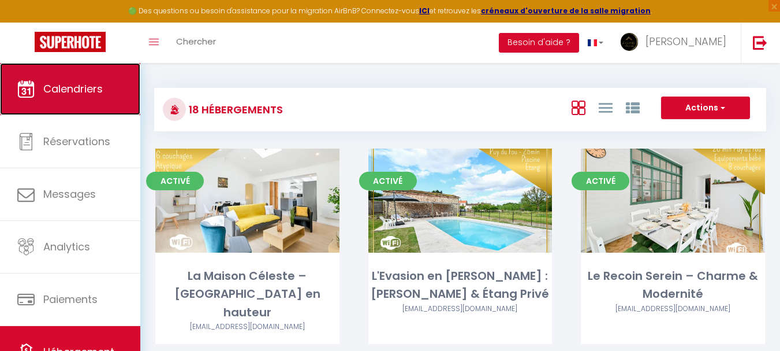
click at [85, 103] on link "Calendriers" at bounding box center [70, 89] width 140 height 52
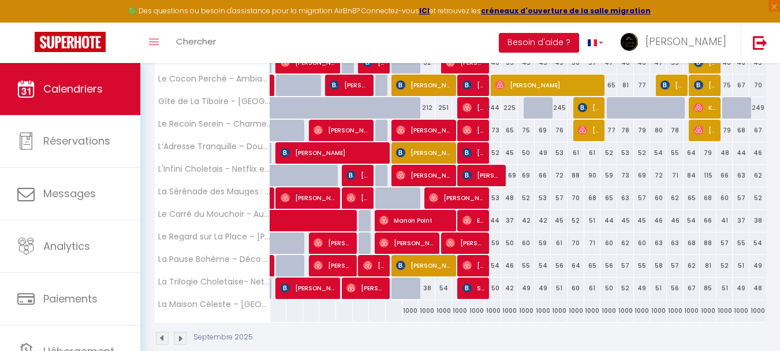
scroll to position [366, 0]
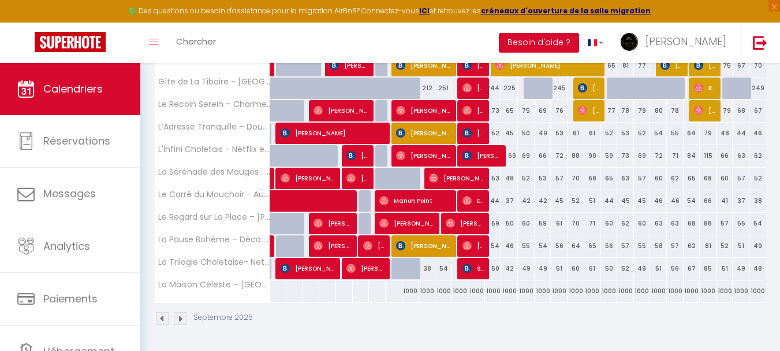
click at [408, 291] on div "1000" at bounding box center [411, 290] width 17 height 21
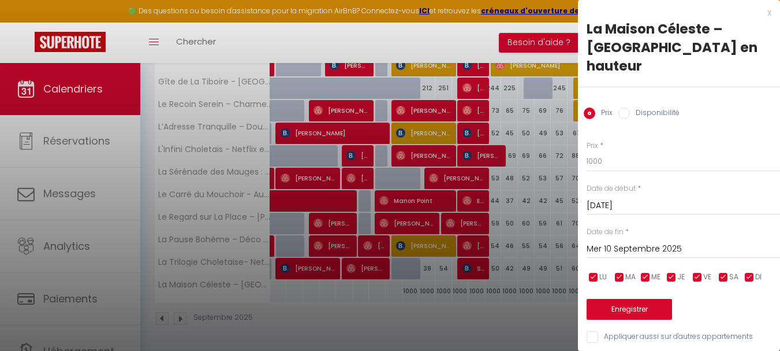
click at [639, 107] on label "Disponibilité" at bounding box center [655, 113] width 50 height 13
click at [630, 107] on input "Disponibilité" at bounding box center [625, 113] width 12 height 12
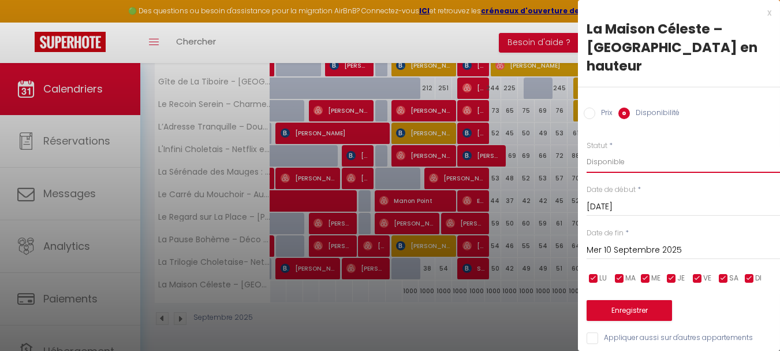
click at [624, 151] on select "Disponible Indisponible" at bounding box center [683, 162] width 193 height 22
click at [587, 151] on select "Disponible Indisponible" at bounding box center [683, 162] width 193 height 22
click at [628, 243] on input "Mer 10 Septembre 2025" at bounding box center [683, 250] width 193 height 15
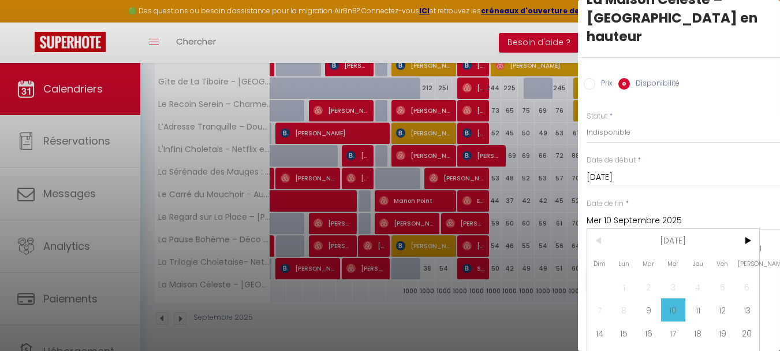
scroll to position [58, 0]
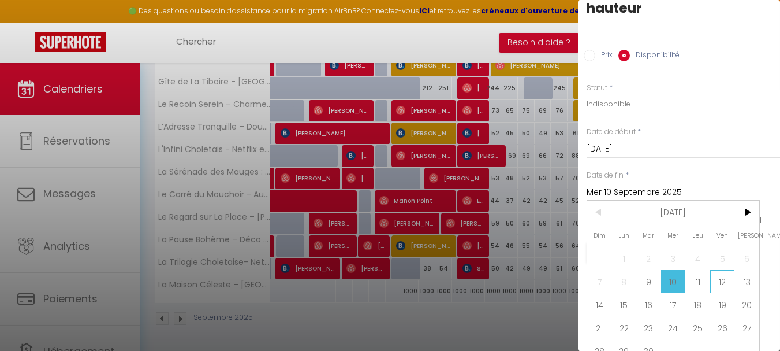
click at [713, 291] on span "12" at bounding box center [722, 281] width 25 height 23
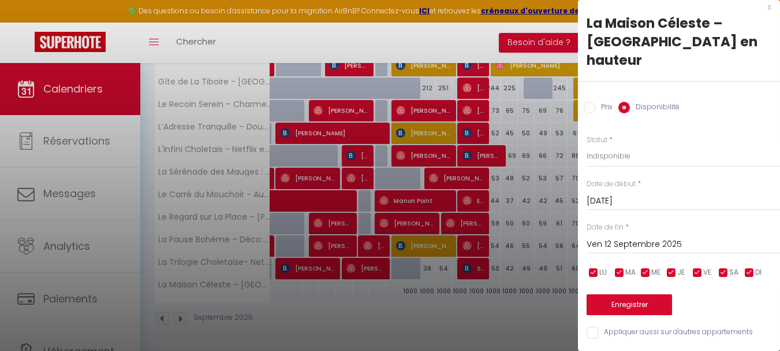
scroll to position [14, 0]
click at [664, 303] on button "Enregistrer" at bounding box center [629, 304] width 85 height 21
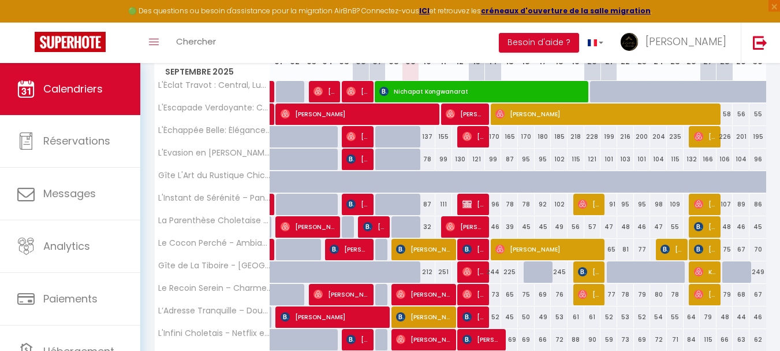
scroll to position [135, 0]
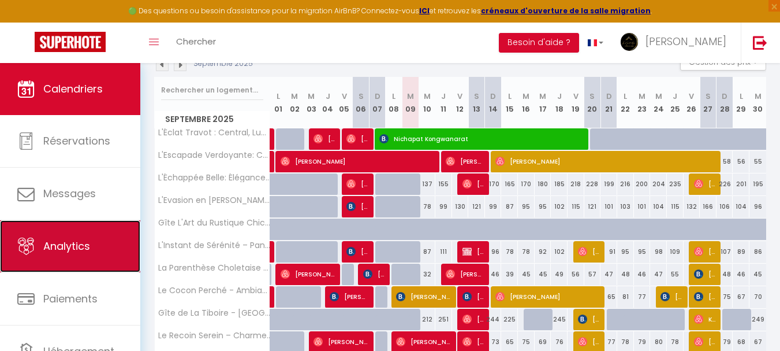
click at [75, 252] on span "Analytics" at bounding box center [66, 246] width 47 height 14
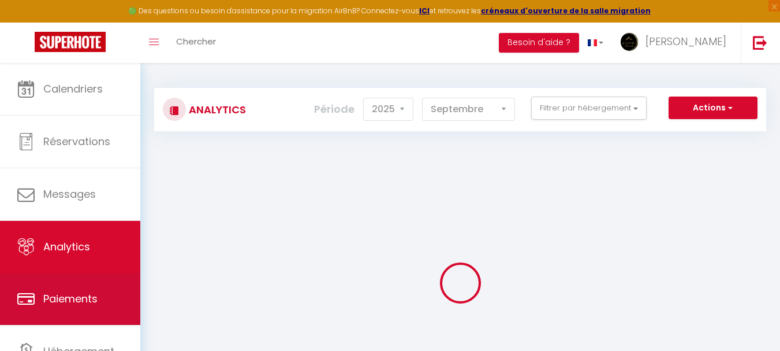
scroll to position [55, 0]
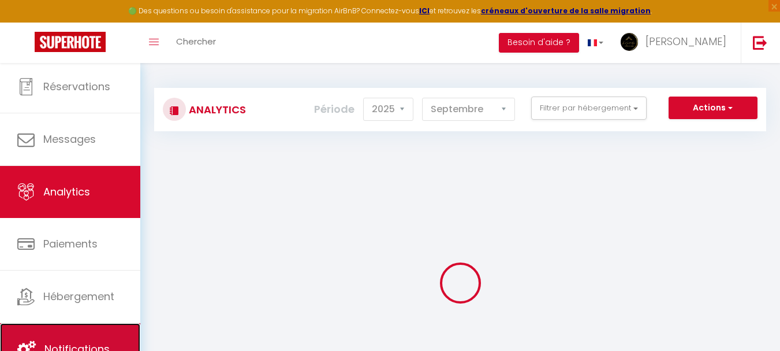
click at [80, 325] on link "Notifications" at bounding box center [70, 349] width 140 height 52
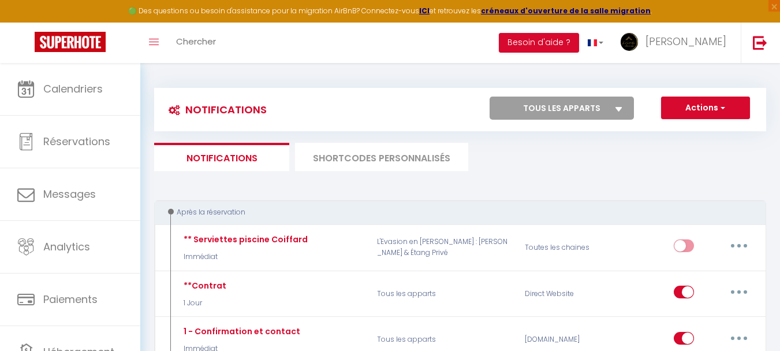
click at [441, 157] on li "SHORTCODES PERSONNALISÉS" at bounding box center [381, 157] width 173 height 28
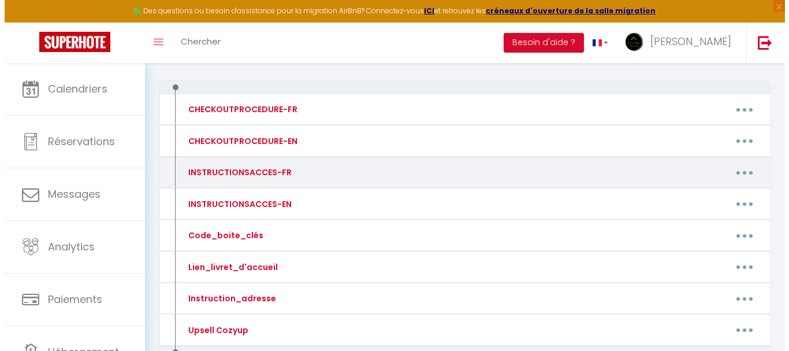
scroll to position [173, 0]
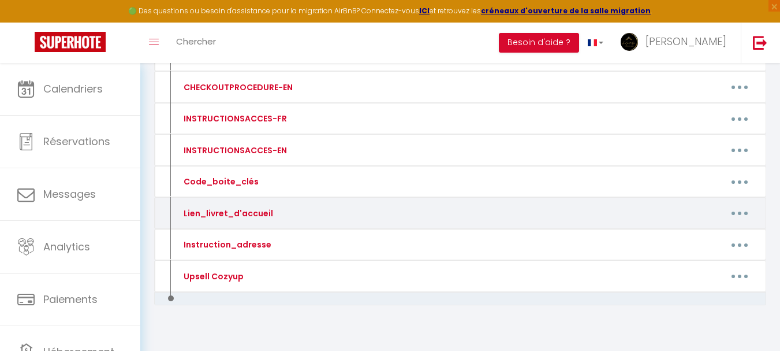
click at [746, 213] on button "button" at bounding box center [740, 213] width 32 height 18
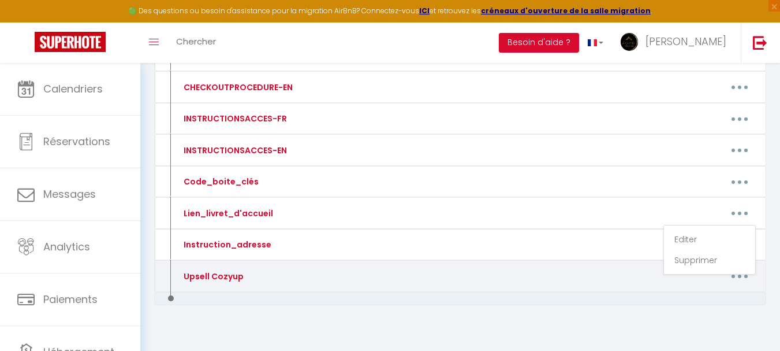
click at [702, 318] on div "CHECKOUTPROCEDURE-FR Editer Supprimer CHECKOUTPROCEDURE-EN Editer Supprimer INS…" at bounding box center [460, 190] width 612 height 327
click at [735, 273] on button "button" at bounding box center [740, 276] width 32 height 18
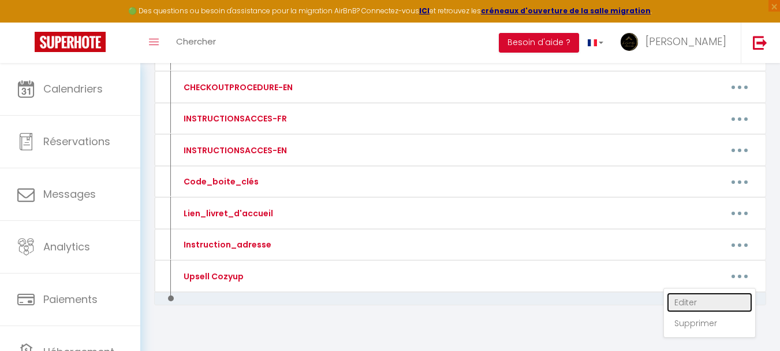
click at [705, 303] on link "Editer" at bounding box center [709, 302] width 85 height 20
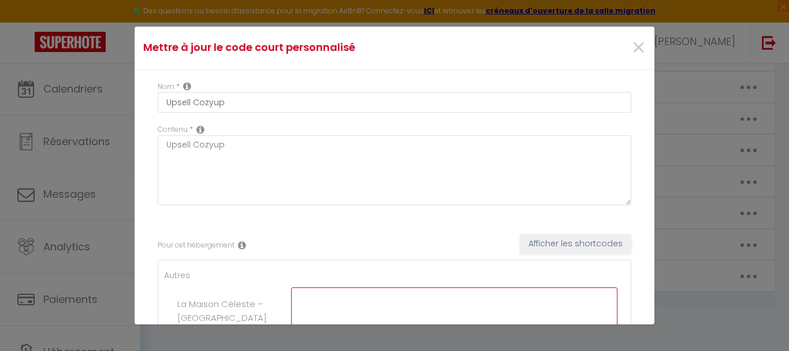
click at [375, 301] on textarea at bounding box center [454, 312] width 326 height 50
paste textarea "https://app.cozyup.com/c/3bd321bf-66eb-420c-b05f-364169bad5b5"
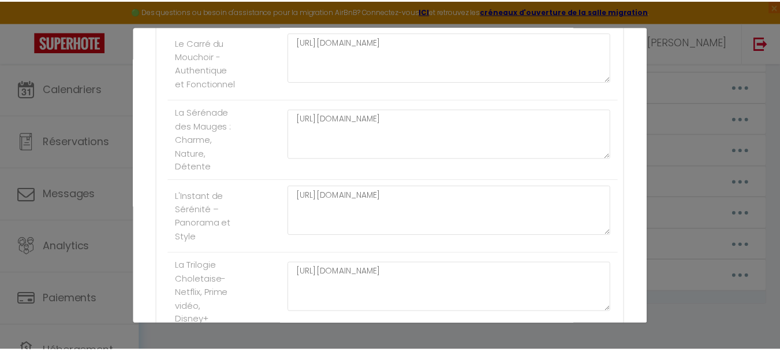
scroll to position [1434, 0]
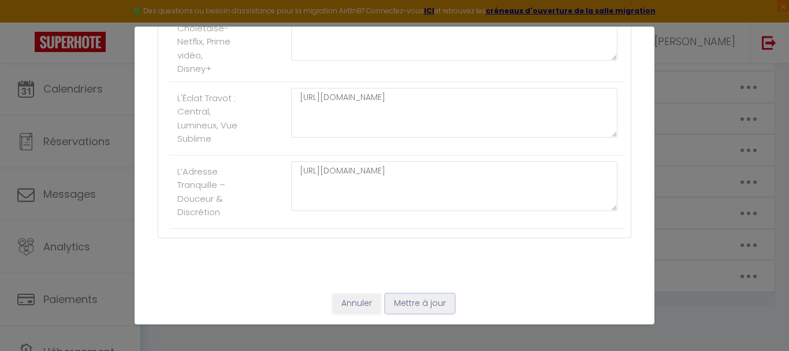
click at [416, 299] on button "Mettre à jour" at bounding box center [419, 303] width 69 height 20
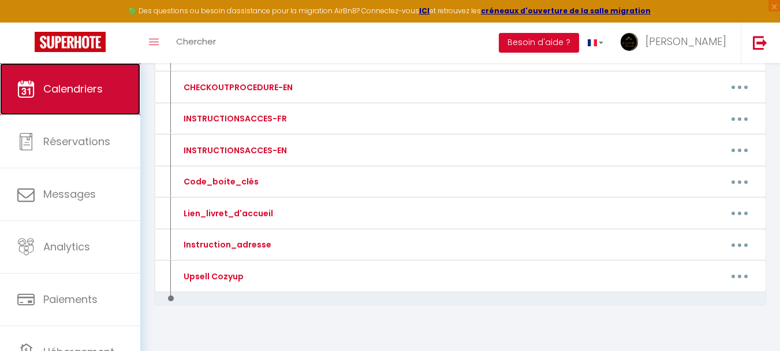
click at [38, 80] on link "Calendriers" at bounding box center [70, 89] width 140 height 52
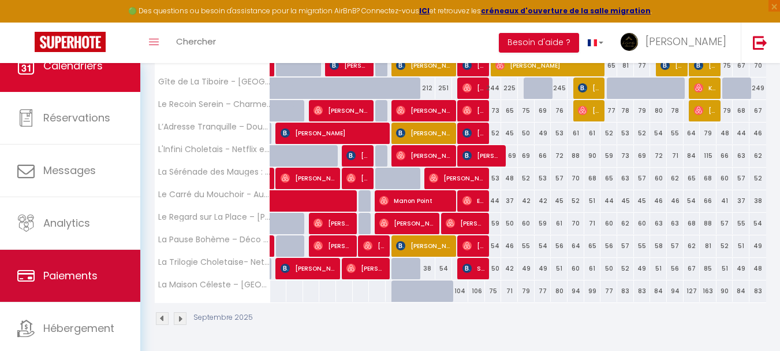
scroll to position [55, 0]
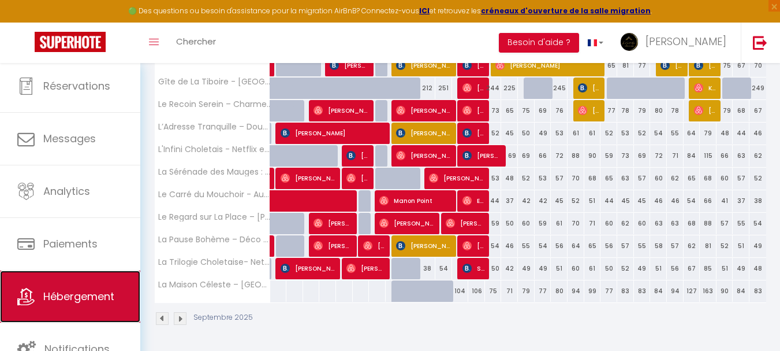
click at [58, 296] on span "Hébergement" at bounding box center [78, 296] width 71 height 14
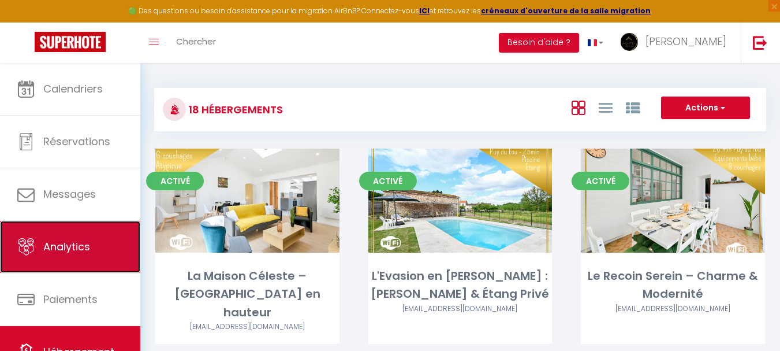
click at [77, 246] on span "Analytics" at bounding box center [66, 246] width 47 height 14
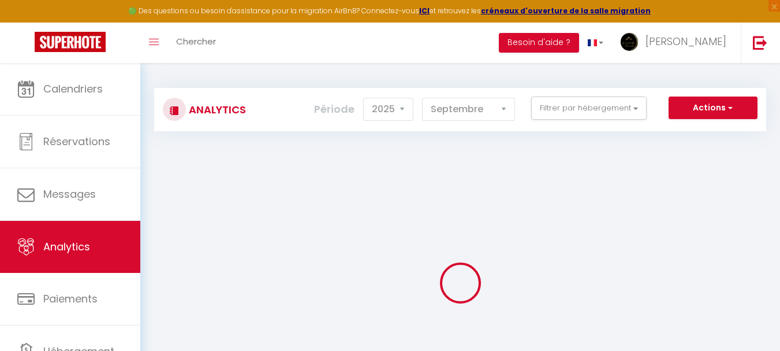
scroll to position [55, 0]
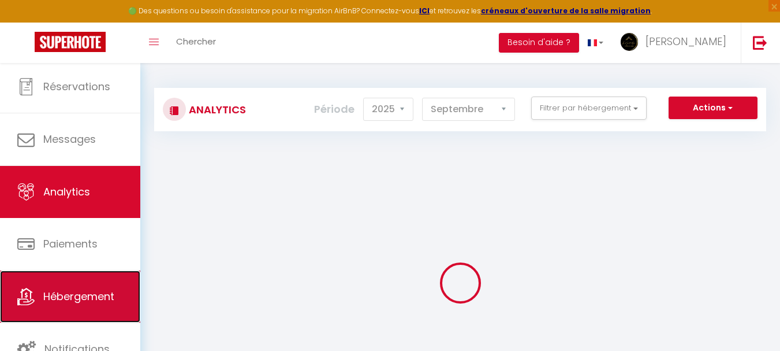
click at [90, 313] on link "Hébergement" at bounding box center [70, 296] width 140 height 52
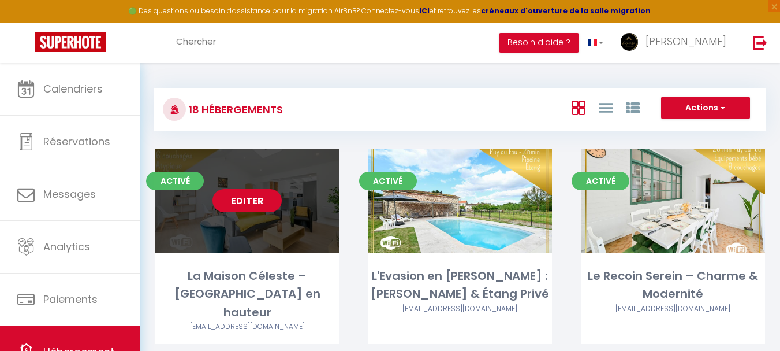
click at [251, 193] on link "Editer" at bounding box center [247, 200] width 69 height 23
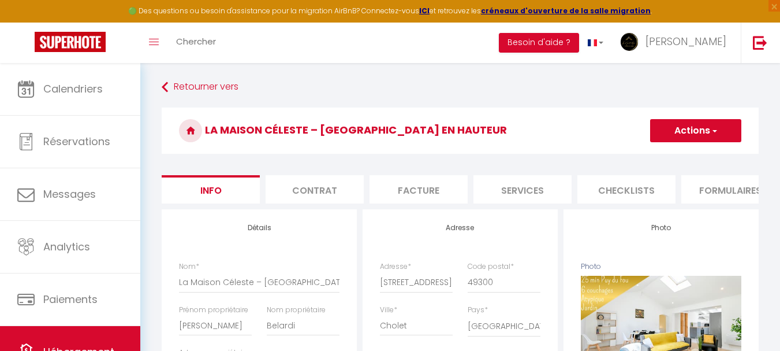
scroll to position [0, 442]
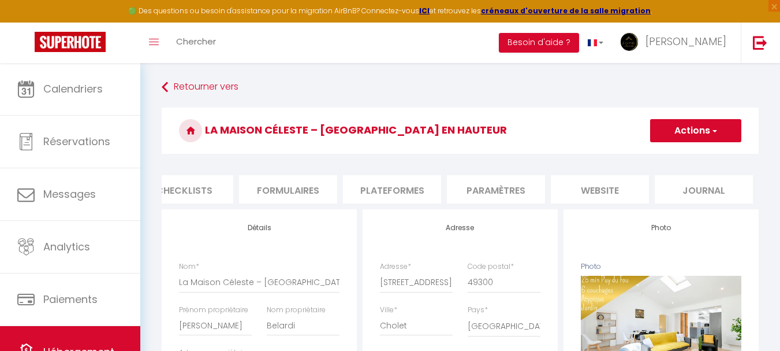
click at [610, 199] on li "website" at bounding box center [600, 189] width 98 height 28
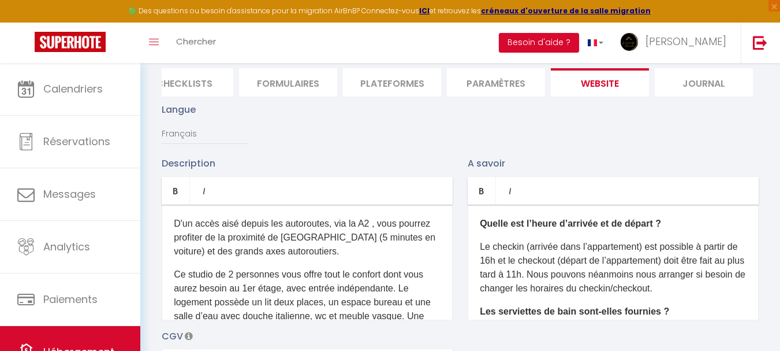
scroll to position [173, 0]
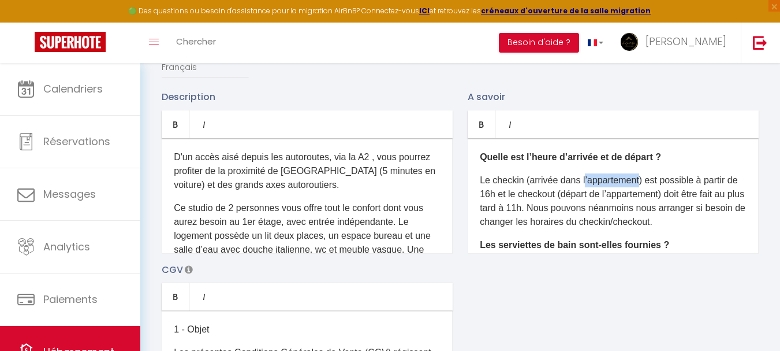
drag, startPoint x: 642, startPoint y: 188, endPoint x: 586, endPoint y: 195, distance: 57.0
click at [586, 195] on p "Le checkin (arrivée dans l’appartement) est possible à partir de 16h et le chec…" at bounding box center [613, 200] width 267 height 55
click at [488, 202] on p "Le checkin (arrivée dans le logement) est possible à partir de 16h et le checko…" at bounding box center [613, 200] width 267 height 55
drag, startPoint x: 666, startPoint y: 202, endPoint x: 598, endPoint y: 205, distance: 68.2
click at [598, 205] on p "Le checkin (arrivée dans le logement) est possible à partir de 17h et le checko…" at bounding box center [613, 200] width 267 height 55
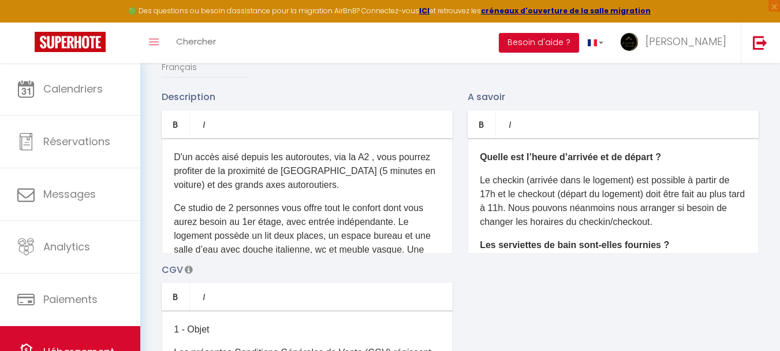
click at [519, 221] on p "Le checkin (arrivée dans le logement) est possible à partir de 17h et le checko…" at bounding box center [613, 200] width 267 height 55
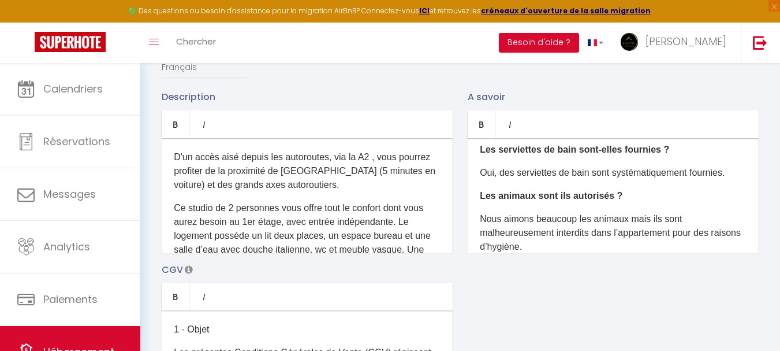
scroll to position [116, 0]
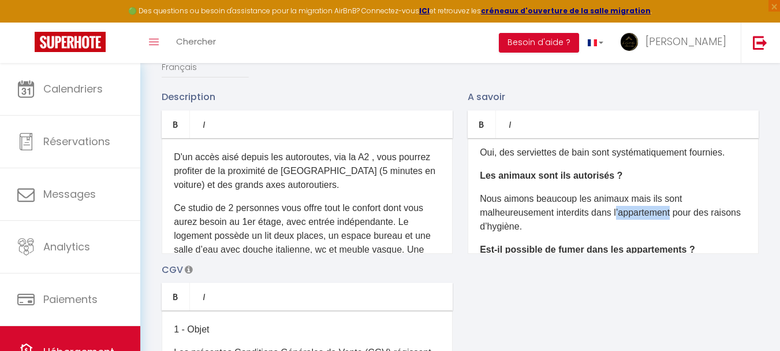
drag, startPoint x: 676, startPoint y: 221, endPoint x: 620, endPoint y: 222, distance: 55.4
click at [620, 222] on p "Nous aimons beaucoup les animaux mais ils sont malheureusement interdits dans l…" at bounding box center [613, 213] width 267 height 42
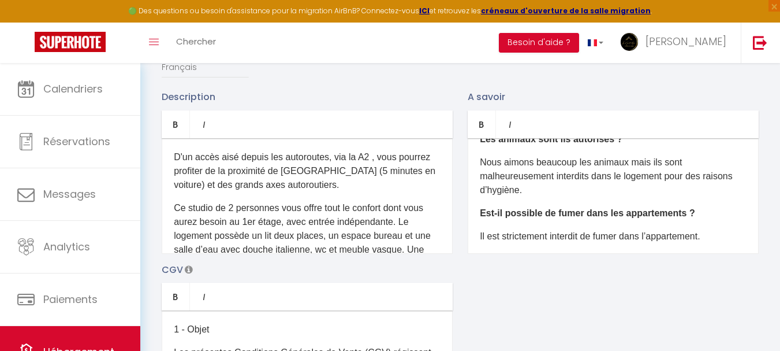
scroll to position [165, 0]
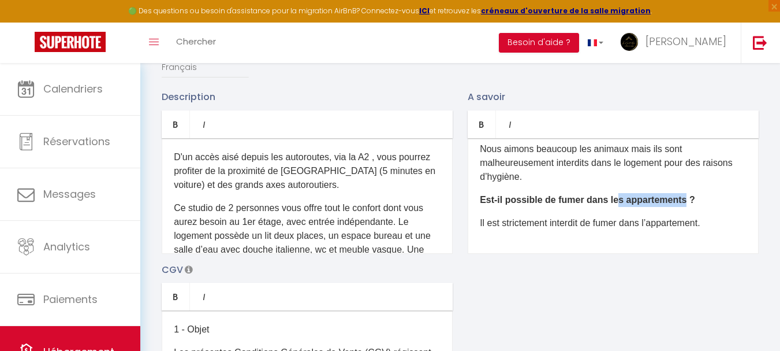
drag, startPoint x: 681, startPoint y: 207, endPoint x: 613, endPoint y: 208, distance: 68.2
click at [613, 204] on b "Est-il possible de fumer dans les appartements ?" at bounding box center [587, 200] width 215 height 10
drag, startPoint x: 711, startPoint y: 233, endPoint x: 654, endPoint y: 234, distance: 57.2
click at [654, 230] on p "Il est strictement interdit de fumer dans l’appartement." at bounding box center [613, 223] width 267 height 14
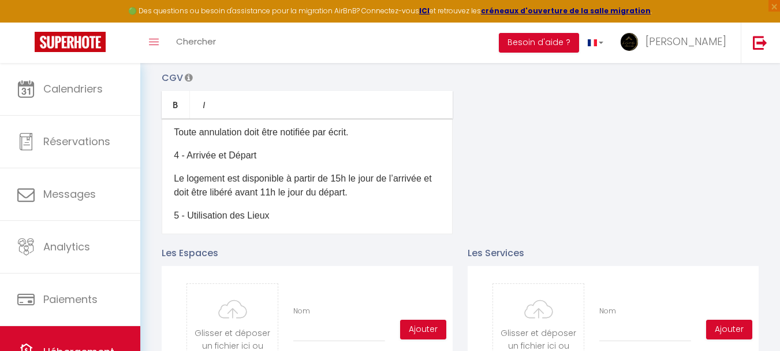
scroll to position [173, 0]
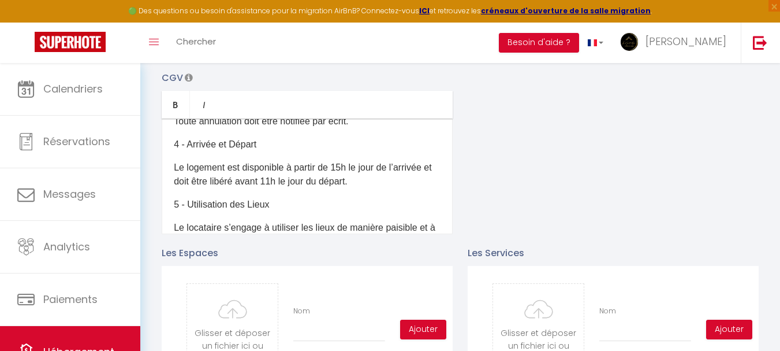
click at [345, 171] on p "Le logement est disponible à partir de 15h le jour de l’arrivée et doit être li…" at bounding box center [307, 175] width 267 height 28
click at [286, 188] on p "Le logement est disponible à partir de 17h le jour de l’arrivée et doit être li…" at bounding box center [307, 175] width 267 height 28
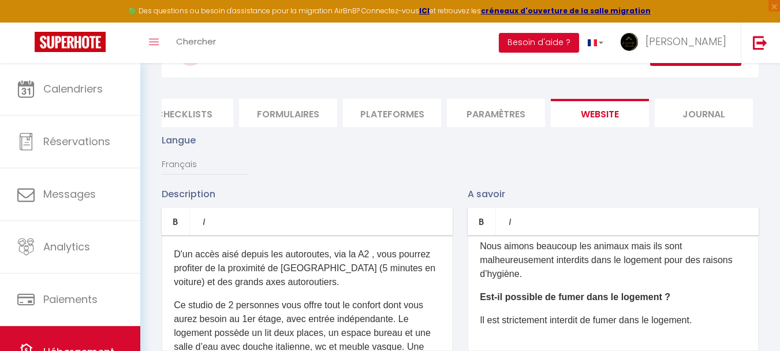
scroll to position [18, 0]
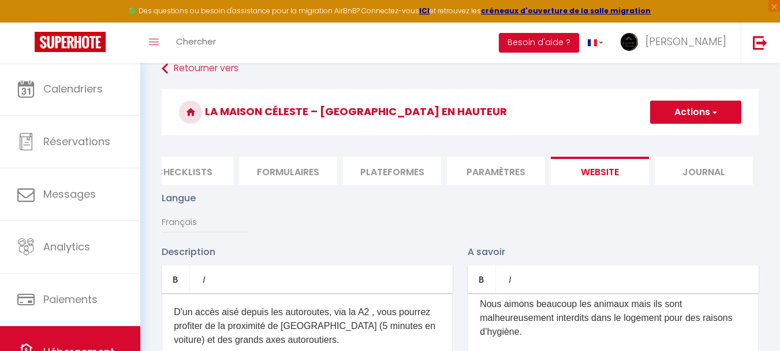
click at [681, 111] on button "Actions" at bounding box center [695, 111] width 91 height 23
click at [679, 136] on input "Enregistrer" at bounding box center [682, 138] width 43 height 12
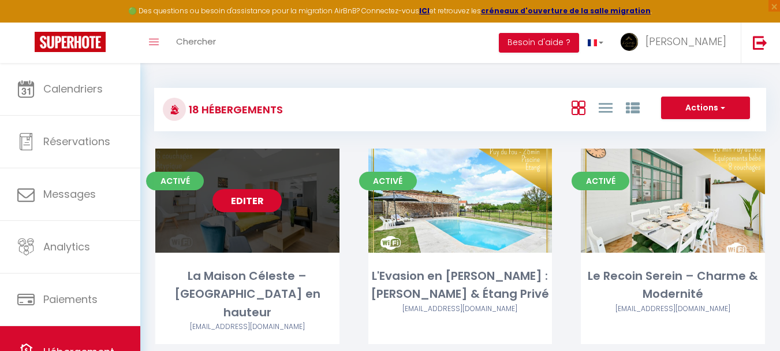
click at [268, 198] on link "Editer" at bounding box center [247, 200] width 69 height 23
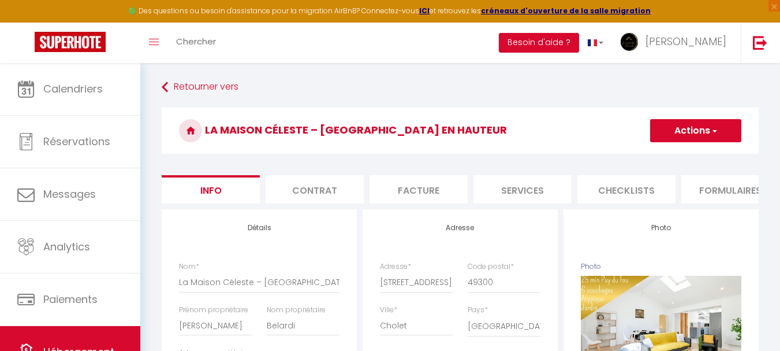
scroll to position [0, 442]
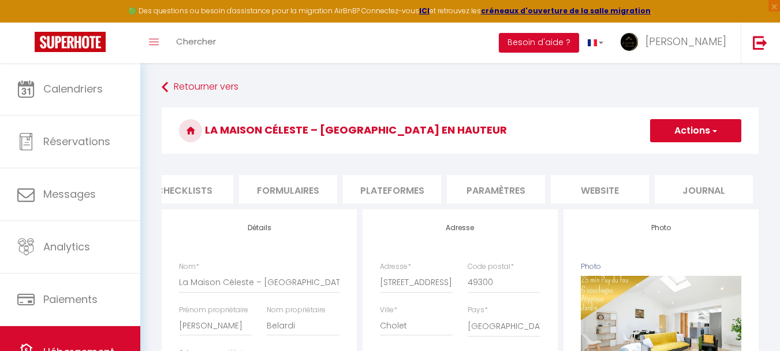
click at [586, 187] on li "website" at bounding box center [600, 189] width 98 height 28
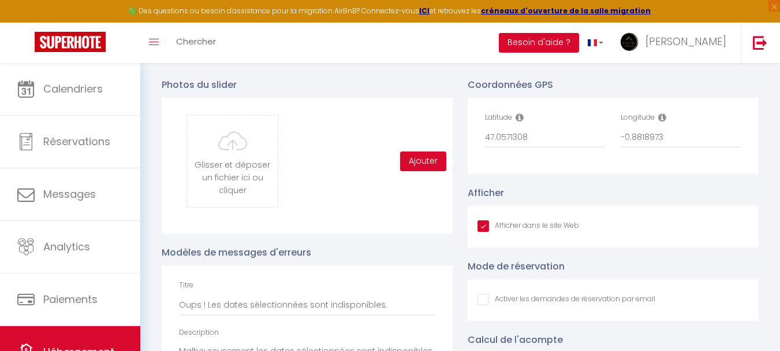
scroll to position [1213, 0]
click at [478, 229] on input "Afficher dans le site Web" at bounding box center [529, 224] width 102 height 12
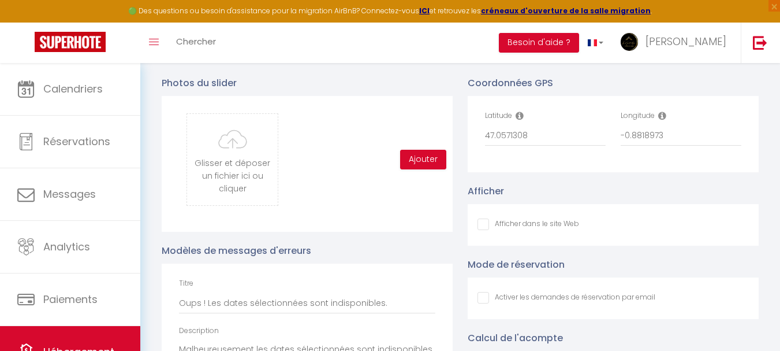
scroll to position [1328, 0]
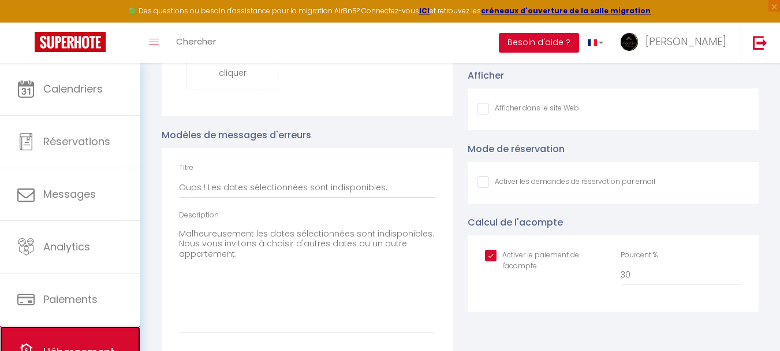
click at [102, 336] on link "Hébergement" at bounding box center [70, 352] width 140 height 52
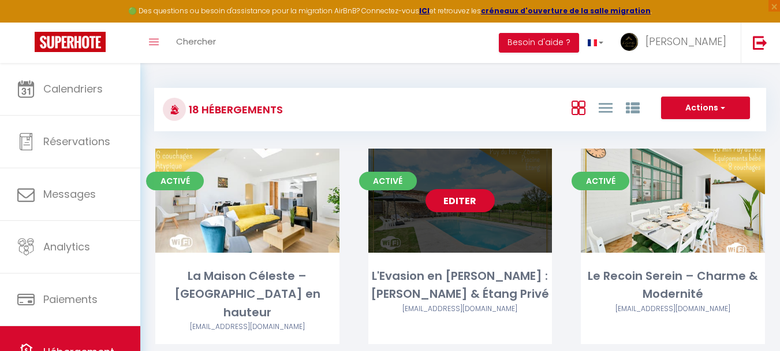
click at [482, 193] on link "Editer" at bounding box center [460, 200] width 69 height 23
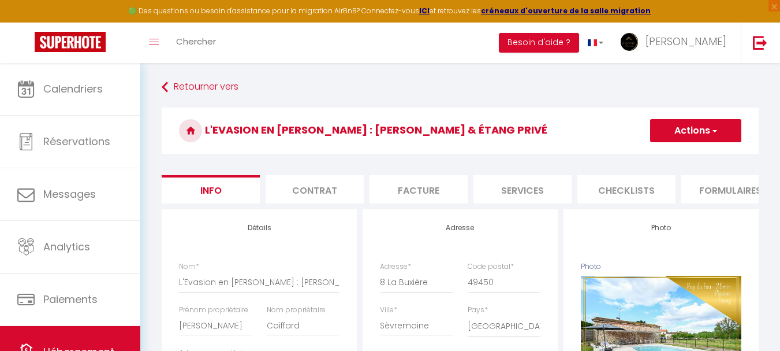
scroll to position [0, 442]
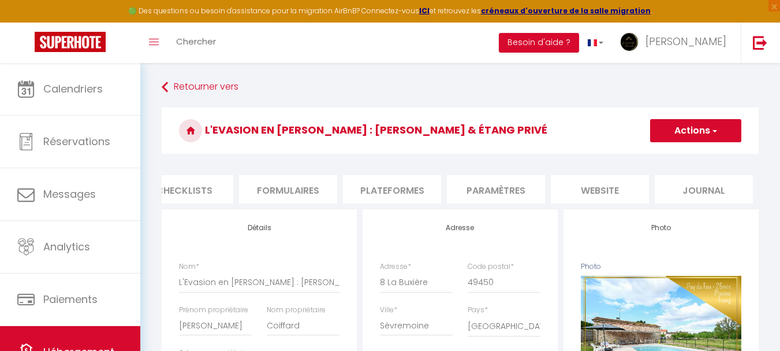
click at [576, 190] on li "website" at bounding box center [600, 189] width 98 height 28
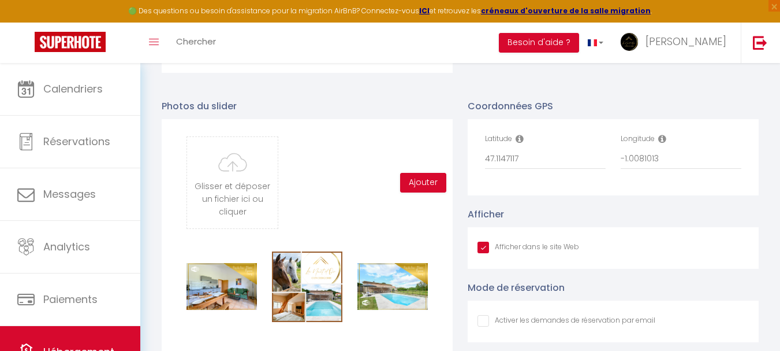
scroll to position [1966, 0]
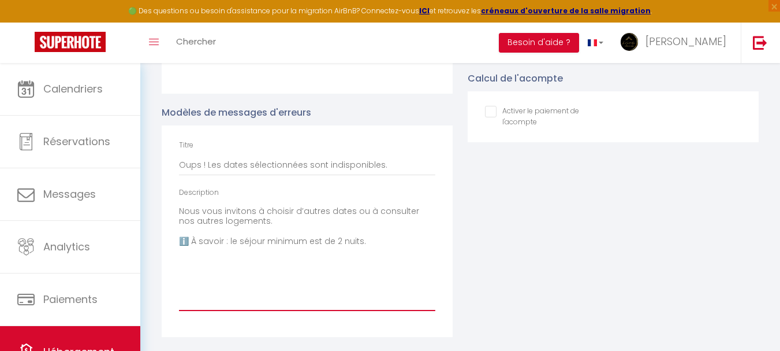
drag, startPoint x: 368, startPoint y: 243, endPoint x: 149, endPoint y: 188, distance: 225.5
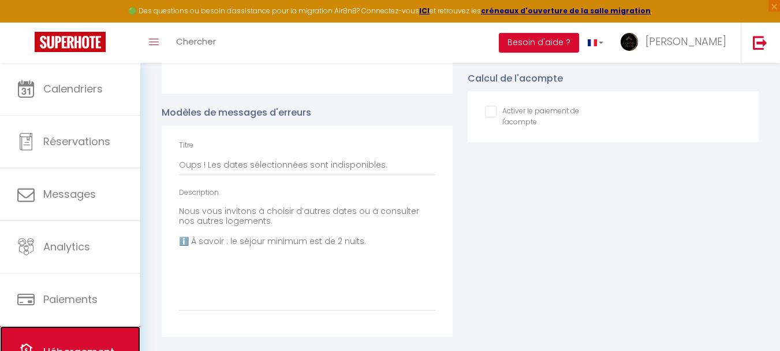
click at [122, 340] on link "Hébergement" at bounding box center [70, 352] width 140 height 52
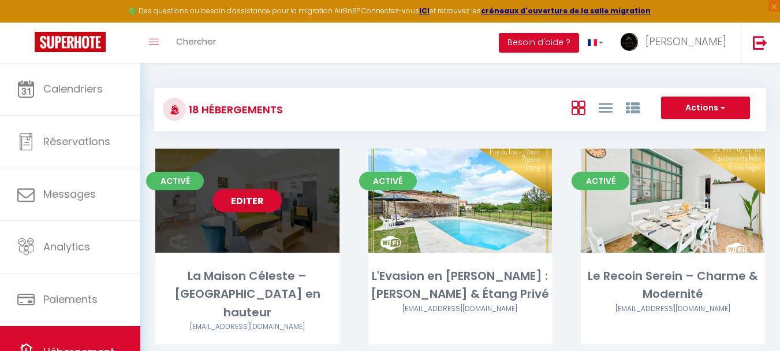
click at [265, 201] on link "Editer" at bounding box center [247, 200] width 69 height 23
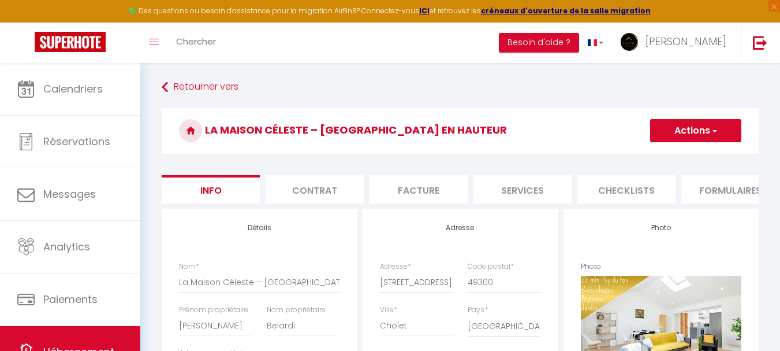
click at [623, 203] on li "Checklists" at bounding box center [627, 189] width 98 height 28
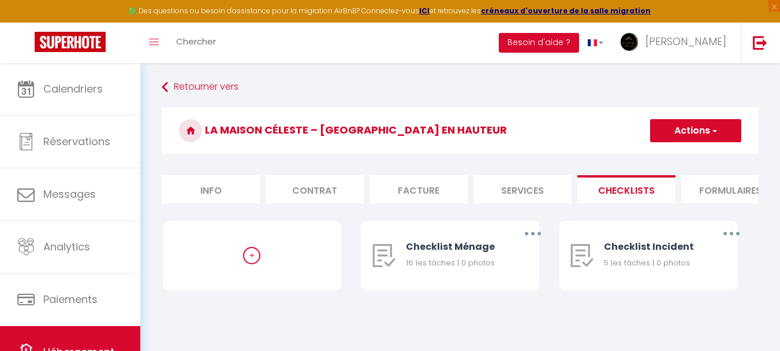
scroll to position [0, 442]
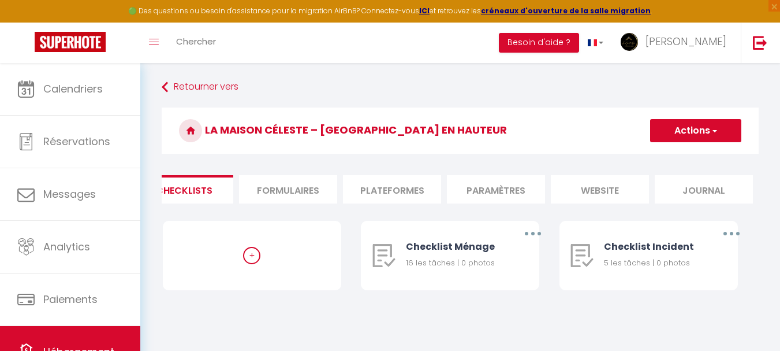
click at [602, 195] on li "website" at bounding box center [600, 189] width 98 height 28
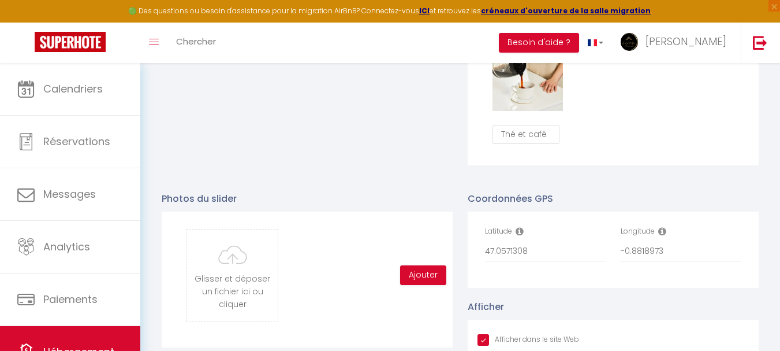
scroll to position [1359, 0]
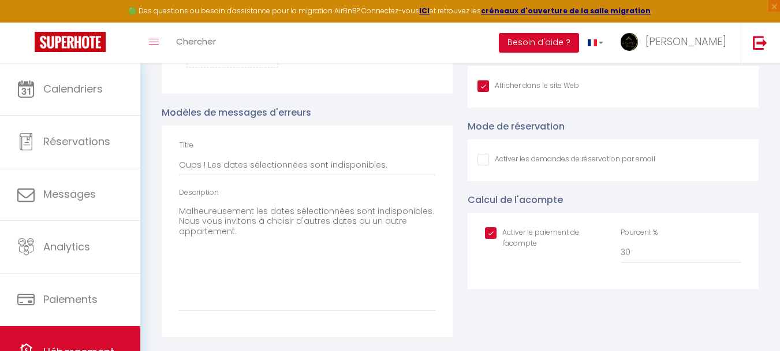
scroll to position [0, 442]
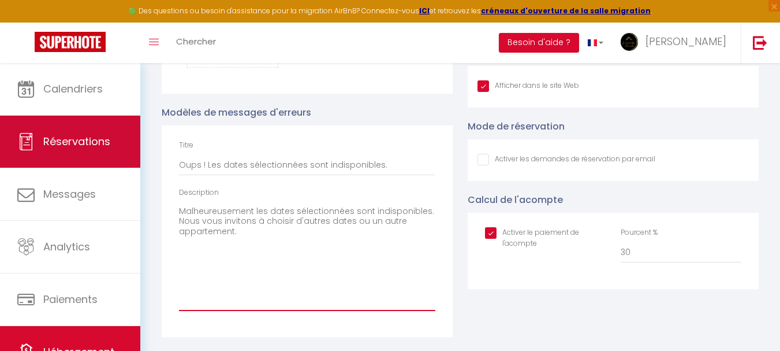
drag, startPoint x: 294, startPoint y: 242, endPoint x: 68, endPoint y: 150, distance: 244.3
paste textarea "Nous vous invitons à choisir d’autres dates ou à consulter nos autres logements…"
type textarea "Nous vous invitons à choisir d’autres dates ou à consulter nos autres logements…"
checkbox input "true"
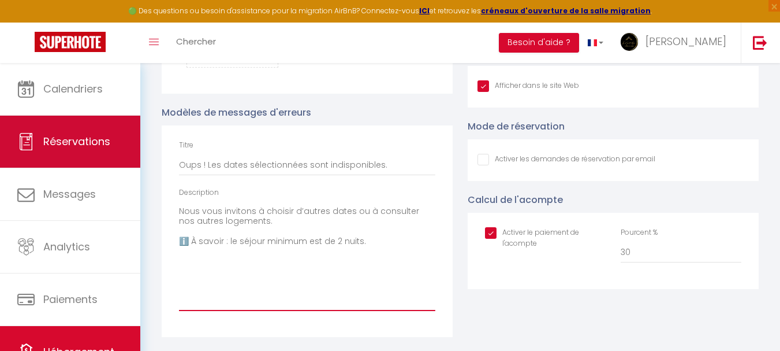
checkbox input "false"
checkbox input "true"
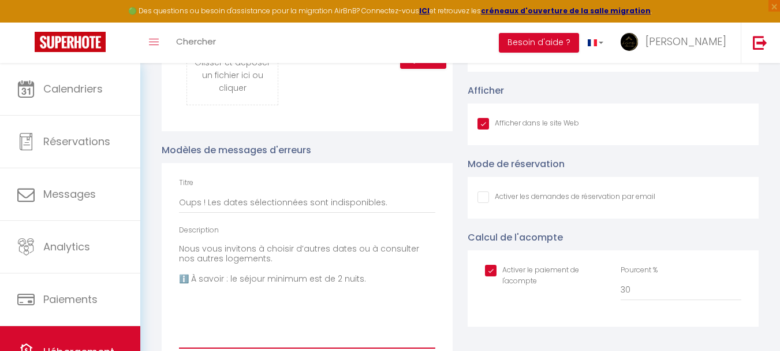
scroll to position [1302, 0]
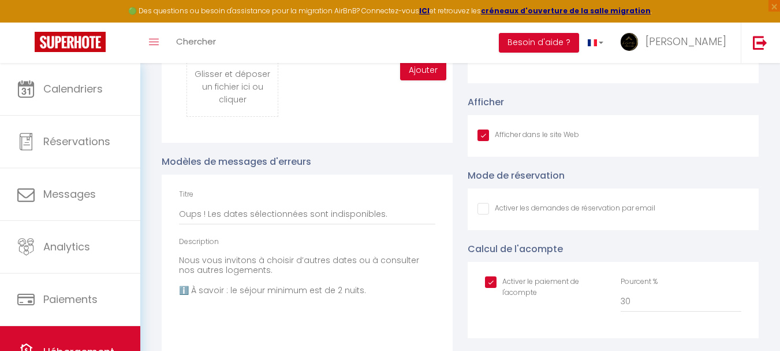
type textarea "Nous vous invitons à choisir d’autres dates ou à consulter nos autres logements…"
click at [481, 141] on input "Afficher dans le site Web" at bounding box center [529, 135] width 102 height 12
checkbox input "false"
checkbox input "true"
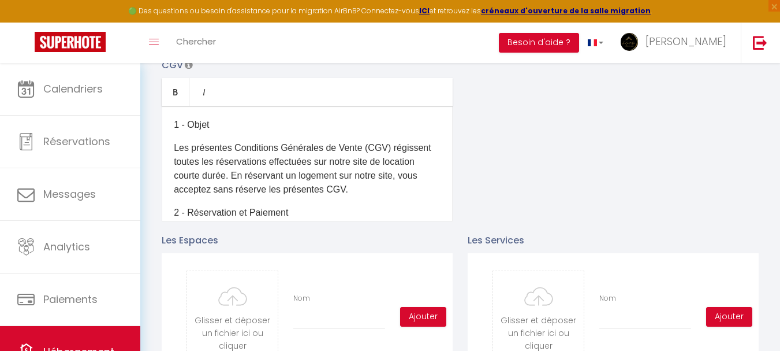
scroll to position [31, 0]
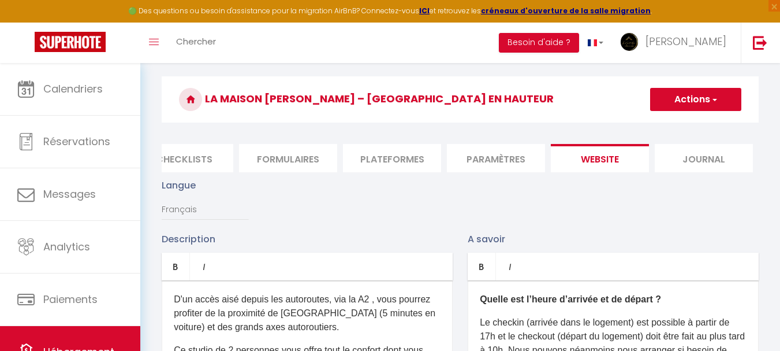
click at [692, 99] on button "Actions" at bounding box center [695, 99] width 91 height 23
click at [683, 121] on input "Enregistrer" at bounding box center [682, 125] width 43 height 12
checkbox input "false"
checkbox input "true"
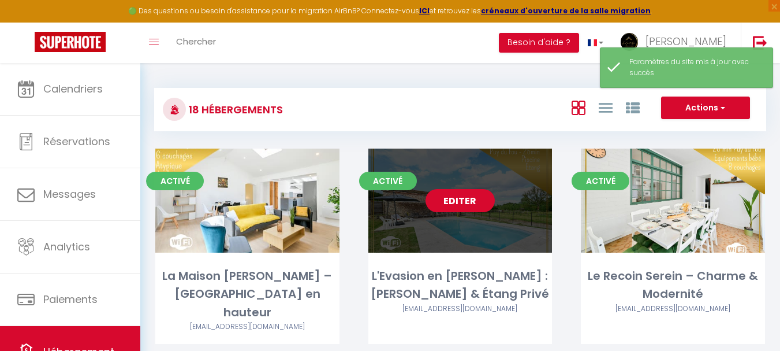
click at [445, 208] on link "Editer" at bounding box center [460, 200] width 69 height 23
select select "3"
select select "2"
select select "1"
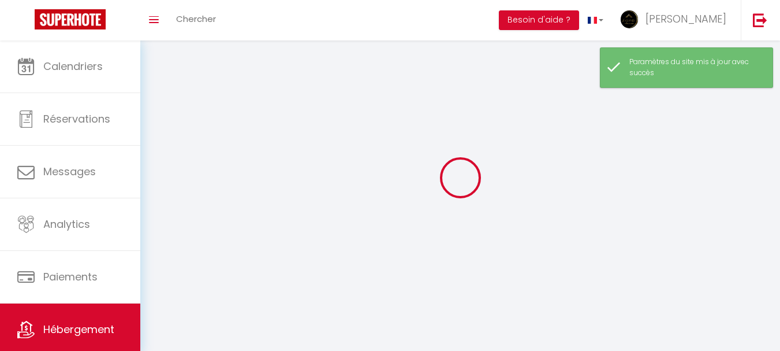
select select
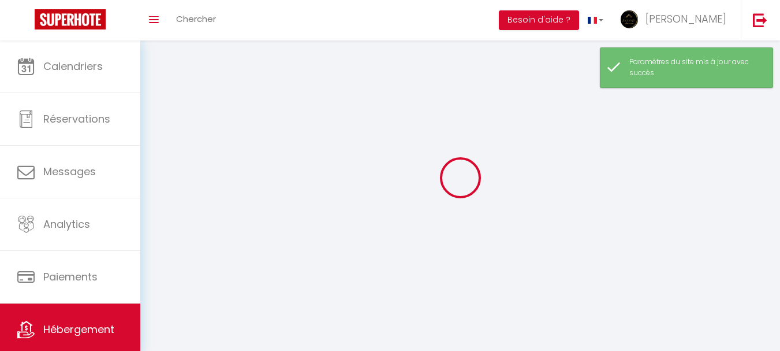
checkbox input "false"
select select
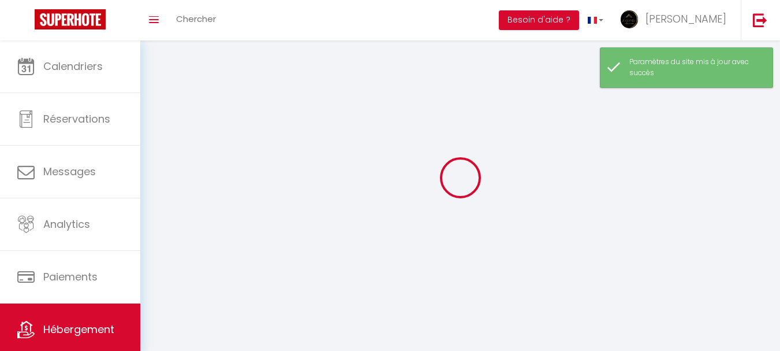
select select
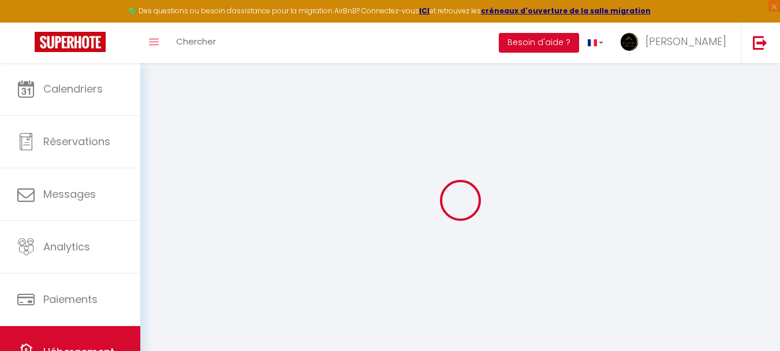
type input "Oups ! Les dates sélectionnées sont indisponibles."
type textarea "Nous vous invitons à choisir d’autres dates ou à consulter nos autres logements…"
type input "47.1147117"
type input "-1.0081013"
checkbox input "true"
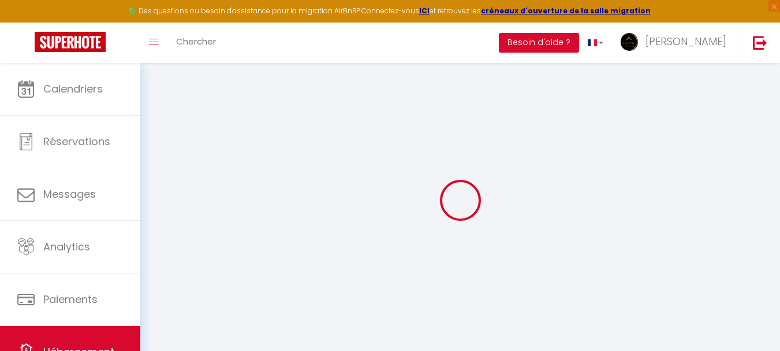
checkbox input "false"
select select
checkbox input "false"
checkbox input "true"
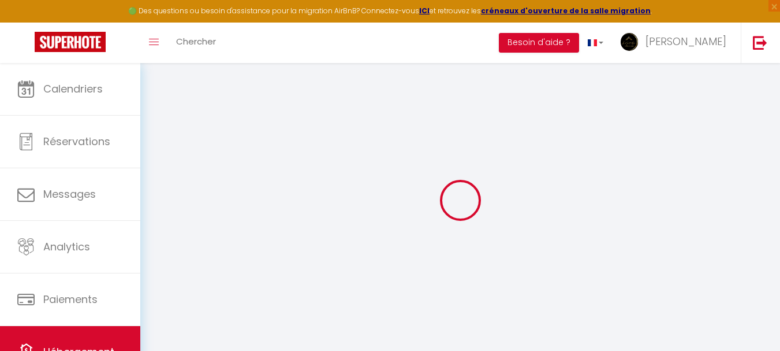
checkbox input "true"
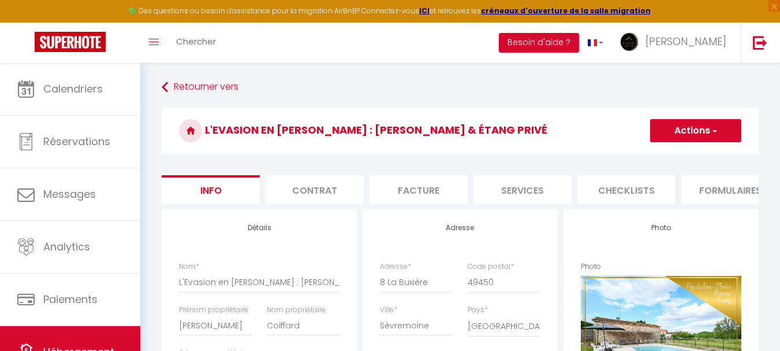
scroll to position [0, 442]
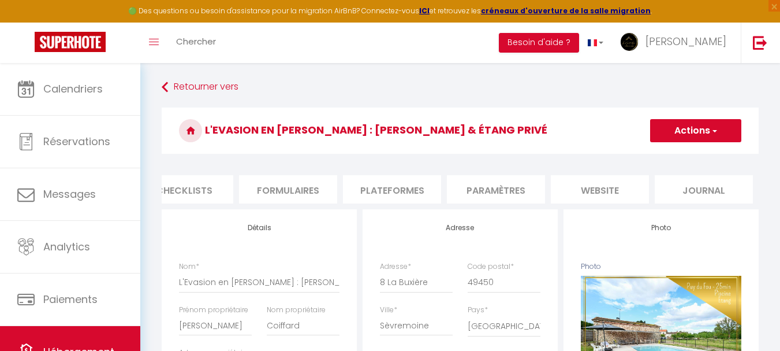
click at [581, 198] on li "website" at bounding box center [600, 189] width 98 height 28
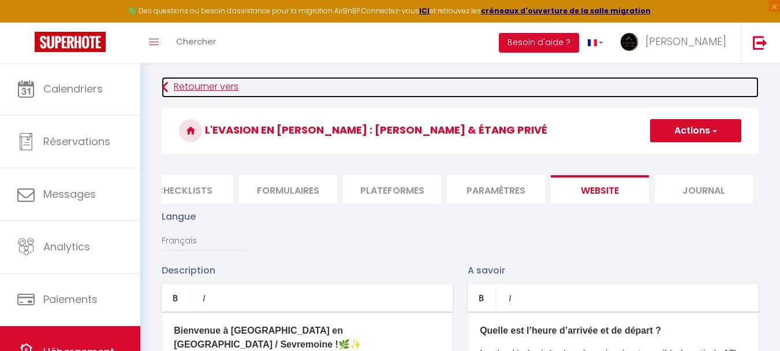
click at [214, 95] on link "Retourner vers" at bounding box center [460, 87] width 597 height 21
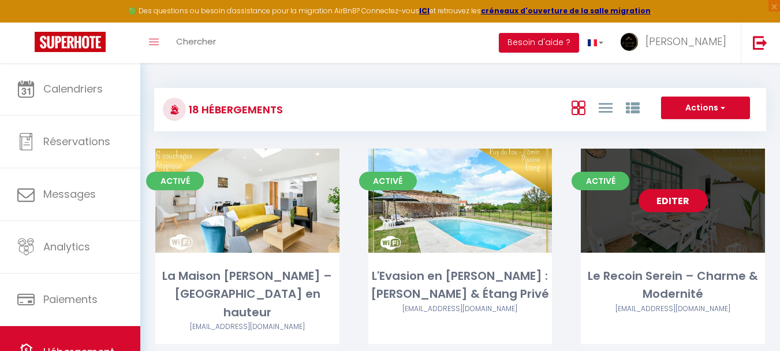
click at [678, 196] on link "Editer" at bounding box center [673, 200] width 69 height 23
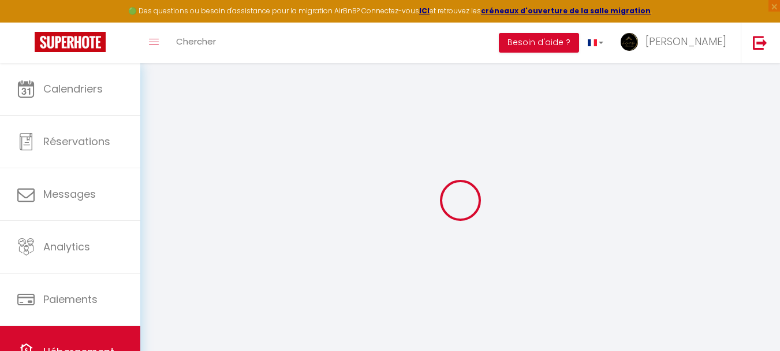
select select
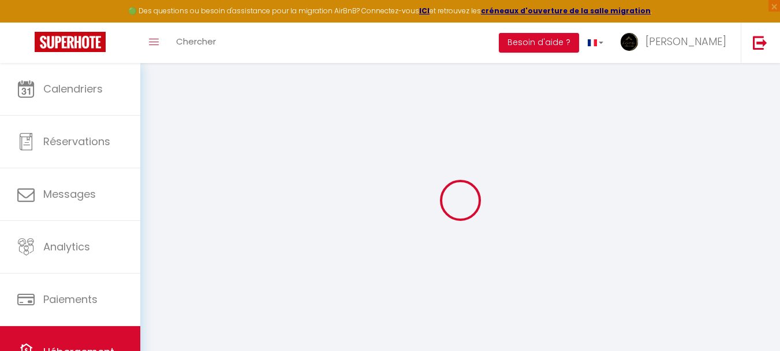
select select
checkbox input "false"
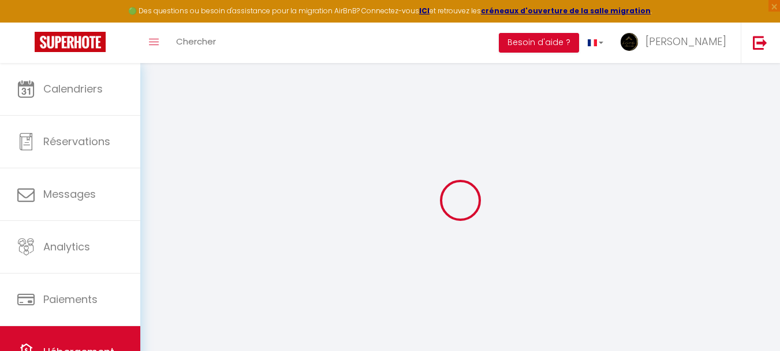
select select
type input "Le Recoin Serein – Charme & Modernité"
type input "Drou&Co"
type input "SCI"
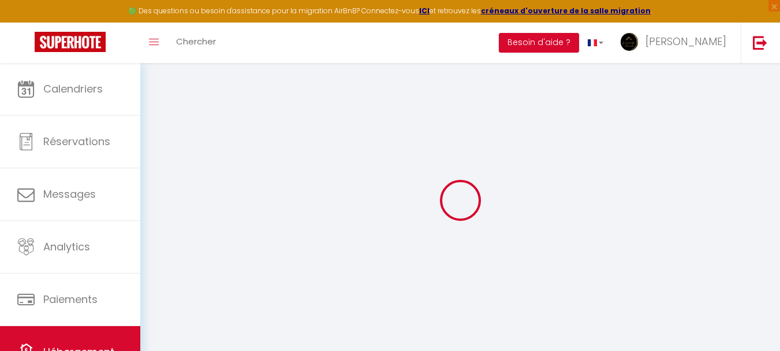
type input "[STREET_ADDRESS]"
type input "44190"
type input "Clisson"
select select "houses"
select select "8"
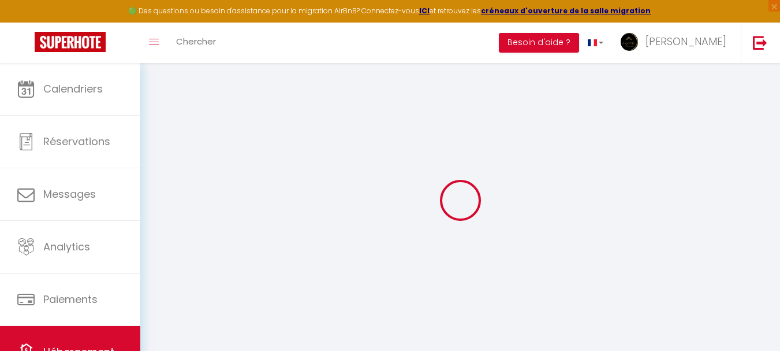
select select "6"
select select "3"
type input "50"
type input "15"
type input "87"
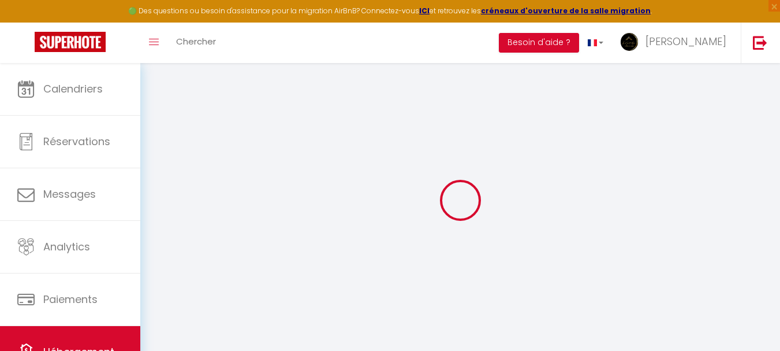
type input "5"
type input "0"
type input "300"
select select
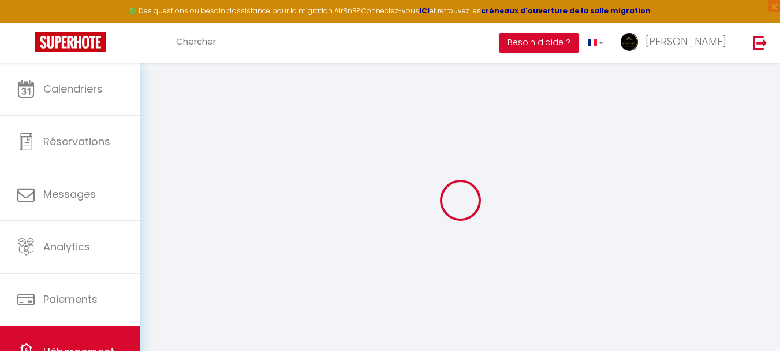
select select
type input "[STREET_ADDRESS]"
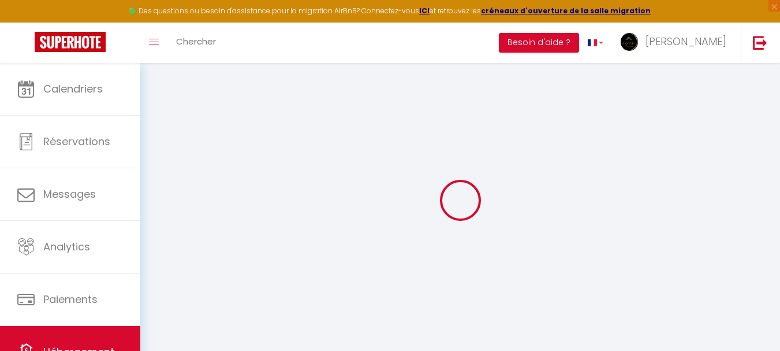
type input "79700"
type input "Mauléon"
type input "[EMAIL_ADDRESS][DOMAIN_NAME]"
select select "13828"
checkbox input "false"
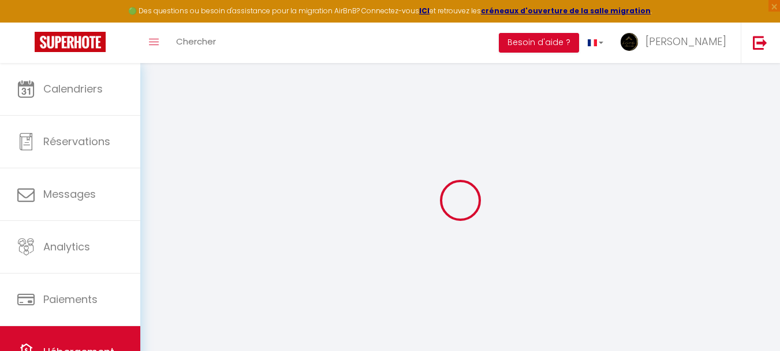
checkbox input "true"
radio input "true"
type input "0"
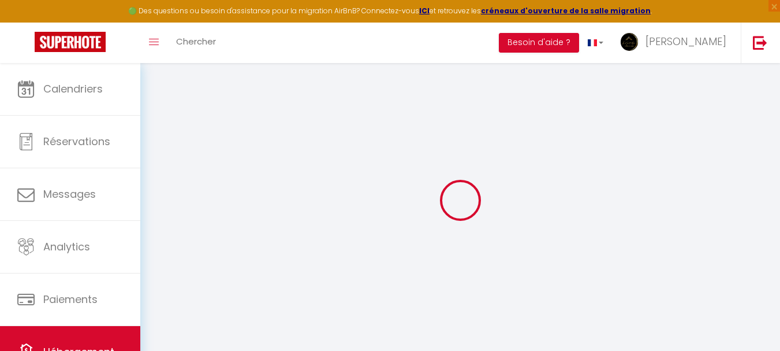
type input "0"
select select "44009"
select select
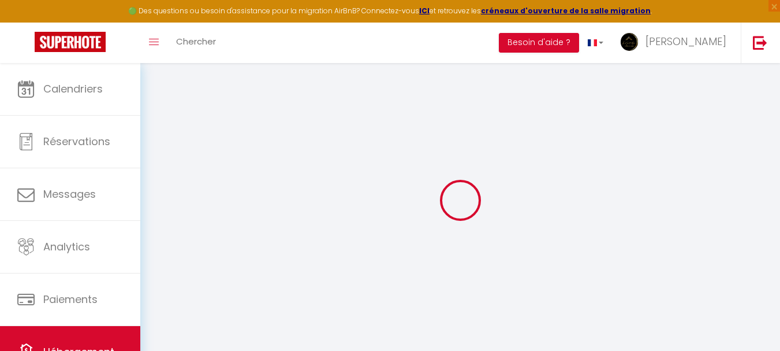
select select
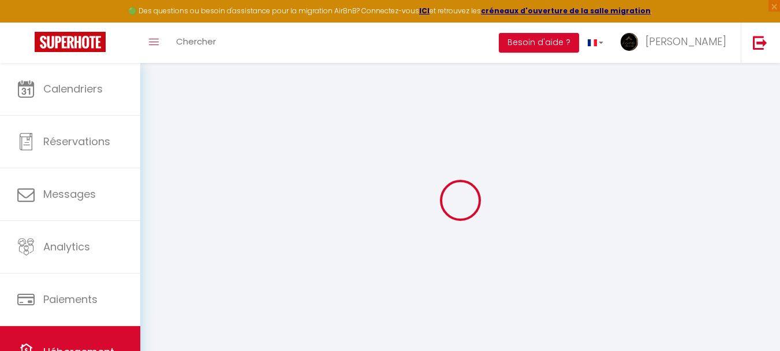
checkbox input "false"
checkbox input "true"
select select
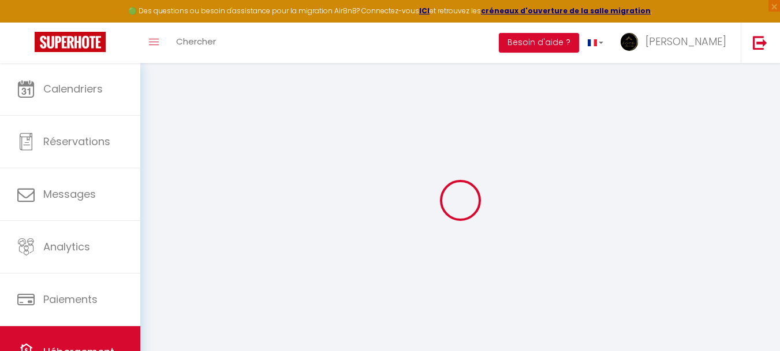
checkbox input "false"
checkbox input "true"
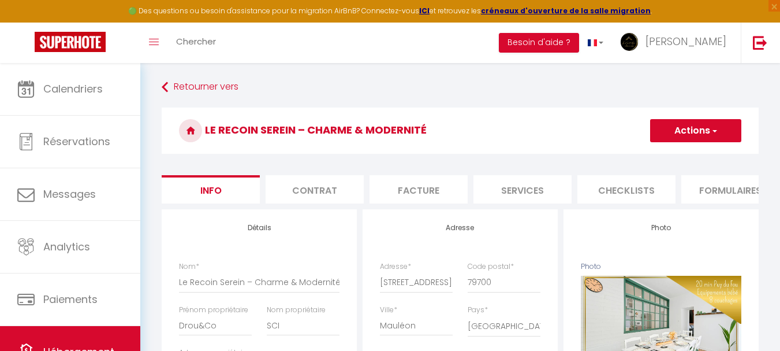
scroll to position [0, 442]
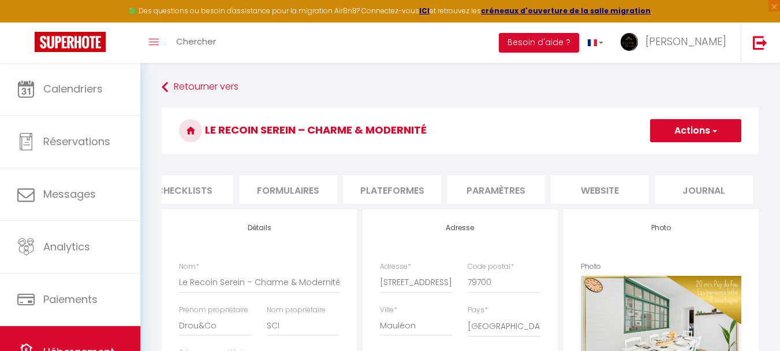
click at [594, 185] on li "website" at bounding box center [600, 189] width 98 height 28
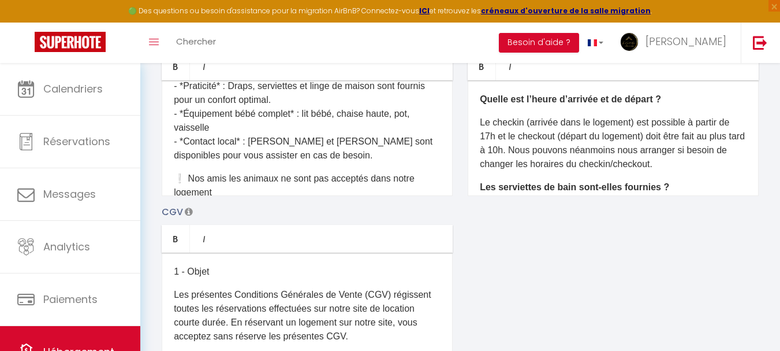
scroll to position [1685, 0]
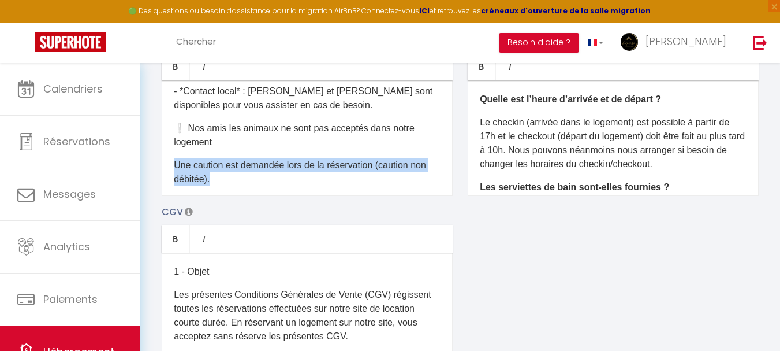
drag, startPoint x: 220, startPoint y: 173, endPoint x: 176, endPoint y: 163, distance: 45.4
click at [176, 163] on p "Une caution est demandée lors de la réservation (caution non débitée).​​" at bounding box center [307, 172] width 267 height 28
copy p "Une caution est demandée lors de la réservation (caution non débitée).​​"
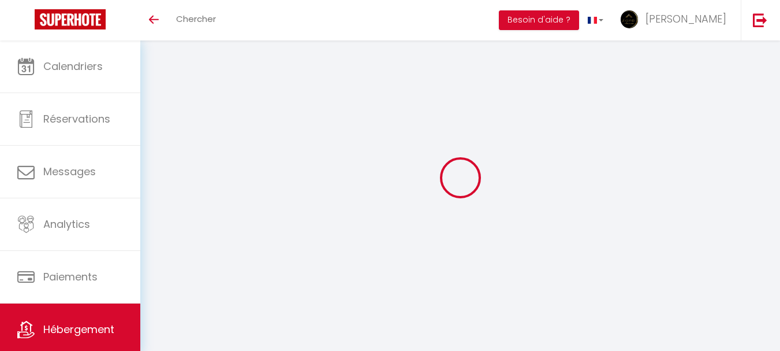
type input "Oups ! Les dates sélectionnées sont indisponibles."
type textarea "Nous vous invitons à choisir d’autres dates ou à consulter nos autres logements…"
type input "46.9238586"
type input "-0.7566821"
checkbox input "true"
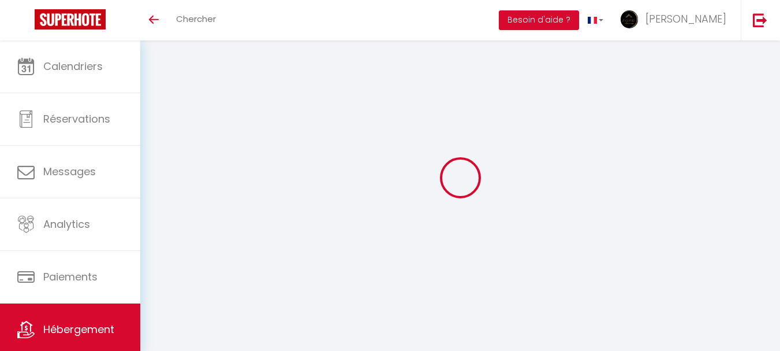
checkbox input "false"
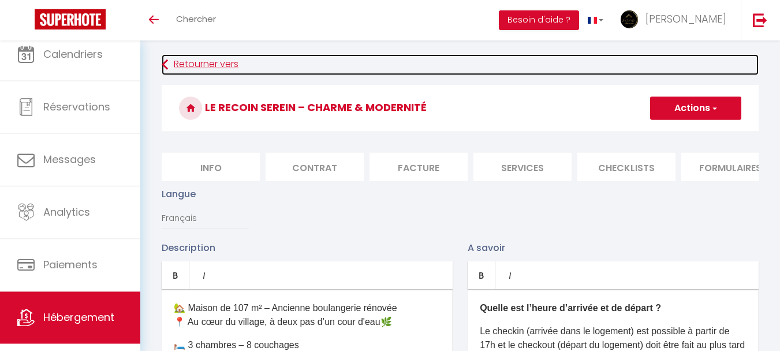
click at [217, 68] on link "Retourner vers" at bounding box center [460, 64] width 597 height 21
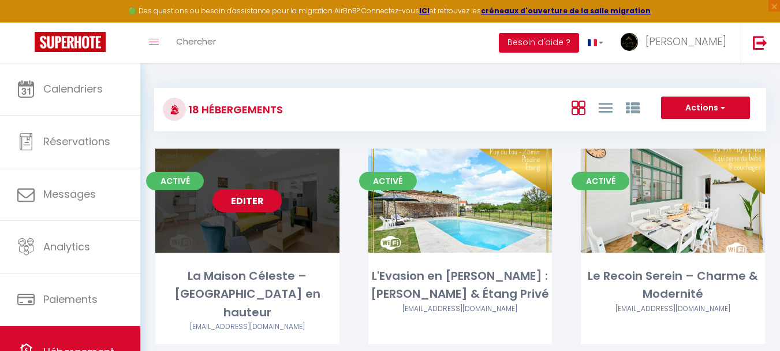
click at [233, 203] on link "Editer" at bounding box center [247, 200] width 69 height 23
click at [244, 202] on link "Editer" at bounding box center [247, 200] width 69 height 23
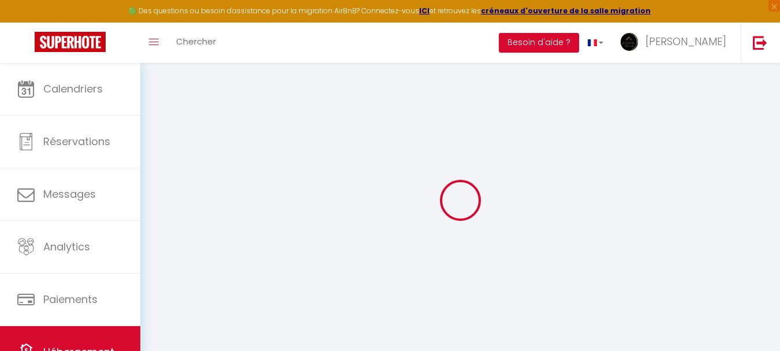
type input "La Maison Céleste – [GEOGRAPHIC_DATA] en hauteur"
type input "[PERSON_NAME]"
type input "Belardi"
type input "[STREET_ADDRESS][PERSON_NAME]"
type input "49300"
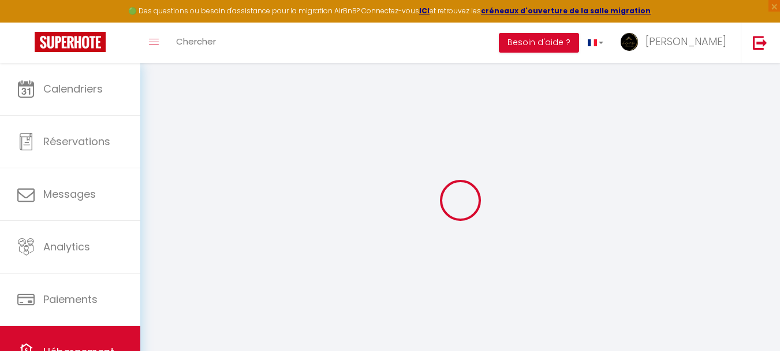
type input "Cholet"
select select "6"
select select "3"
type input "40"
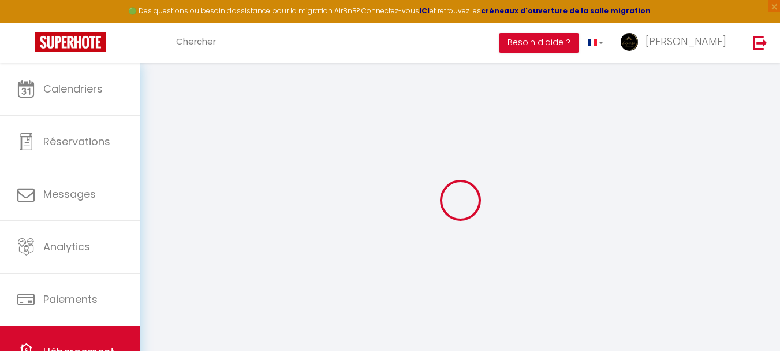
type input "73"
type input "3"
type input "0"
type input "300"
select select
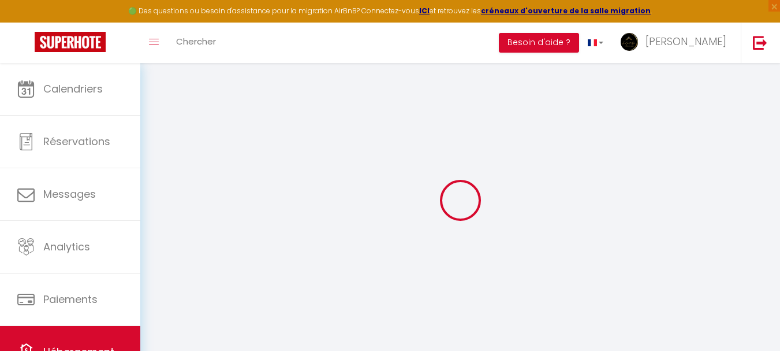
select select
type input "[STREET_ADDRESS]"
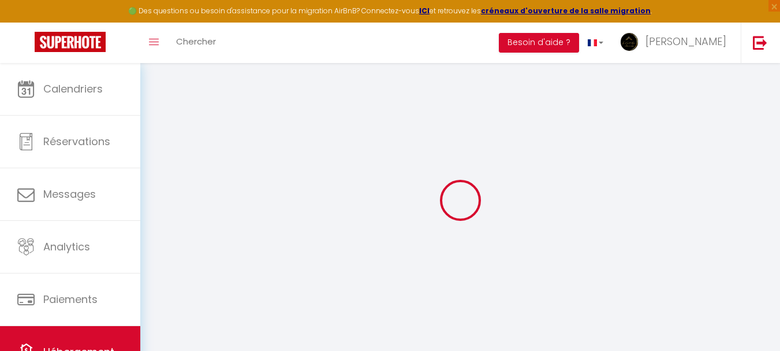
type input "49300"
type input "Cholet"
type input "[EMAIL_ADDRESS][DOMAIN_NAME]"
select select "15961"
checkbox input "false"
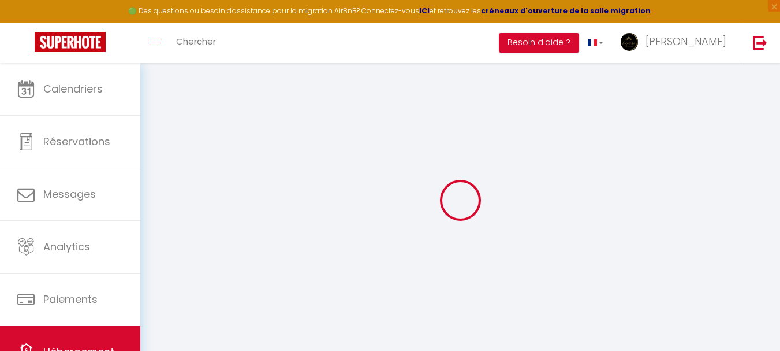
checkbox input "true"
radio input "true"
select select "36393"
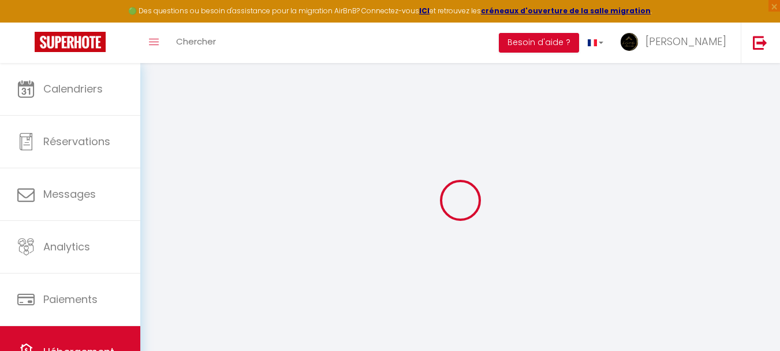
type input "0"
select select
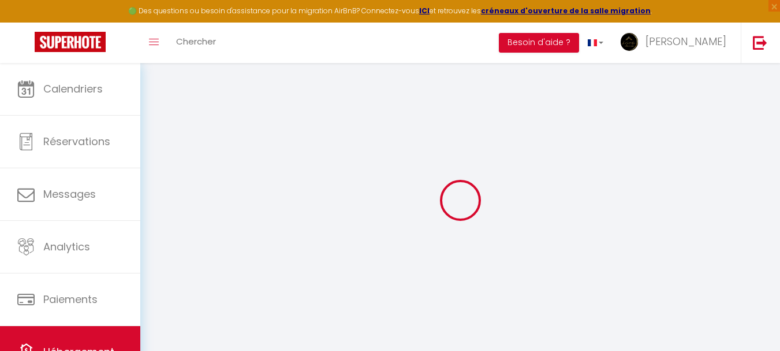
select select
checkbox input "false"
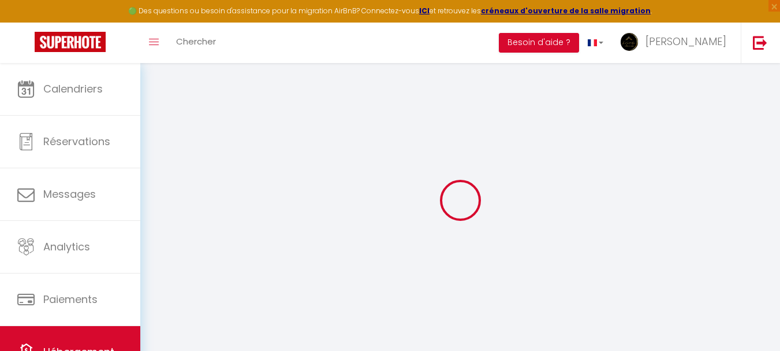
checkbox input "true"
select select
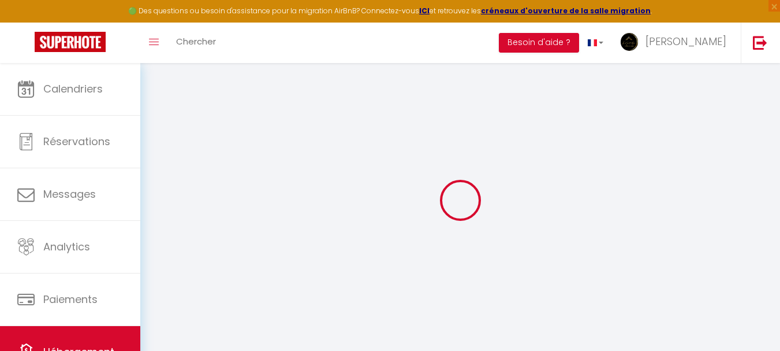
select select
checkbox input "false"
checkbox input "true"
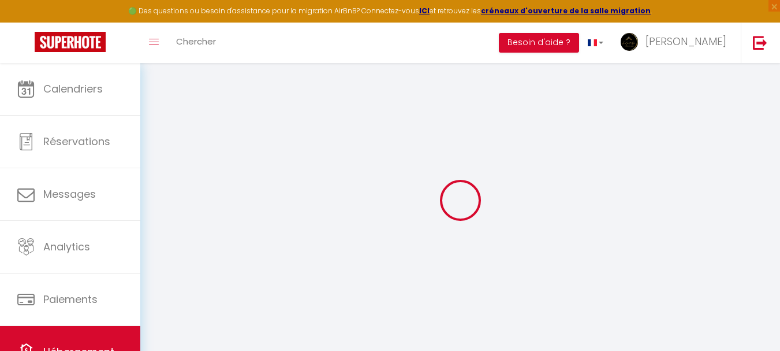
checkbox input "true"
checkbox input "false"
checkbox input "true"
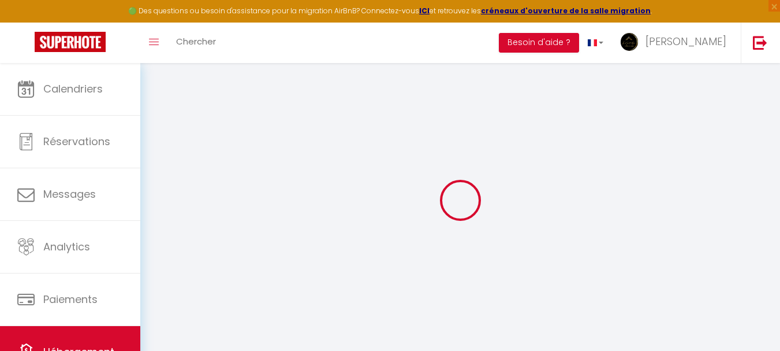
checkbox input "true"
select select "17:00"
select select "23:45"
select select "10:00"
select select "30"
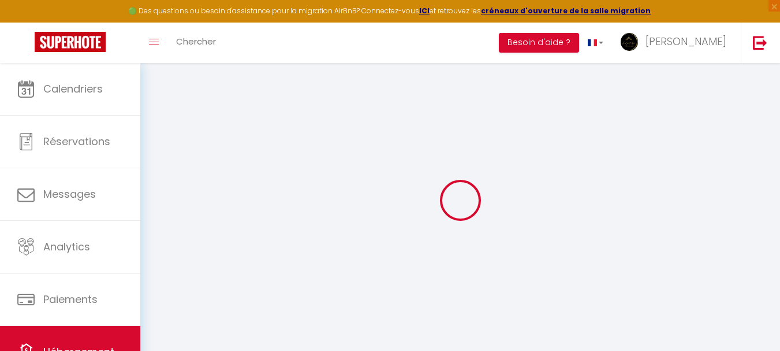
select select "120"
checkbox input "false"
checkbox input "true"
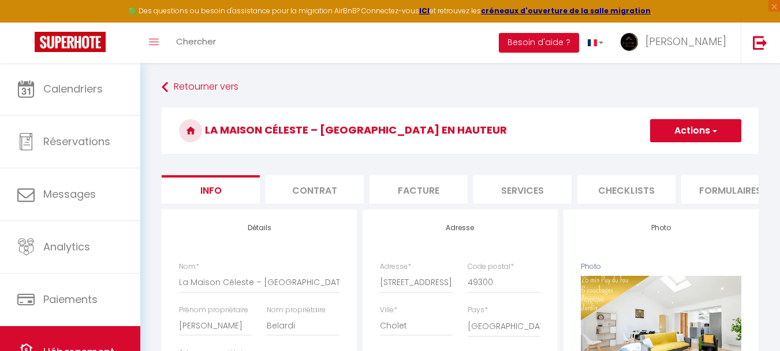
scroll to position [0, 442]
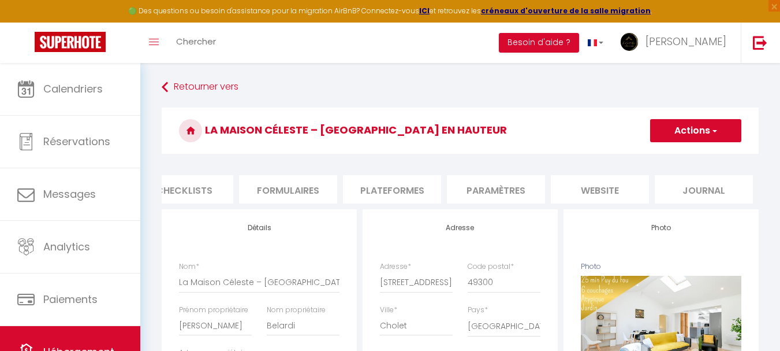
click at [592, 199] on li "website" at bounding box center [600, 189] width 98 height 28
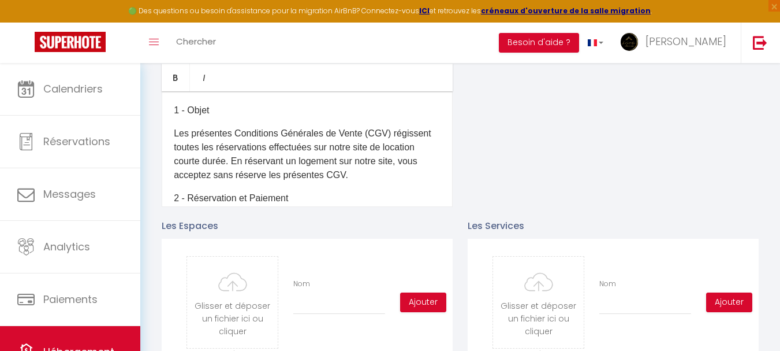
scroll to position [520, 0]
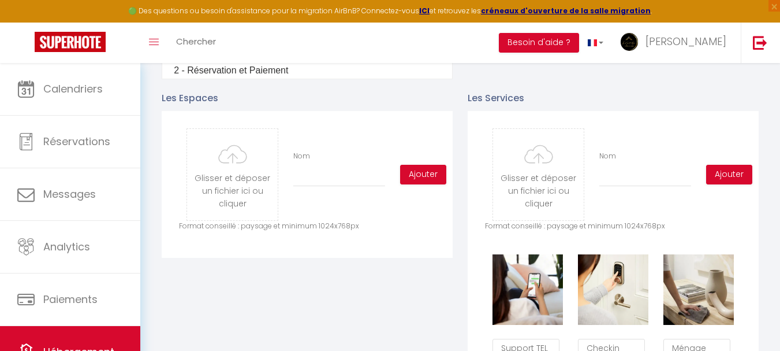
drag, startPoint x: 174, startPoint y: 167, endPoint x: 390, endPoint y: 286, distance: 246.6
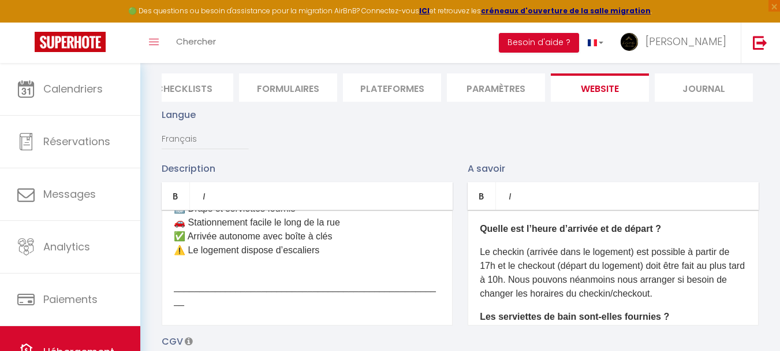
scroll to position [119, 0]
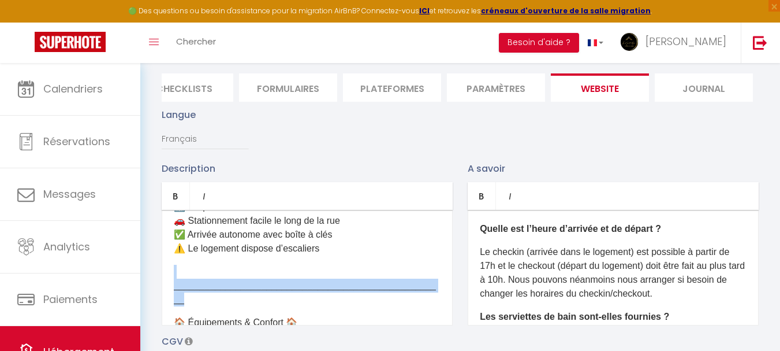
drag, startPoint x: 173, startPoint y: 284, endPoint x: 432, endPoint y: 282, distance: 259.3
click at [432, 282] on div "🌟 Maison atypique de 90m² avec jardin et terrasse 🌟 🏠 3 chambres – 6 couchages …" at bounding box center [307, 268] width 291 height 116
copy p "​_____________________________________________________"
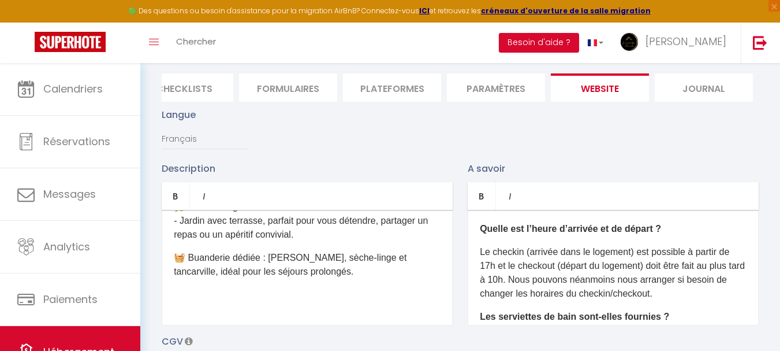
scroll to position [660, 0]
click at [357, 318] on div "🌟 Maison atypique de 90m² avec jardin et terrasse 🌟 🏠 3 chambres – 6 couchages …" at bounding box center [307, 268] width 291 height 116
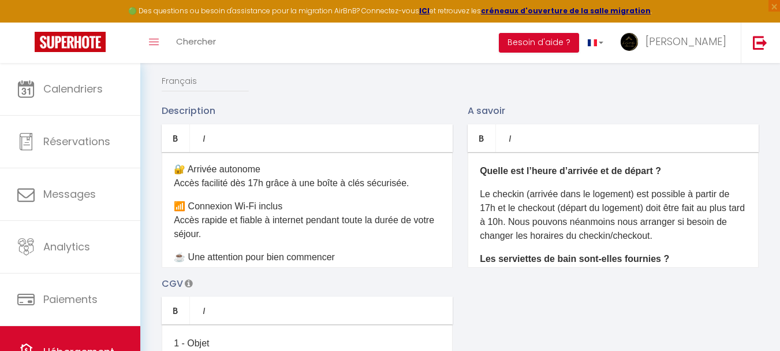
scroll to position [1052, 0]
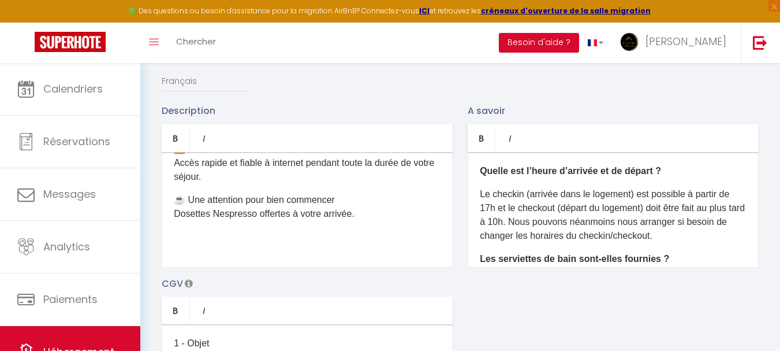
click at [269, 256] on div "🌟 Maison atypique de 90m² avec jardin et terrasse 🌟 🏠 3 chambres – 6 couchages …" at bounding box center [307, 210] width 291 height 116
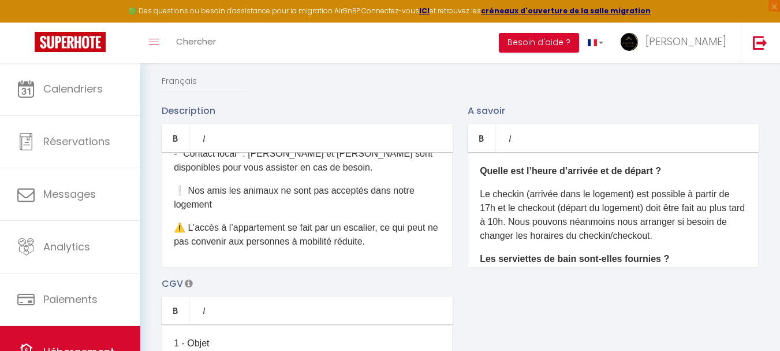
scroll to position [217, 0]
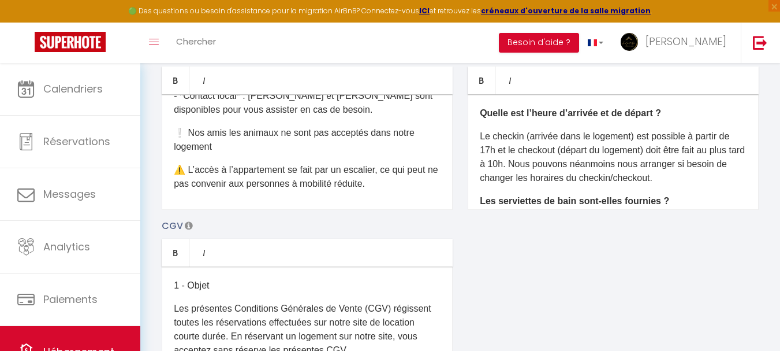
click at [300, 210] on div "🌟 Maison atypique de 90m² avec jardin et terrasse 🌟 🏠 3 chambres – 6 couchages …" at bounding box center [307, 152] width 291 height 116
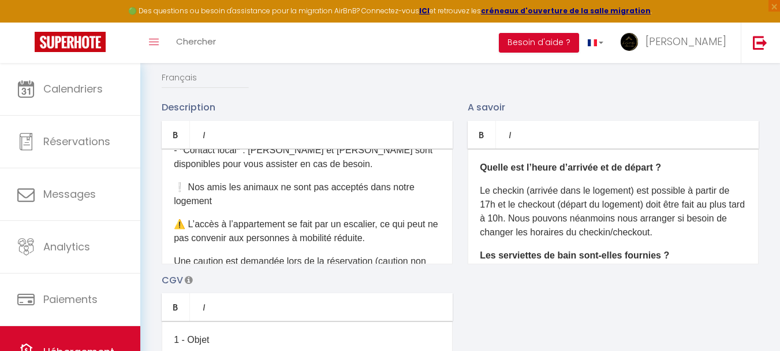
scroll to position [0, 0]
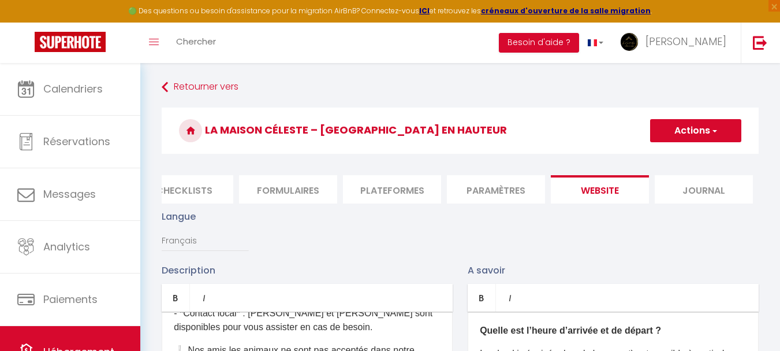
click at [701, 124] on button "Actions" at bounding box center [695, 130] width 91 height 23
click at [681, 154] on input "Enregistrer" at bounding box center [682, 156] width 43 height 12
checkbox input "false"
checkbox input "true"
